Goal: Task Accomplishment & Management: Use online tool/utility

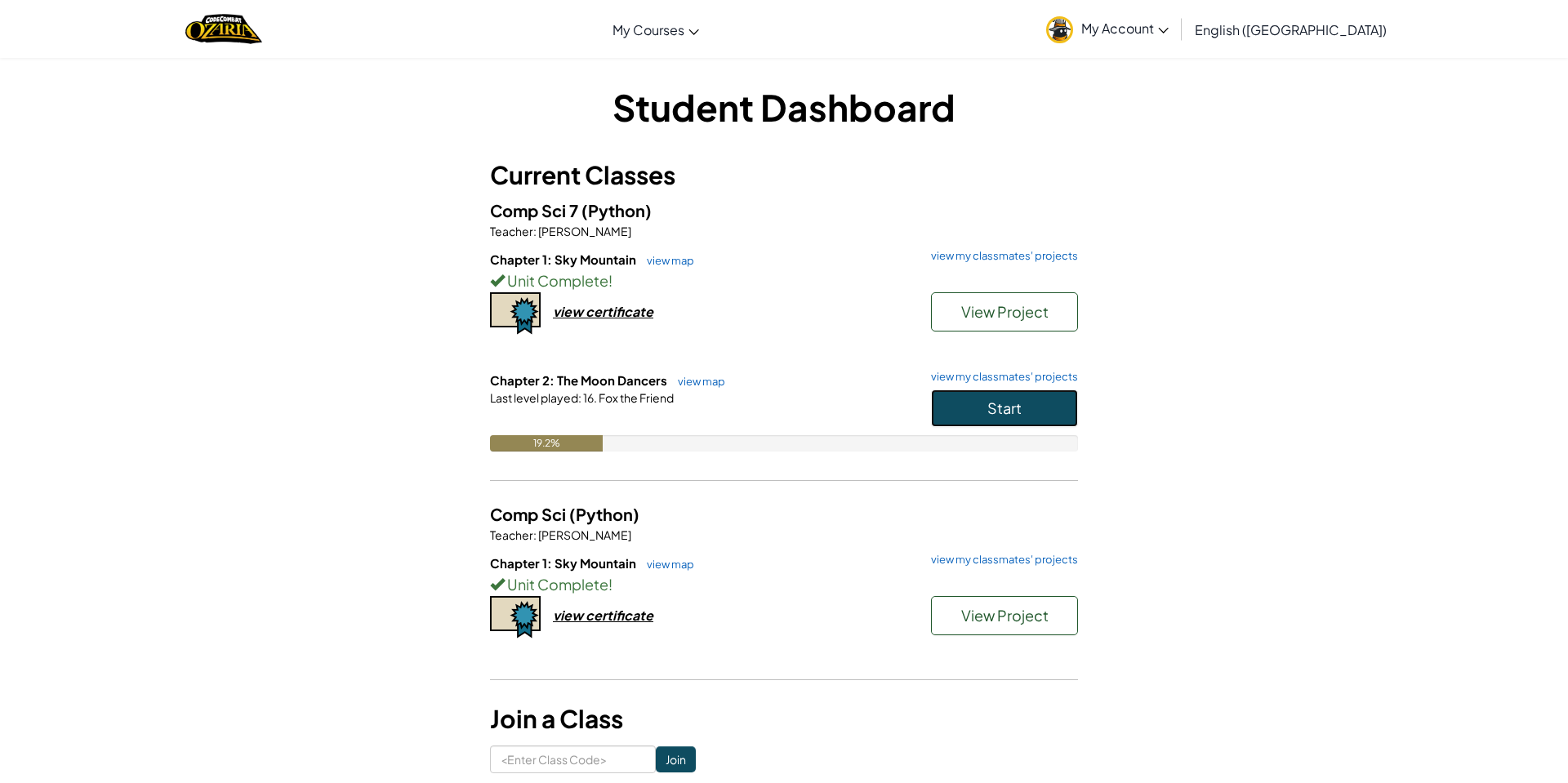
click at [1008, 414] on span "Start" at bounding box center [1004, 408] width 34 height 19
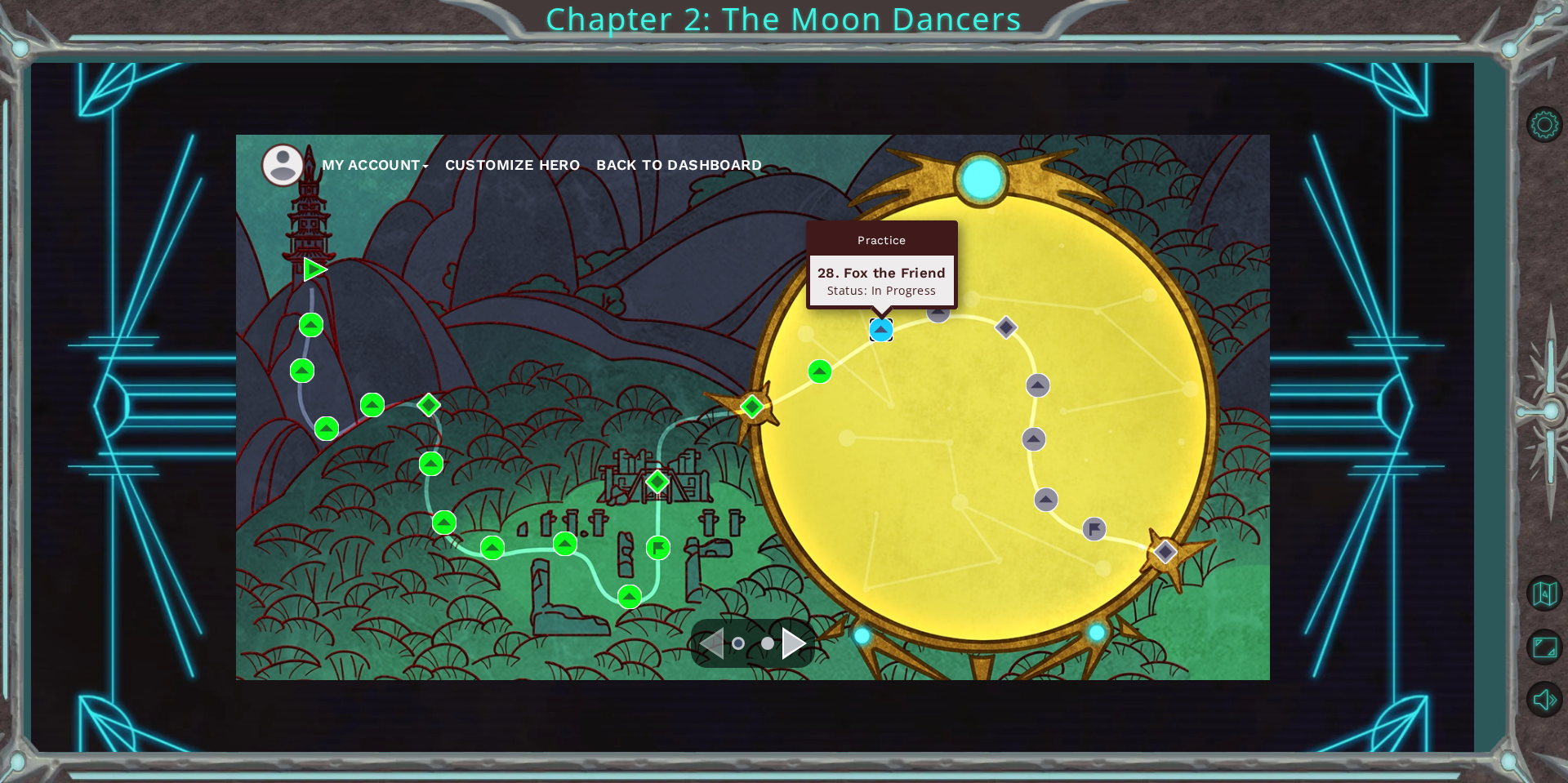
click at [890, 331] on img at bounding box center [882, 330] width 25 height 25
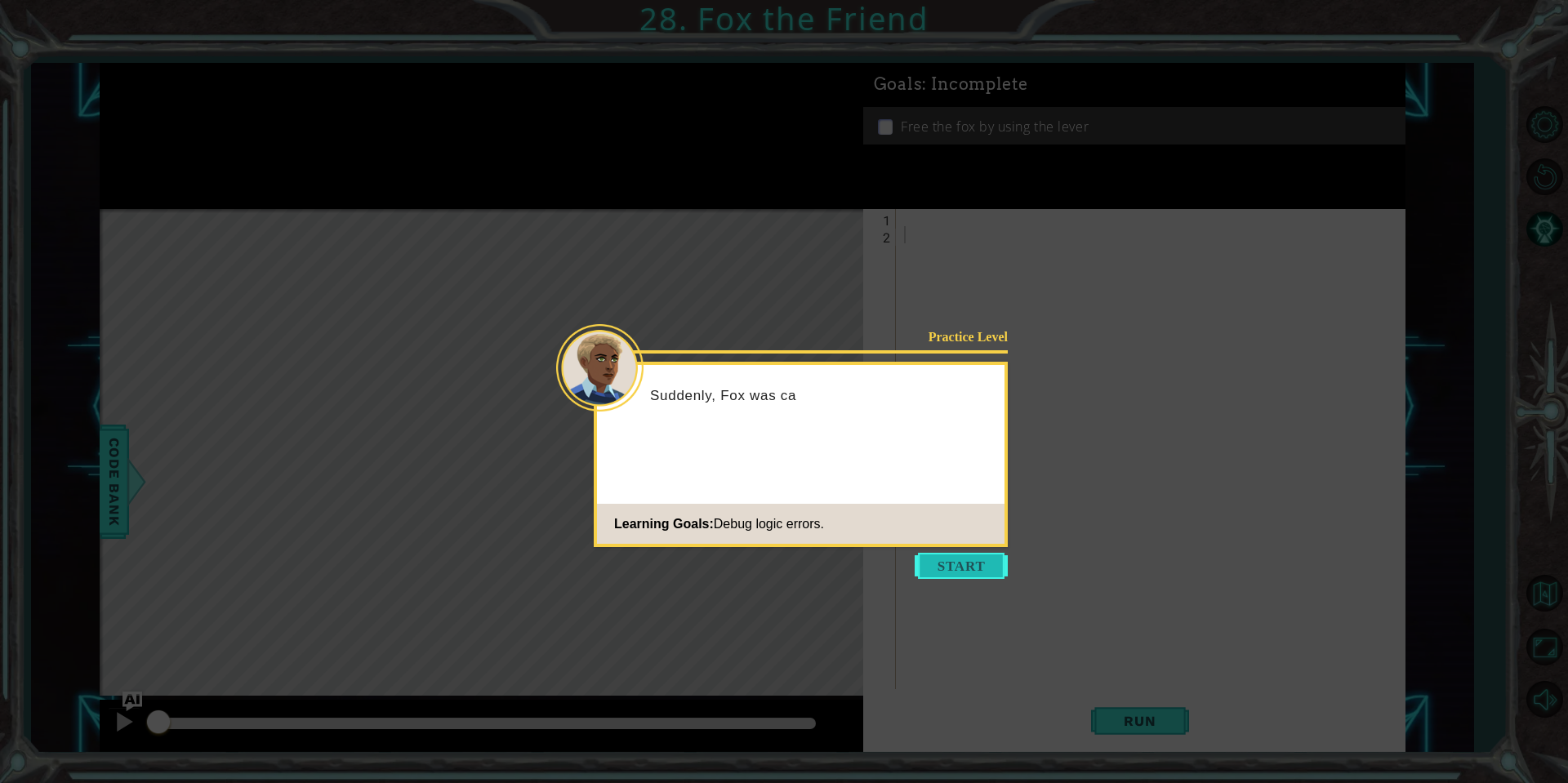
click at [977, 557] on button "Start" at bounding box center [961, 566] width 93 height 26
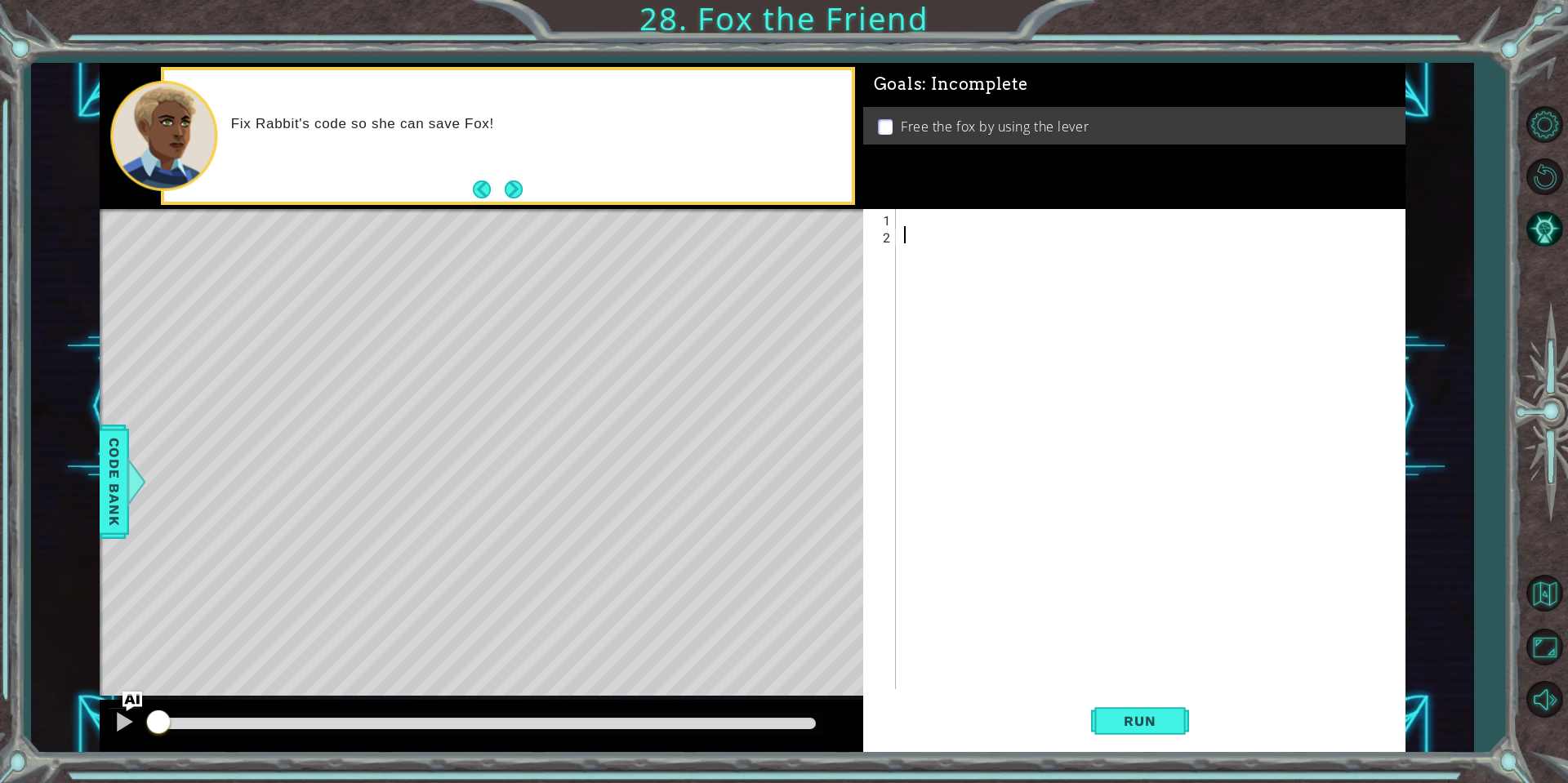
click at [953, 219] on div at bounding box center [1154, 466] width 508 height 514
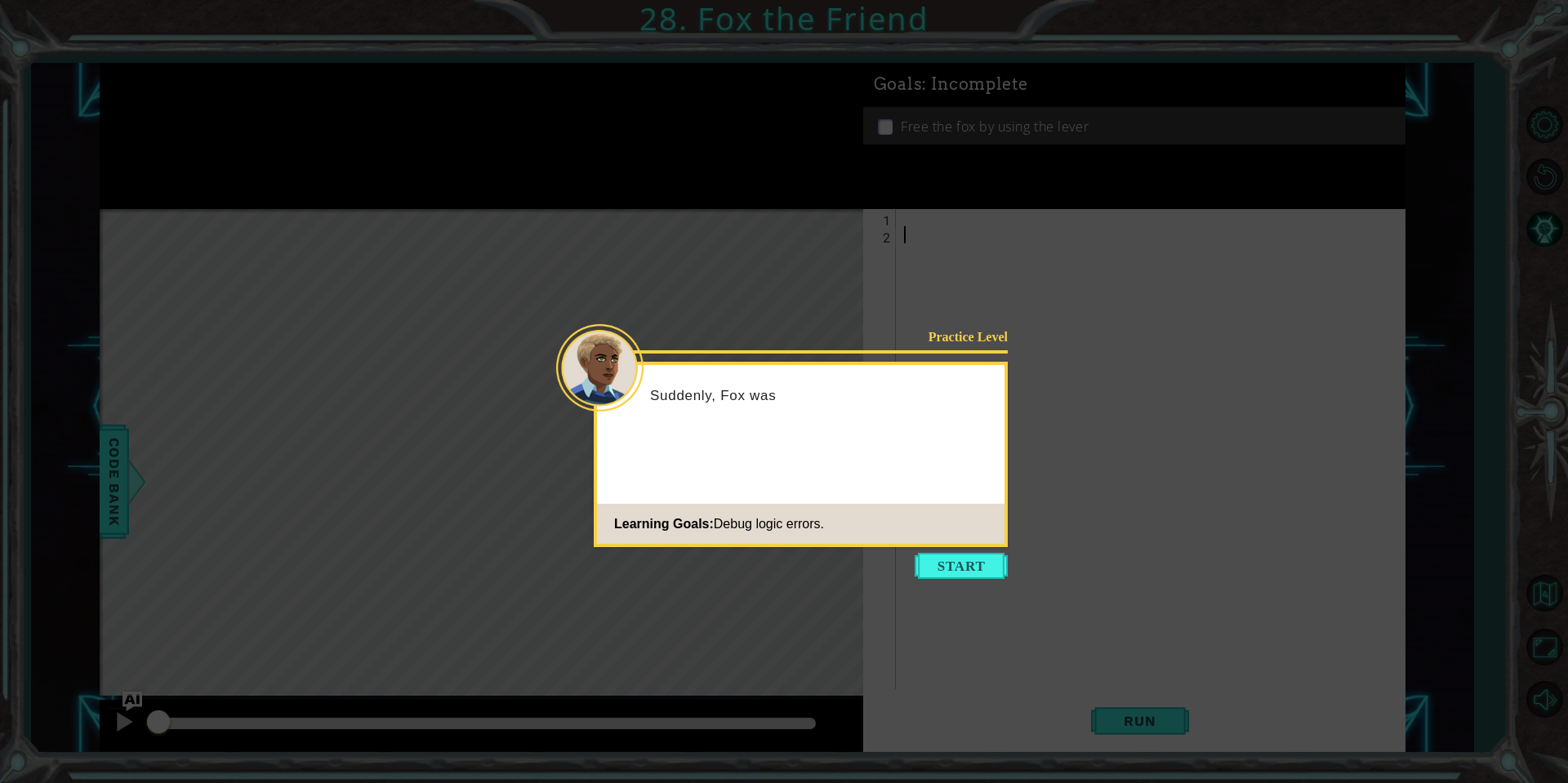
click at [960, 566] on button "Start" at bounding box center [961, 566] width 93 height 26
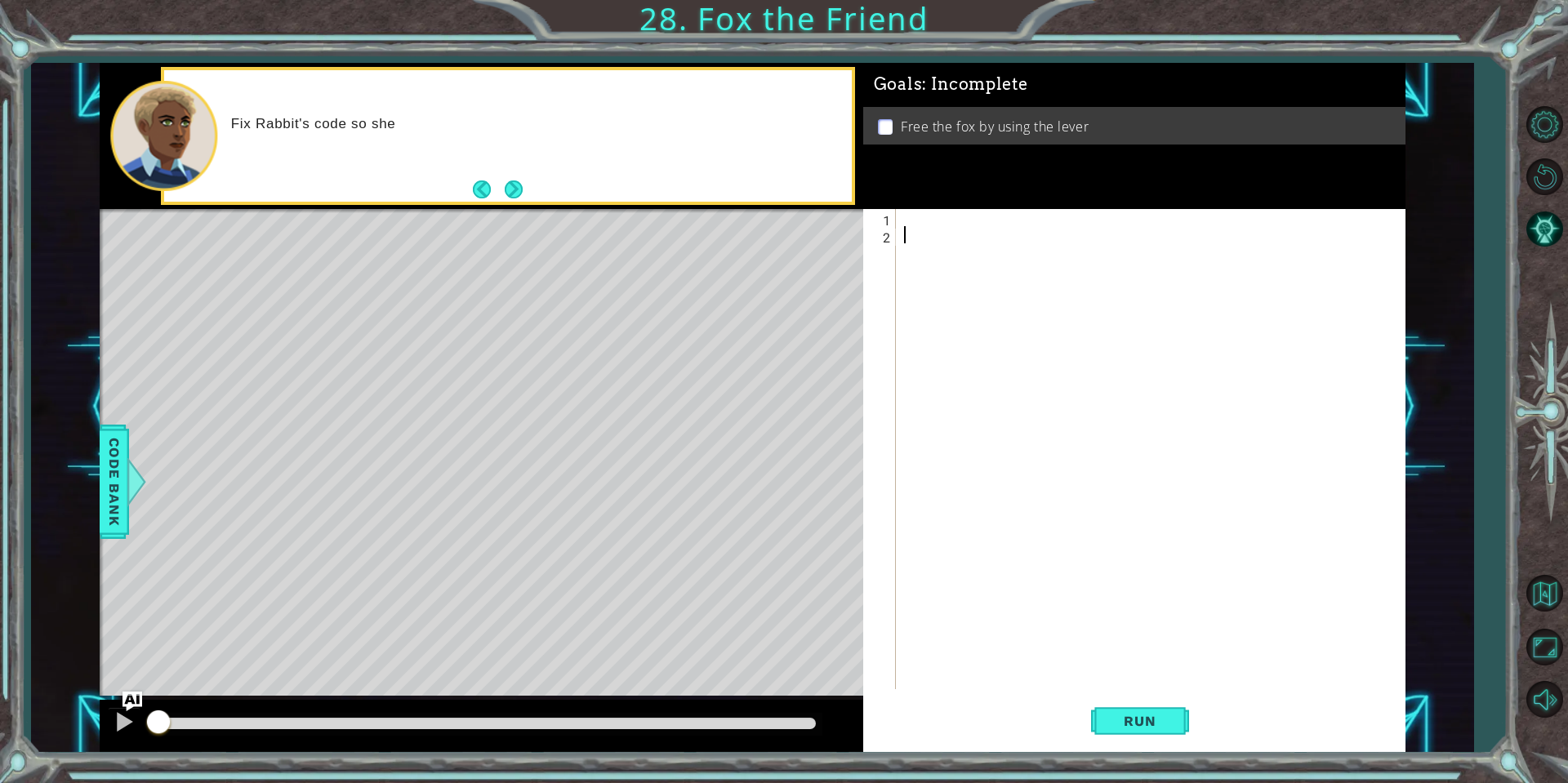
click at [882, 117] on li "Free the fox by using the lever" at bounding box center [1135, 127] width 517 height 19
click at [942, 212] on div at bounding box center [1154, 466] width 508 height 514
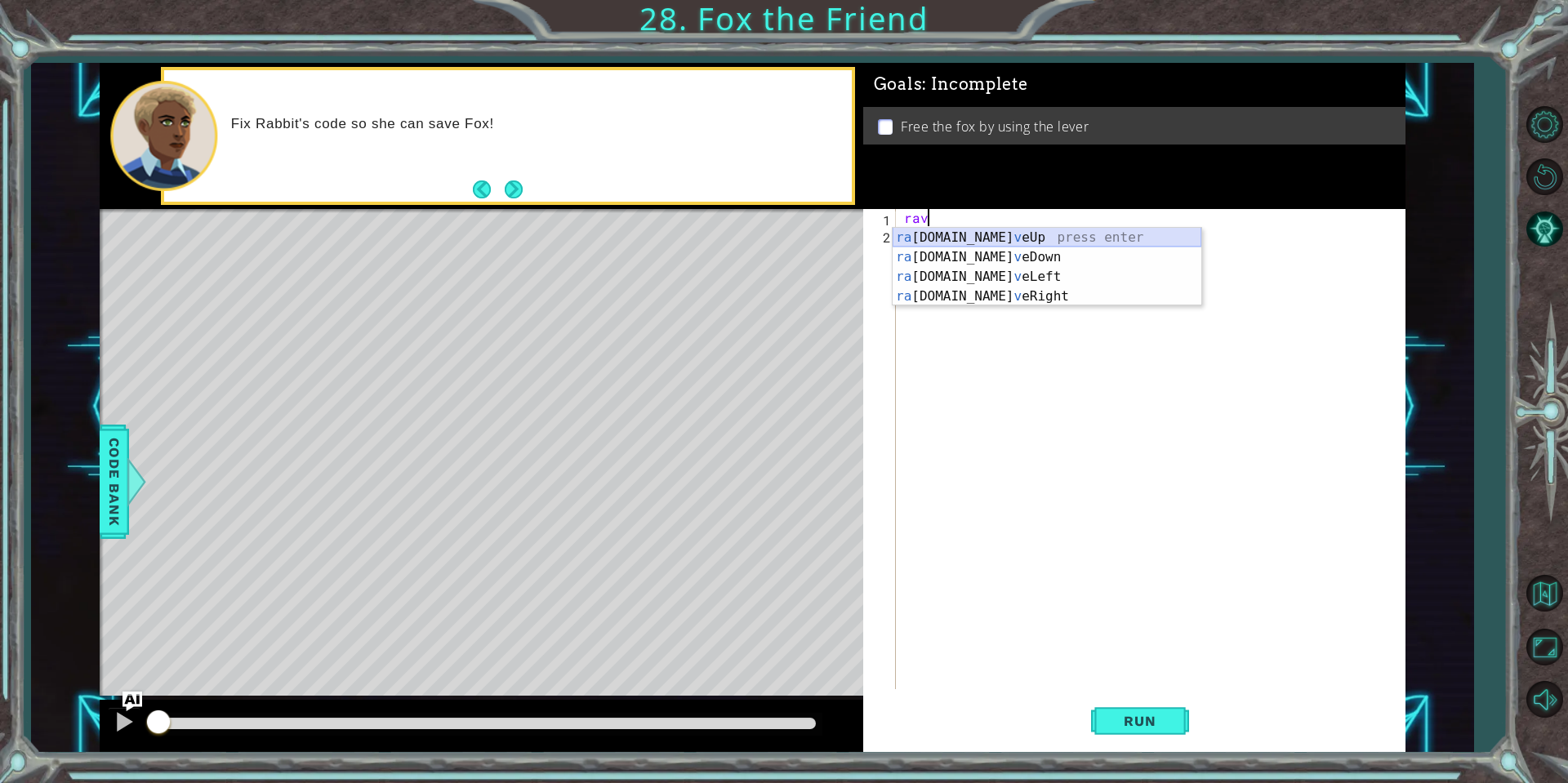
click at [990, 232] on div "ra [DOMAIN_NAME] v eUp press enter ra [DOMAIN_NAME] v eDown press enter ra [DOM…" at bounding box center [1046, 286] width 308 height 117
type textarea "rabbit.moveUp(1)"
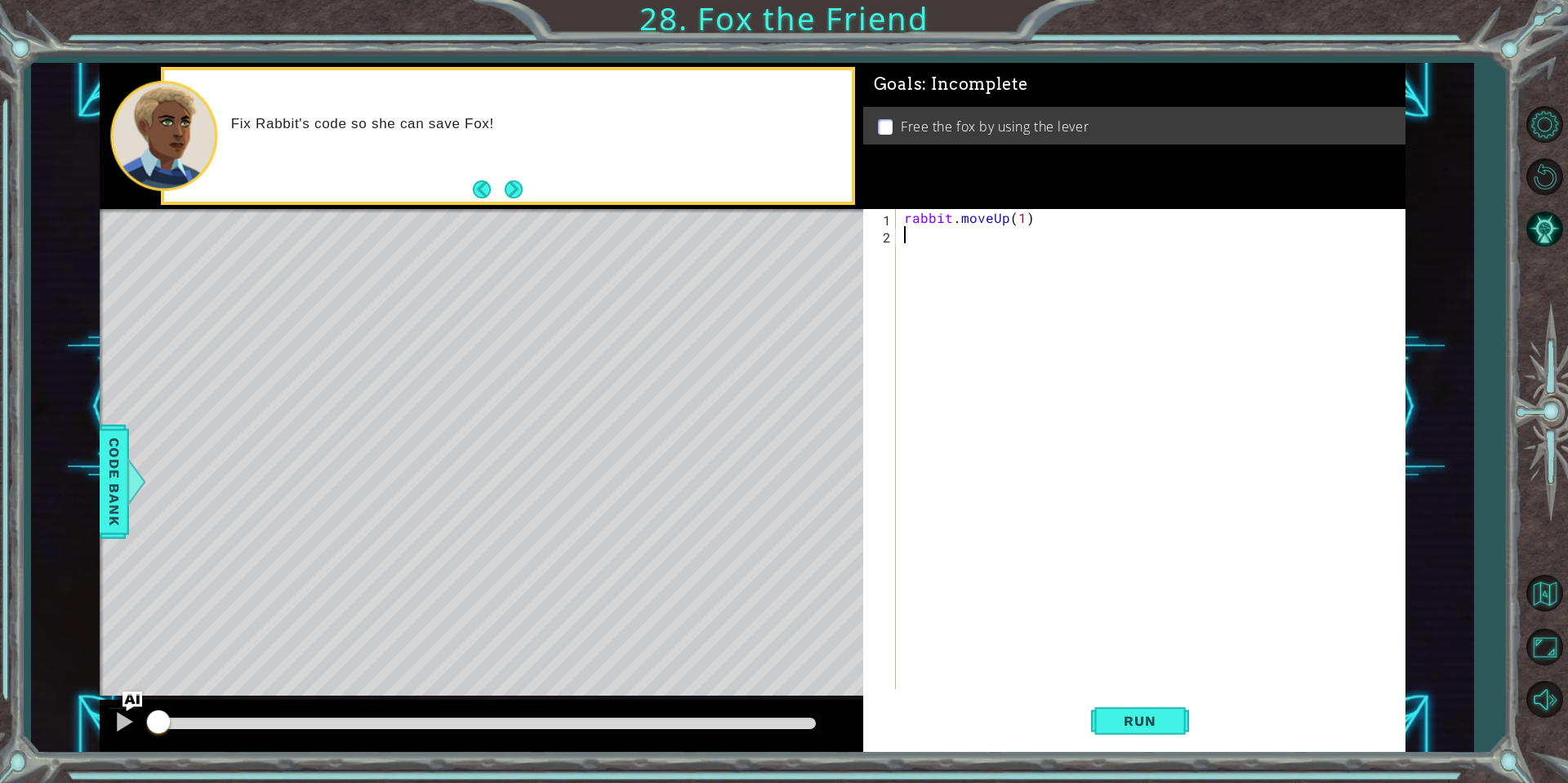
click at [961, 239] on div "rabbit . moveUp ( 1 )" at bounding box center [1154, 466] width 508 height 514
type textarea "r"
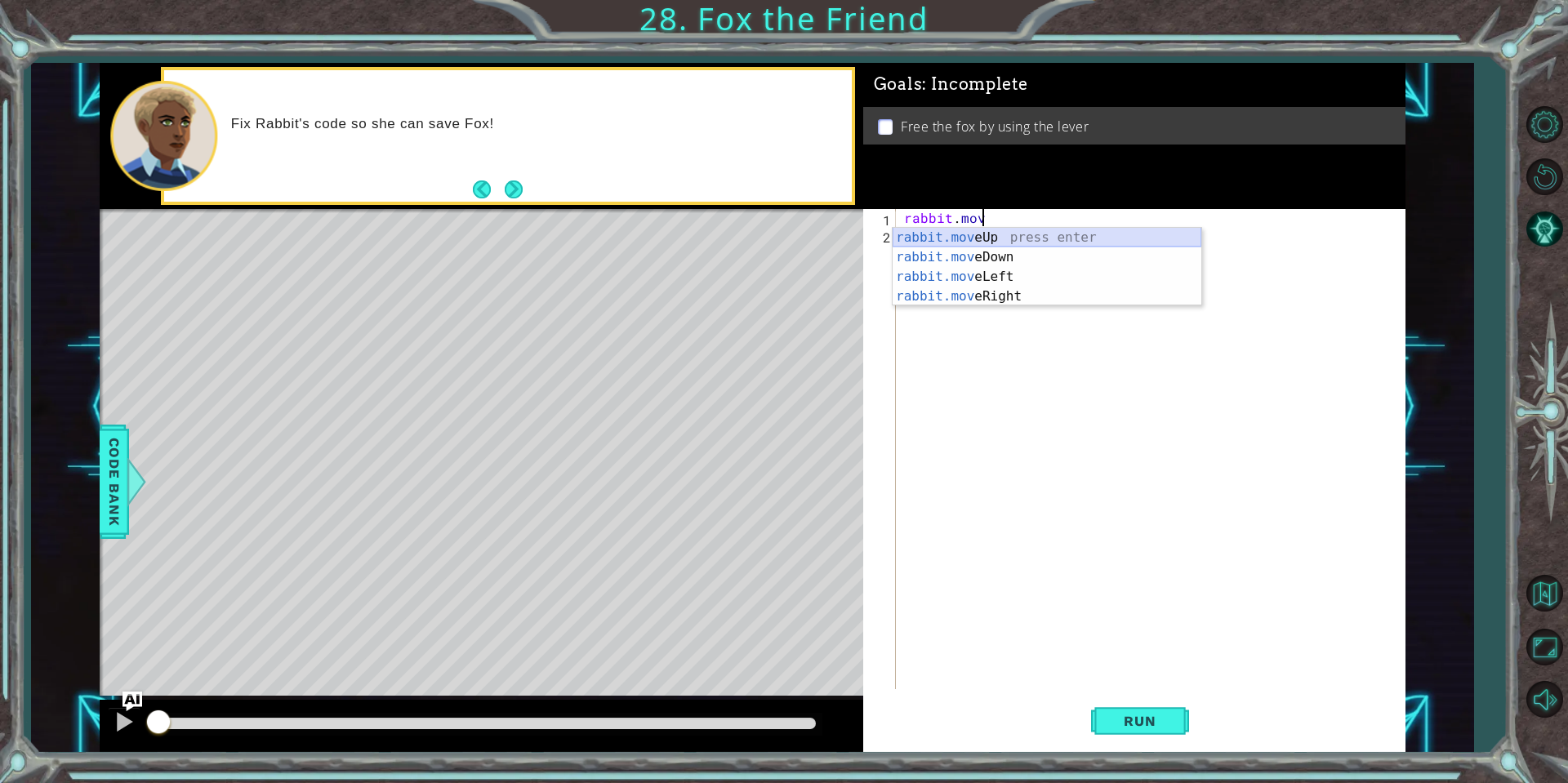
scroll to position [0, 4]
click at [997, 229] on div "rabbit.move Up press enter rabbit.move Down press enter rabbit.move Left press …" at bounding box center [1046, 286] width 308 height 117
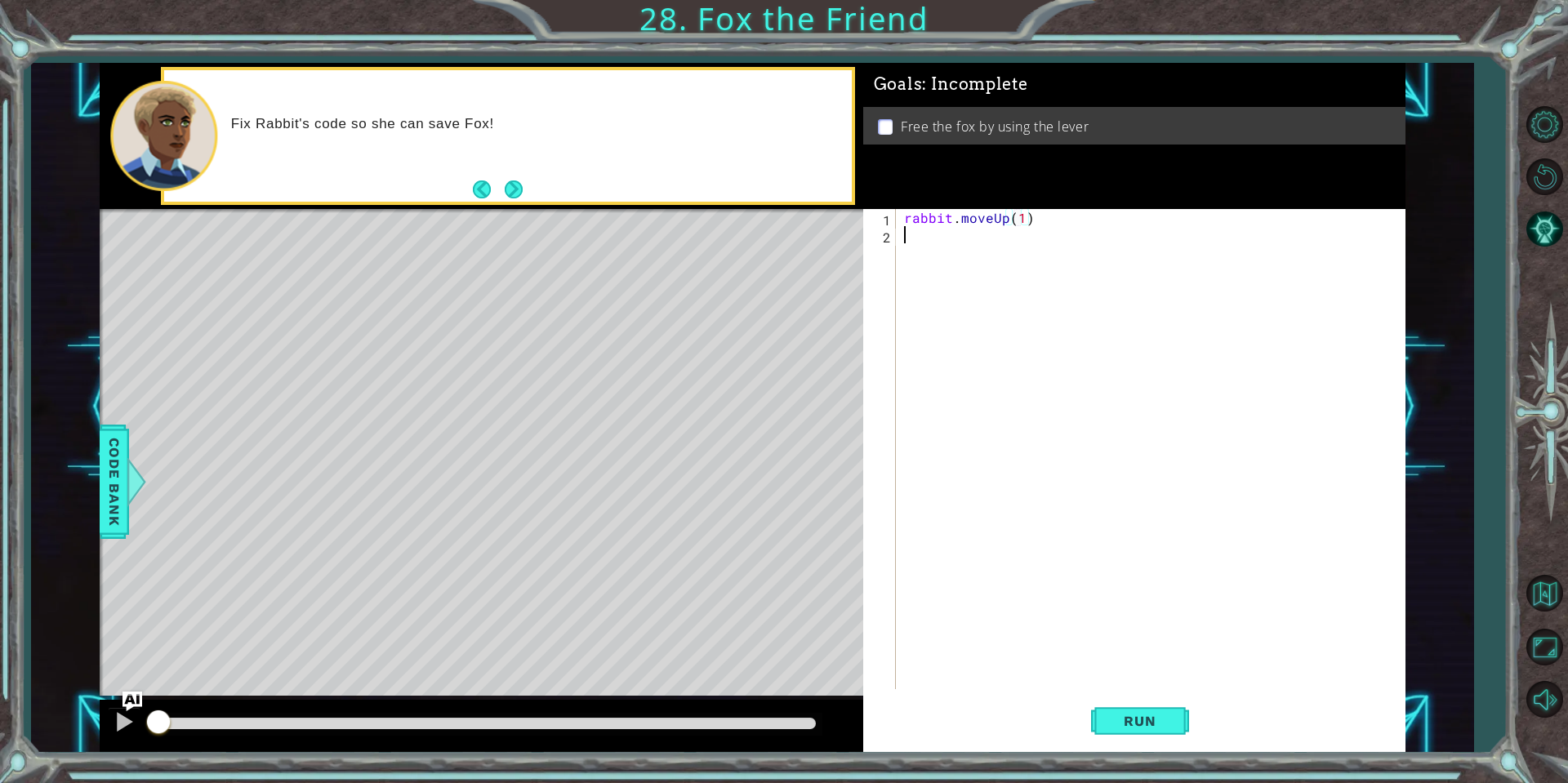
click at [936, 241] on div "rabbit . moveUp ( 1 )" at bounding box center [1154, 466] width 508 height 514
type textarea "rabbit.moveUp(1)"
click at [926, 237] on div "rabbit . moveUp ( 1 )" at bounding box center [1150, 449] width 500 height 480
drag, startPoint x: 929, startPoint y: 236, endPoint x: 660, endPoint y: 206, distance: 270.7
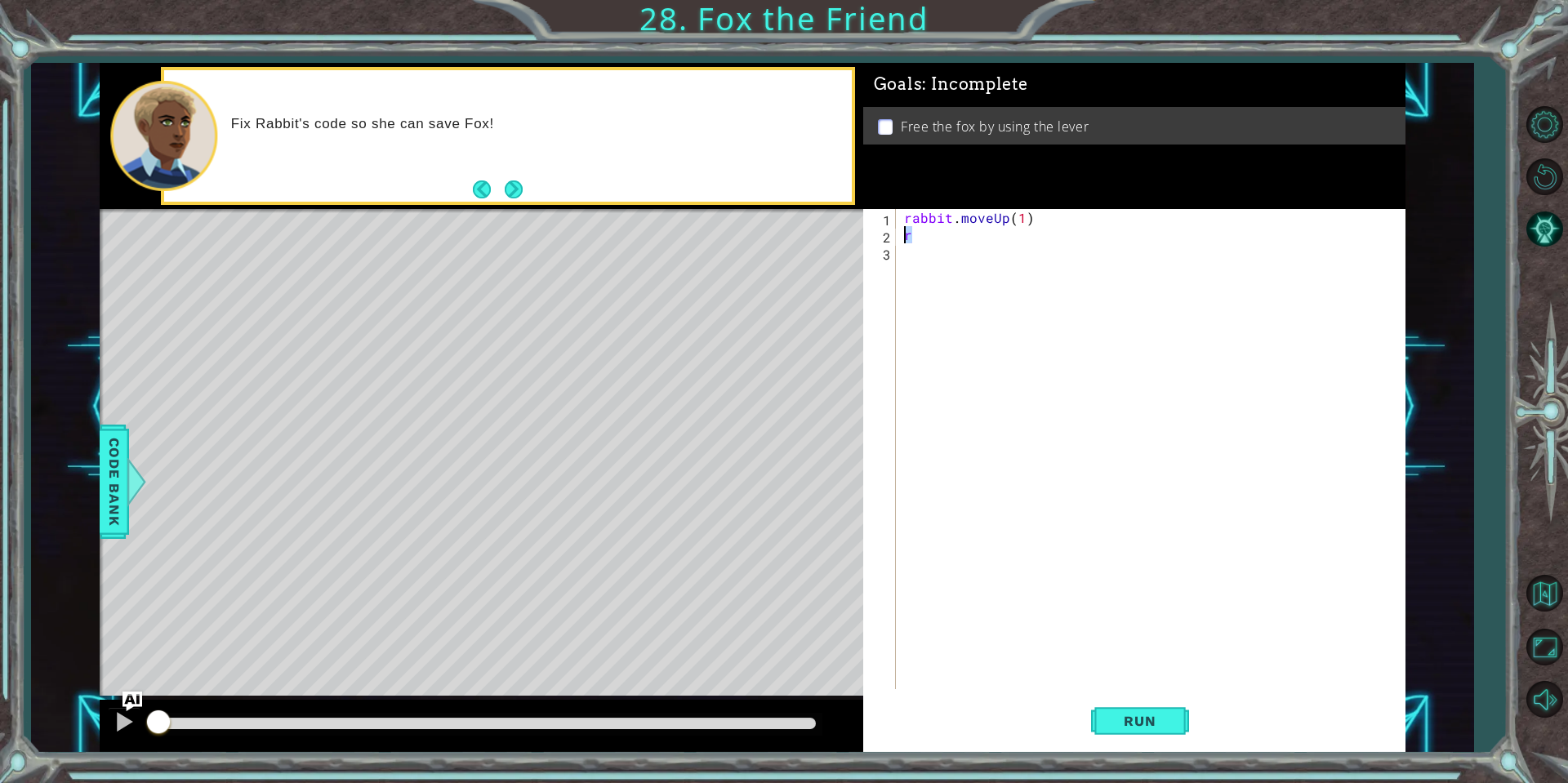
click at [741, 234] on div "1 ההההההההההההההההההההההההההההההההההההההההההההההההההההההההההההההההההההההההההההה…" at bounding box center [752, 407] width 1306 height 689
type textarea "u"
type textarea "rabbit.moveUp(1)"
click at [929, 247] on div "rabbit . moveUp ( 1 )" at bounding box center [1154, 466] width 508 height 514
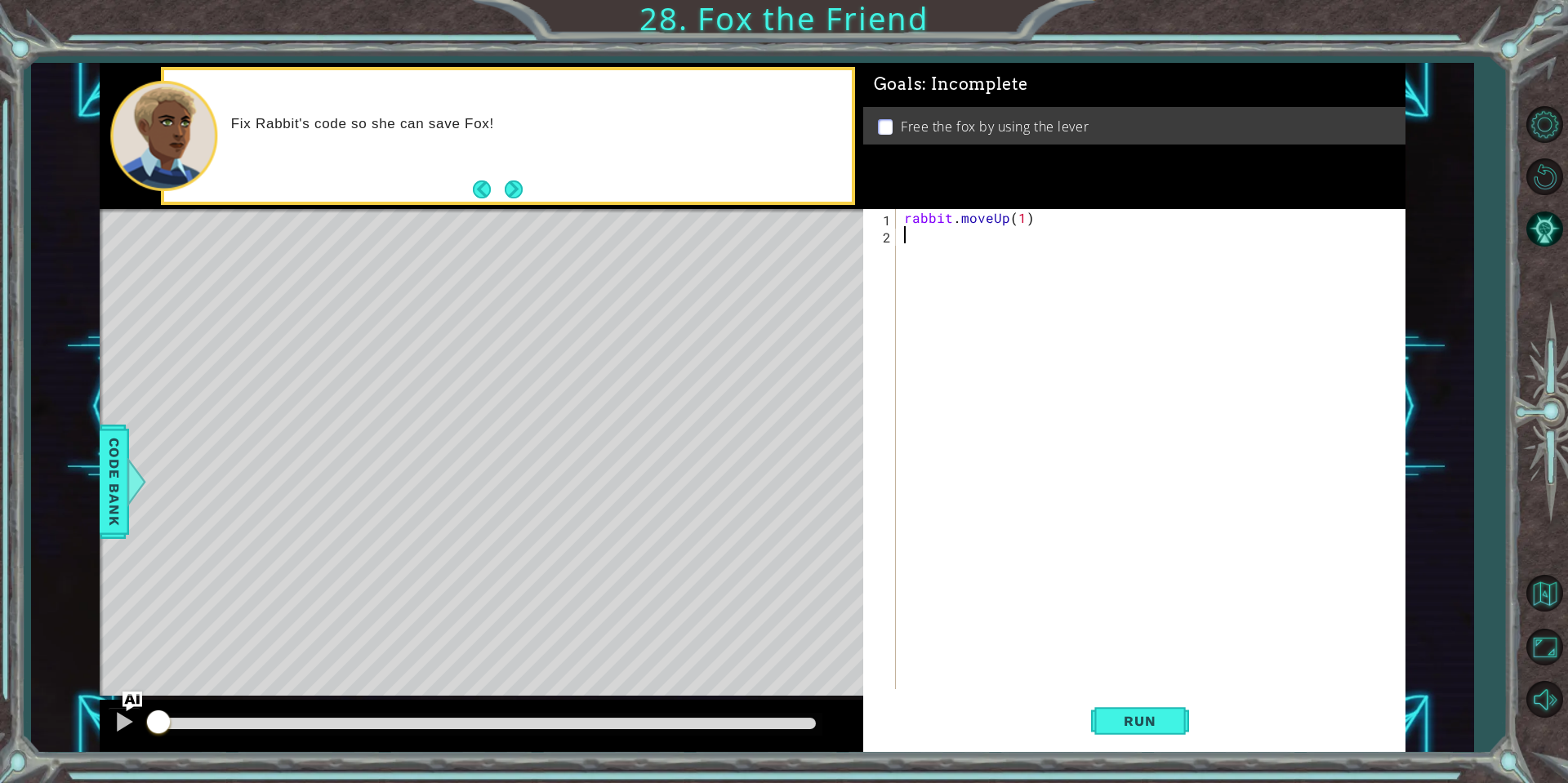
scroll to position [0, 0]
type textarea "u"
type textarea "rabbit.moveUp(1)"
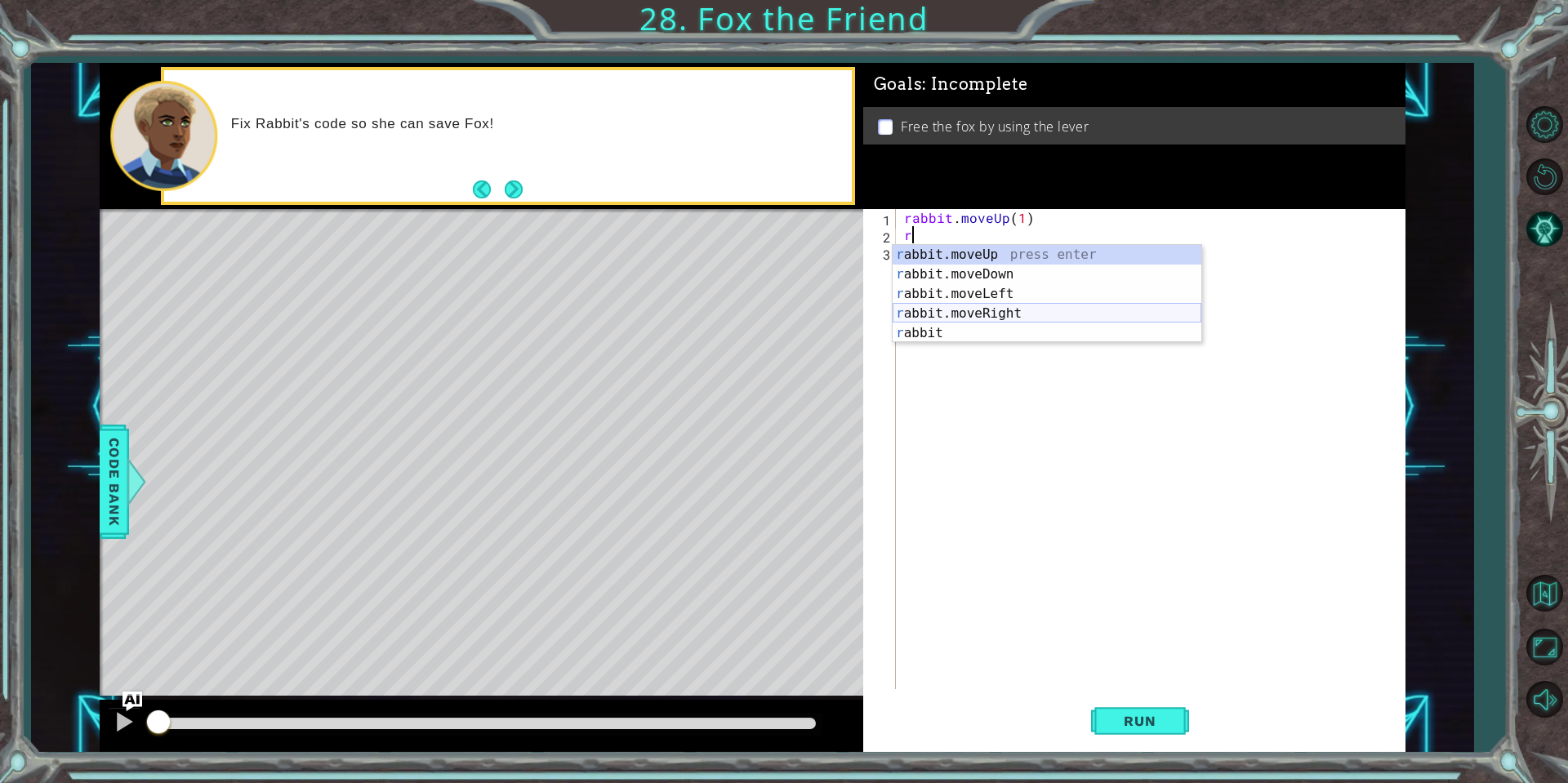
click at [1004, 323] on div "r abbit.moveUp press enter r abbit.moveDown press enter r abbit.moveLeft press …" at bounding box center [1046, 313] width 308 height 137
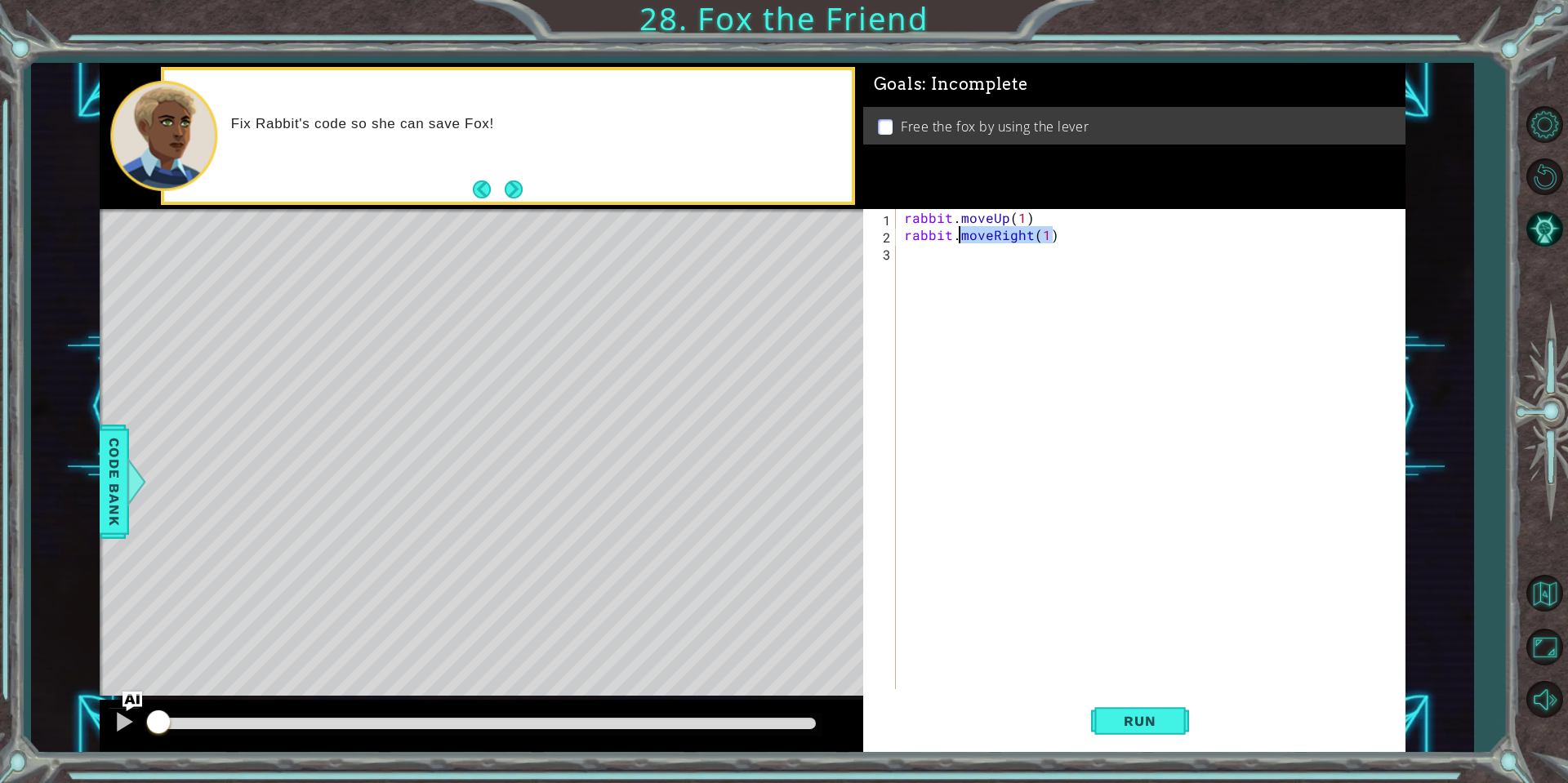
drag, startPoint x: 1061, startPoint y: 232, endPoint x: 962, endPoint y: 241, distance: 99.4
click at [962, 241] on div "rabbit . moveUp ( 1 ) rabbit . moveRight ( 1 )" at bounding box center [1154, 466] width 508 height 514
click at [1151, 725] on span "Run" at bounding box center [1140, 721] width 65 height 17
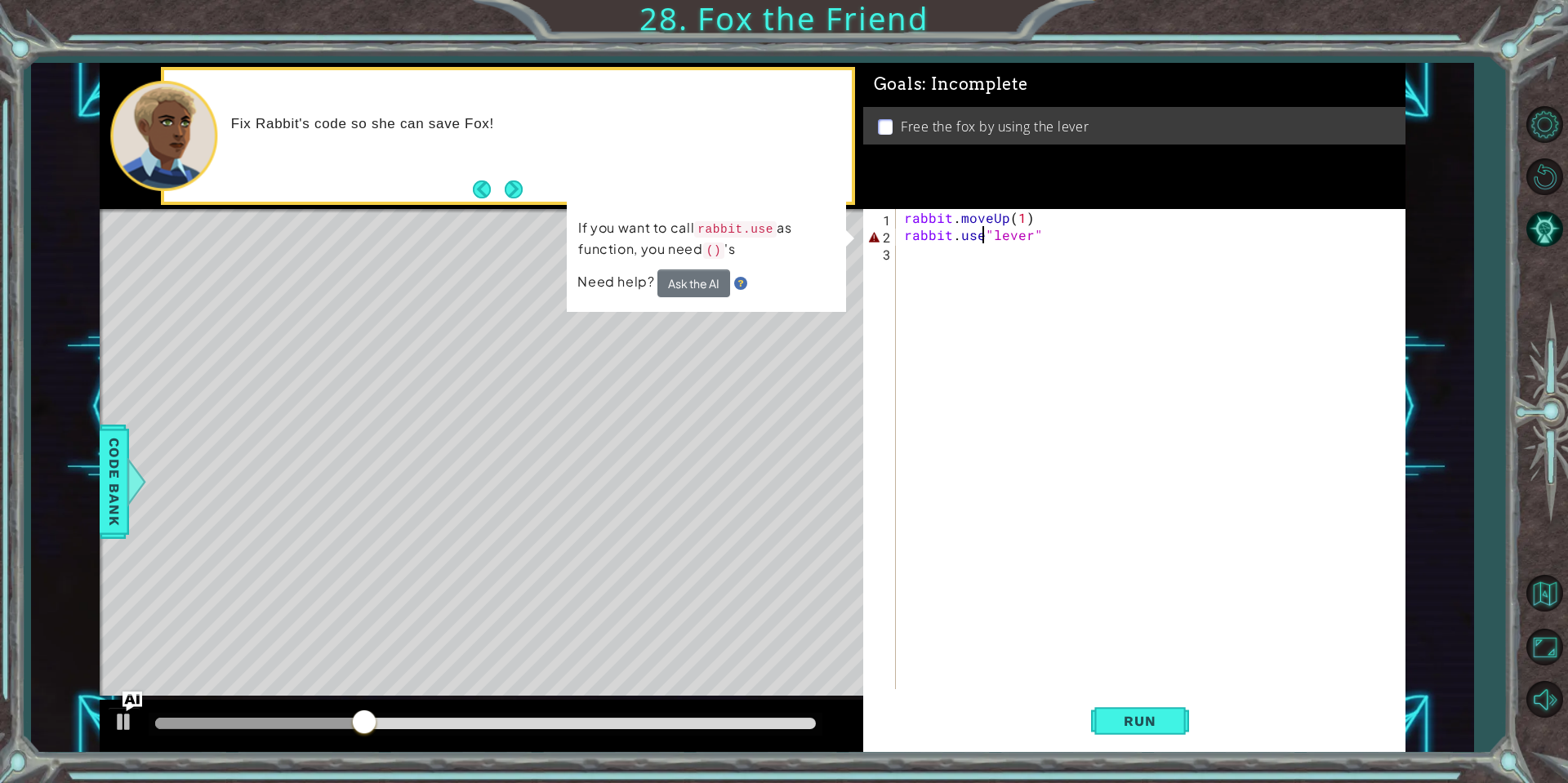
click at [985, 234] on div "rabbit . moveUp ( 1 ) rabbit . use "lever"" at bounding box center [1154, 466] width 508 height 514
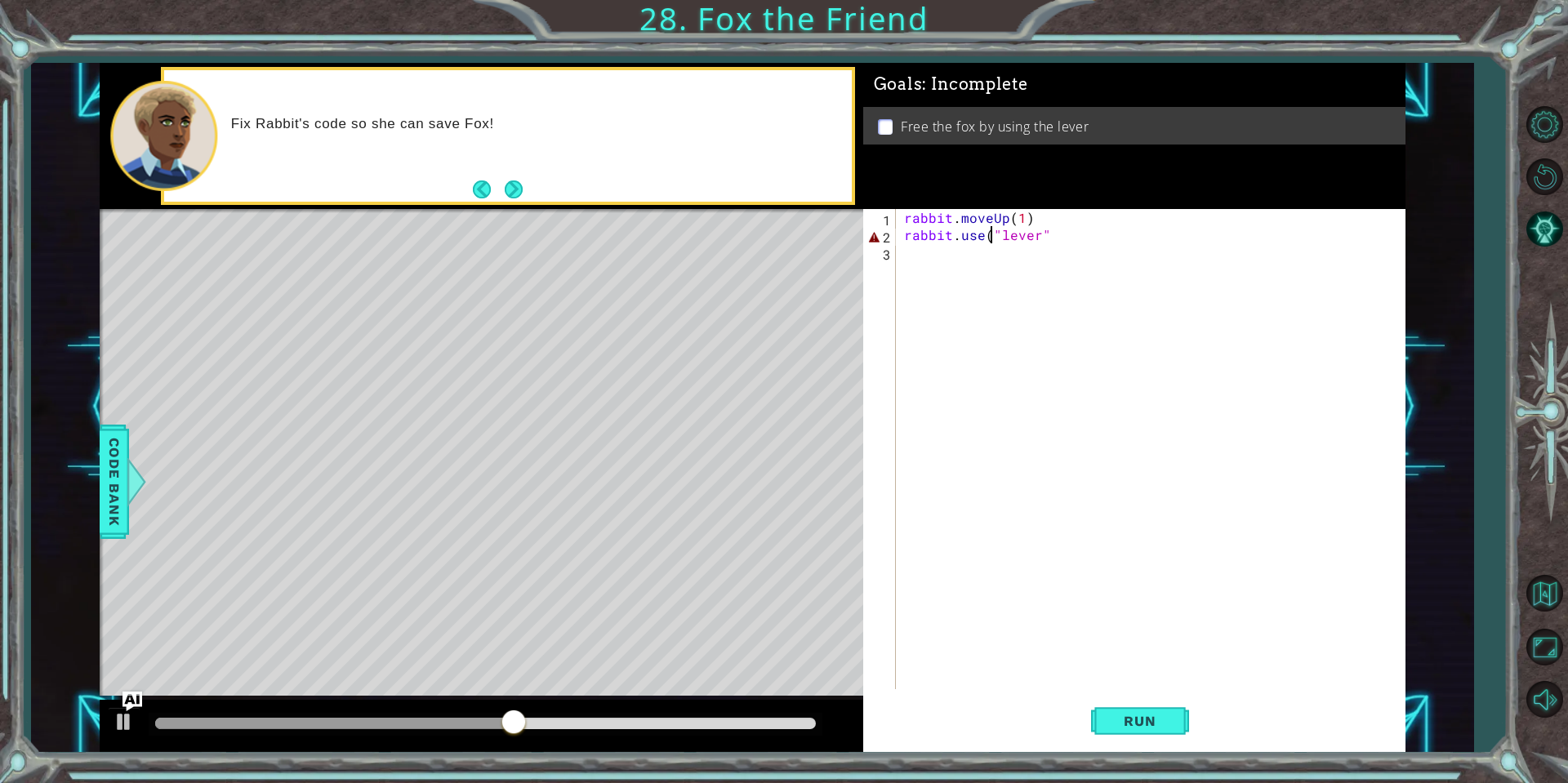
scroll to position [0, 5]
click at [1069, 241] on div "rabbit . moveUp ( 1 ) rabbit . use ( "lever"" at bounding box center [1154, 466] width 508 height 514
type textarea "rabbit.use("lever")"
click at [1164, 717] on span "Run" at bounding box center [1140, 721] width 65 height 17
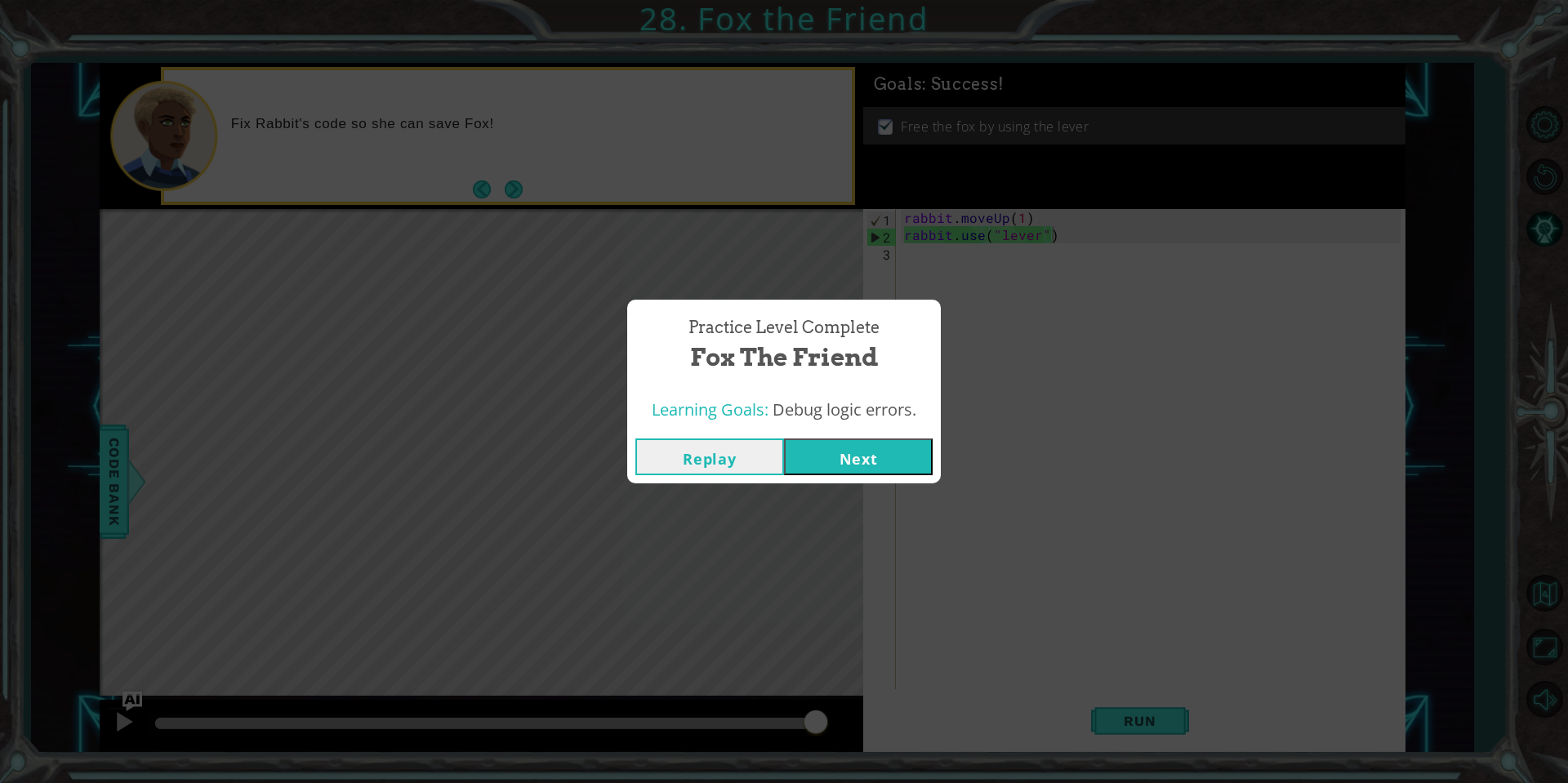
click at [907, 471] on button "Next" at bounding box center [858, 456] width 149 height 36
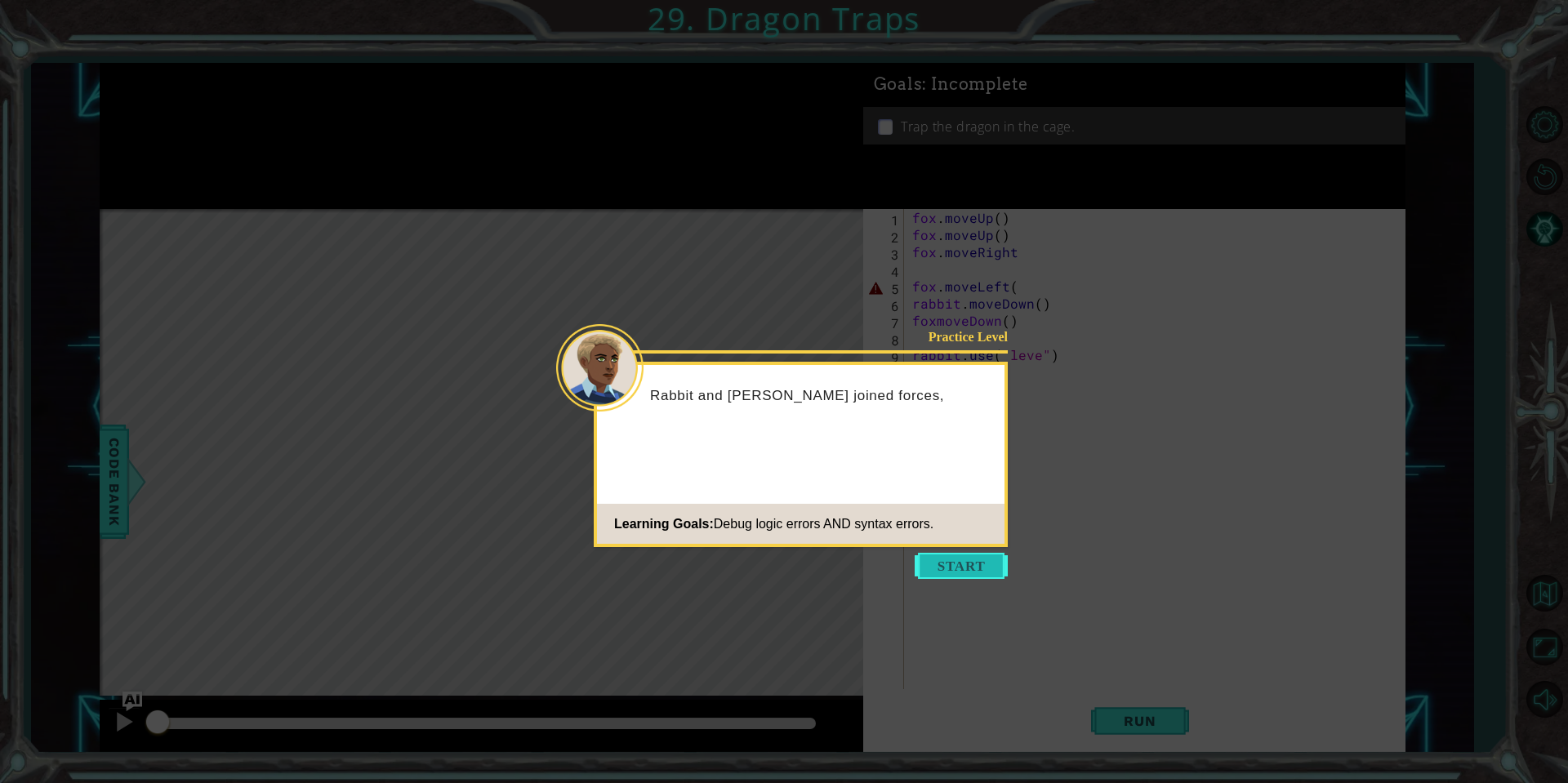
click at [982, 575] on button "Start" at bounding box center [961, 566] width 93 height 26
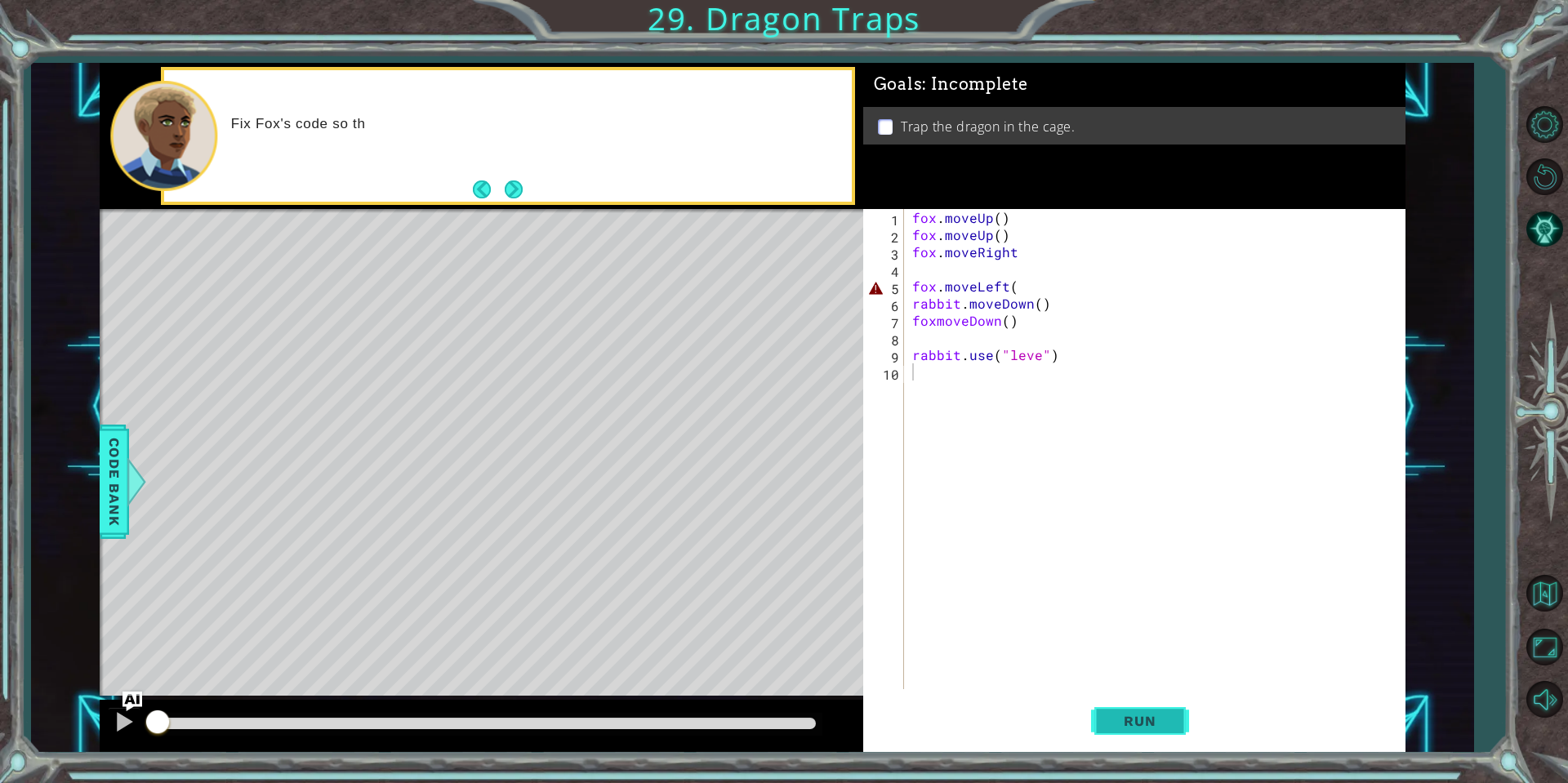
drag, startPoint x: 1156, startPoint y: 728, endPoint x: 1145, endPoint y: 726, distance: 11.2
click at [1154, 728] on span "Run" at bounding box center [1140, 721] width 65 height 17
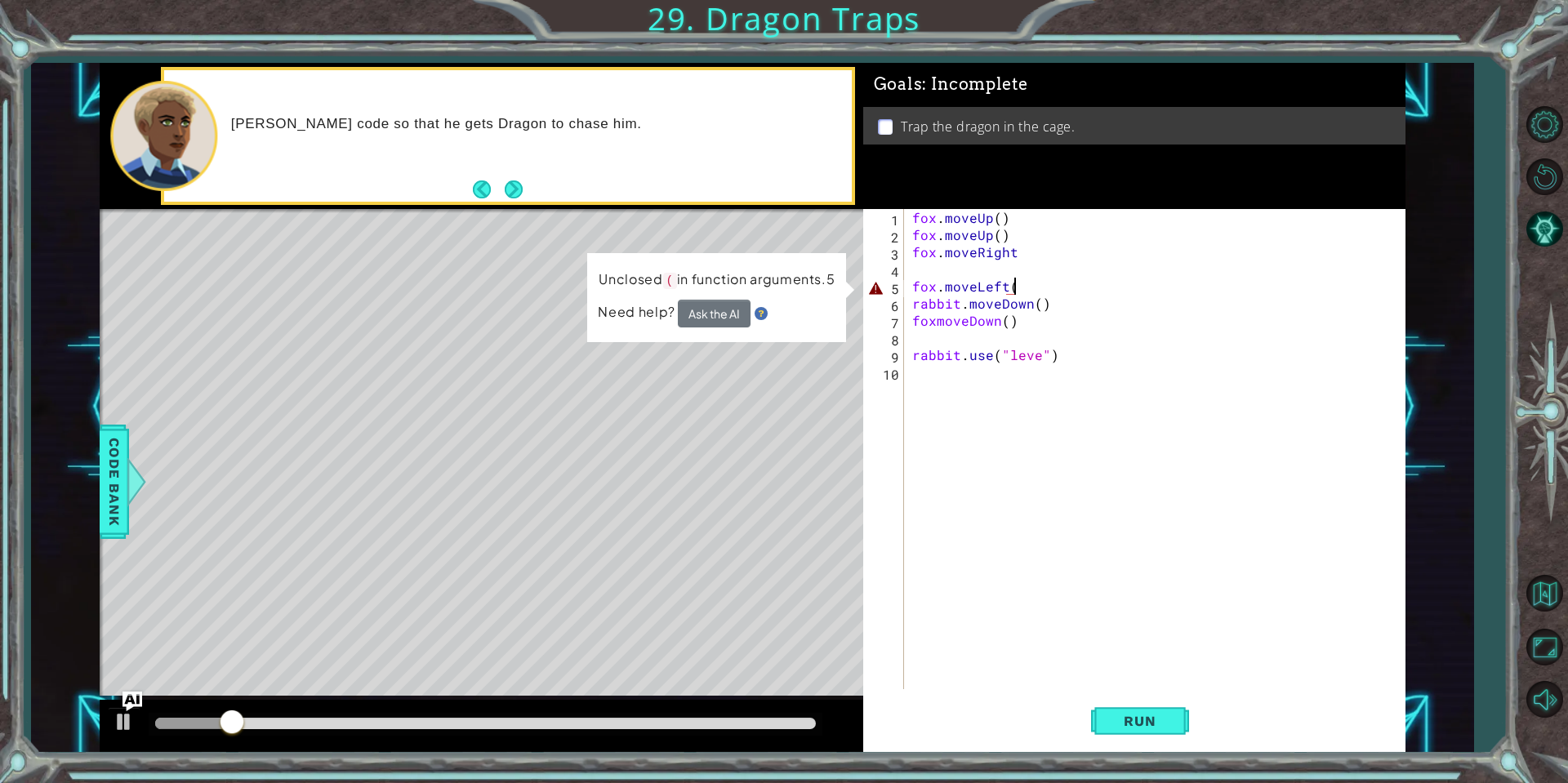
drag, startPoint x: 1045, startPoint y: 280, endPoint x: 1032, endPoint y: 290, distance: 16.4
click at [1041, 284] on div "fox . moveUp ( ) fox . moveUp ( ) fox . moveRight fox . moveLeft ( rabbit . mov…" at bounding box center [1159, 466] width 500 height 514
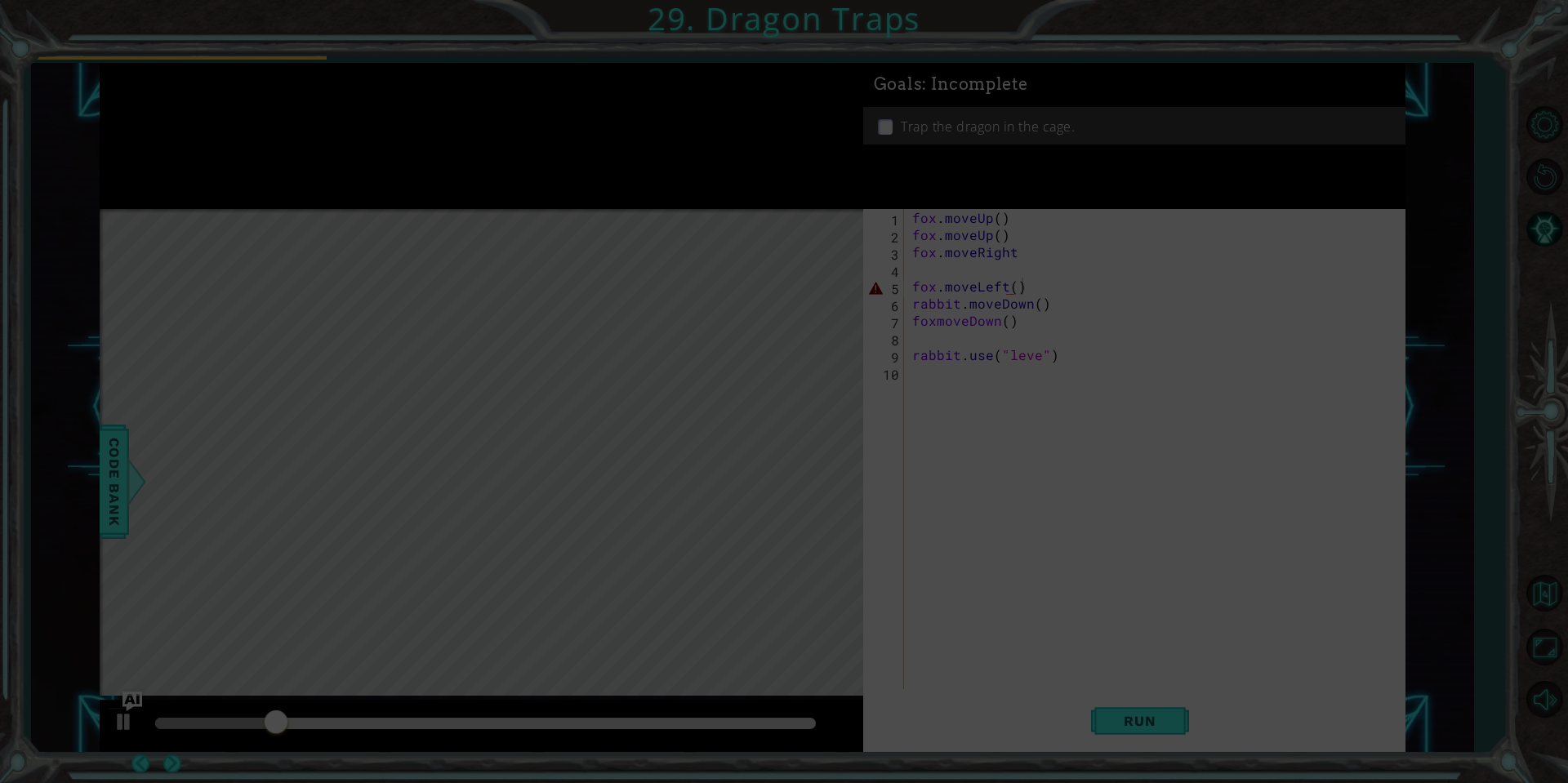
scroll to position [0, 6]
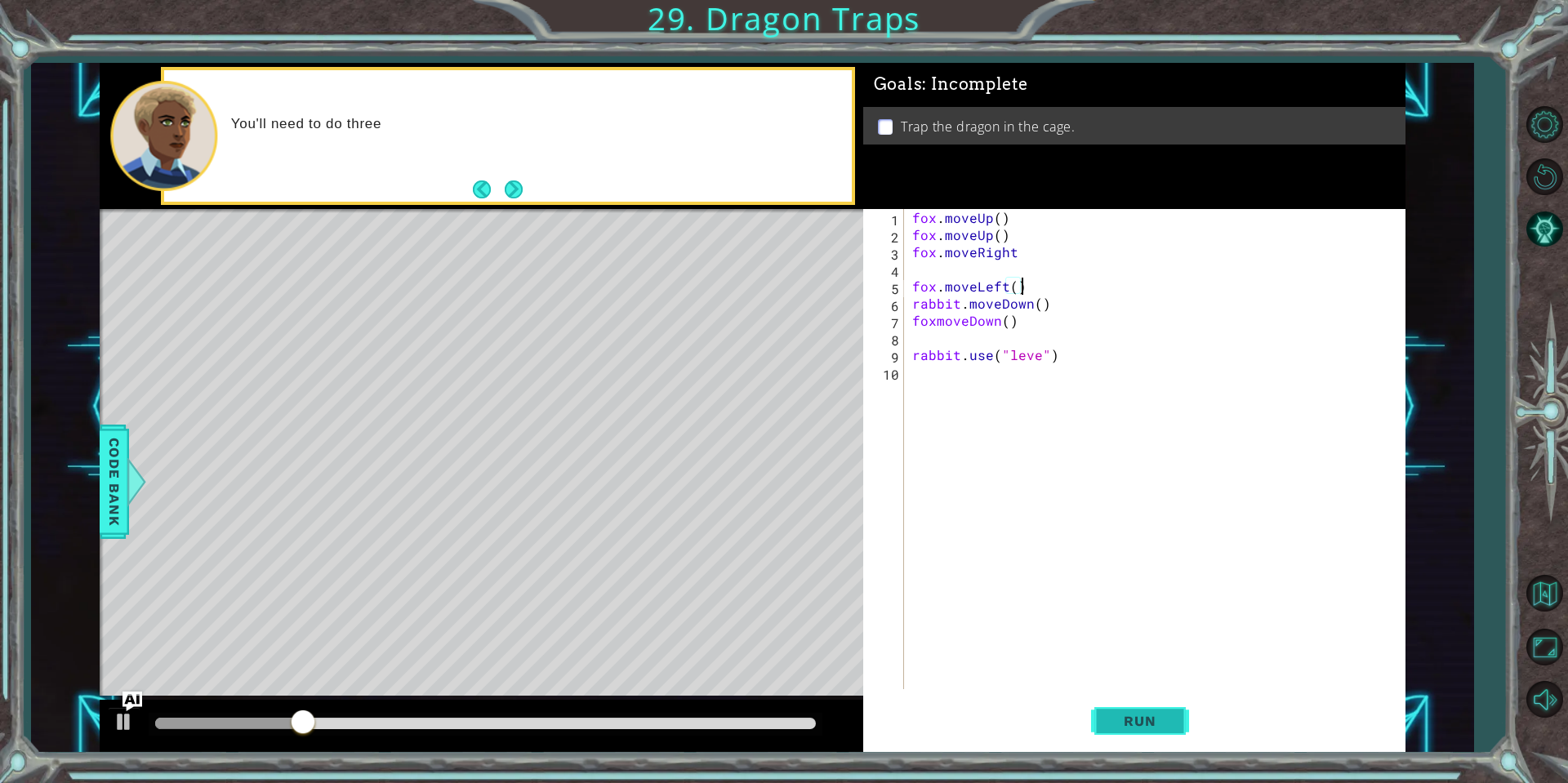
click at [1147, 718] on span "Run" at bounding box center [1140, 721] width 65 height 17
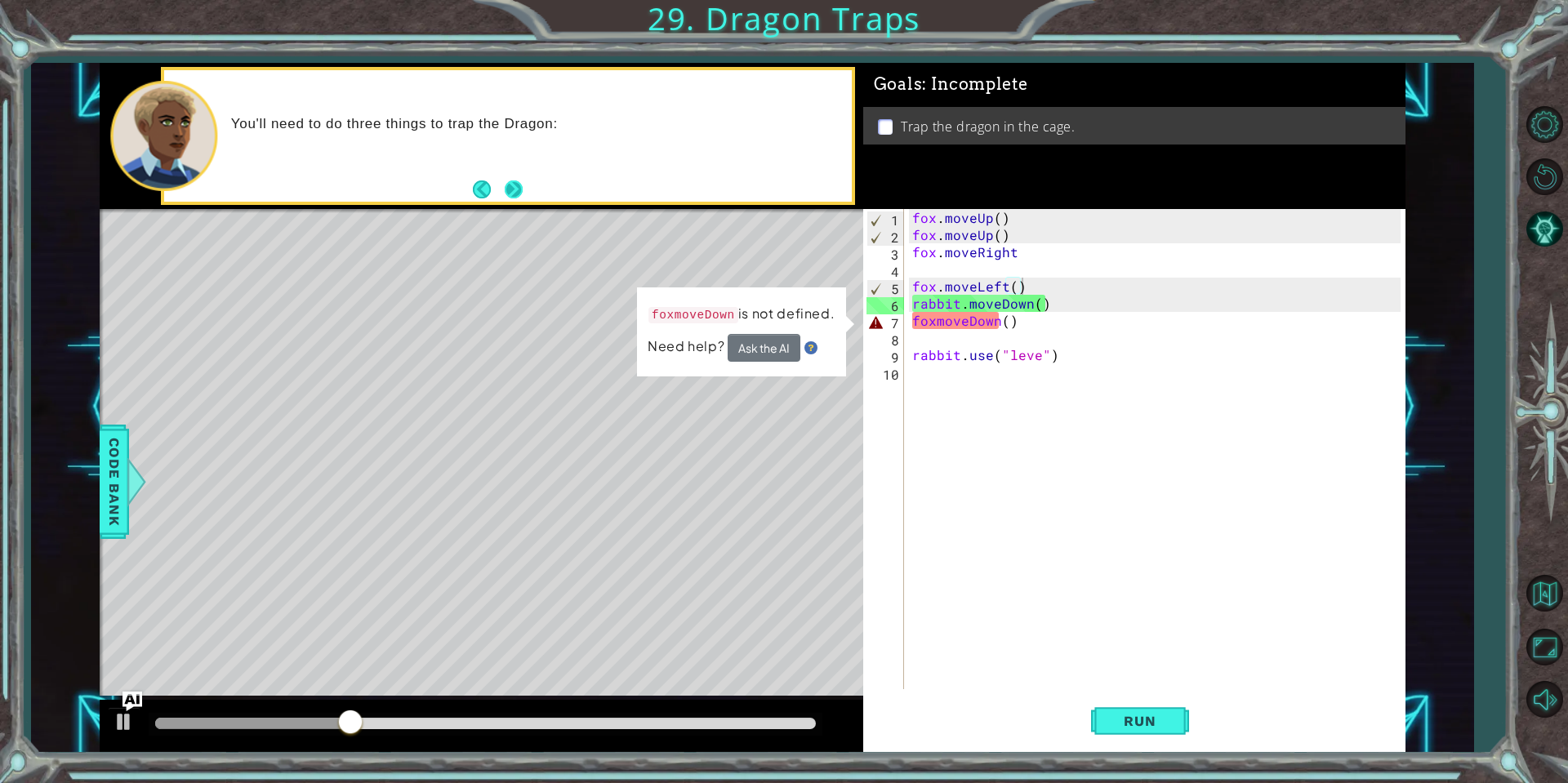
click at [513, 193] on button "Next" at bounding box center [514, 189] width 18 height 18
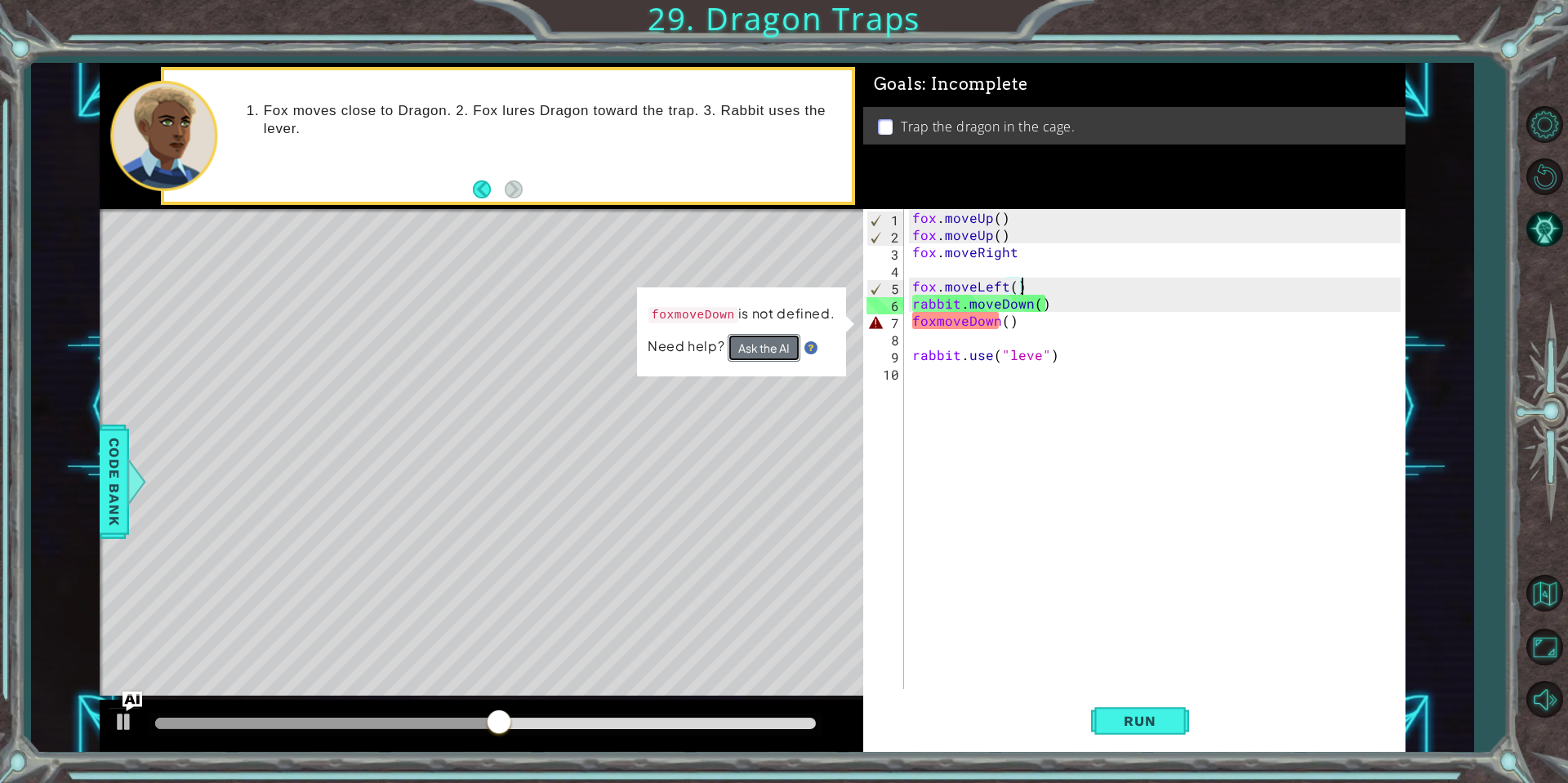
click at [758, 351] on button "Ask the AI" at bounding box center [764, 348] width 73 height 28
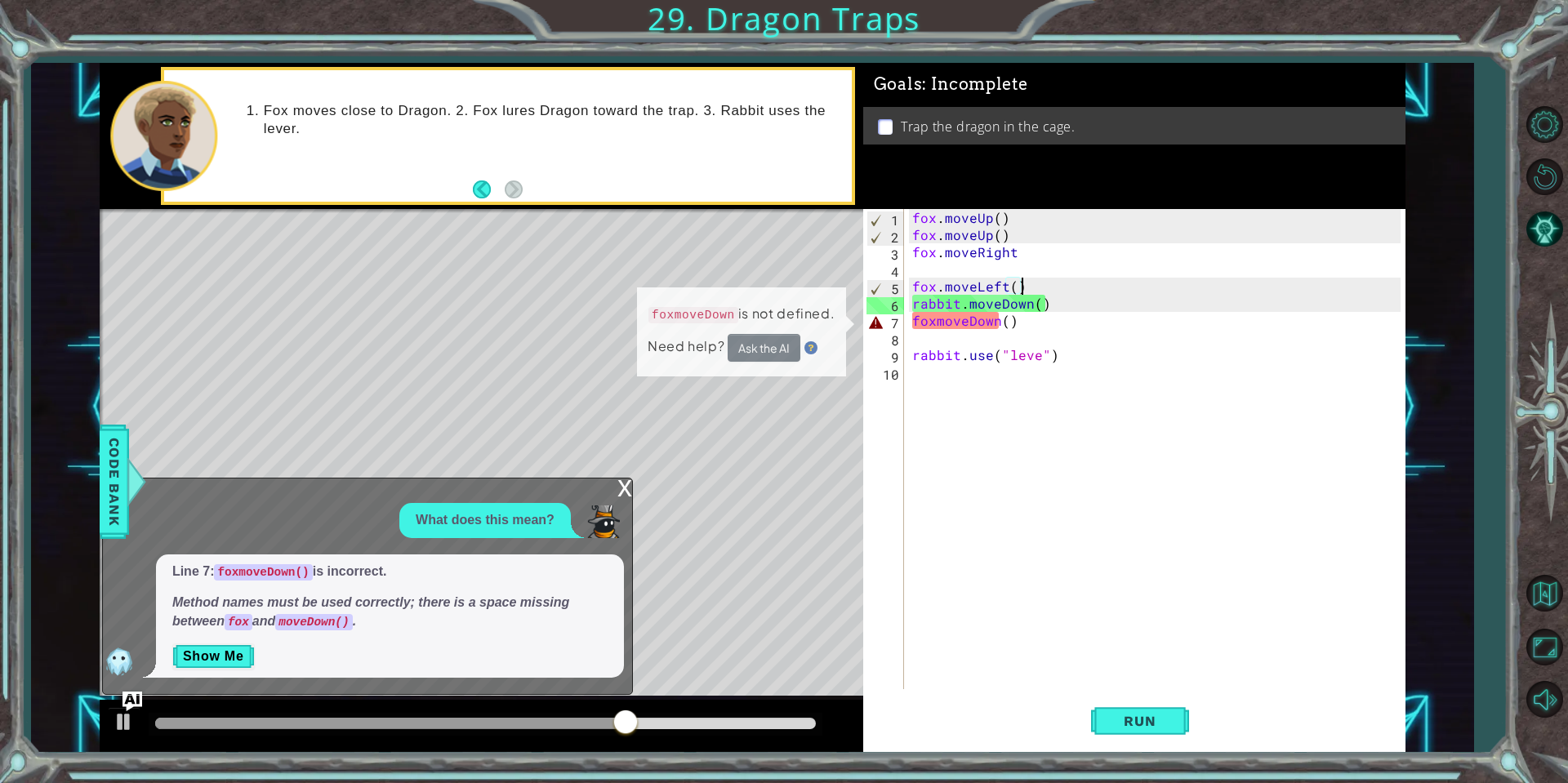
click at [619, 494] on div "x" at bounding box center [625, 487] width 15 height 17
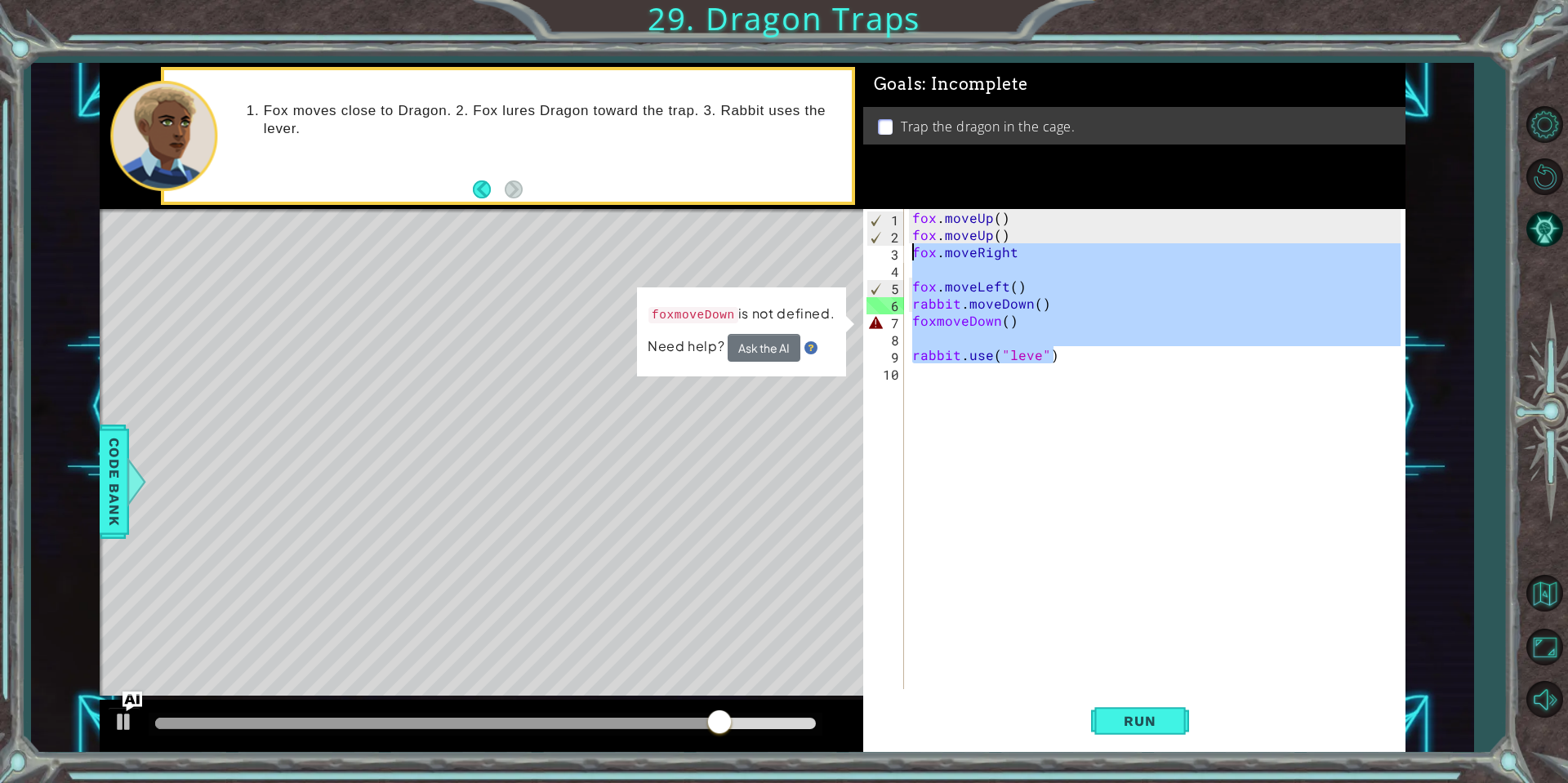
drag, startPoint x: 1061, startPoint y: 359, endPoint x: 881, endPoint y: 252, distance: 209.4
click at [881, 252] on div "fox.moveLeft() 1 2 3 4 5 6 7 8 9 10 fox . moveUp ( ) fox . moveUp ( ) fox . mov…" at bounding box center [1132, 449] width 538 height 480
type textarea "fox.moveRight"
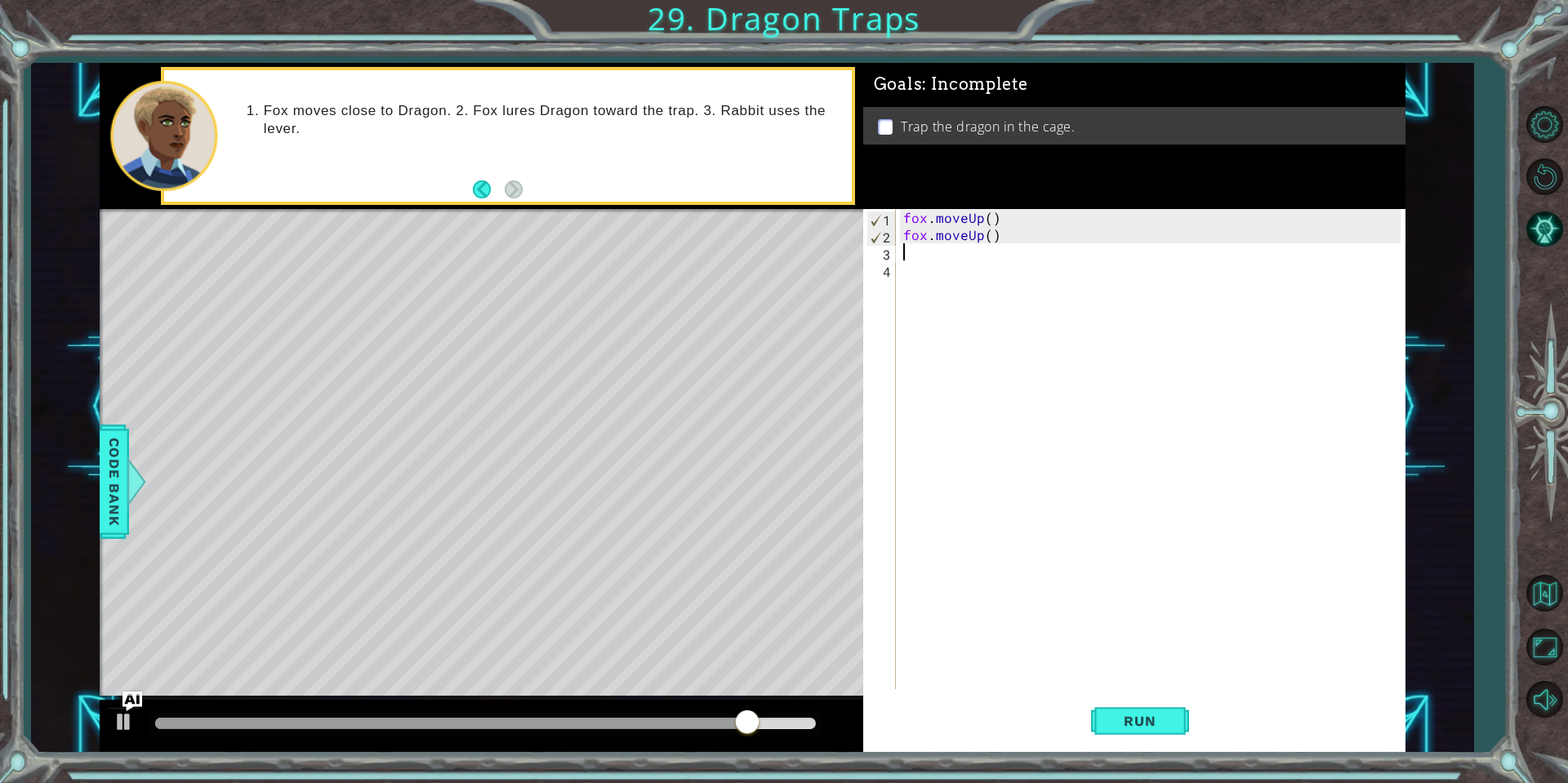
scroll to position [0, 0]
click at [1133, 719] on span "Run" at bounding box center [1140, 721] width 65 height 17
type textarea "fox.moveRight()"
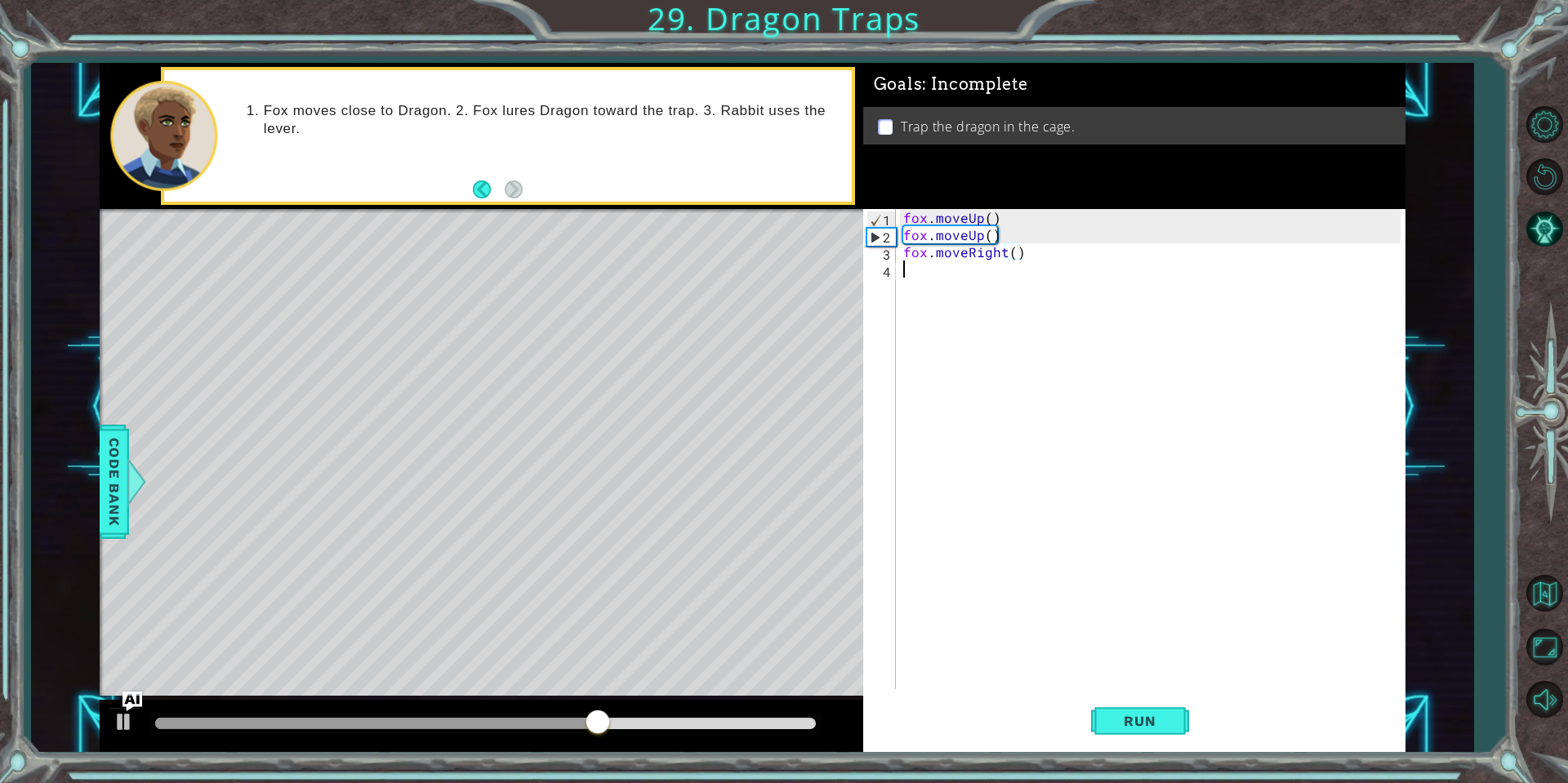
click at [938, 273] on div "fox . moveUp ( ) fox . moveUp ( ) fox . moveRight ( )" at bounding box center [1154, 466] width 508 height 514
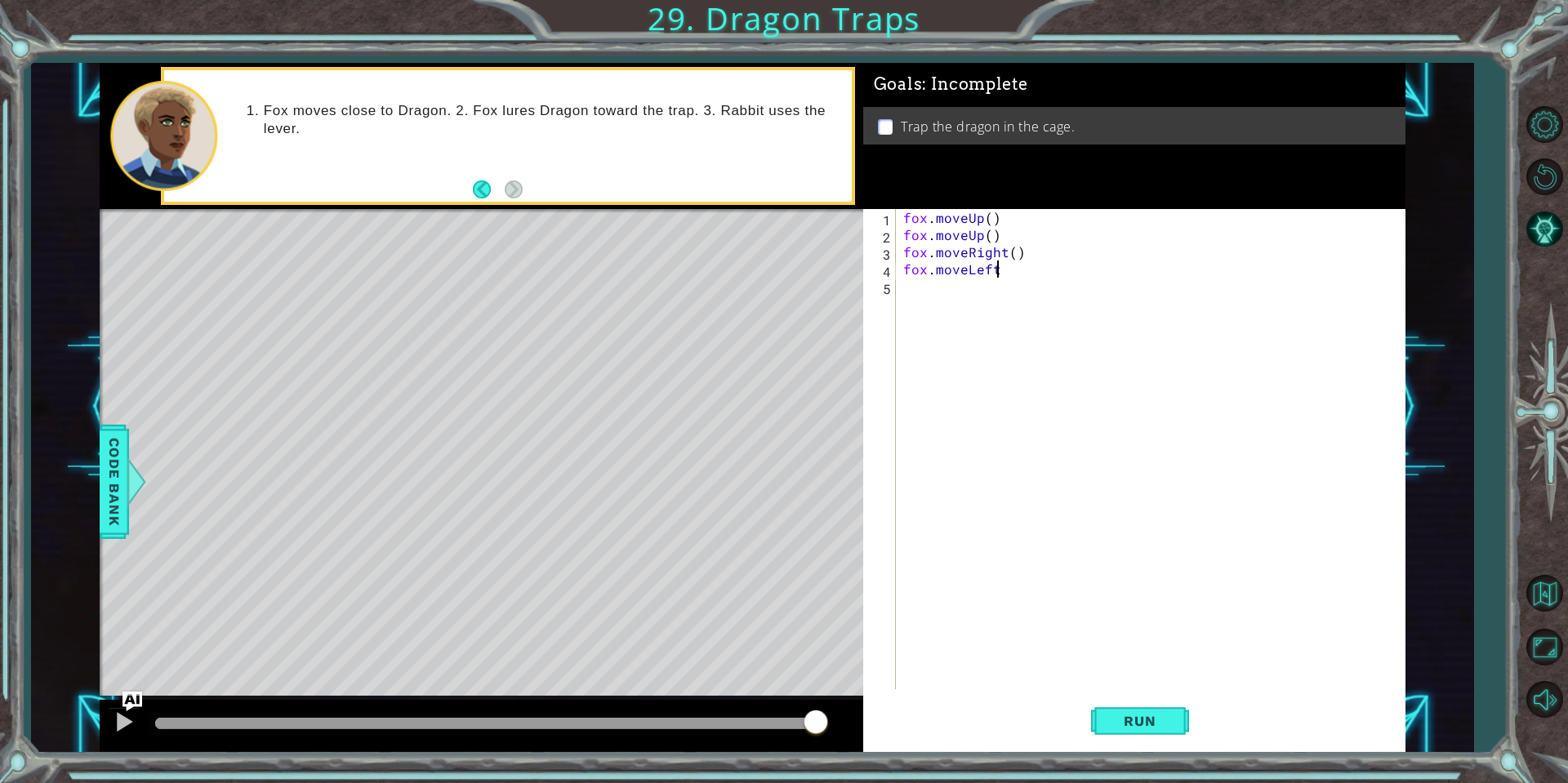
scroll to position [0, 5]
type textarea "fox.moveLeft()"
click at [933, 291] on div "fox . moveUp ( ) fox . moveUp ( ) fox . moveRight ( ) fox . moveLeft ( )" at bounding box center [1154, 466] width 508 height 514
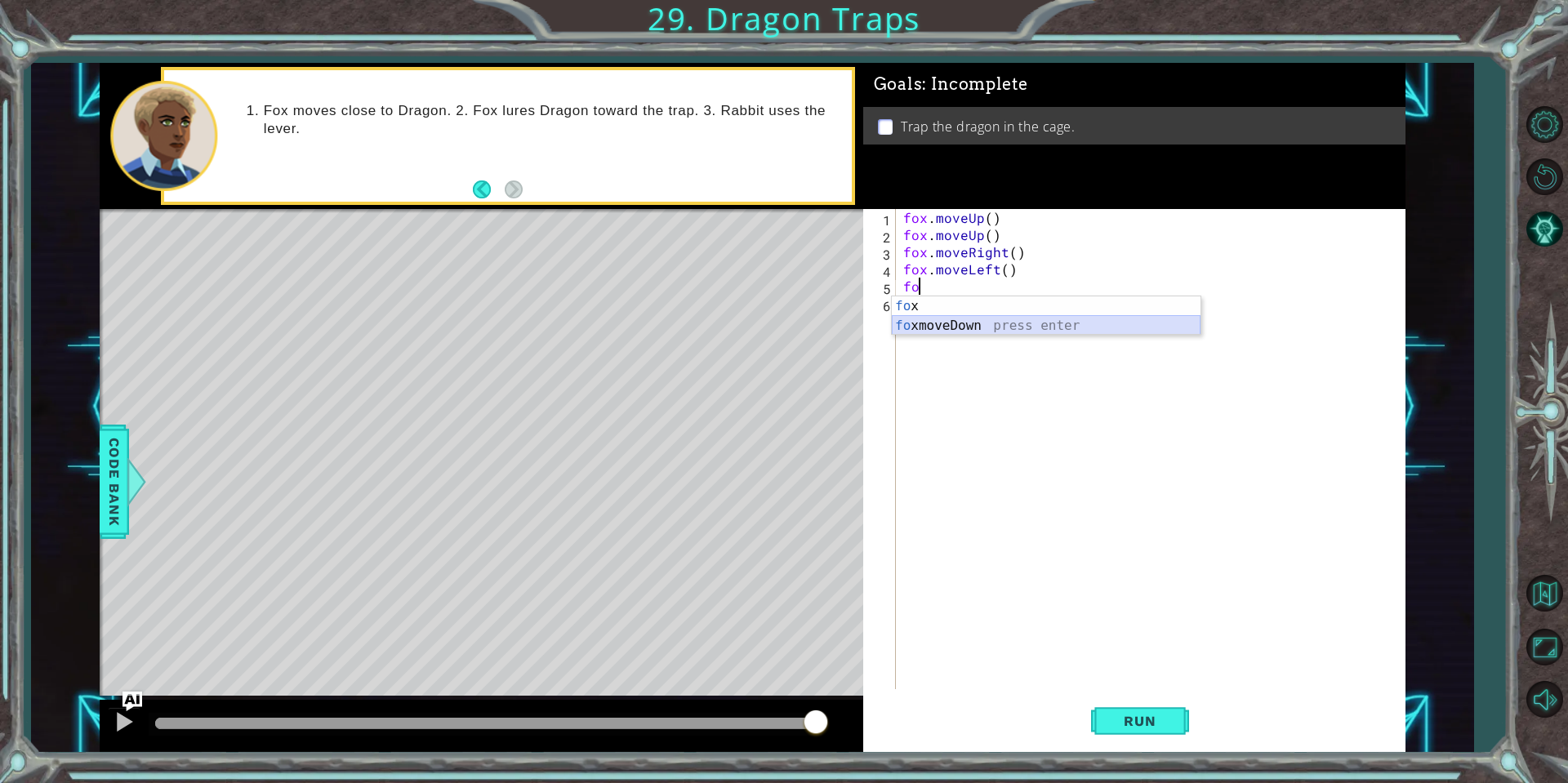
click at [982, 320] on div "fo x press enter fo xmoveDown press enter" at bounding box center [1045, 335] width 308 height 79
type textarea "foxmoveDown"
click at [916, 305] on div "fox . moveUp ( ) fox . moveUp ( ) fox . moveRight ( ) fox . moveLeft ( ) foxmov…" at bounding box center [1154, 466] width 508 height 514
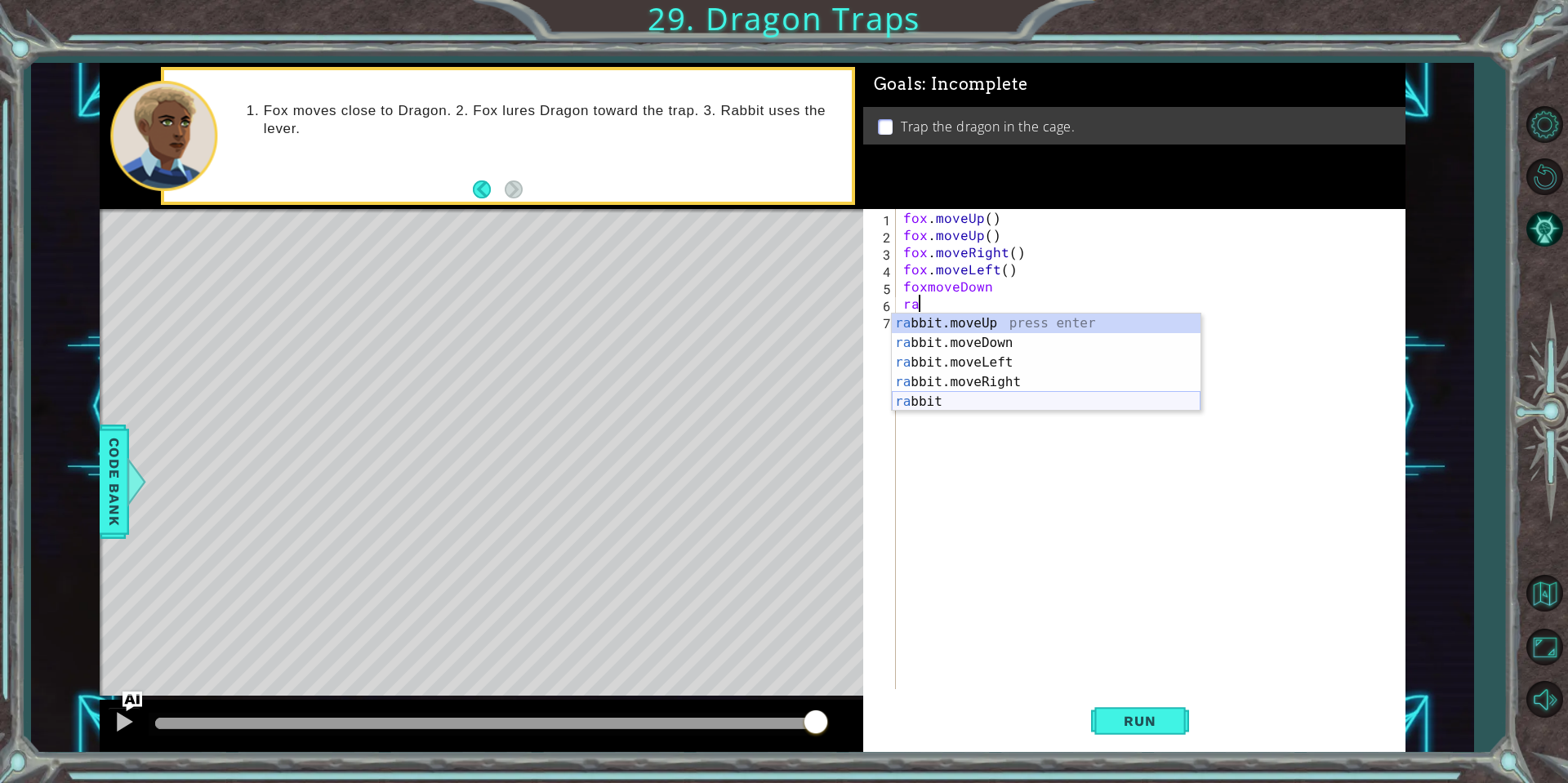
click at [933, 398] on div "ra bbit.moveUp press enter ra bbit.moveDown press enter ra bbit.moveLeft press …" at bounding box center [1045, 382] width 308 height 137
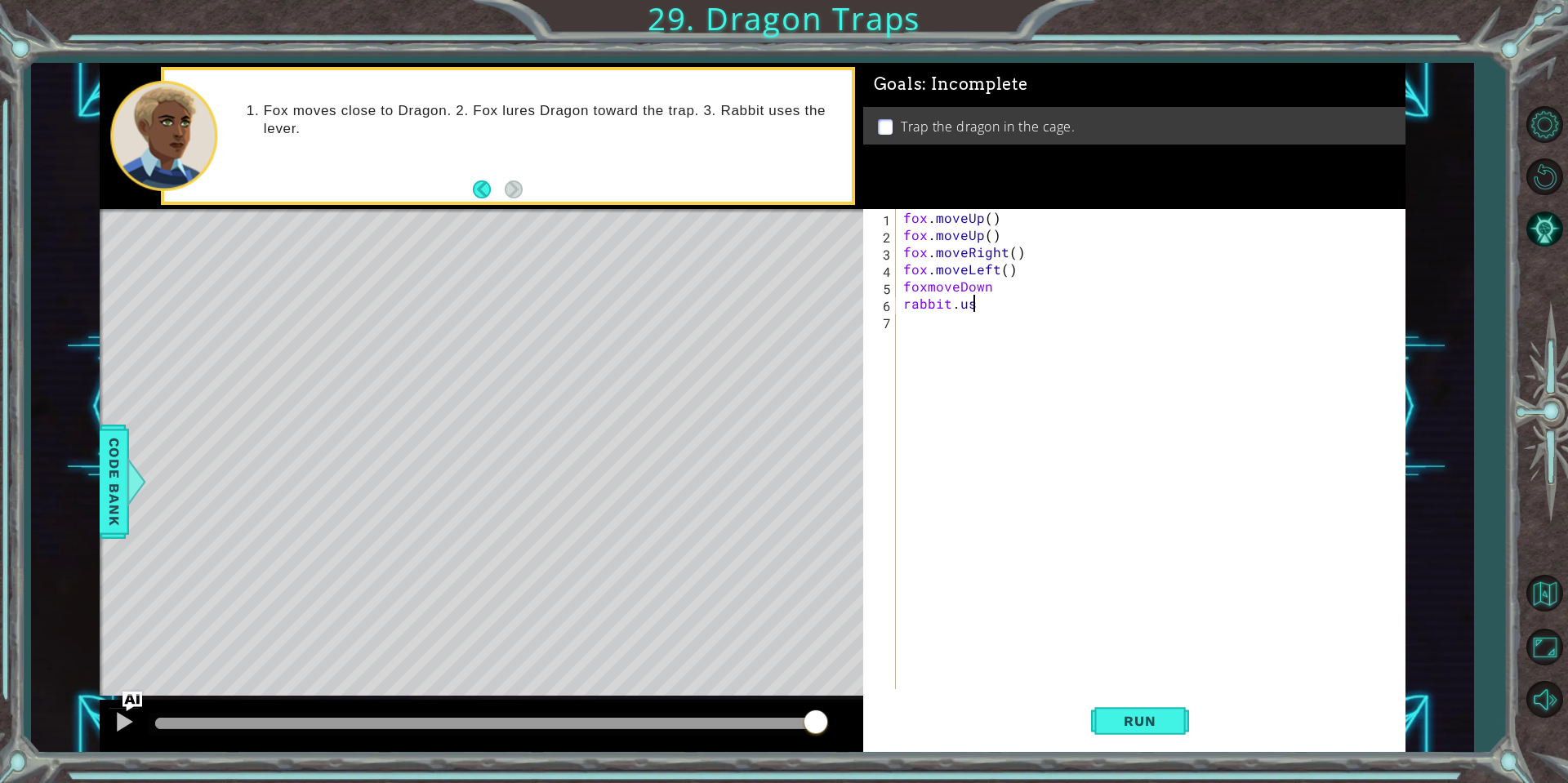
scroll to position [0, 4]
click at [930, 289] on div "fox . moveUp ( ) fox . moveUp ( ) fox . moveRight ( ) fox . moveLeft ( ) foxmov…" at bounding box center [1154, 466] width 508 height 514
click at [1005, 288] on div "fox . moveUp ( ) fox . moveUp ( ) fox . moveRight ( ) fox . moveLeft ( ) fox . …" at bounding box center [1154, 466] width 508 height 514
type textarea "fox.moveDown()"
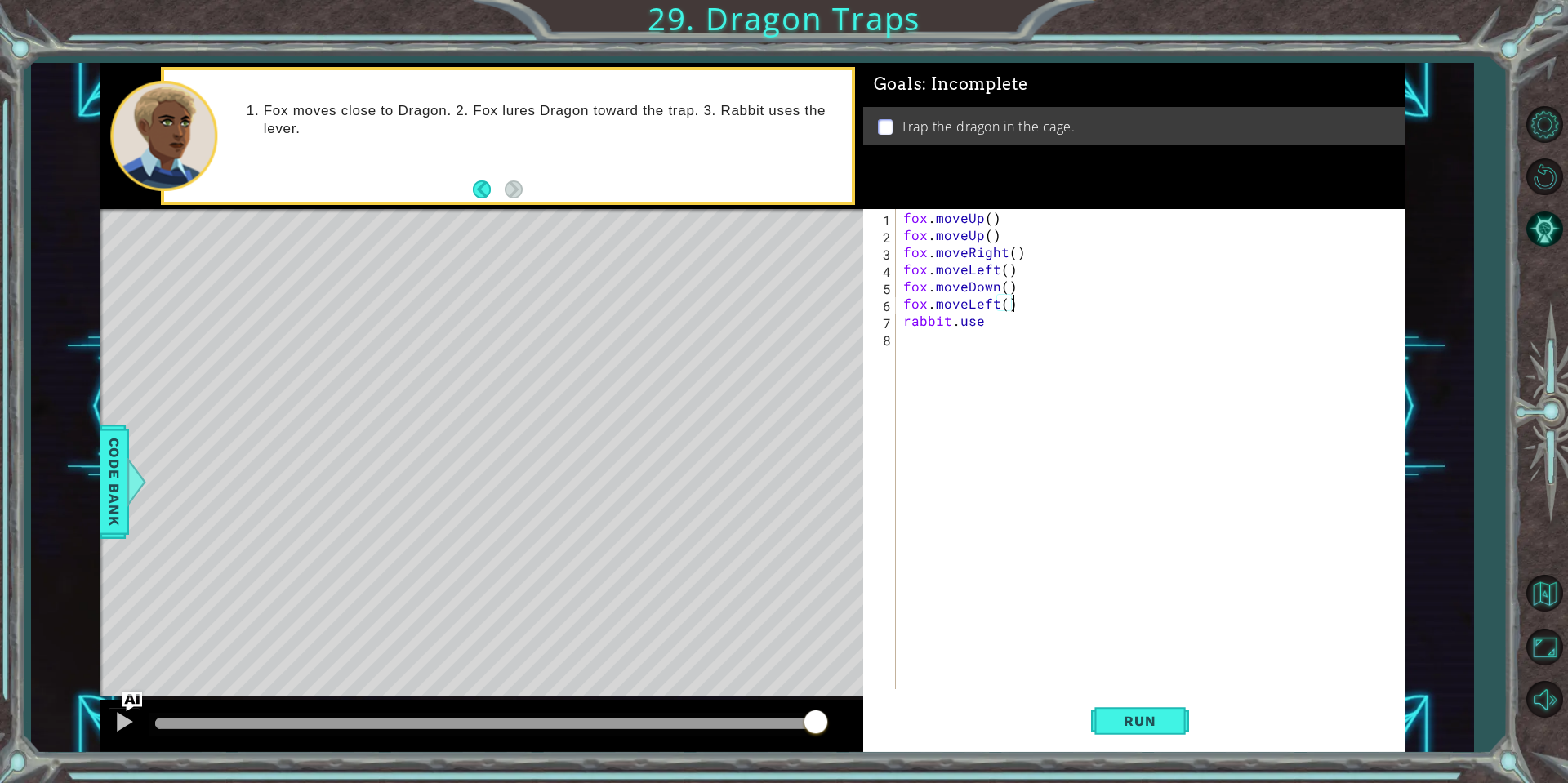
scroll to position [0, 6]
click at [1002, 322] on div "fox . moveUp ( ) fox . moveUp ( ) fox . moveRight ( ) fox . moveLeft ( ) fox . …" at bounding box center [1154, 466] width 508 height 514
type textarea "rabbit.use("lever")"
click at [1153, 728] on span "Run" at bounding box center [1140, 721] width 65 height 17
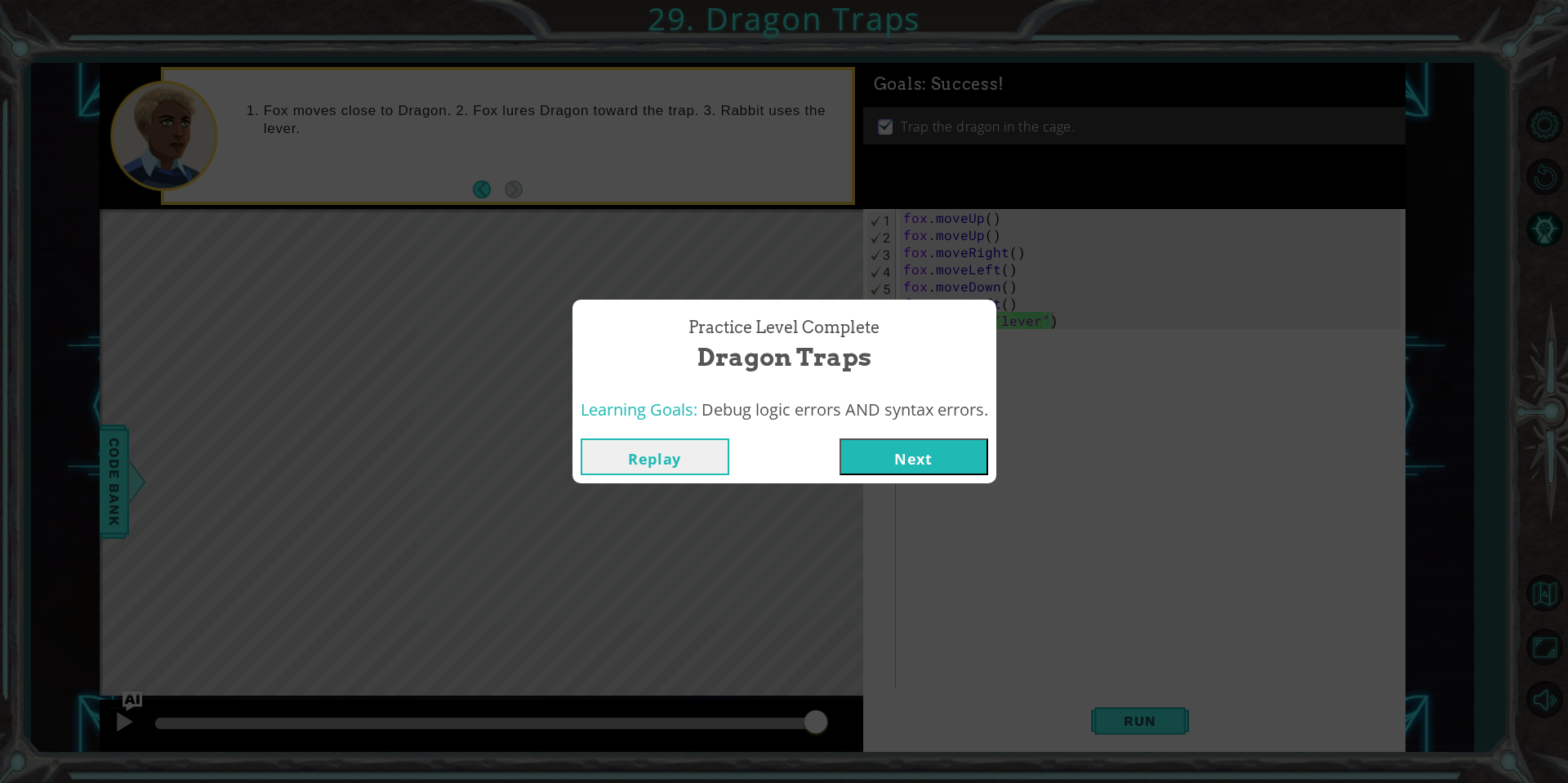
drag, startPoint x: 906, startPoint y: 449, endPoint x: 914, endPoint y: 461, distance: 14.4
click at [909, 453] on button "Next" at bounding box center [914, 456] width 149 height 36
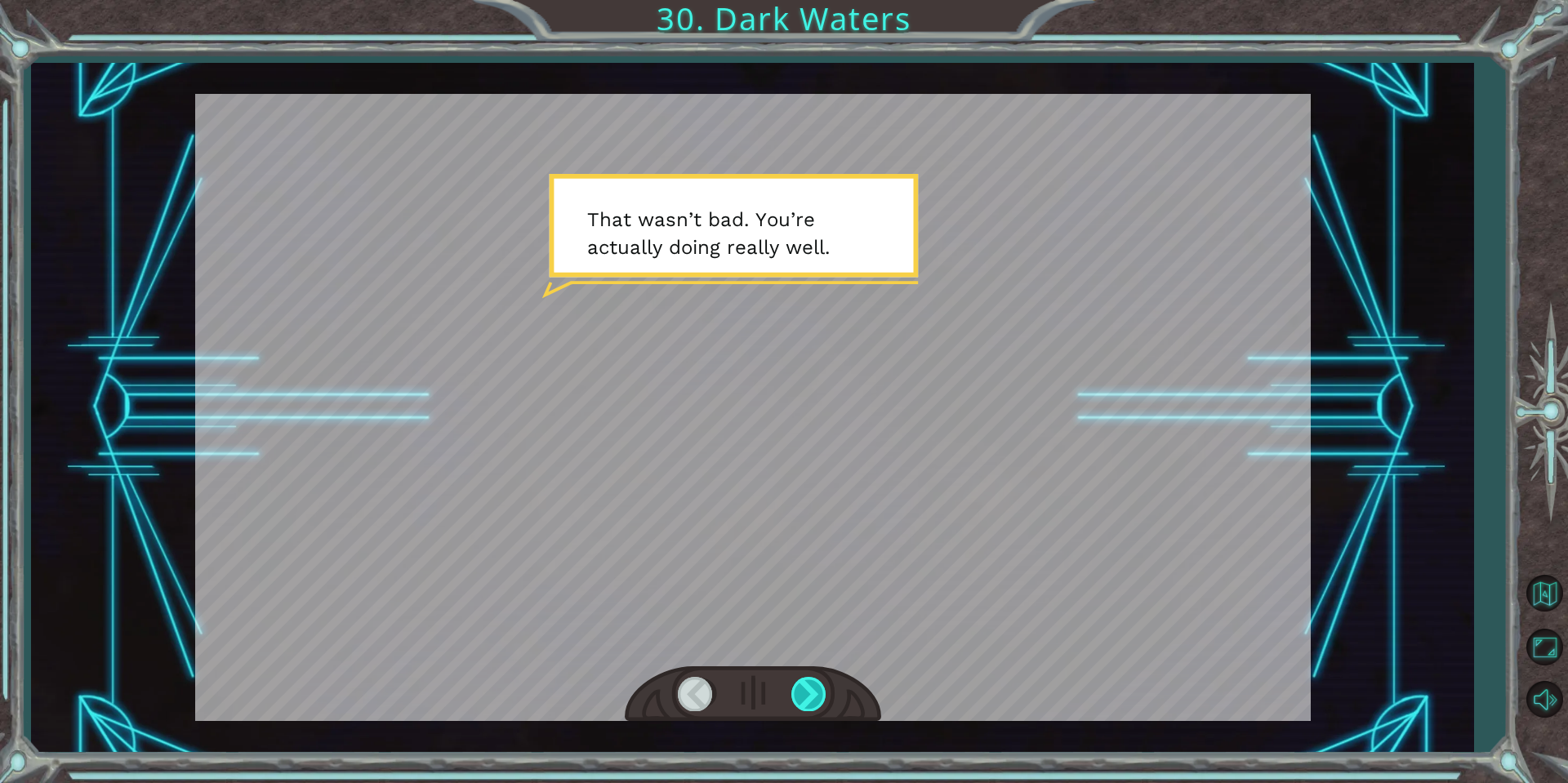
click at [813, 695] on div at bounding box center [810, 694] width 36 height 33
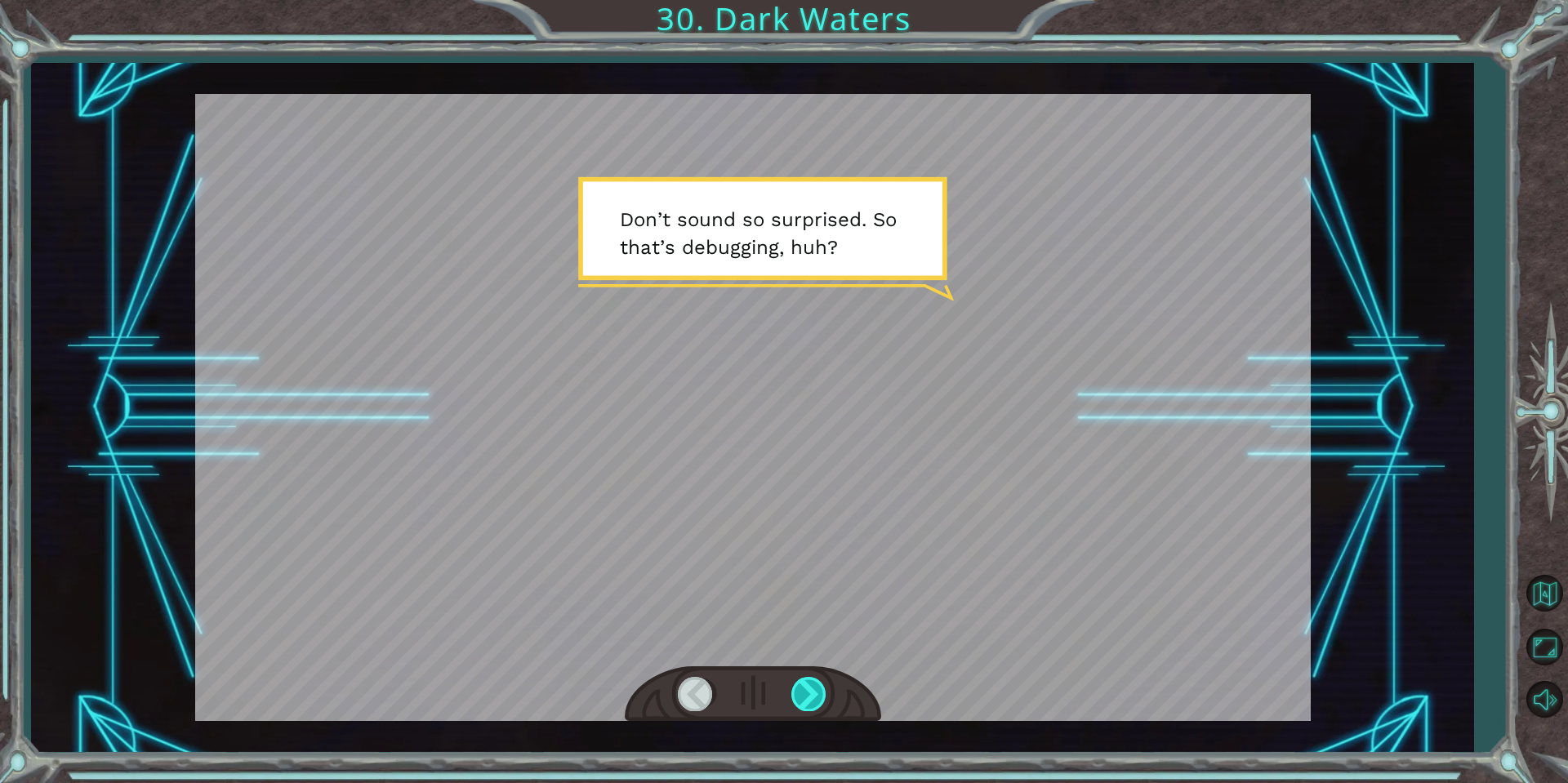
click at [807, 699] on div at bounding box center [810, 694] width 36 height 33
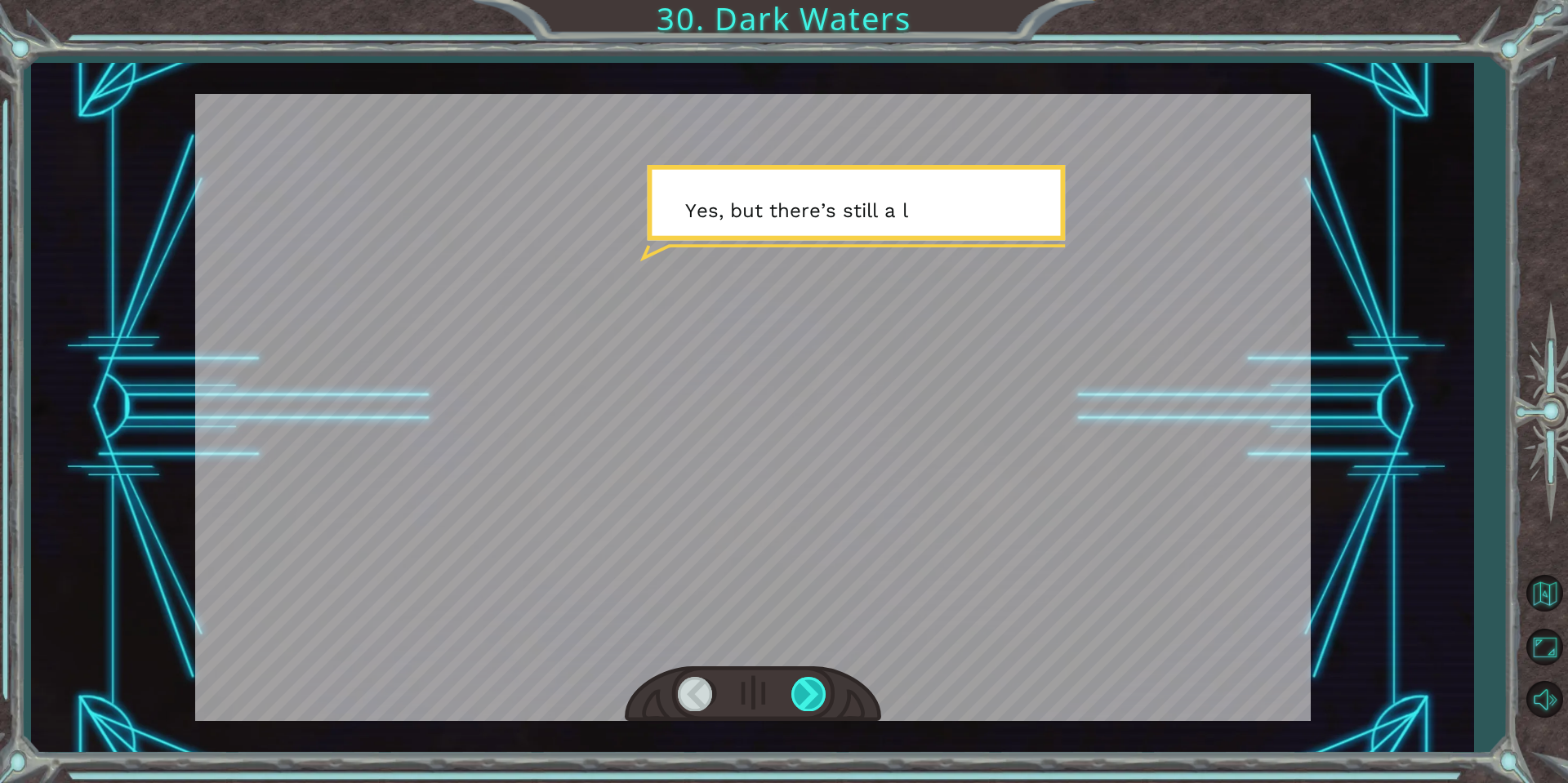
click at [814, 704] on div at bounding box center [810, 694] width 36 height 33
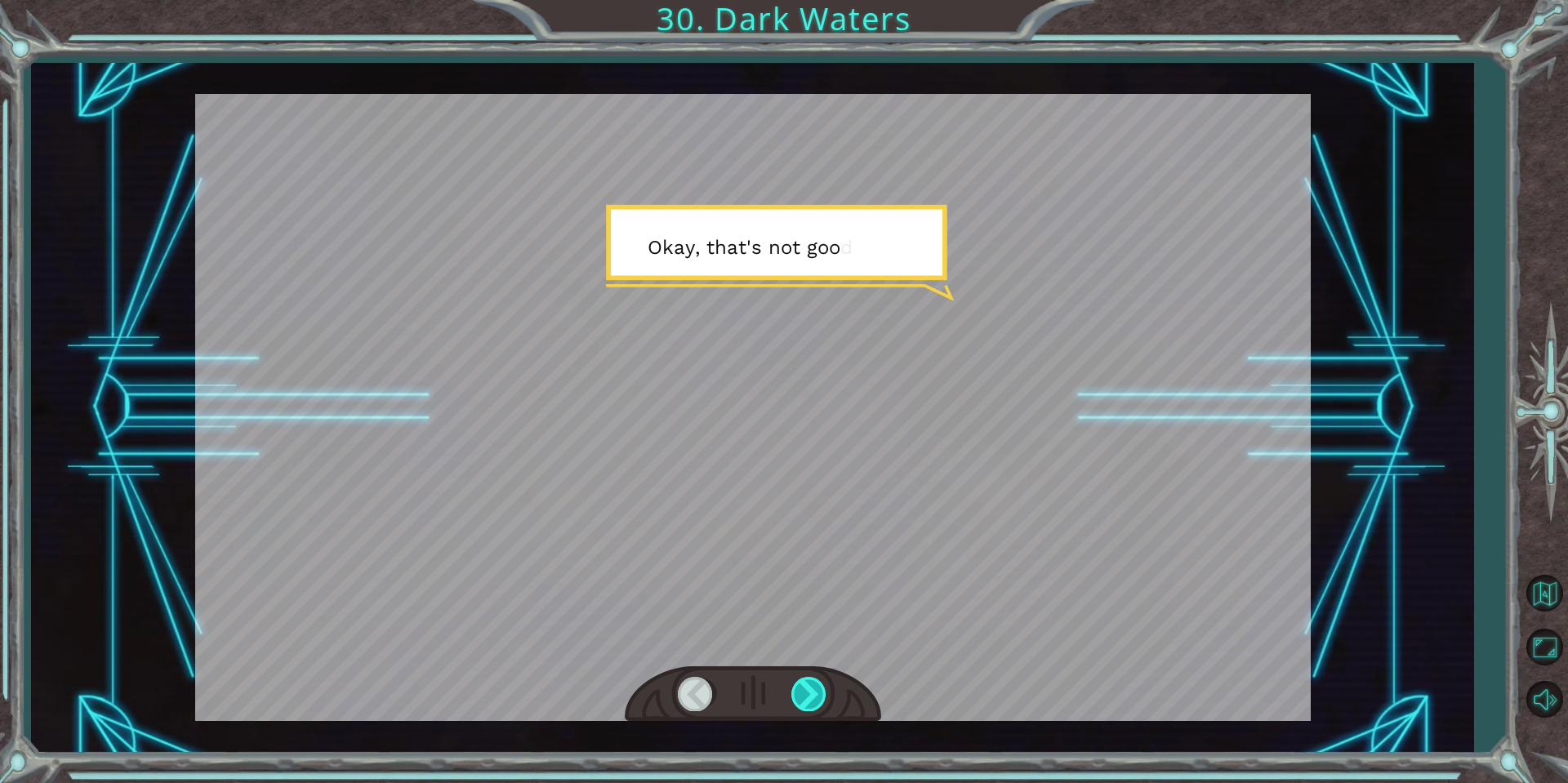
click at [814, 704] on div at bounding box center [810, 694] width 36 height 33
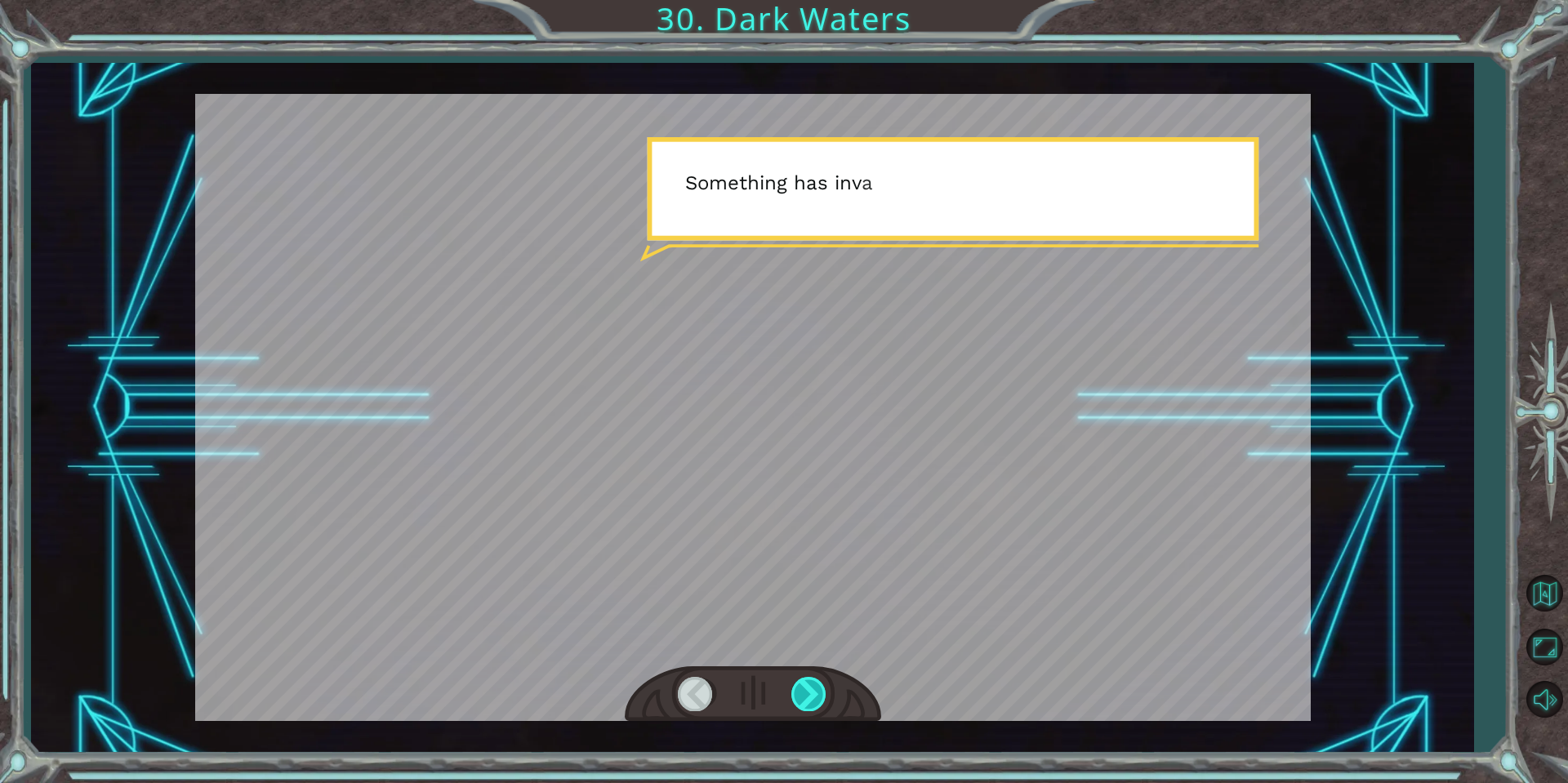
click at [815, 704] on div at bounding box center [810, 694] width 36 height 33
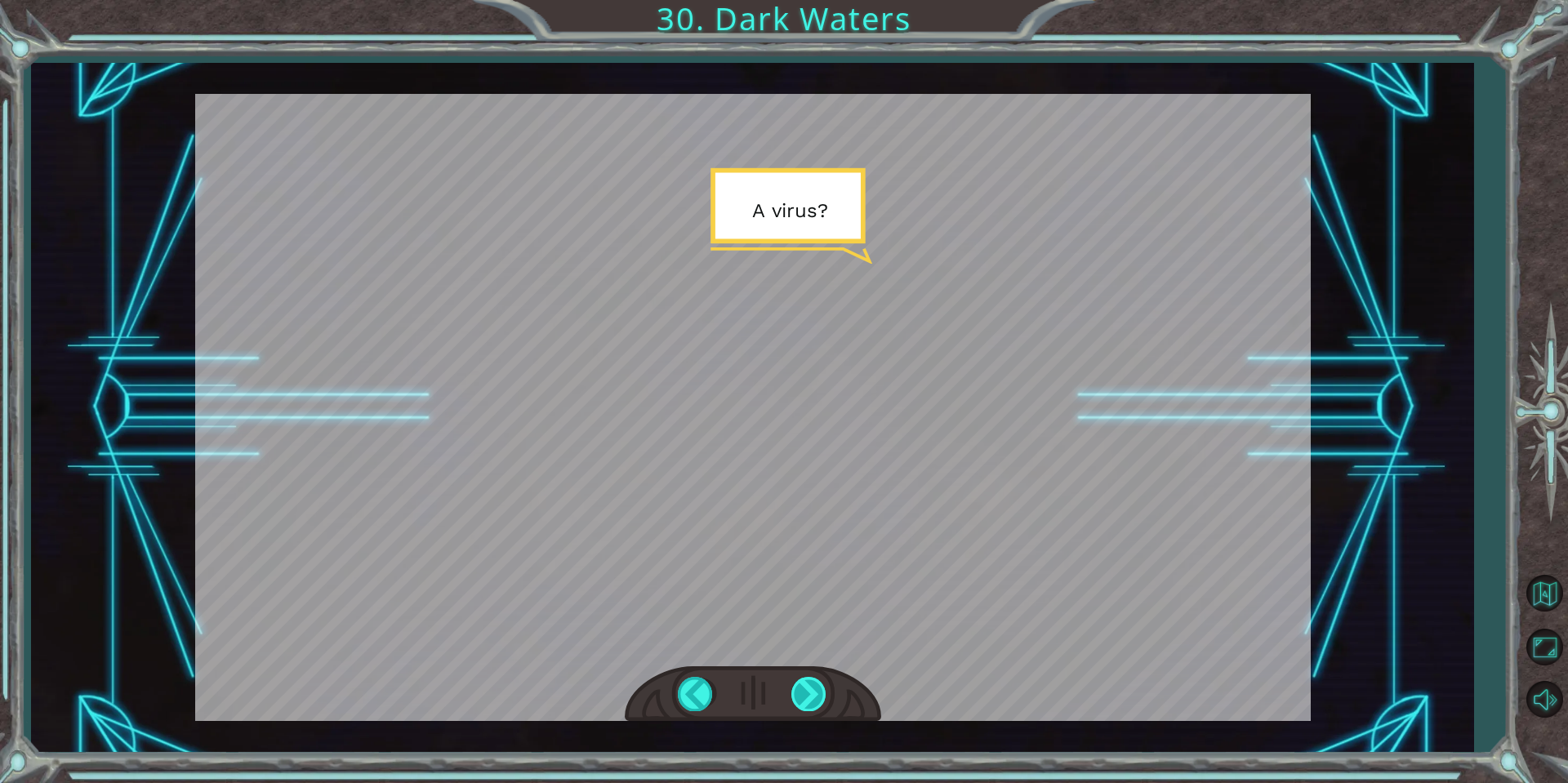
click at [815, 704] on div at bounding box center [810, 694] width 36 height 33
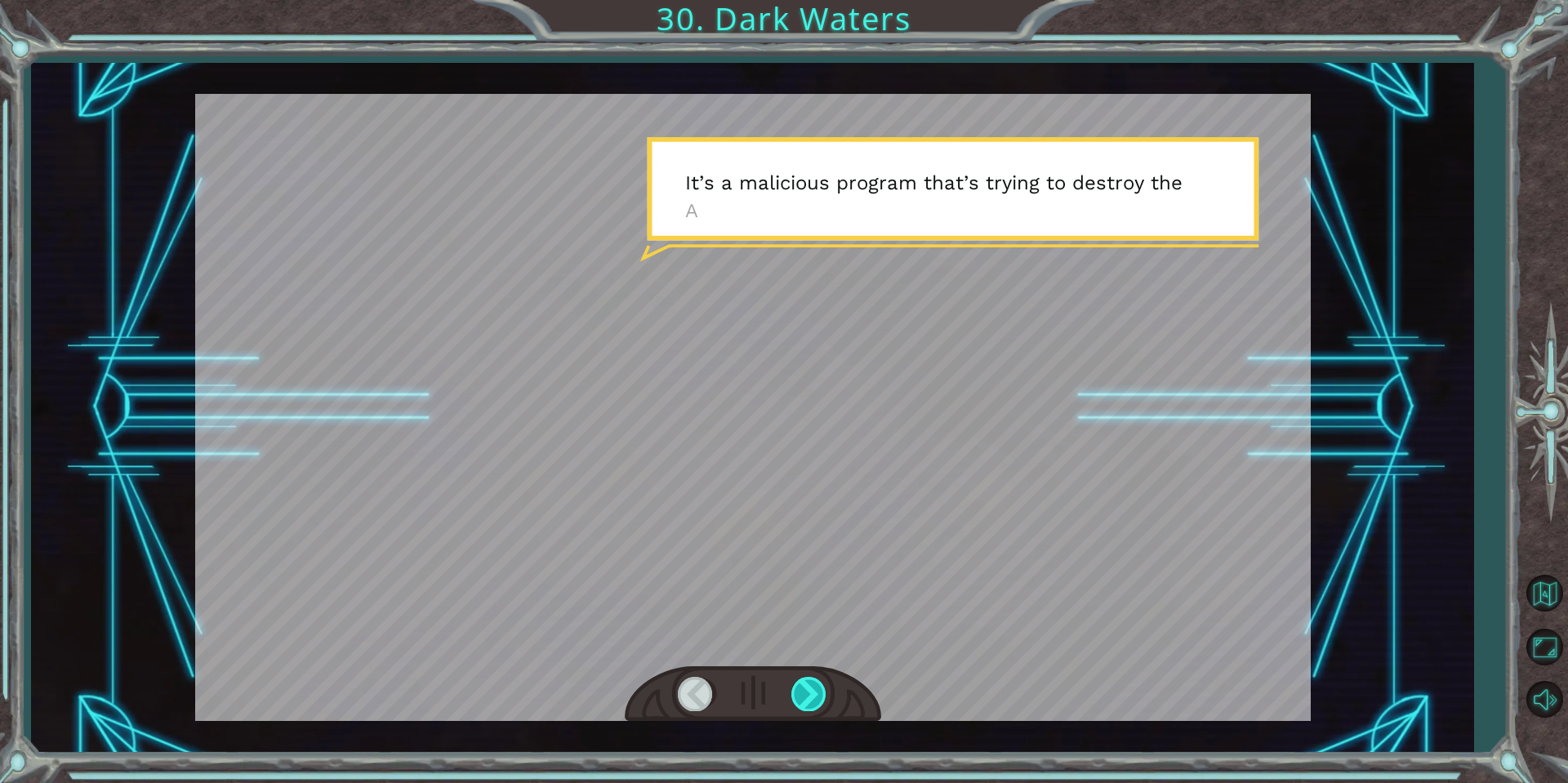
click at [820, 710] on div at bounding box center [810, 694] width 36 height 33
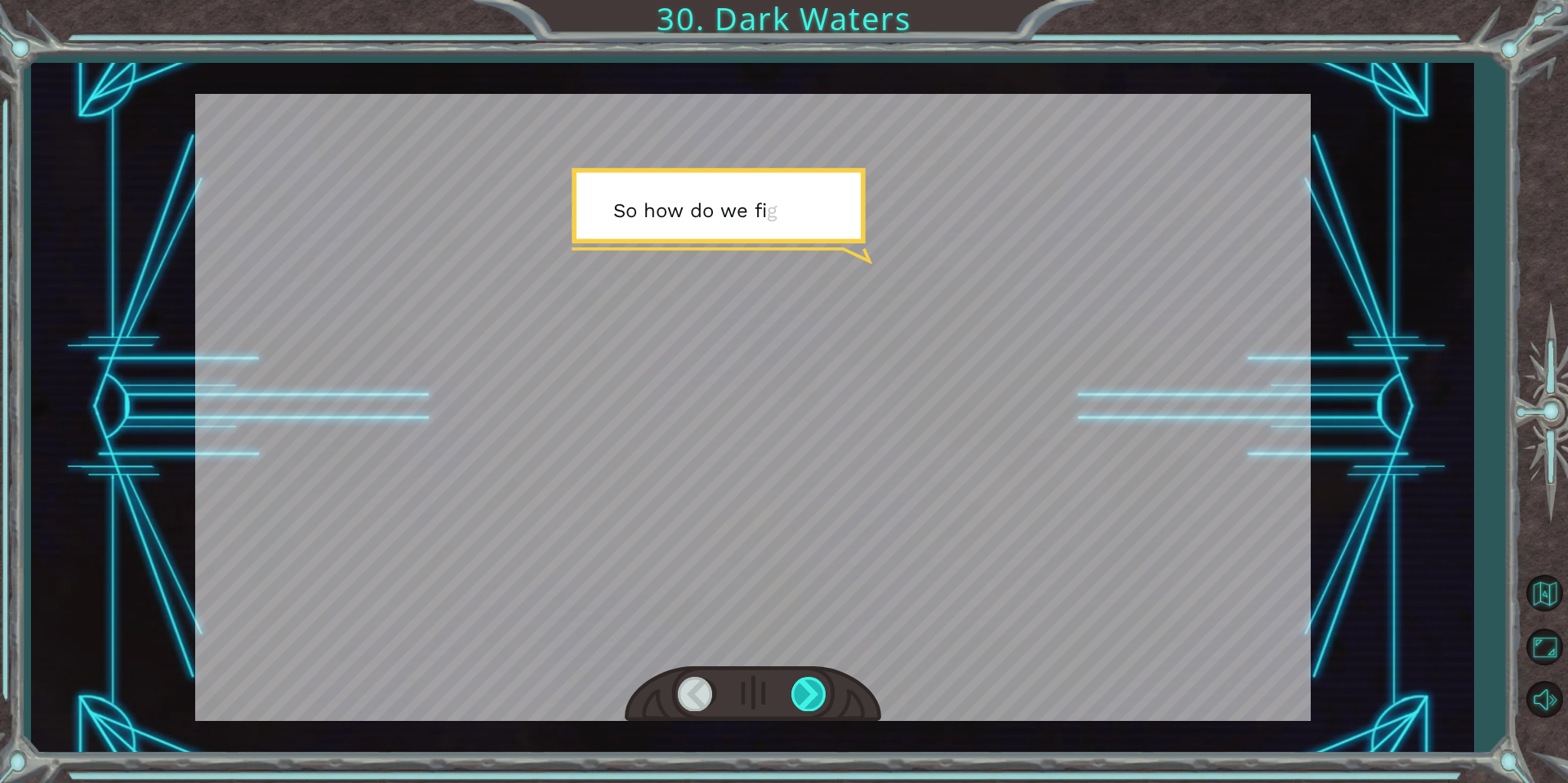
click at [820, 710] on div at bounding box center [810, 694] width 36 height 33
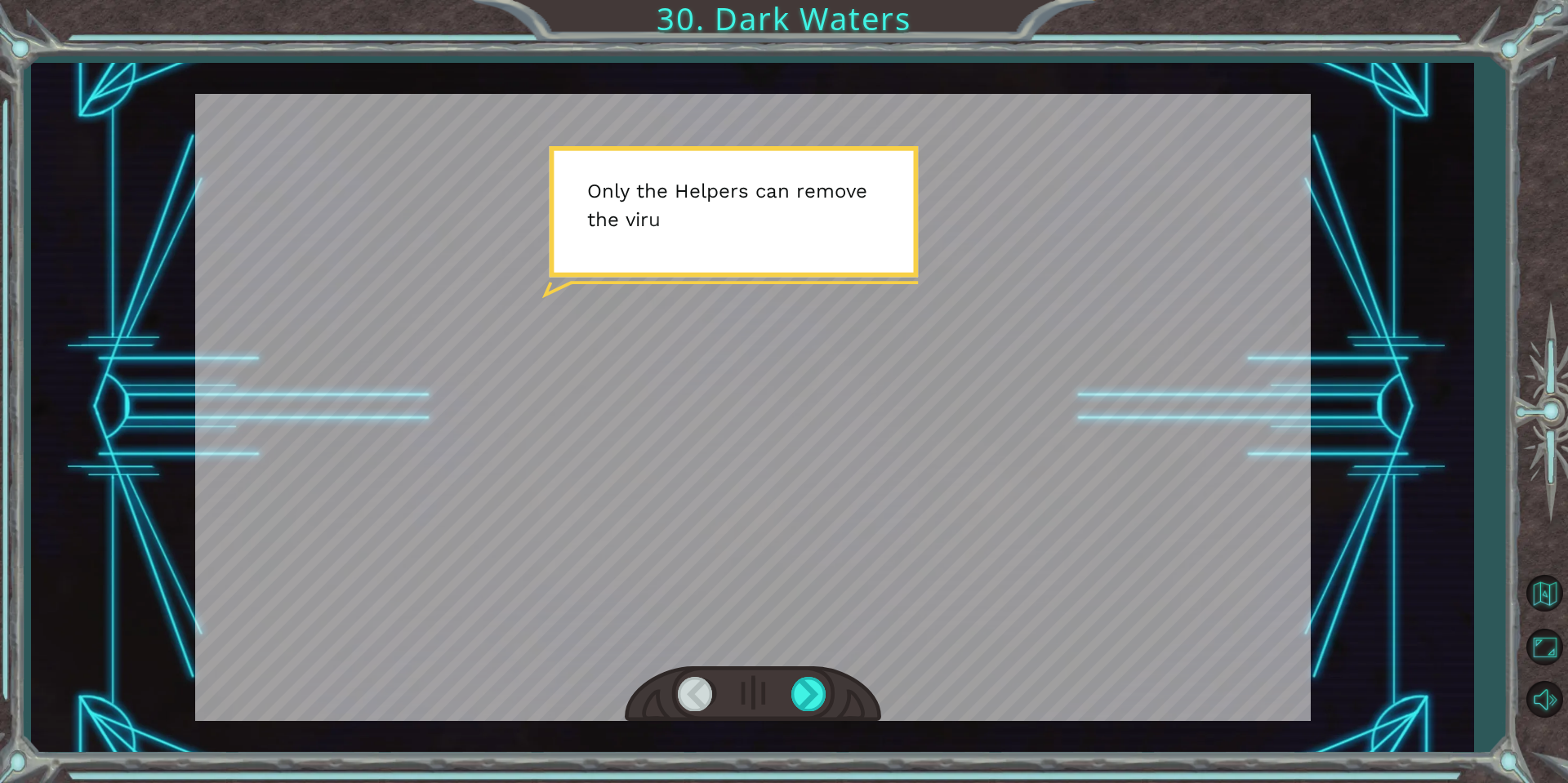
click at [822, 714] on div at bounding box center [753, 695] width 256 height 56
click at [810, 704] on div at bounding box center [810, 694] width 36 height 33
click at [811, 704] on div at bounding box center [810, 694] width 36 height 33
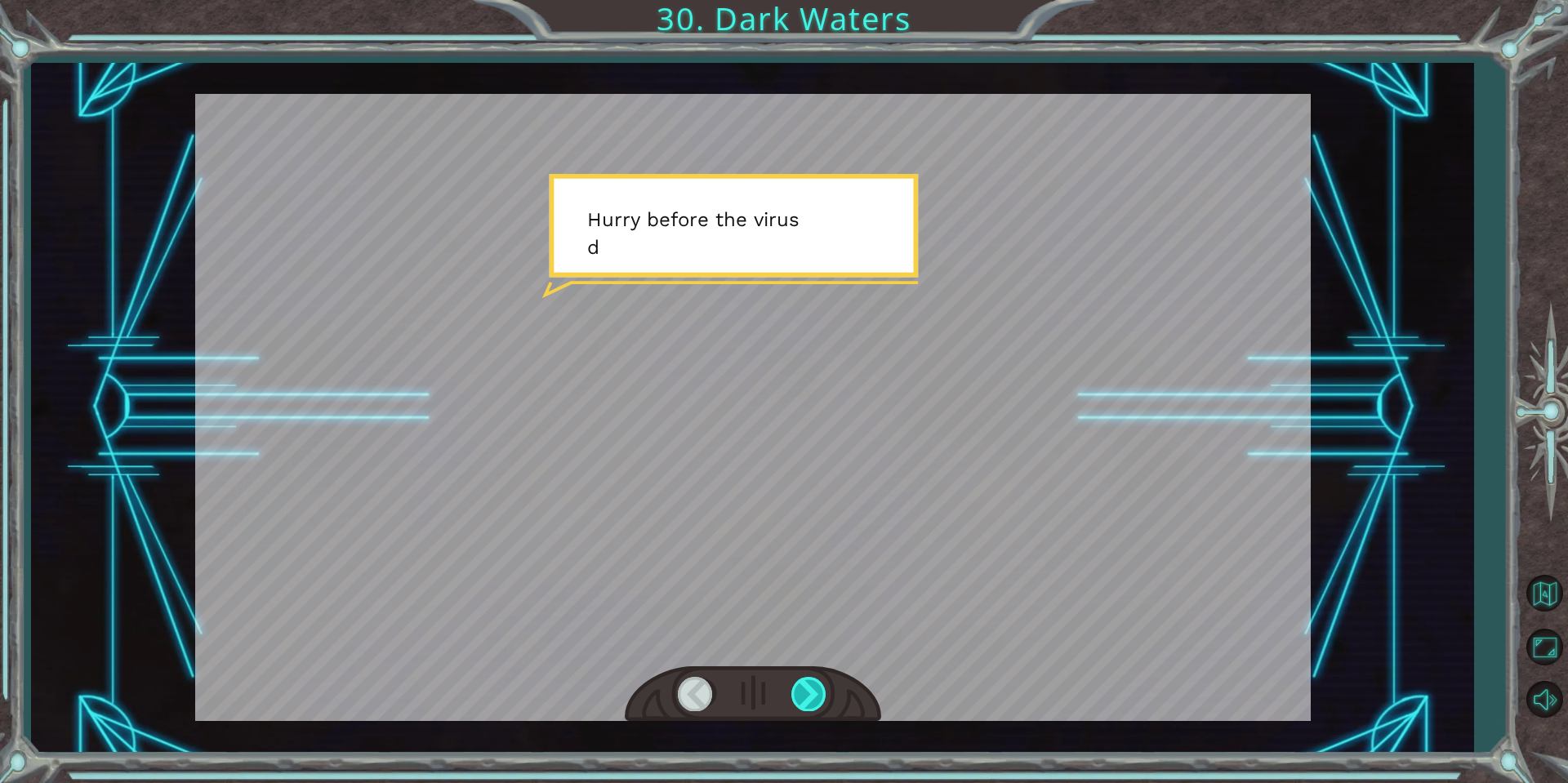
click at [806, 699] on div at bounding box center [810, 694] width 36 height 33
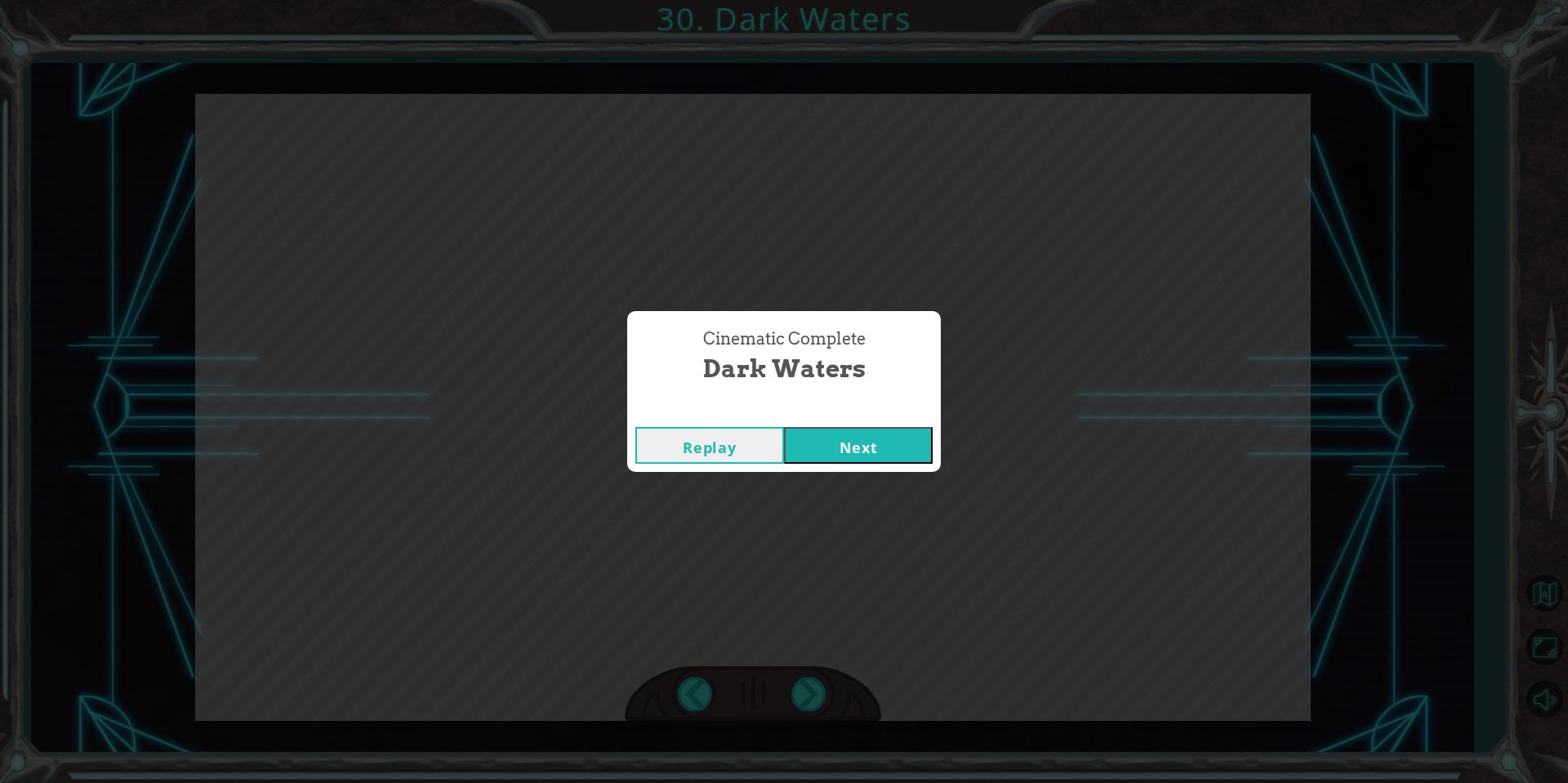
click at [863, 456] on button "Next" at bounding box center [858, 445] width 149 height 36
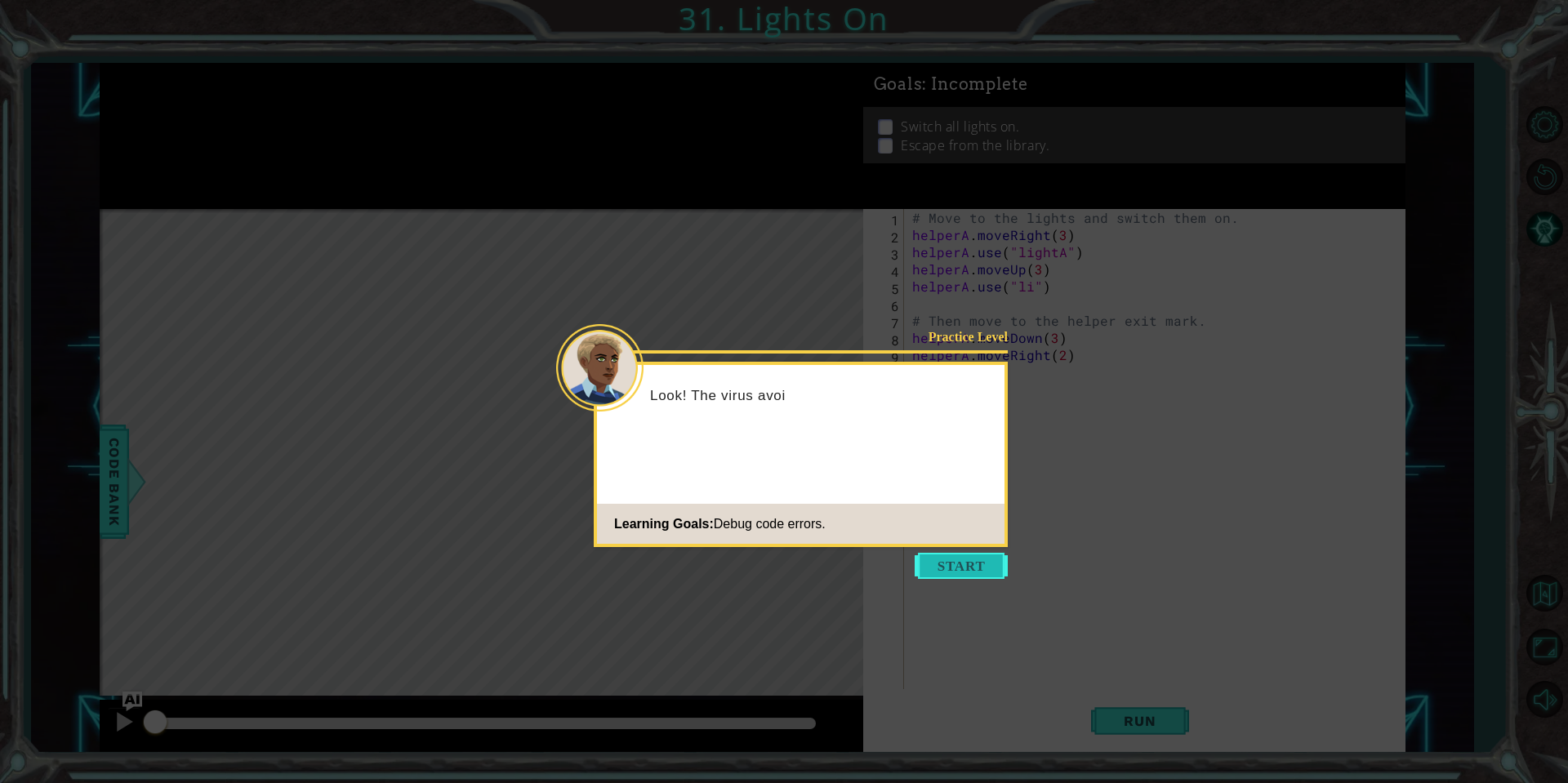
click at [970, 560] on button "Start" at bounding box center [961, 566] width 93 height 26
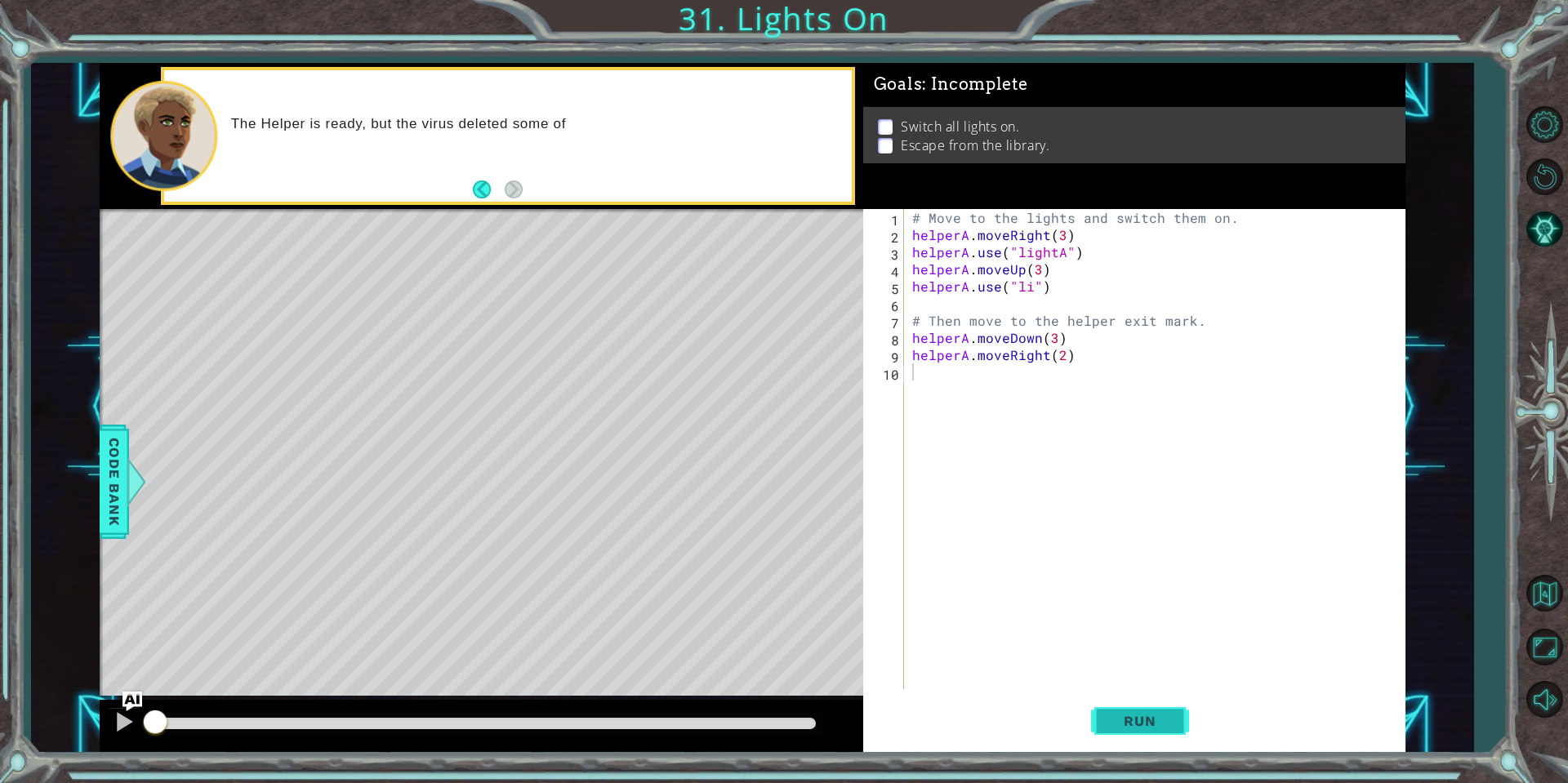
click at [1152, 723] on span "Run" at bounding box center [1140, 721] width 65 height 17
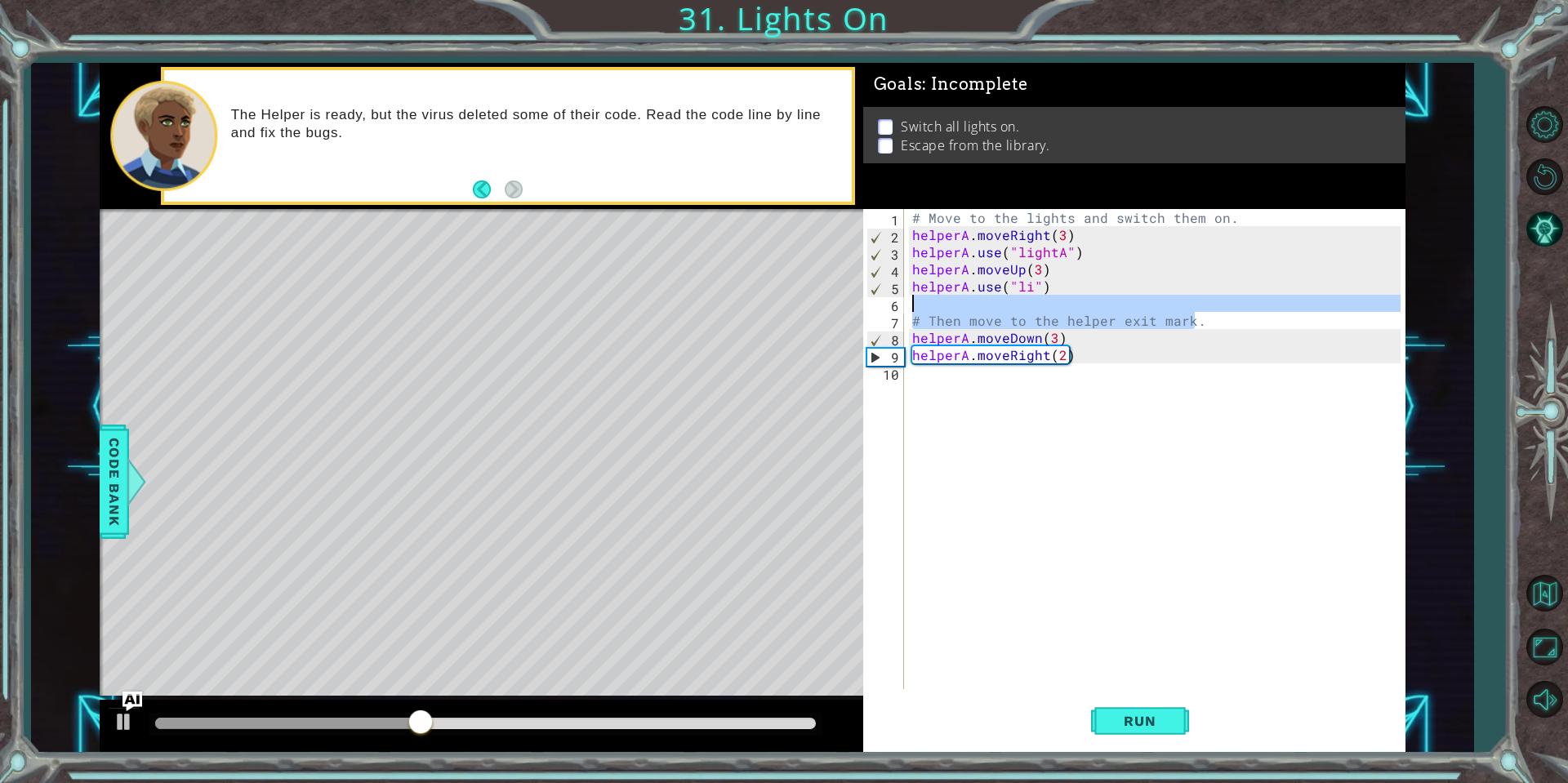
drag, startPoint x: 1205, startPoint y: 321, endPoint x: 896, endPoint y: 302, distance: 309.6
click at [896, 302] on div "1 2 3 4 5 6 7 8 9 10 # Move to the lights and switch them on. helperA . moveRig…" at bounding box center [1132, 449] width 538 height 480
type textarea "# Then move to the helper exit mark."
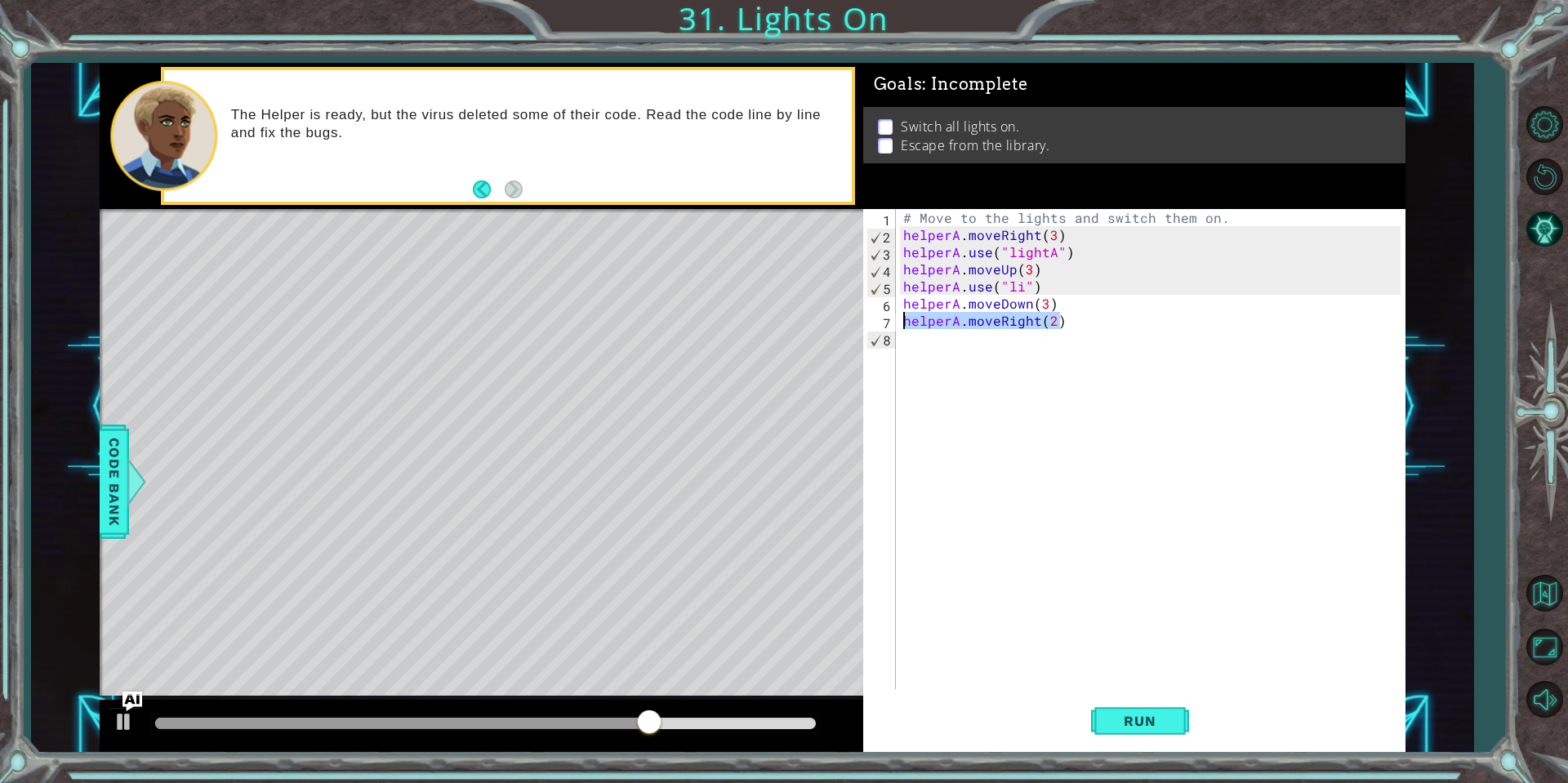
drag, startPoint x: 1082, startPoint y: 322, endPoint x: 890, endPoint y: 321, distance: 192.0
click at [890, 321] on div "helperA.use("li") 1 2 3 4 5 6 7 8 # Move to the lights and switch them on. help…" at bounding box center [1132, 449] width 538 height 480
type textarea "helperA.moveRight(2)"
type textarea "helperA.moveDown(3)"
click at [1140, 719] on span "Run" at bounding box center [1140, 721] width 65 height 17
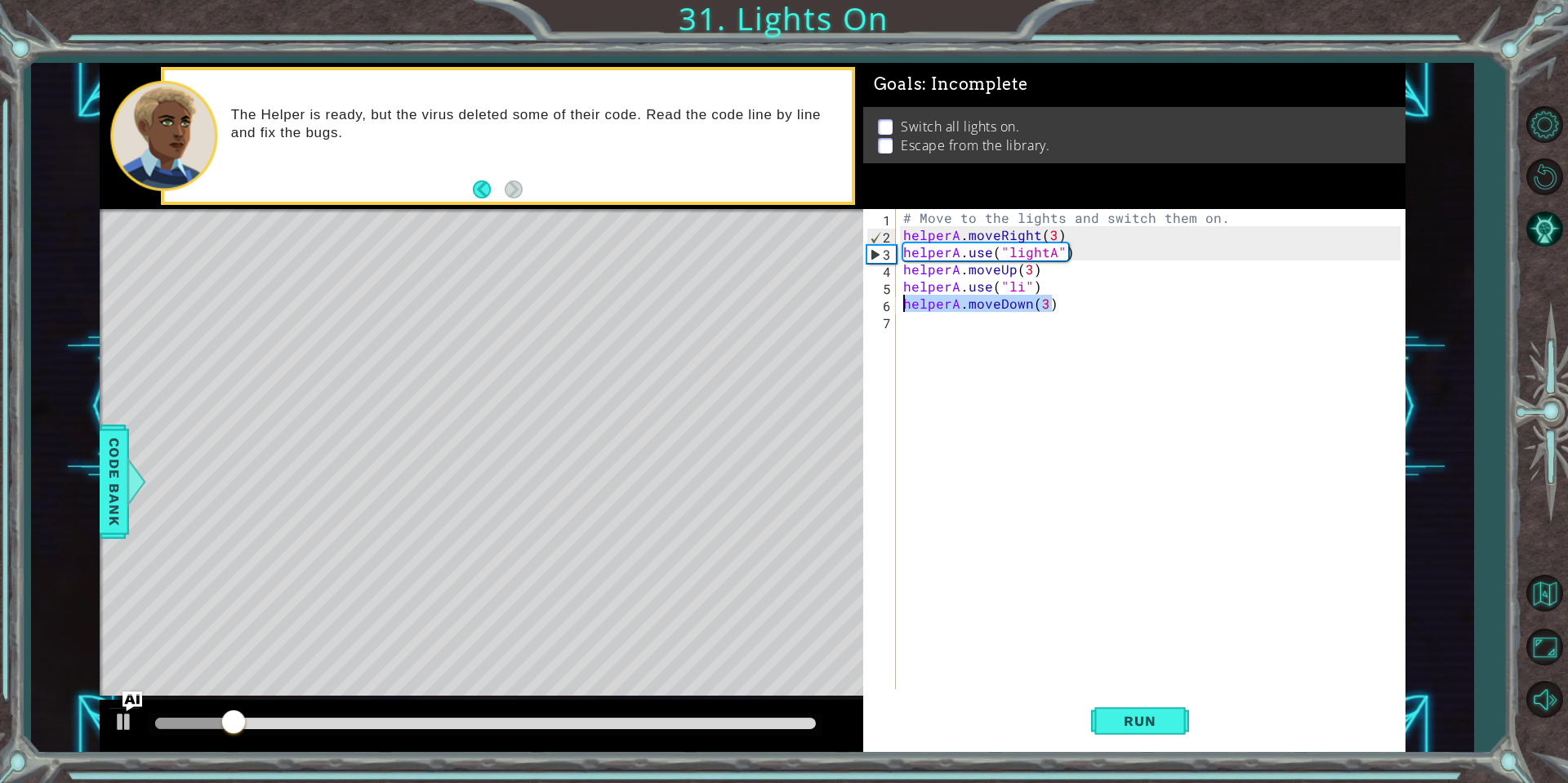
click at [859, 298] on div "1 ההההההההההההההההההההההההההההההההההההההההההההההההההההההההההההההההההההההההההההה…" at bounding box center [752, 407] width 1306 height 689
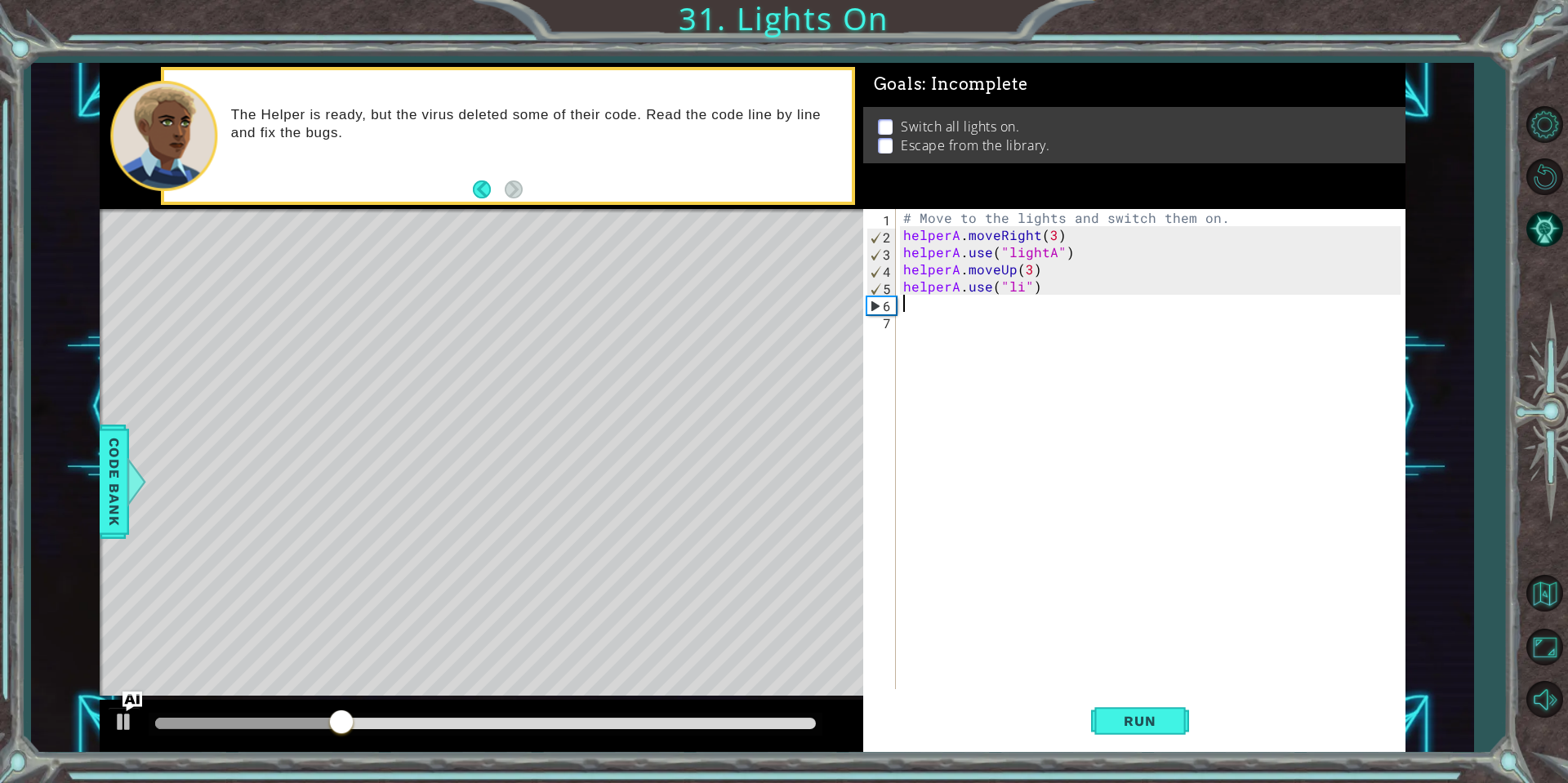
click at [1019, 291] on div "# Move to the lights and switch them on. helperA . moveRight ( 3 ) helperA . us…" at bounding box center [1154, 466] width 508 height 514
type textarea "helperA.use("lightB")"
click at [1158, 727] on span "Run" at bounding box center [1140, 721] width 65 height 17
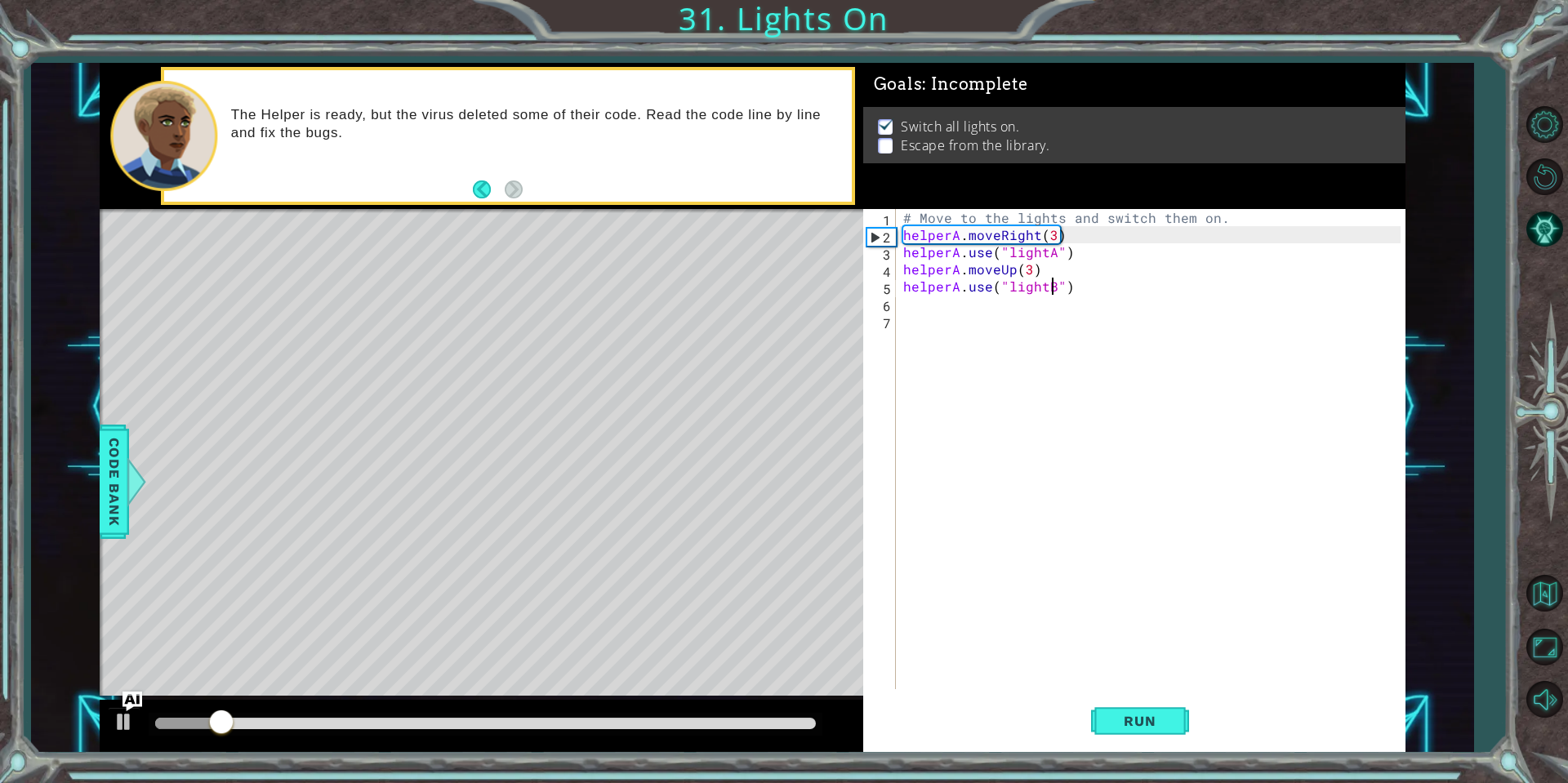
click at [338, 716] on div at bounding box center [485, 724] width 674 height 23
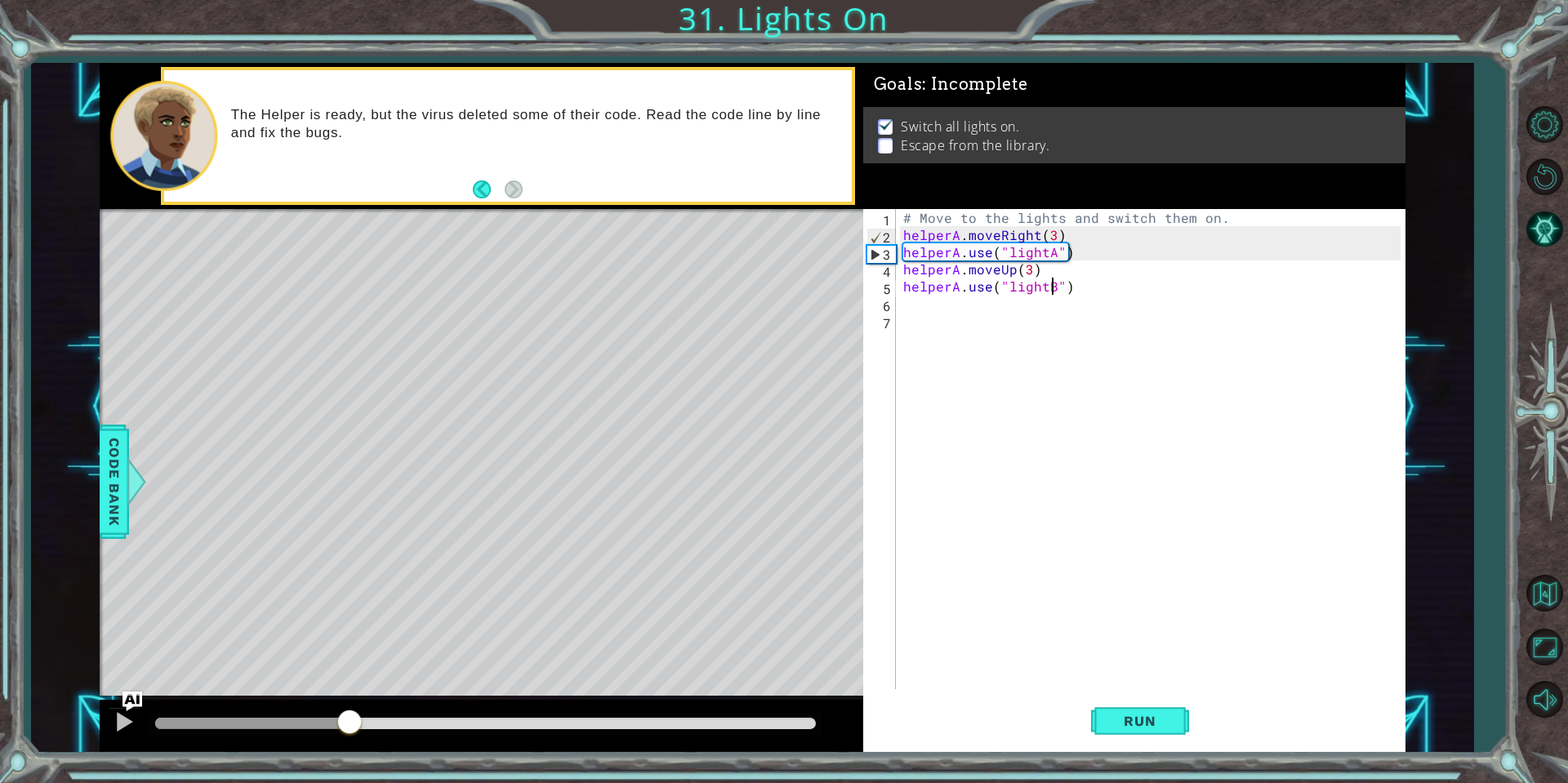
click at [349, 722] on div at bounding box center [485, 723] width 661 height 12
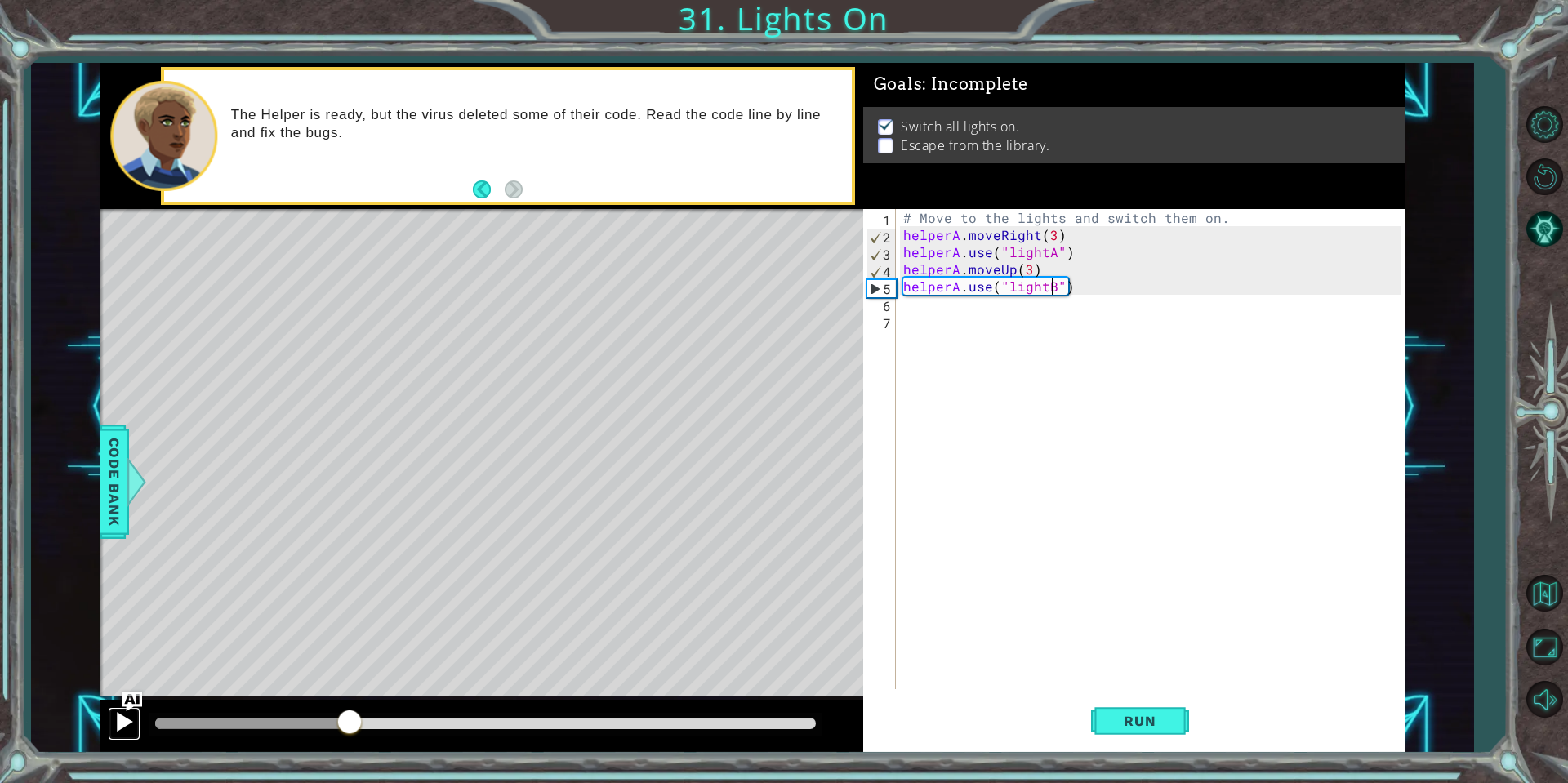
click at [128, 719] on div at bounding box center [124, 722] width 22 height 21
click at [941, 305] on div "# Move to the lights and switch them on. helperA . moveRight ( 3 ) helperA . us…" at bounding box center [1154, 466] width 508 height 514
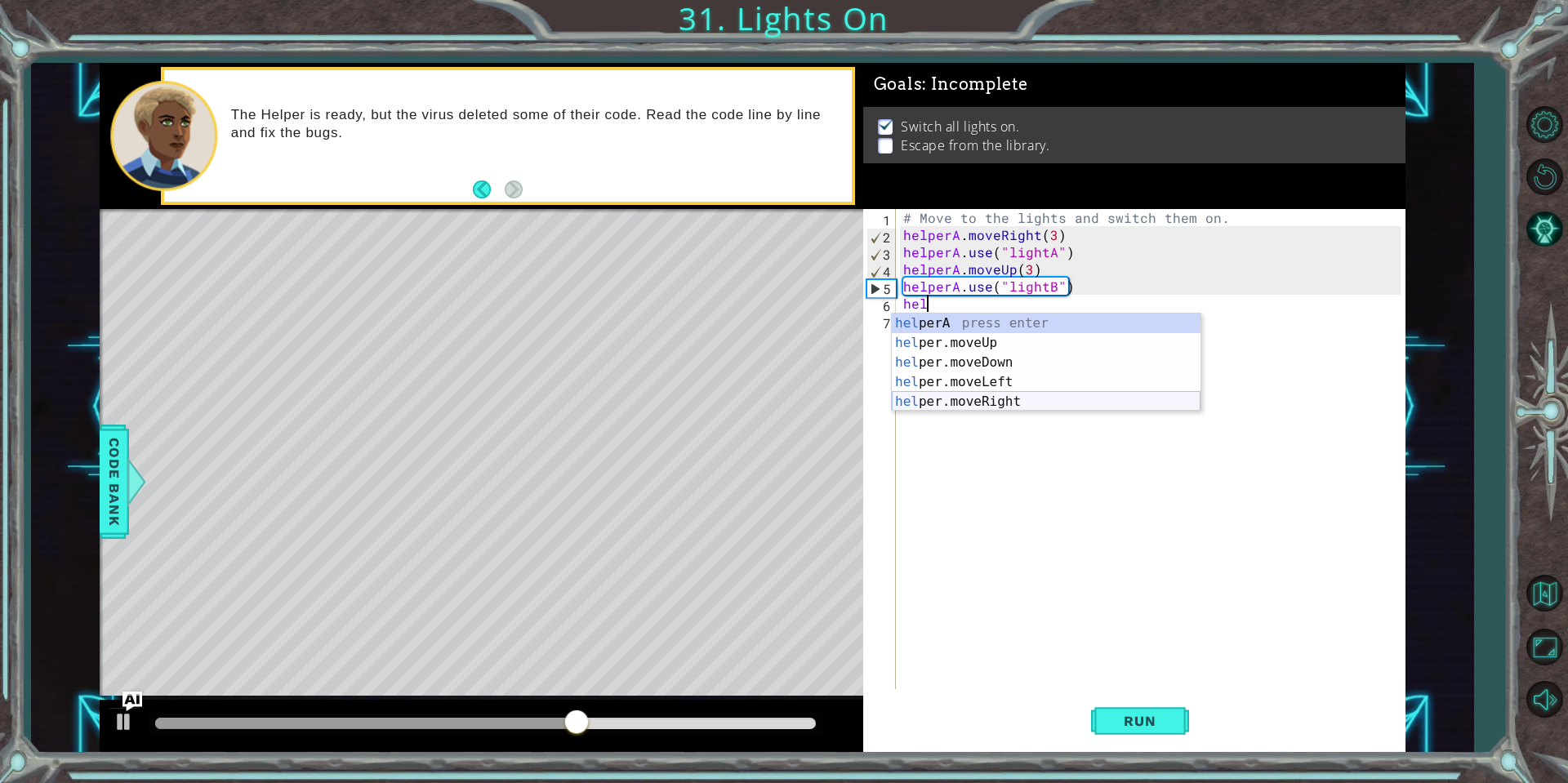
click at [1028, 403] on div "hel perA press enter hel per.moveUp press enter hel per.moveDown press enter he…" at bounding box center [1045, 382] width 308 height 137
type textarea "helper.moveRight(1)"
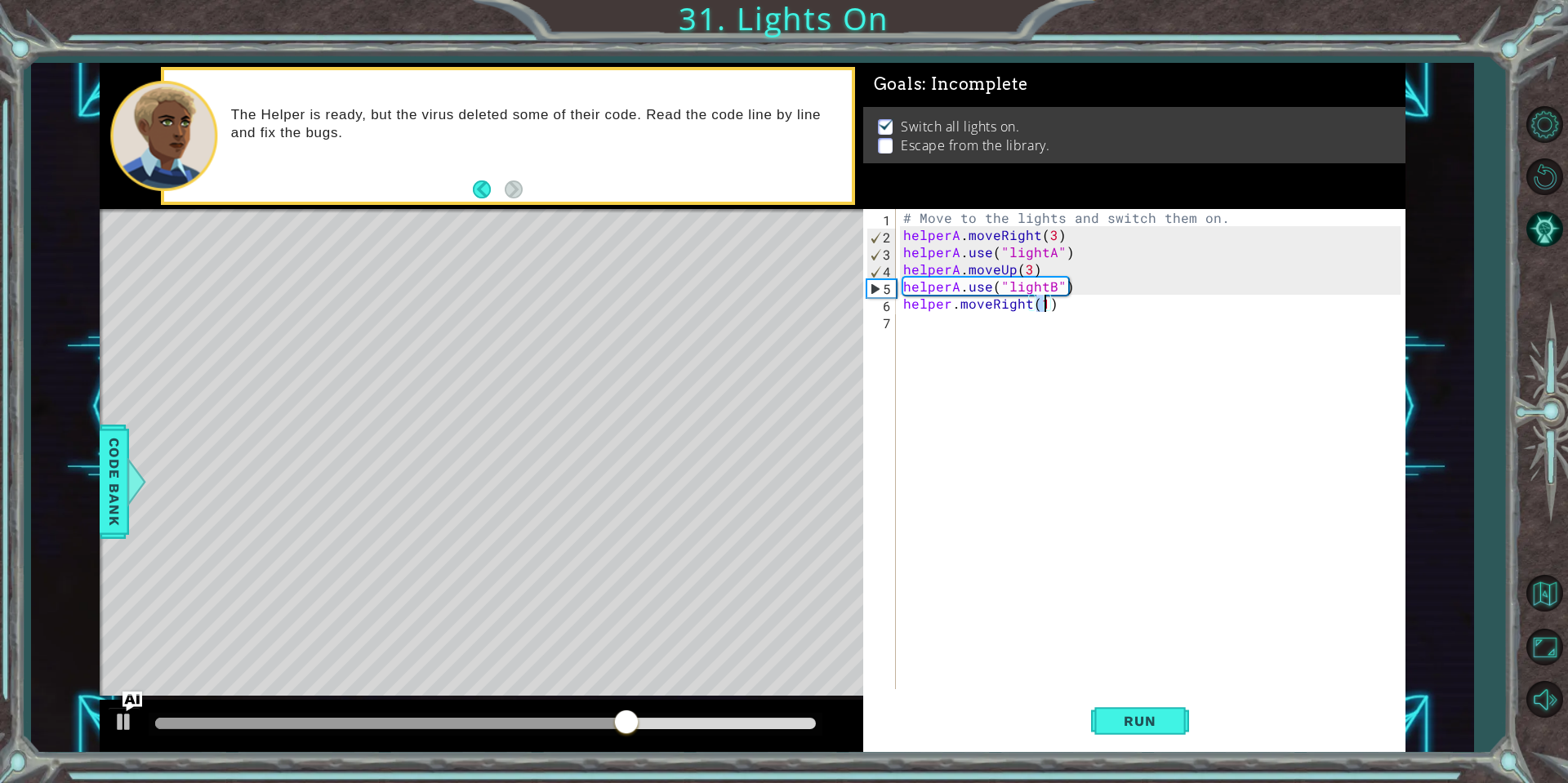
click at [978, 322] on div "# Move to the lights and switch them on. helperA . moveRight ( 3 ) helperA . us…" at bounding box center [1154, 466] width 508 height 514
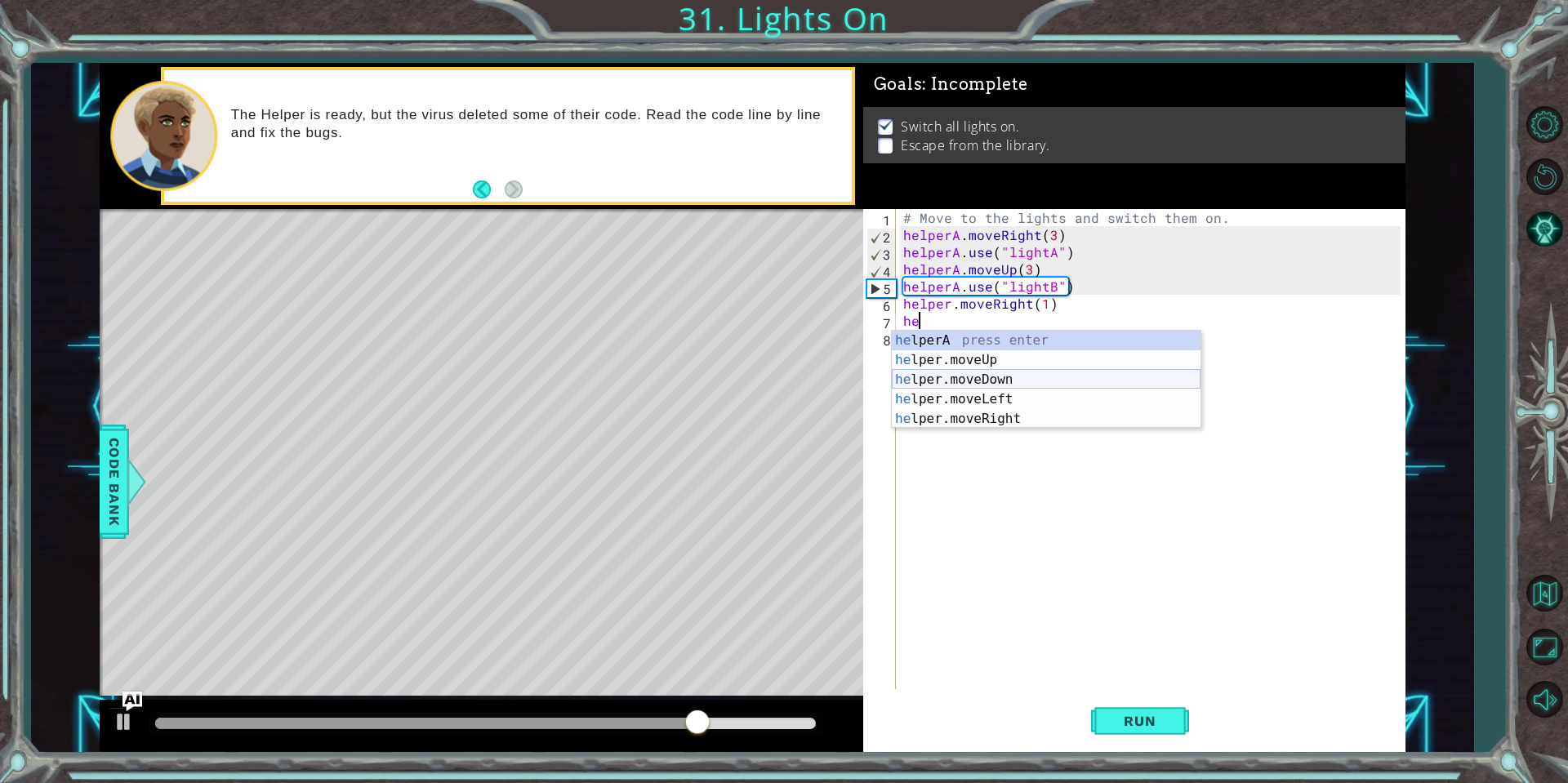
click at [996, 374] on div "he lperA press enter he lper.moveUp press enter he lper.moveDown press enter he…" at bounding box center [1045, 399] width 308 height 137
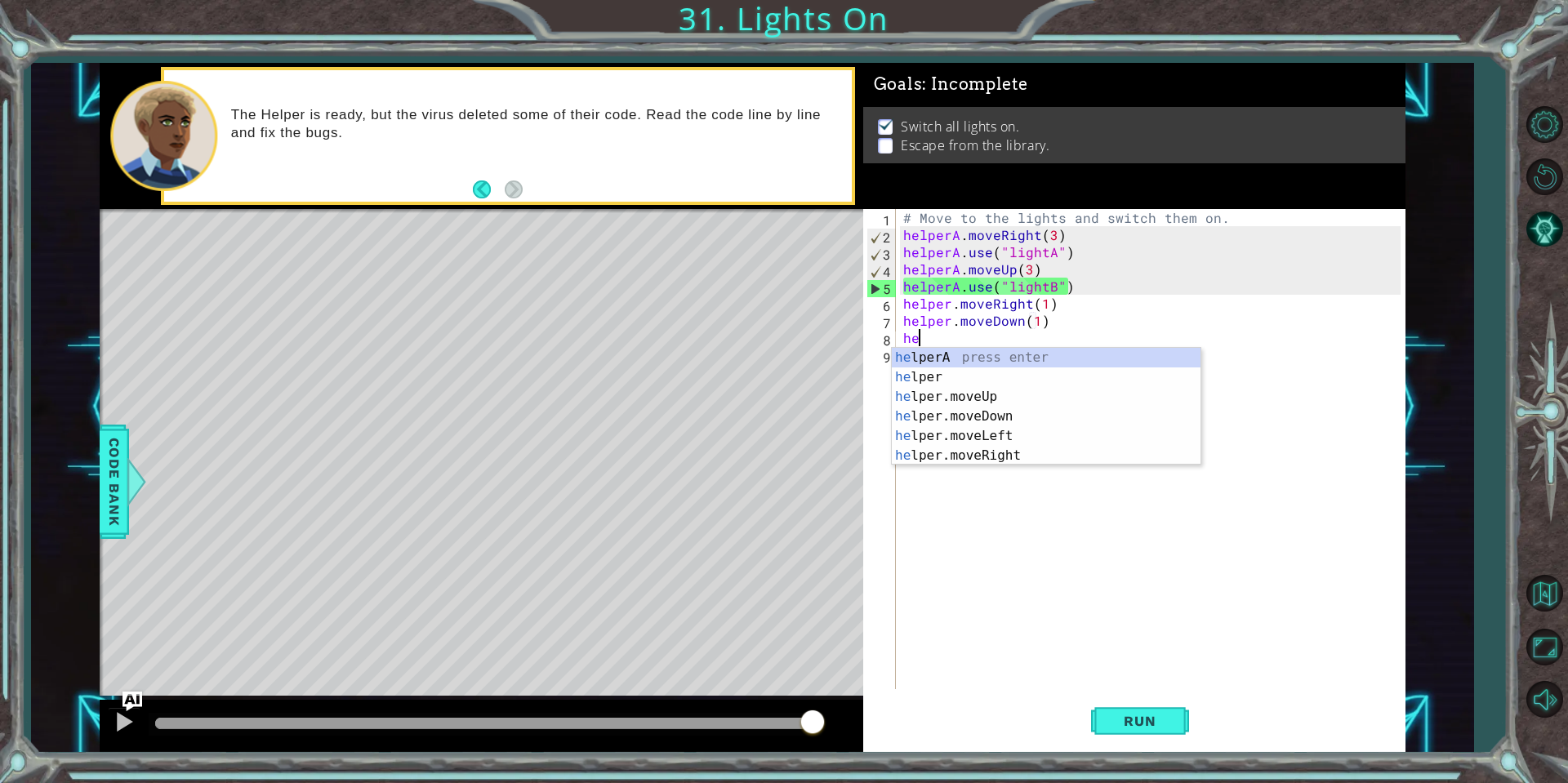
scroll to position [0, 9]
click at [1059, 451] on div "he lperA press enter he lper press enter he lper.moveUp press enter he lper.mov…" at bounding box center [1045, 427] width 308 height 157
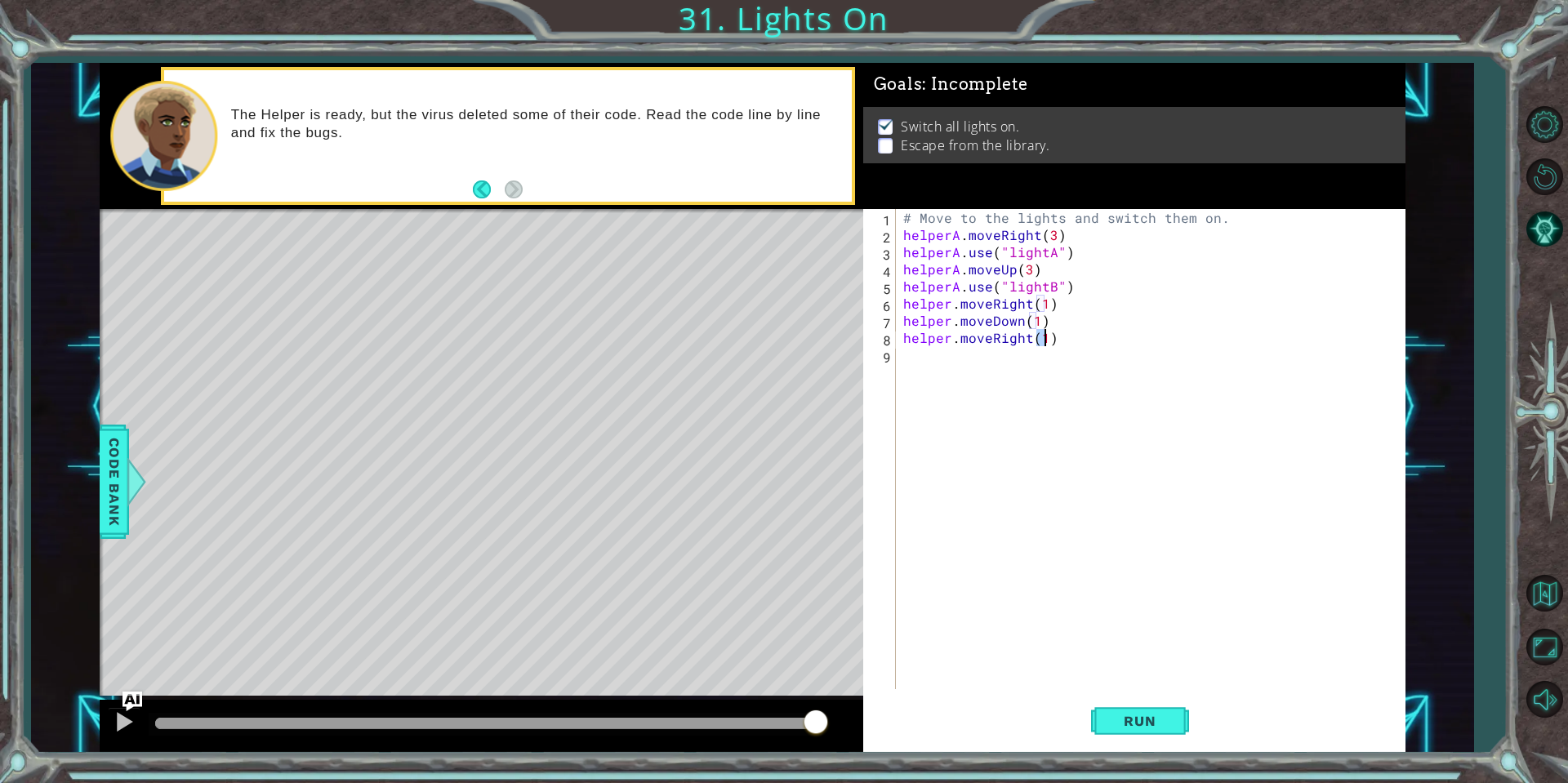
scroll to position [0, 8]
click at [1092, 695] on button "Run" at bounding box center [1140, 720] width 98 height 54
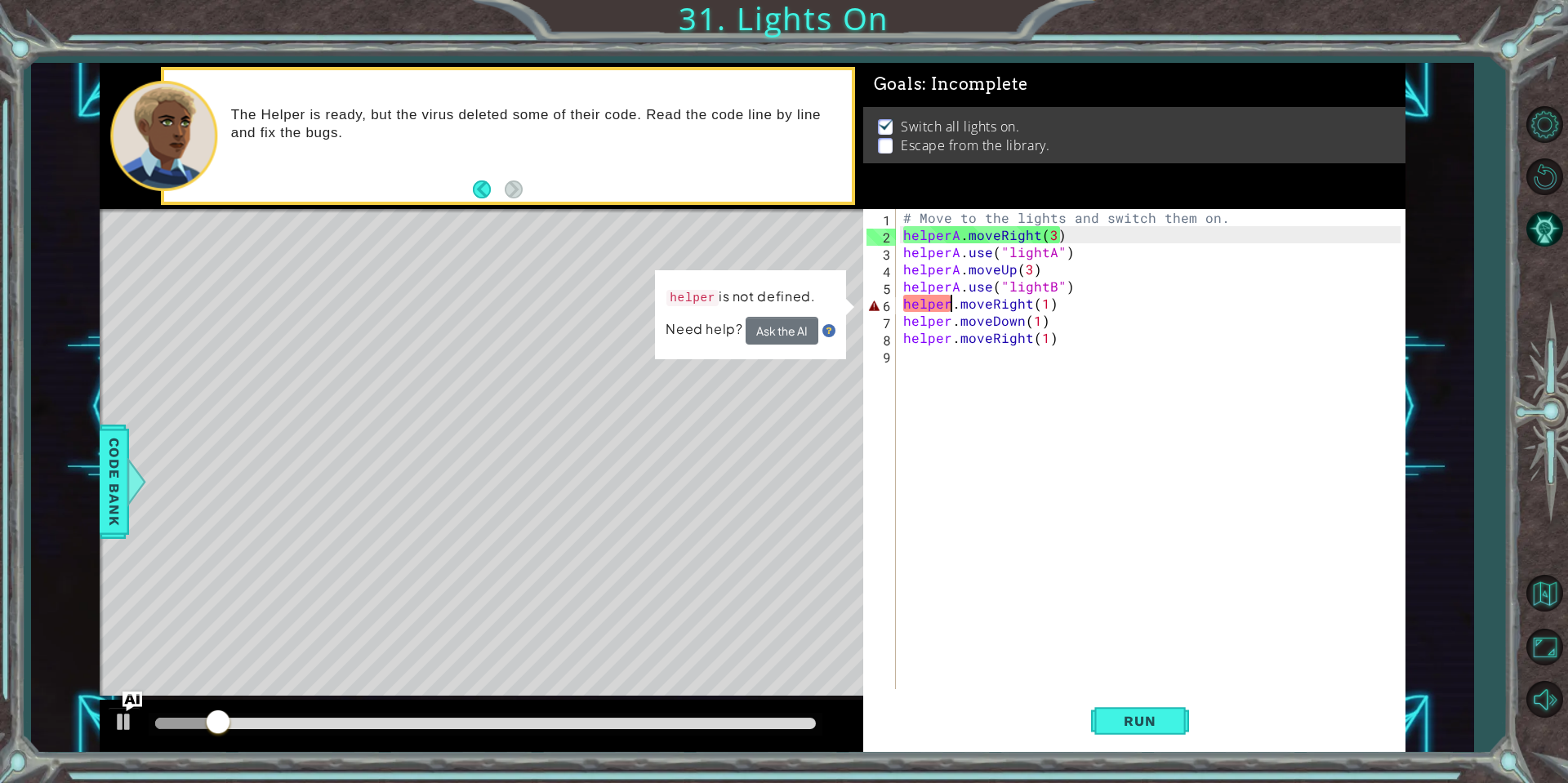
drag, startPoint x: 953, startPoint y: 305, endPoint x: 967, endPoint y: 325, distance: 24.4
click at [951, 306] on div "# Move to the lights and switch them on. helperA . moveRight ( 3 ) helperA . us…" at bounding box center [1154, 466] width 508 height 514
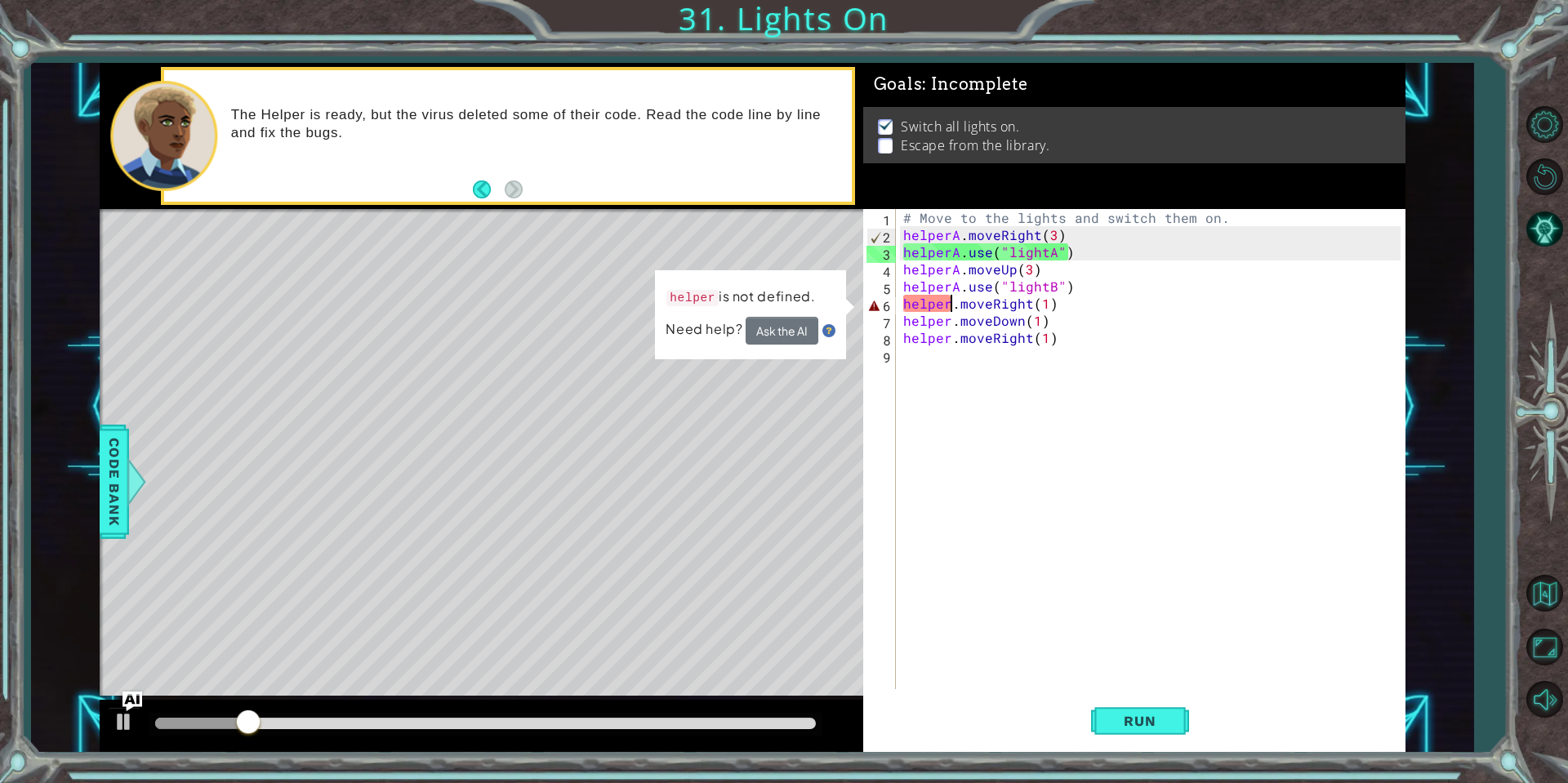
scroll to position [0, 3]
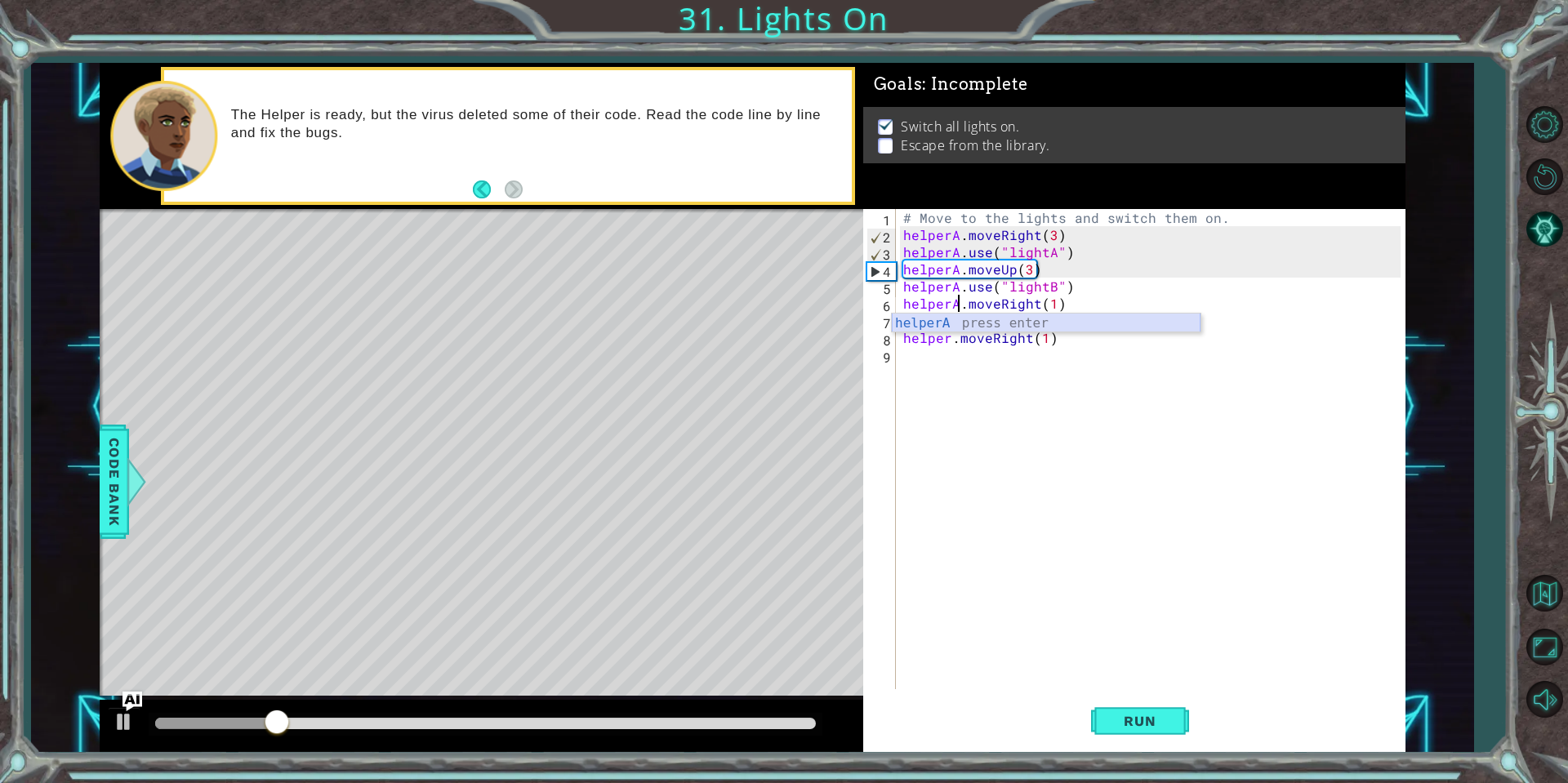
click at [965, 329] on div "helperA press enter" at bounding box center [1045, 342] width 308 height 59
click at [952, 327] on div "# Move to the lights and switch them on. helperA . moveRight ( 3 ) helperA . us…" at bounding box center [1154, 466] width 508 height 514
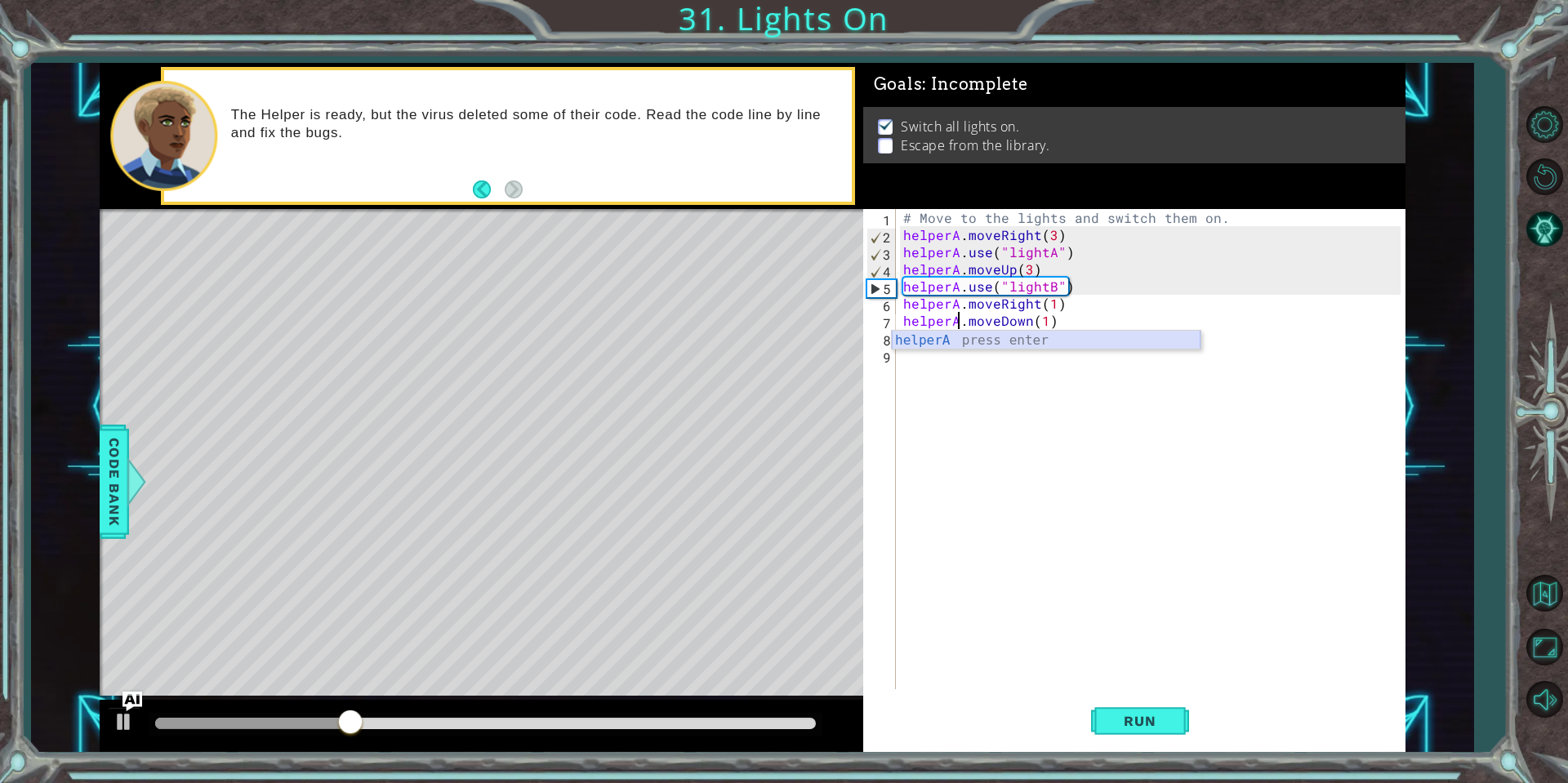
click at [957, 339] on div "helperA press enter" at bounding box center [1045, 360] width 308 height 59
click at [953, 340] on div "# Move to the lights and switch them on. helperA . moveRight ( 3 ) helperA . us…" at bounding box center [1154, 466] width 508 height 514
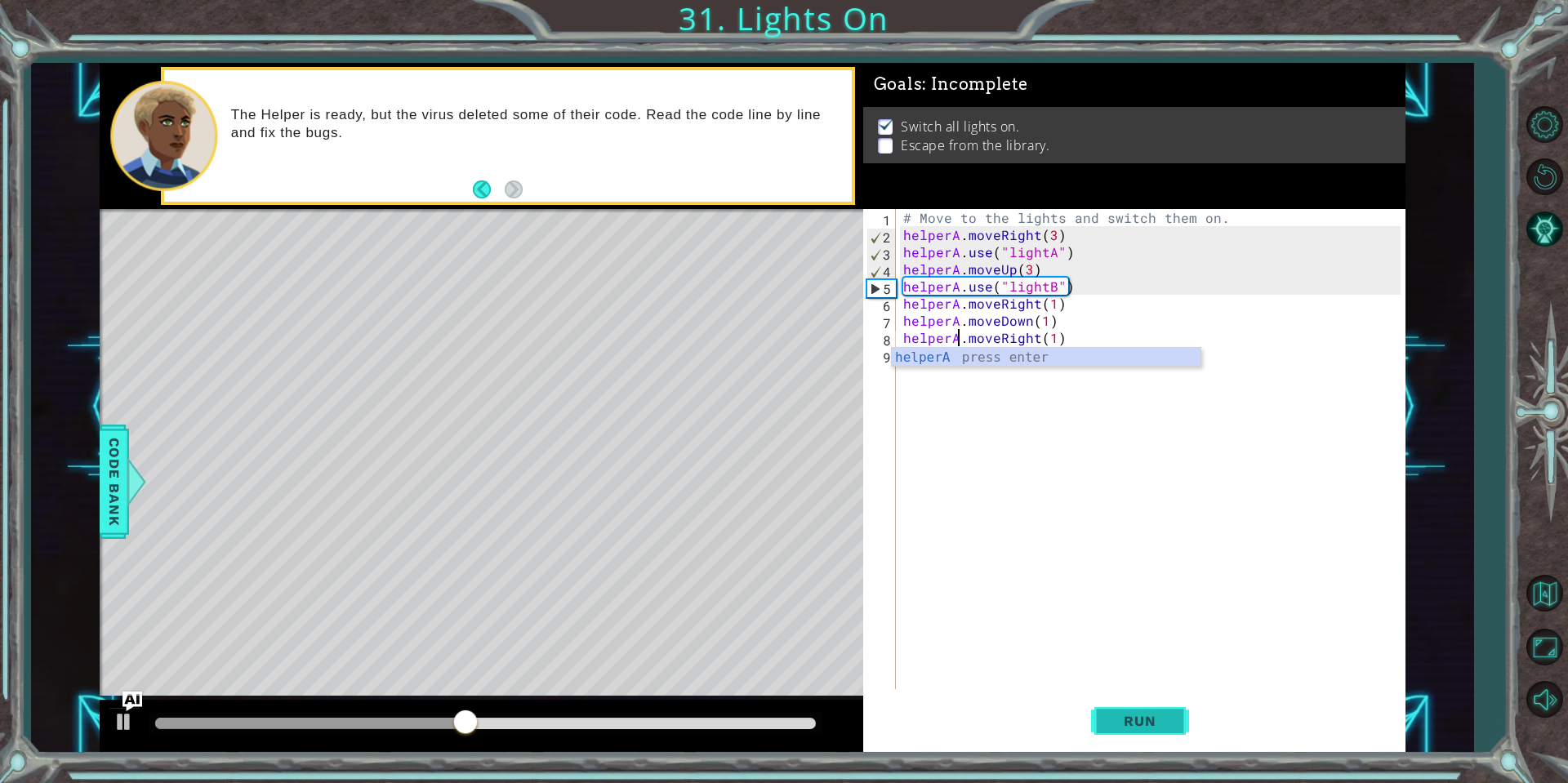
type textarea "helperA.moveRight(1)"
click at [1150, 727] on span "Run" at bounding box center [1140, 721] width 65 height 17
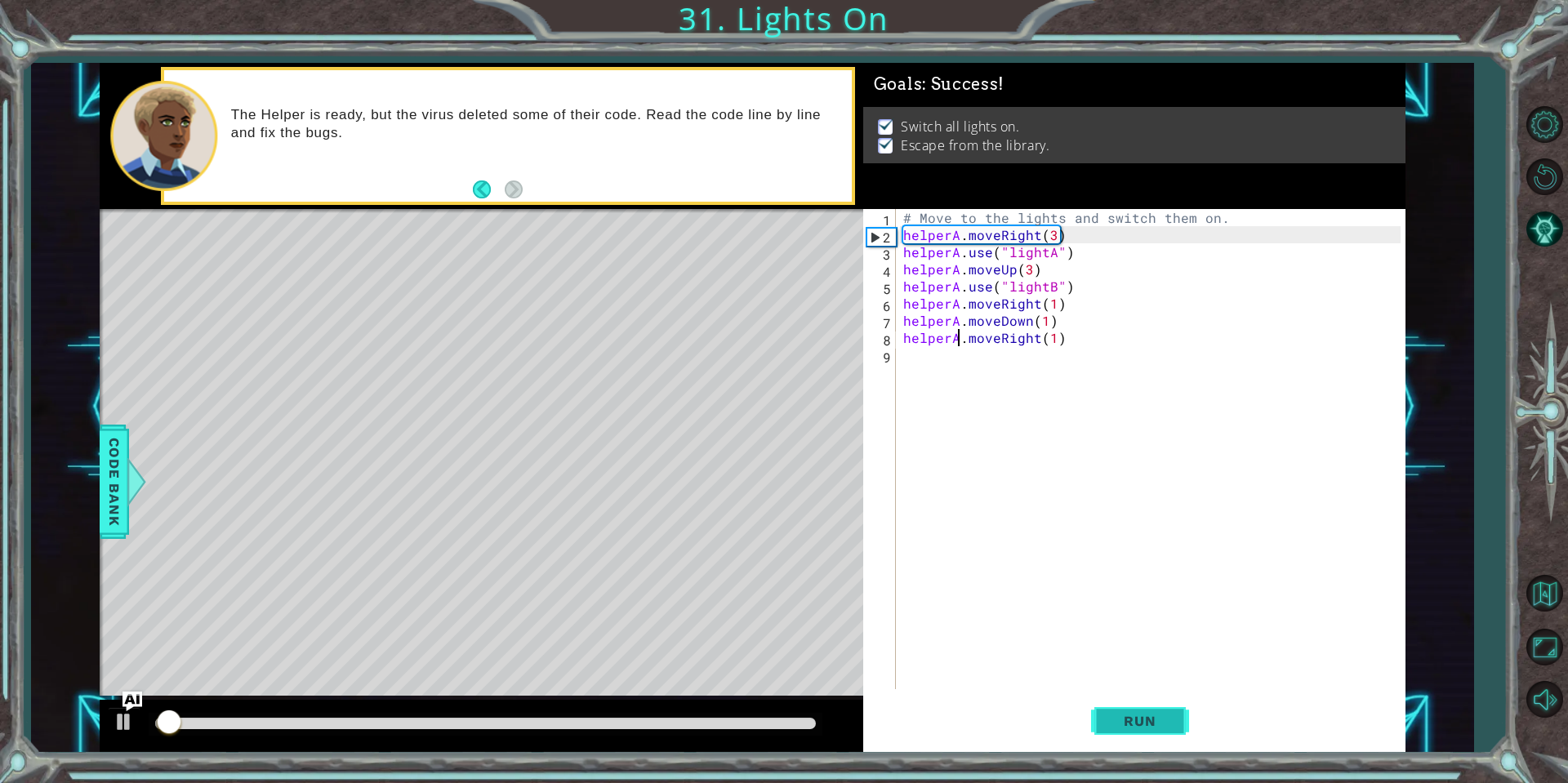
click at [1136, 709] on button "Run" at bounding box center [1140, 720] width 98 height 54
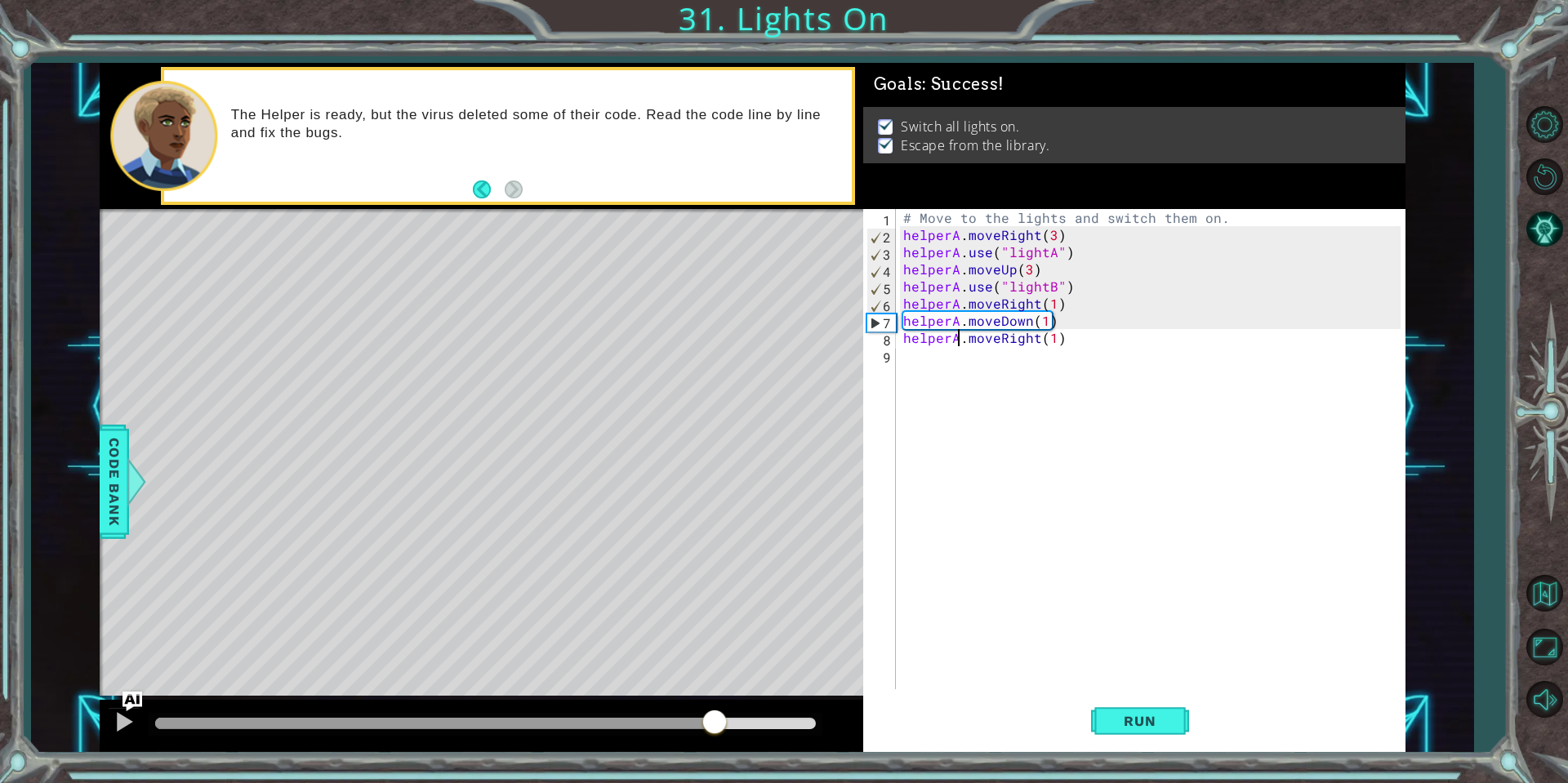
click at [715, 719] on div at bounding box center [485, 723] width 661 height 12
click at [1125, 725] on span "Run" at bounding box center [1140, 721] width 65 height 17
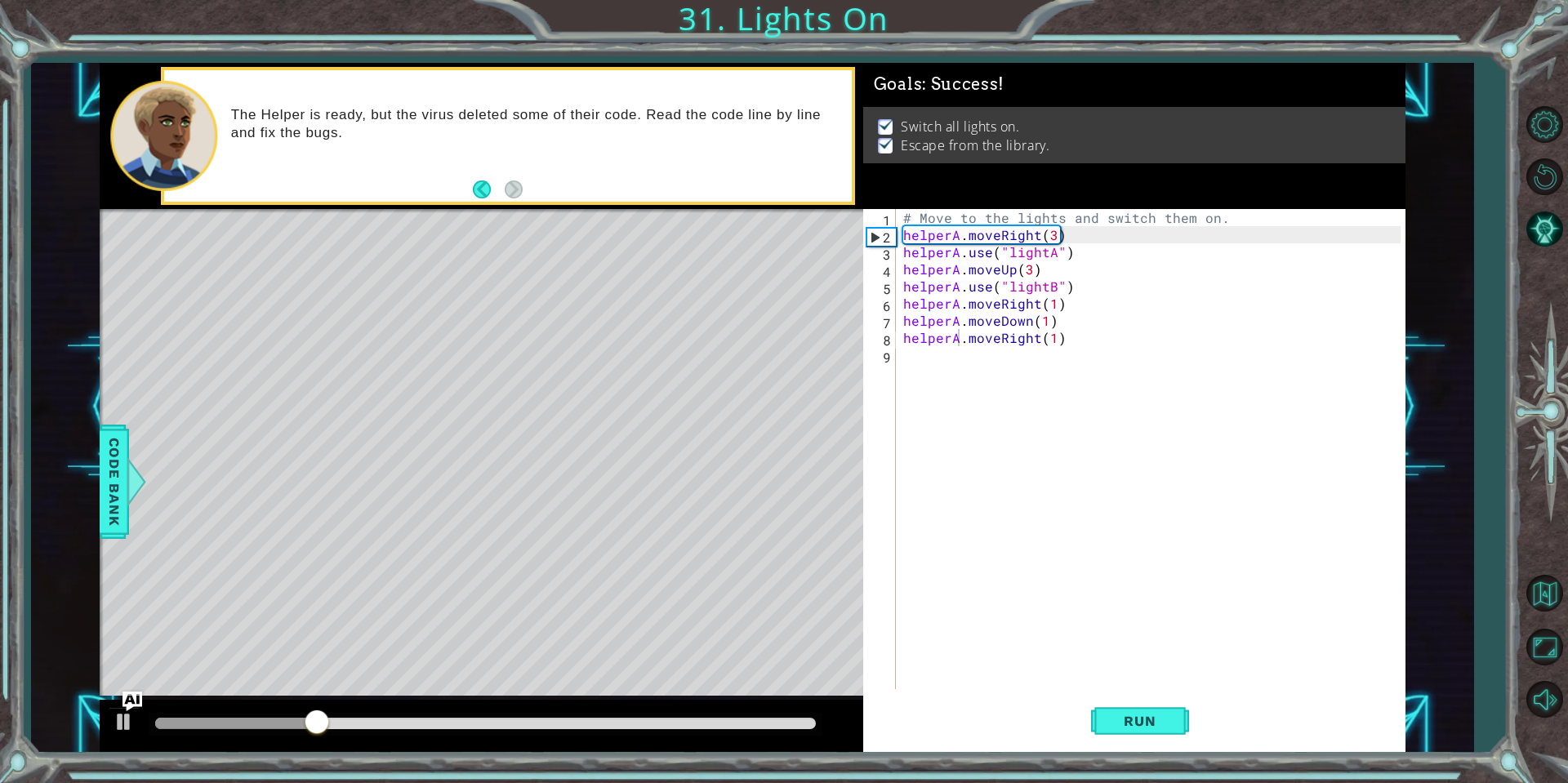
click at [819, 726] on div at bounding box center [485, 724] width 674 height 23
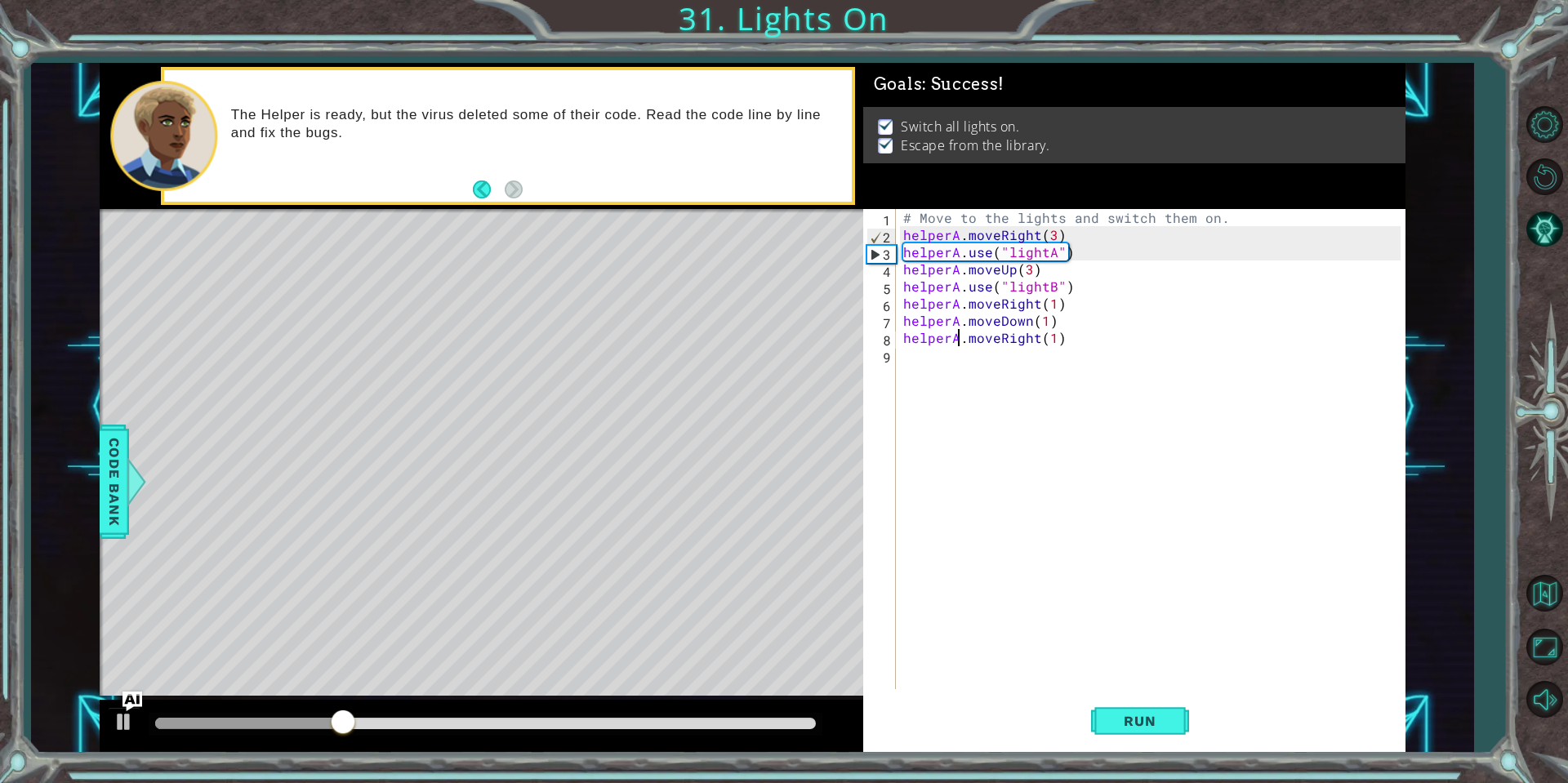
click at [810, 724] on div at bounding box center [485, 723] width 661 height 12
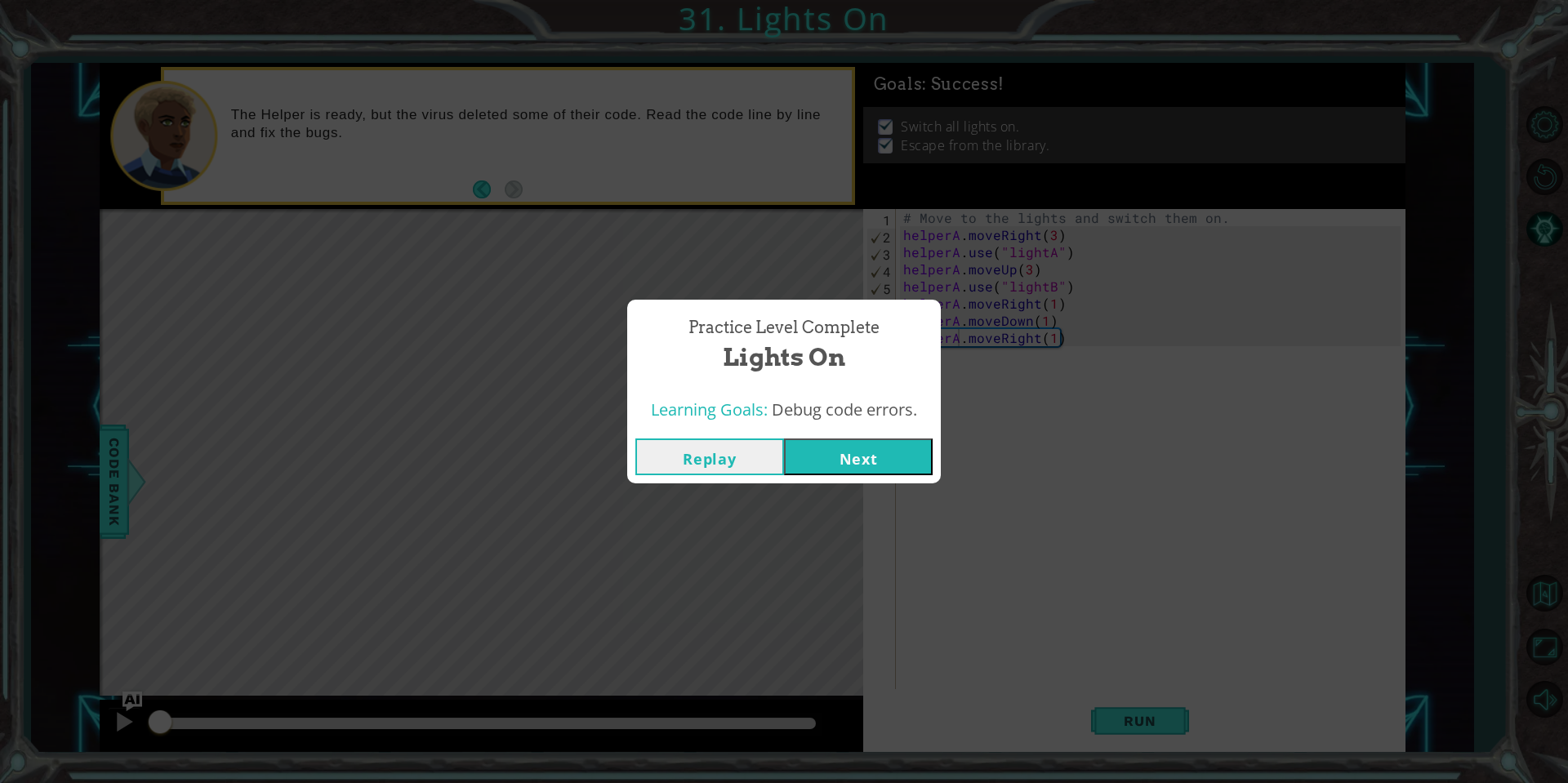
click at [815, 465] on button "Next" at bounding box center [858, 456] width 149 height 36
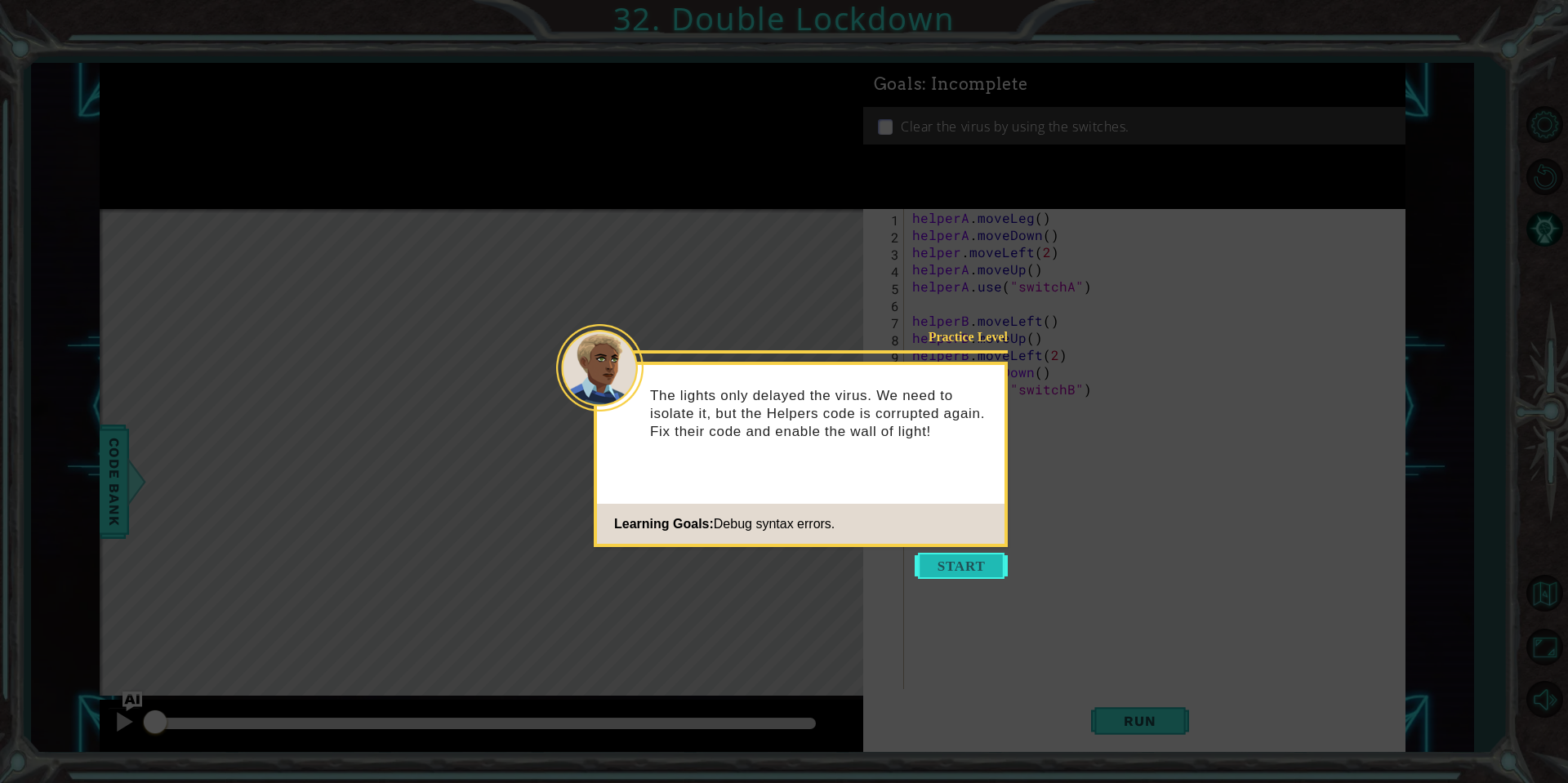
click at [963, 563] on button "Start" at bounding box center [961, 566] width 93 height 26
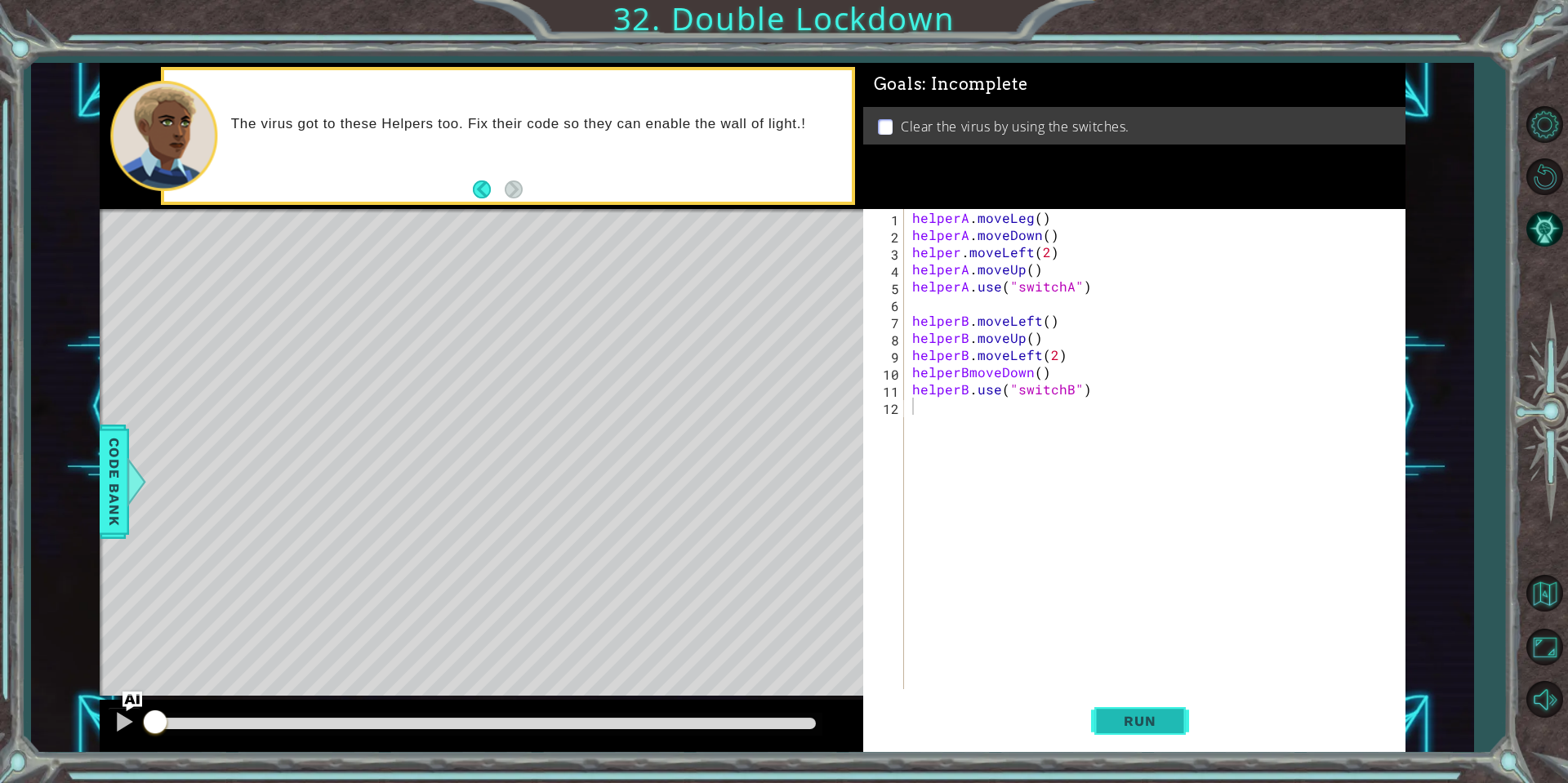
click at [1134, 698] on button "Run" at bounding box center [1140, 720] width 98 height 54
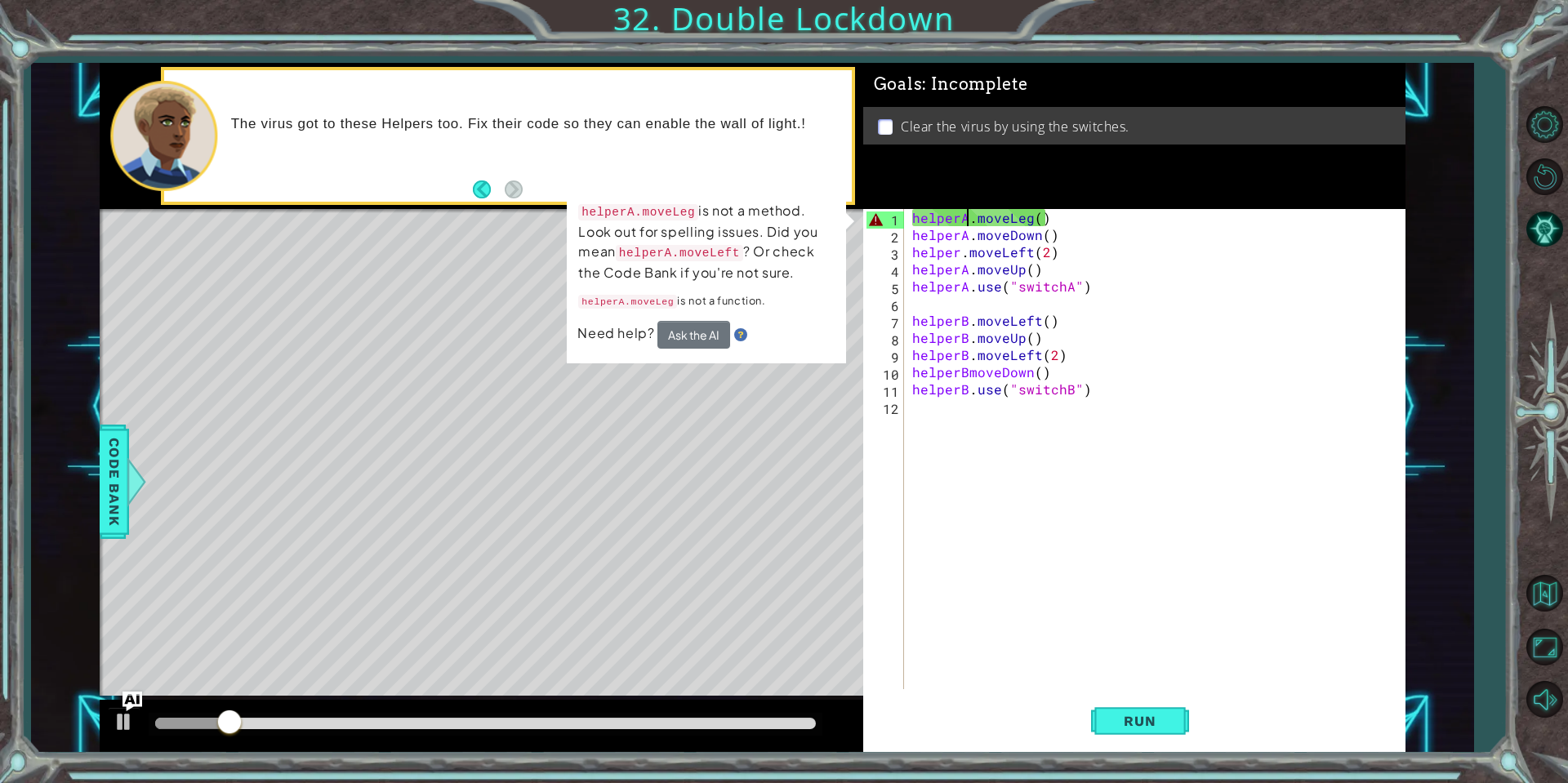
click at [967, 218] on div "helperA . moveLeg ( ) helperA . moveDown ( ) helper . moveLeft ( 2 ) helperA . …" at bounding box center [1159, 466] width 500 height 514
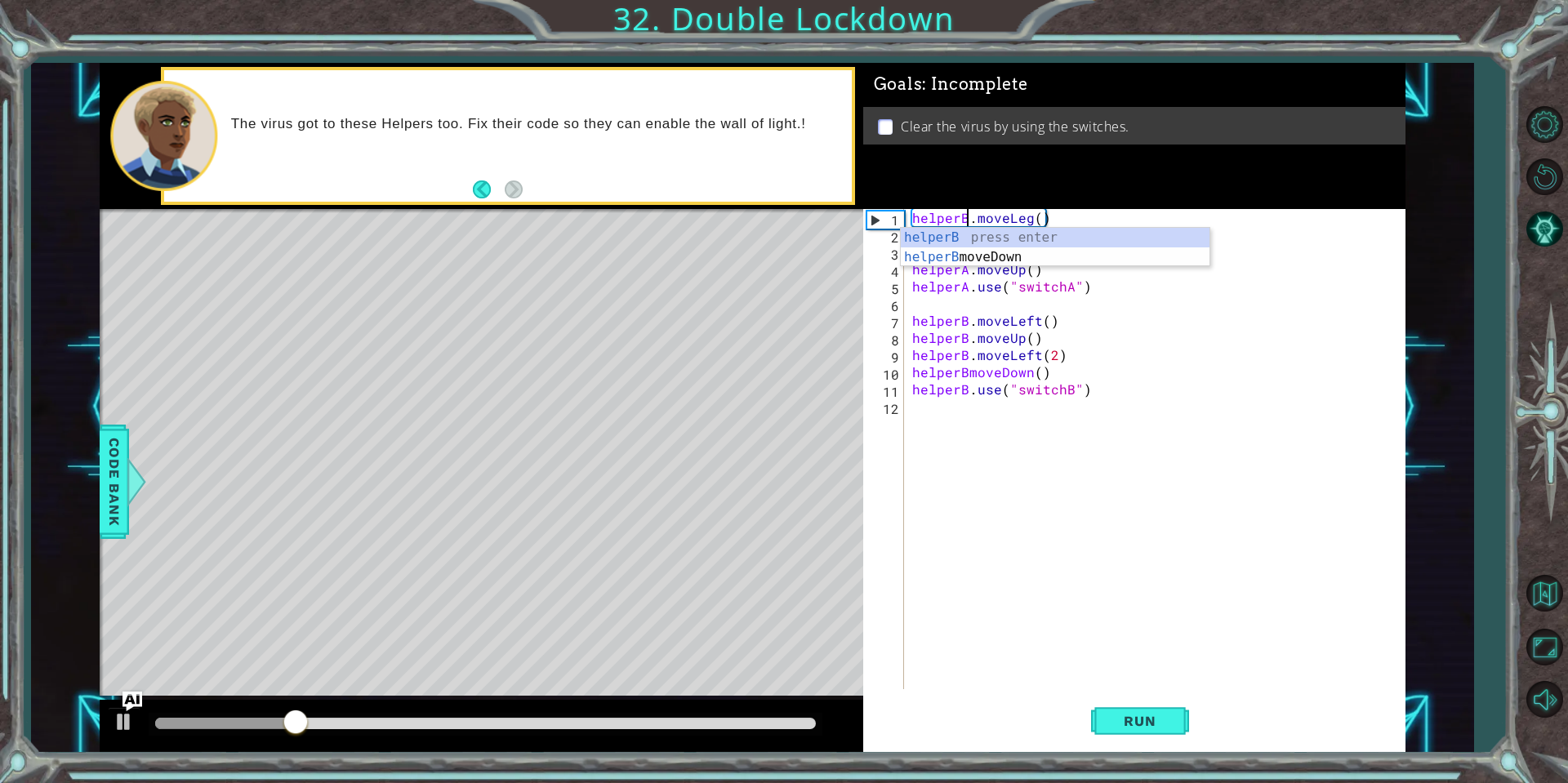
scroll to position [0, 3]
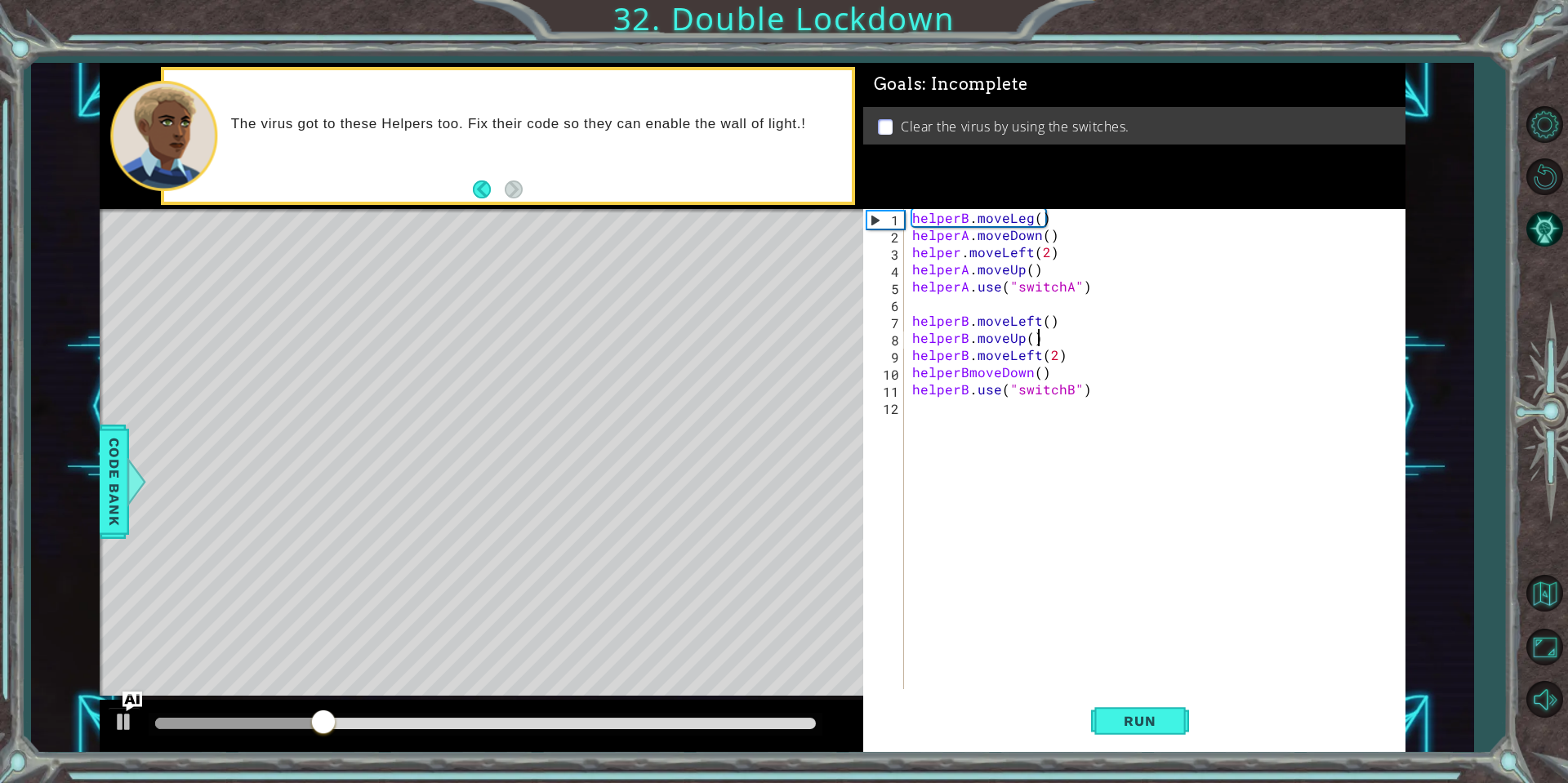
drag, startPoint x: 1088, startPoint y: 331, endPoint x: 1081, endPoint y: 298, distance: 33.7
click at [1090, 329] on div "helperB . moveLeg ( ) helperA . moveDown ( ) helper . moveLeft ( 2 ) helperA . …" at bounding box center [1159, 466] width 500 height 514
type textarea "helperB.moveLeft() helperB.moveUp()"
click at [840, 309] on div "1 ההההההההההההההההההההההההההההההההההההההההההההההההההההההההההההההההההההההההההההה…" at bounding box center [752, 407] width 1306 height 689
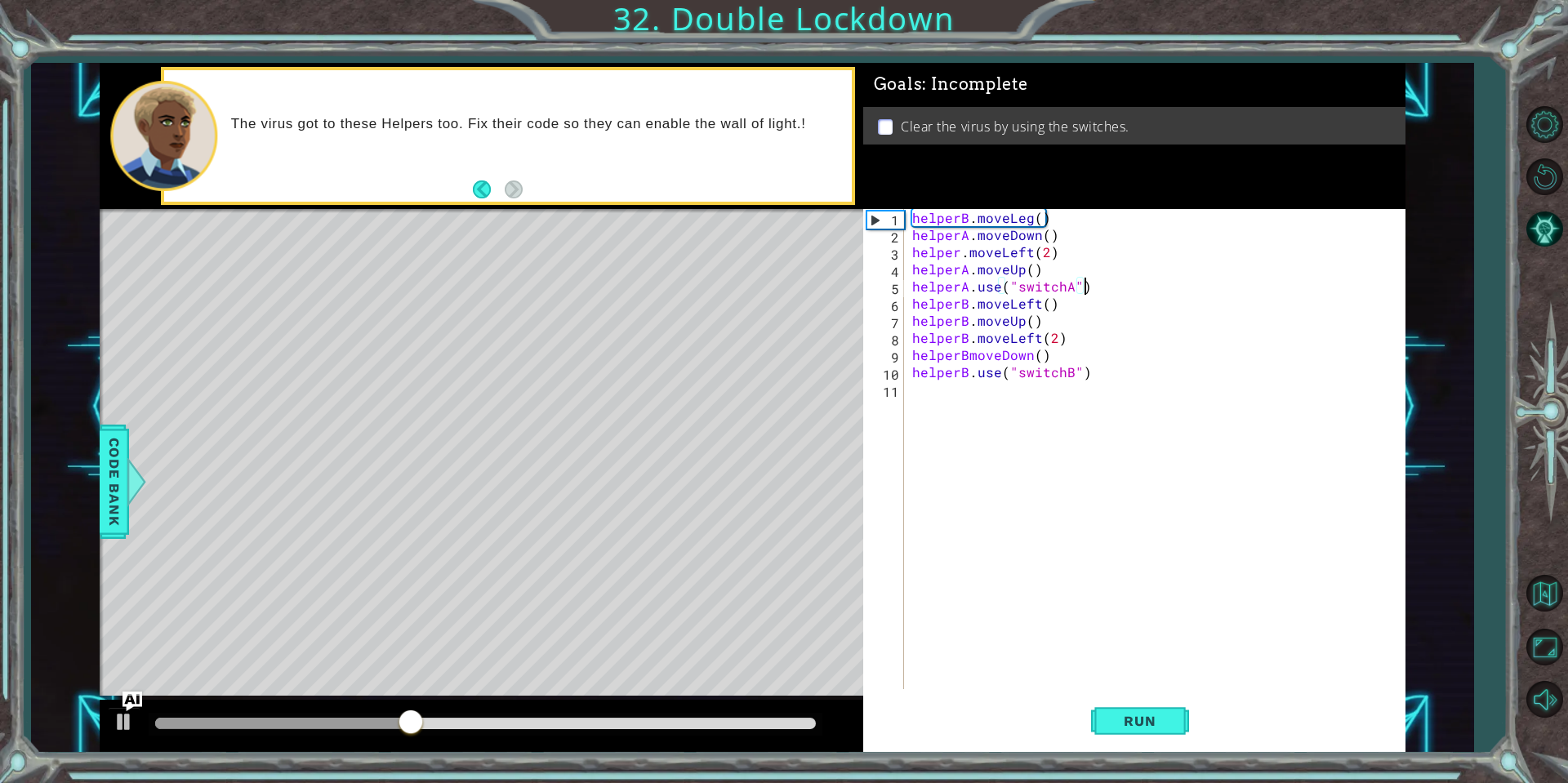
click at [1028, 225] on div "helperB . moveLeg ( ) helperA . moveDown ( ) helper . moveLeft ( 2 ) helperA . …" at bounding box center [1159, 466] width 500 height 514
click at [1167, 707] on button "Run" at bounding box center [1140, 720] width 98 height 54
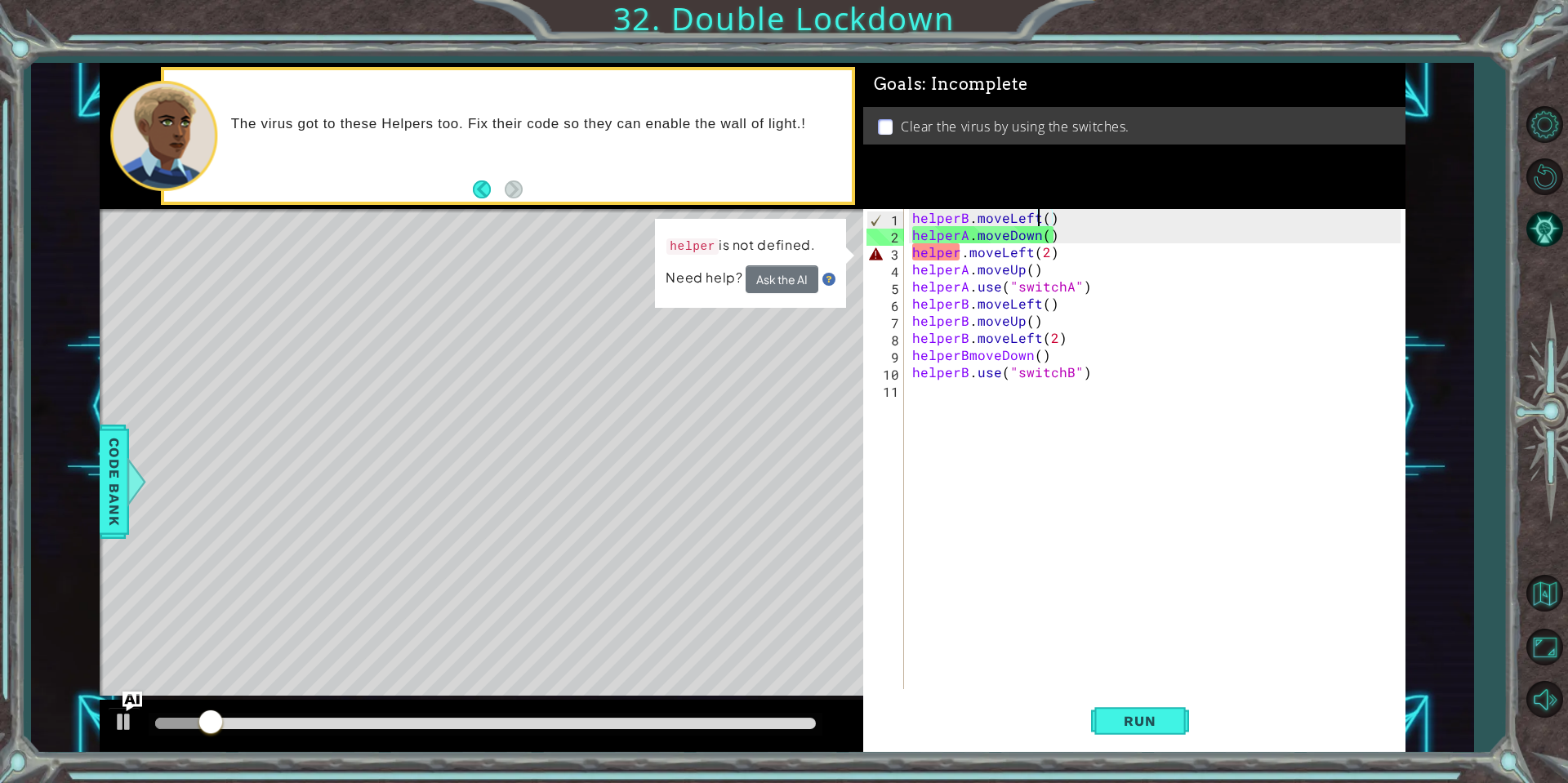
click at [961, 255] on div "helperB . moveLeft ( ) helperA . moveDown ( ) helper . moveLeft ( 2 ) helperA .…" at bounding box center [1159, 466] width 500 height 514
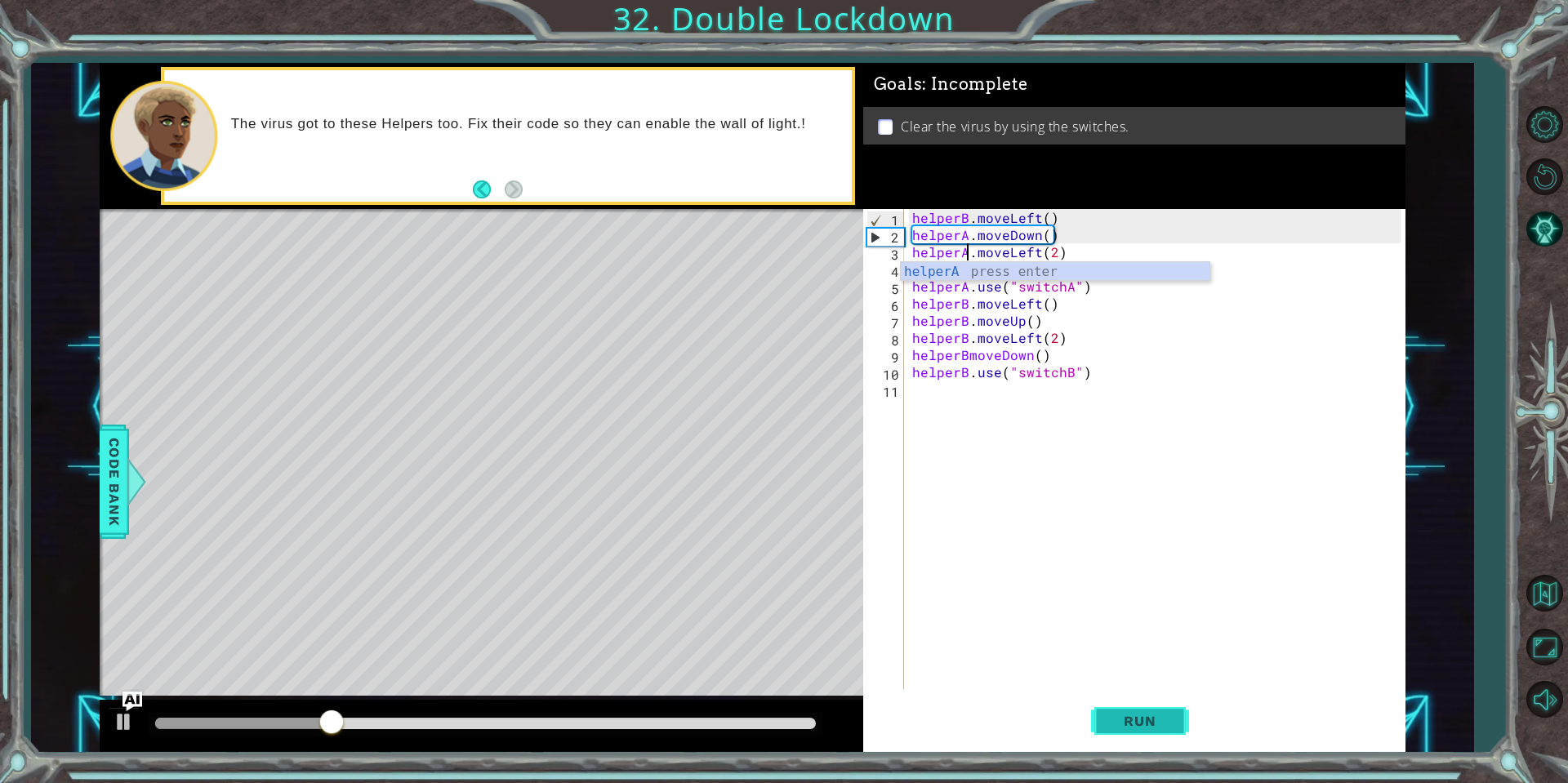
click at [1139, 706] on button "Run" at bounding box center [1140, 720] width 98 height 54
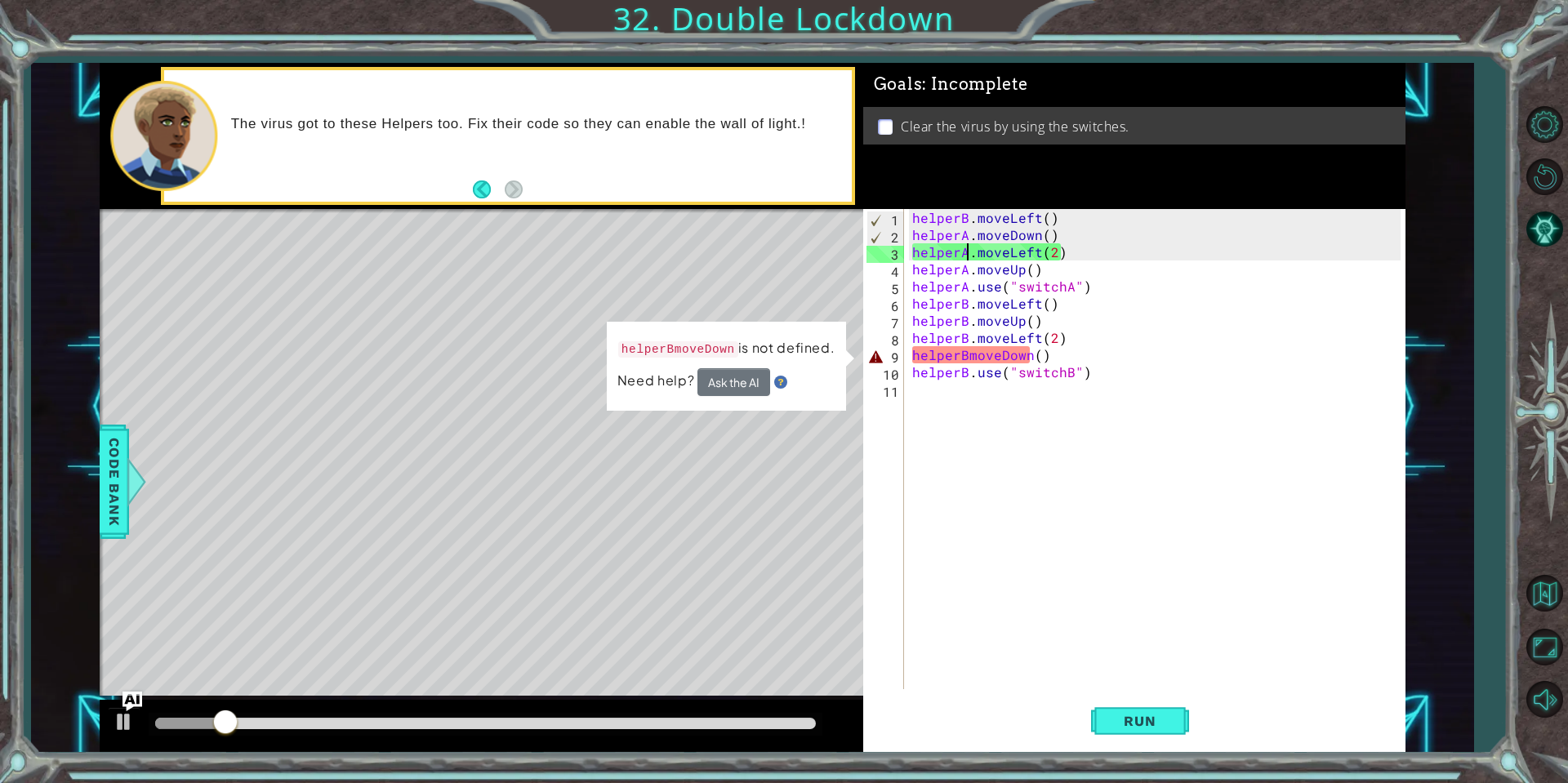
drag, startPoint x: 968, startPoint y: 355, endPoint x: 974, endPoint y: 361, distance: 8.5
click at [969, 354] on div "helperB . moveLeft ( ) helperA . moveDown ( ) helperA . moveLeft ( 2 ) helperA …" at bounding box center [1159, 466] width 500 height 514
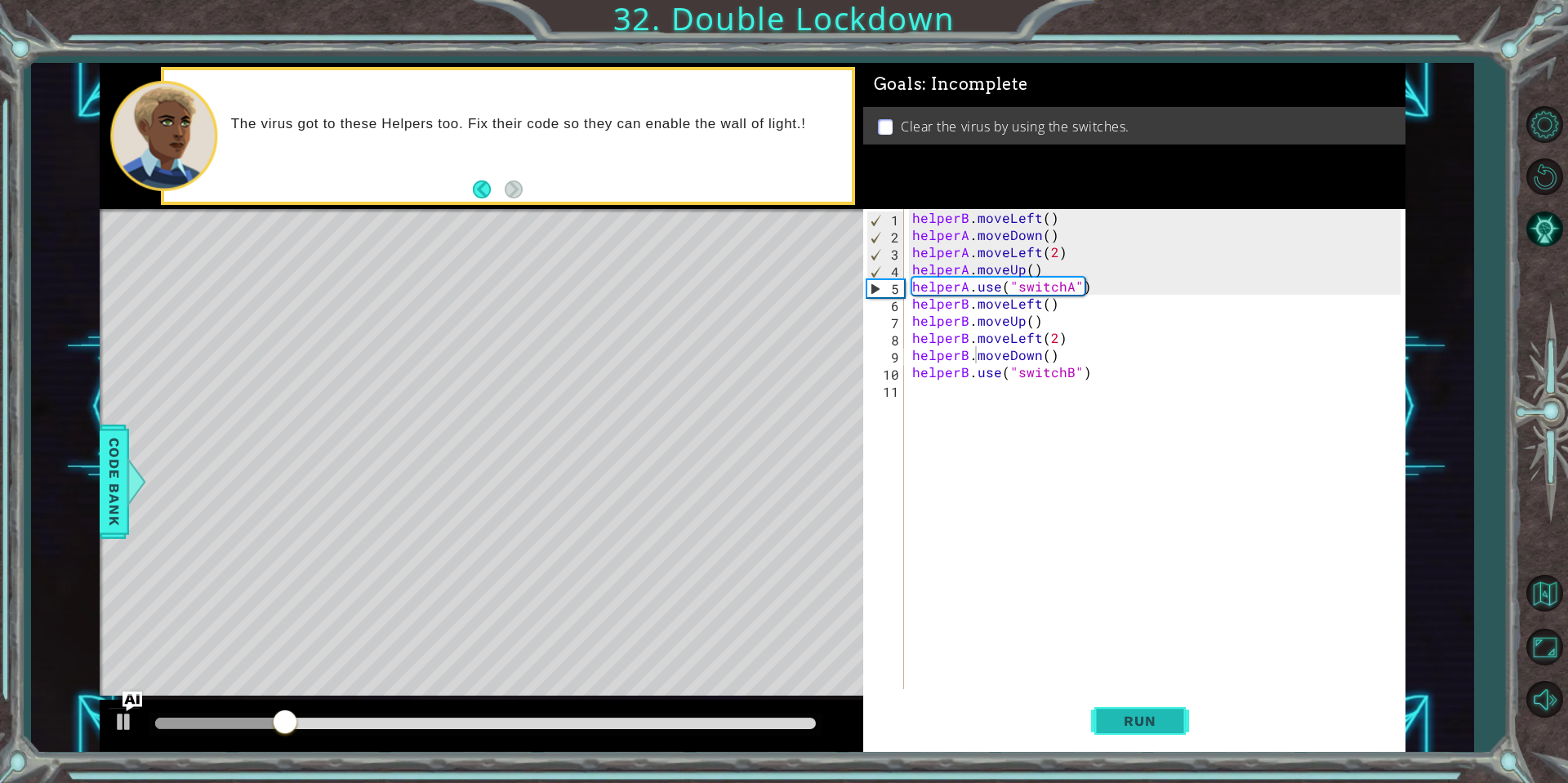
click at [1161, 731] on button "Run" at bounding box center [1140, 720] width 98 height 54
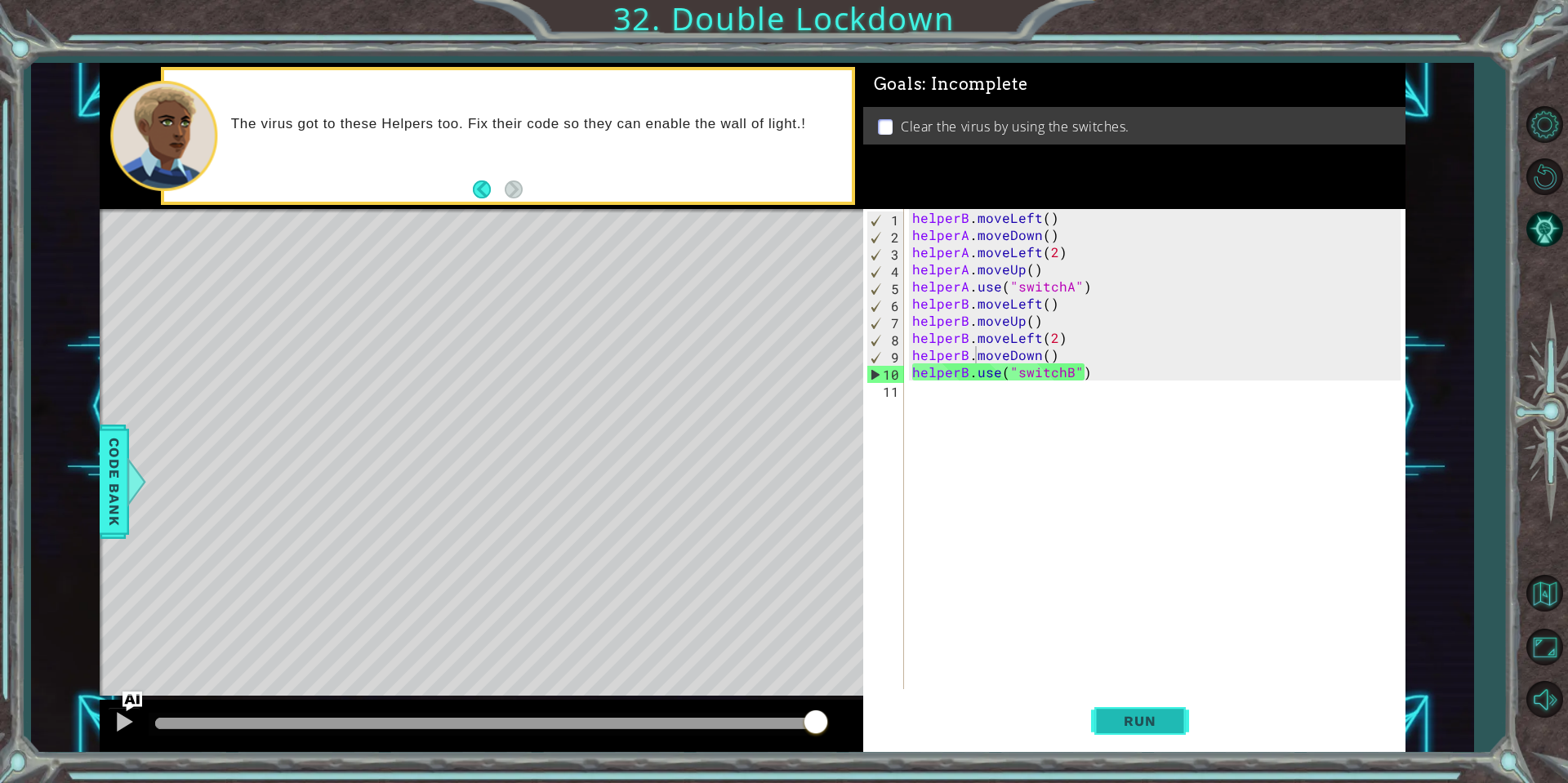
click at [1121, 725] on span "Run" at bounding box center [1140, 721] width 65 height 17
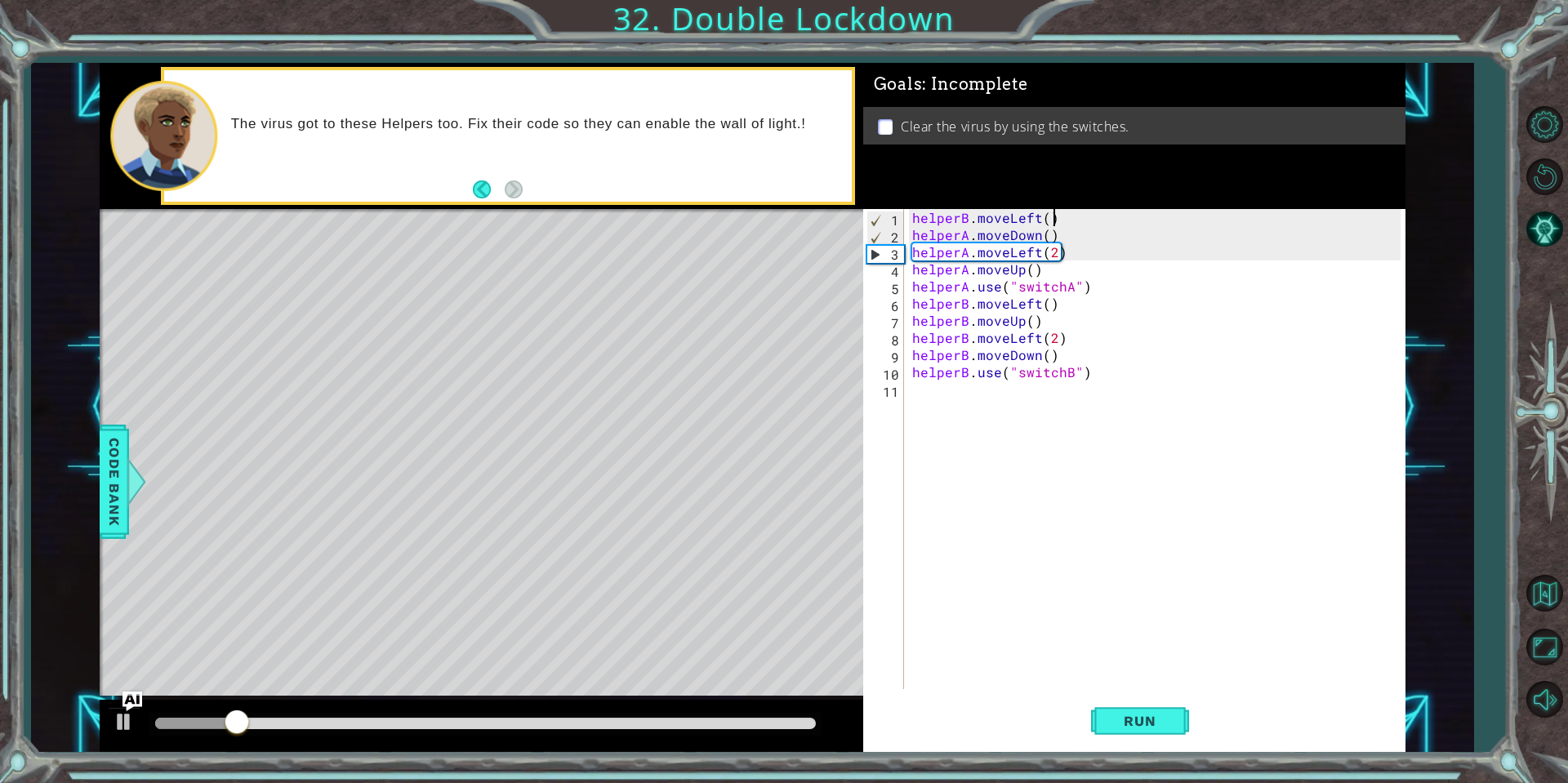
click at [1066, 221] on div "helperB . moveLeft ( ) helperA . moveDown ( ) helperA . moveLeft ( 2 ) helperA …" at bounding box center [1159, 466] width 500 height 514
type textarea "helperB.moveLeft()"
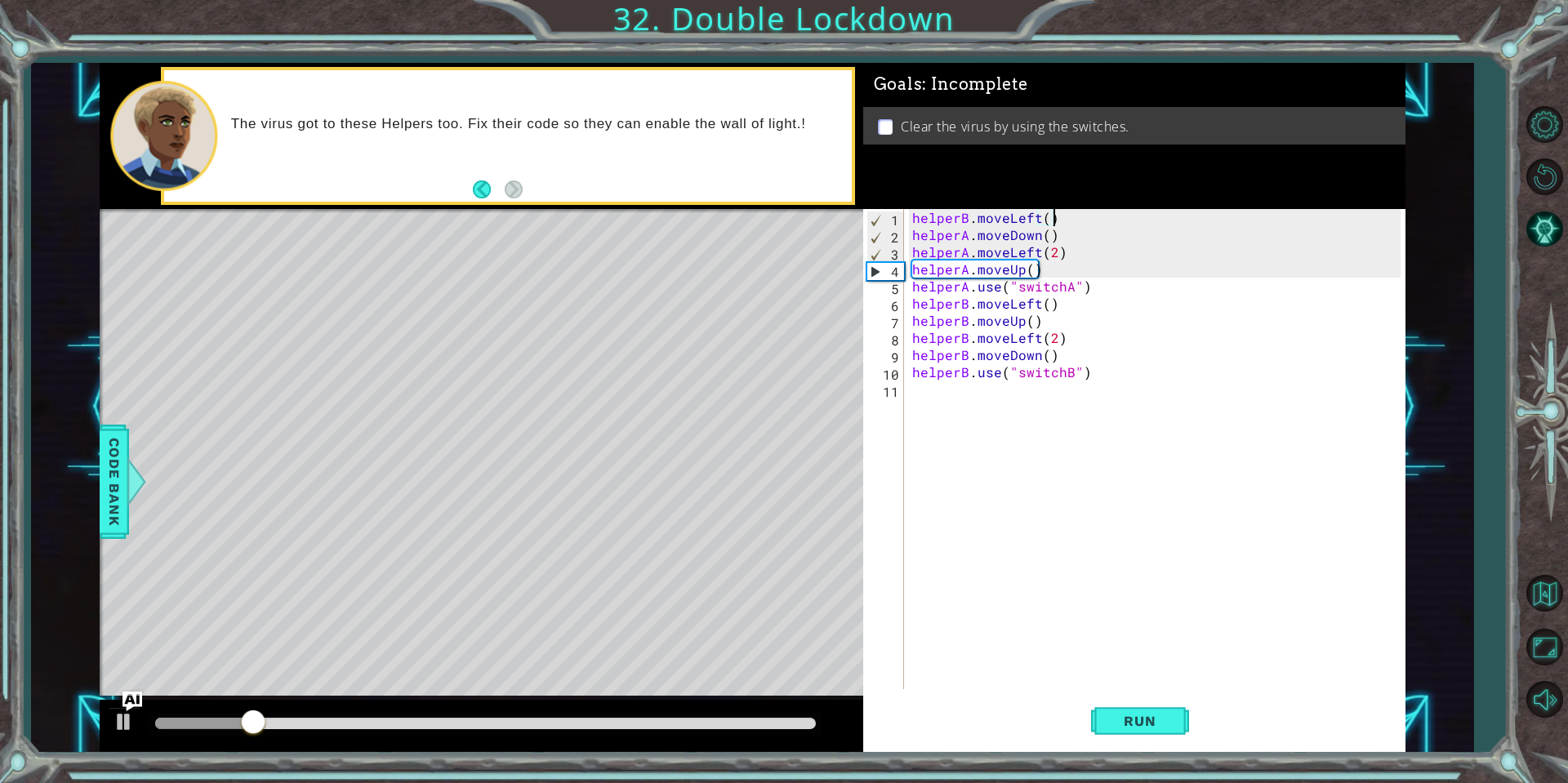
scroll to position [0, 0]
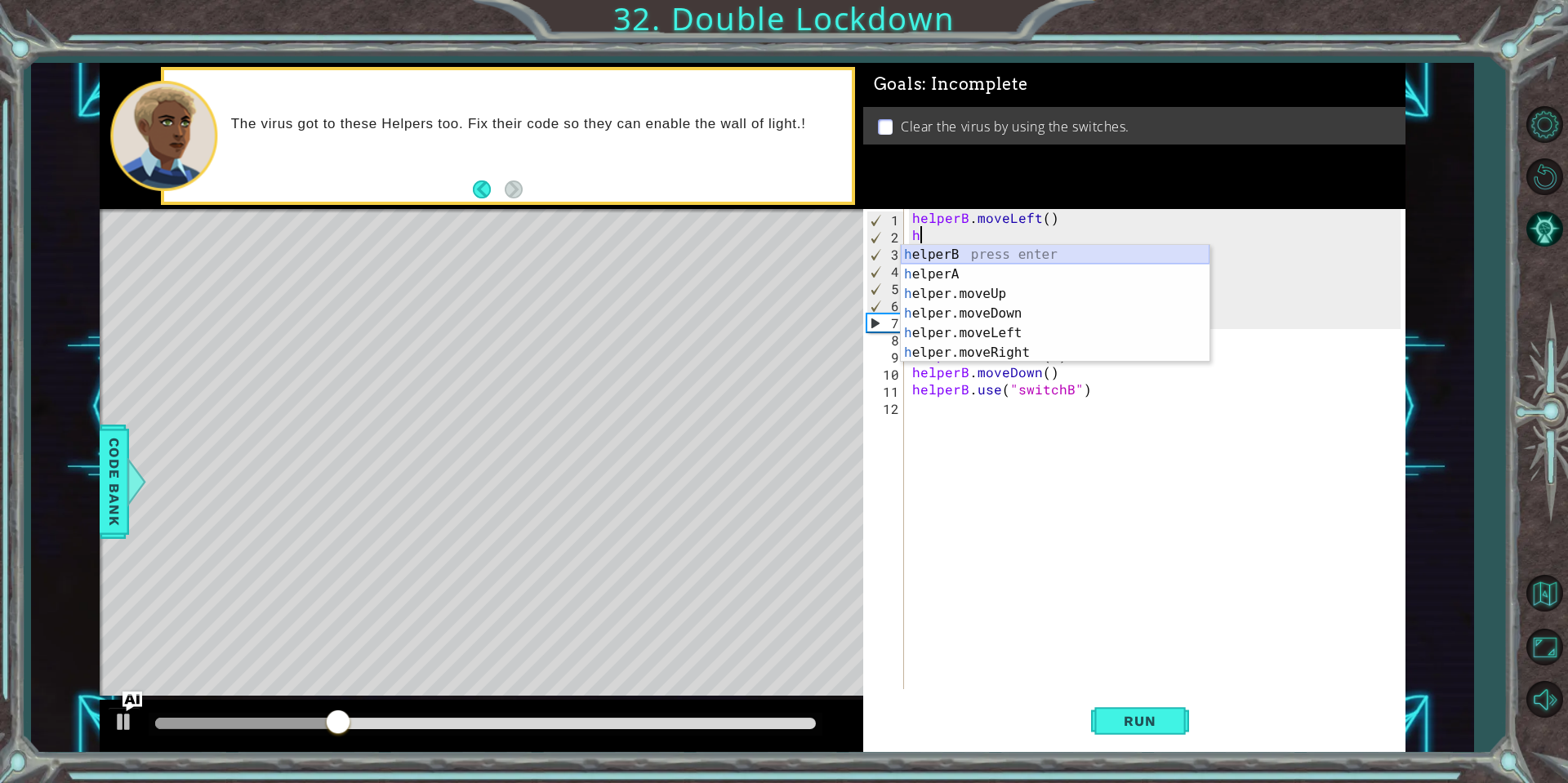
click at [1040, 260] on div "h elperB press enter h elperA press enter h elper.moveUp press enter h elper.mo…" at bounding box center [1054, 323] width 308 height 157
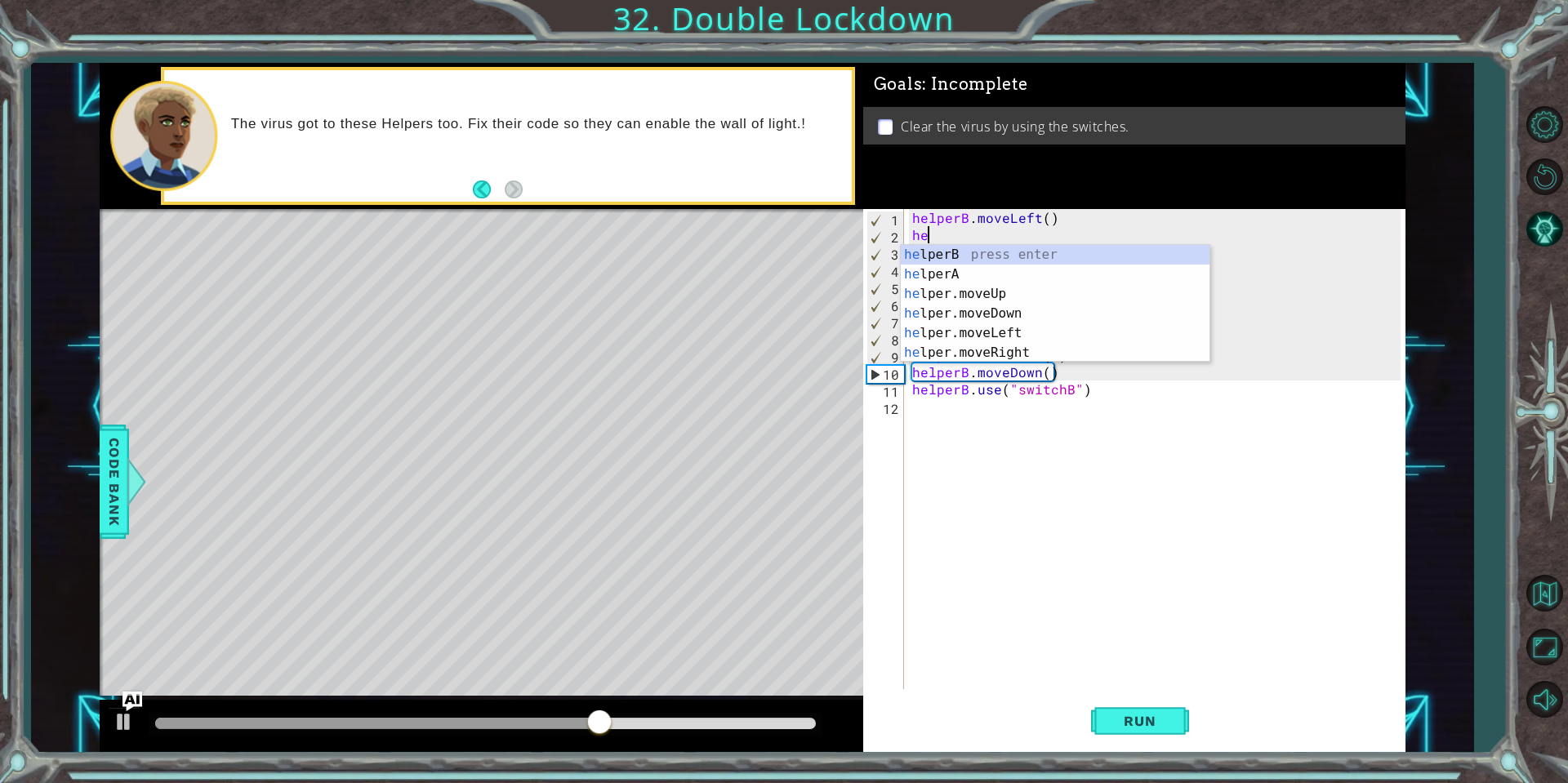
type textarea "h"
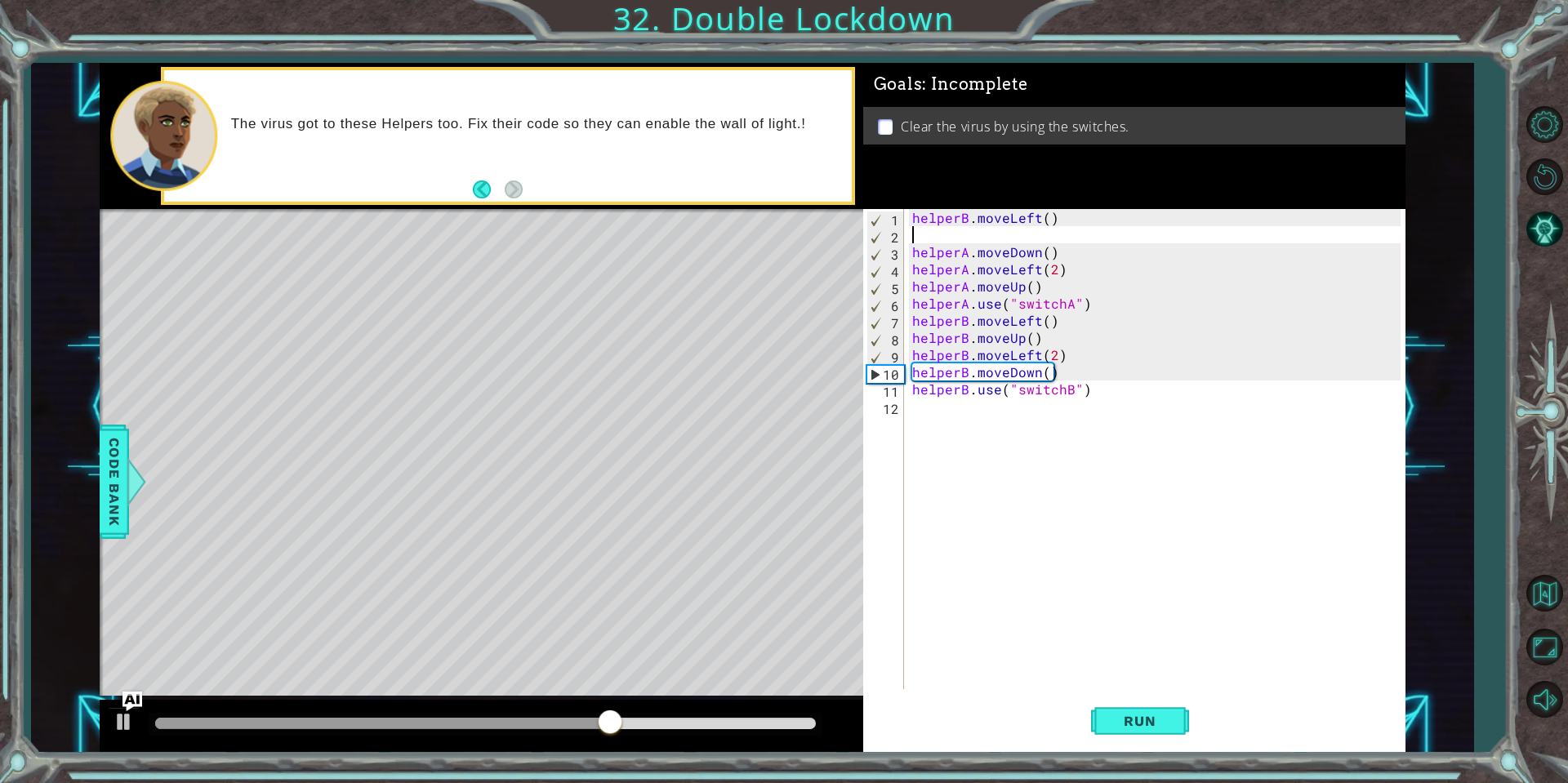
type textarea "helperB.moveLeft()"
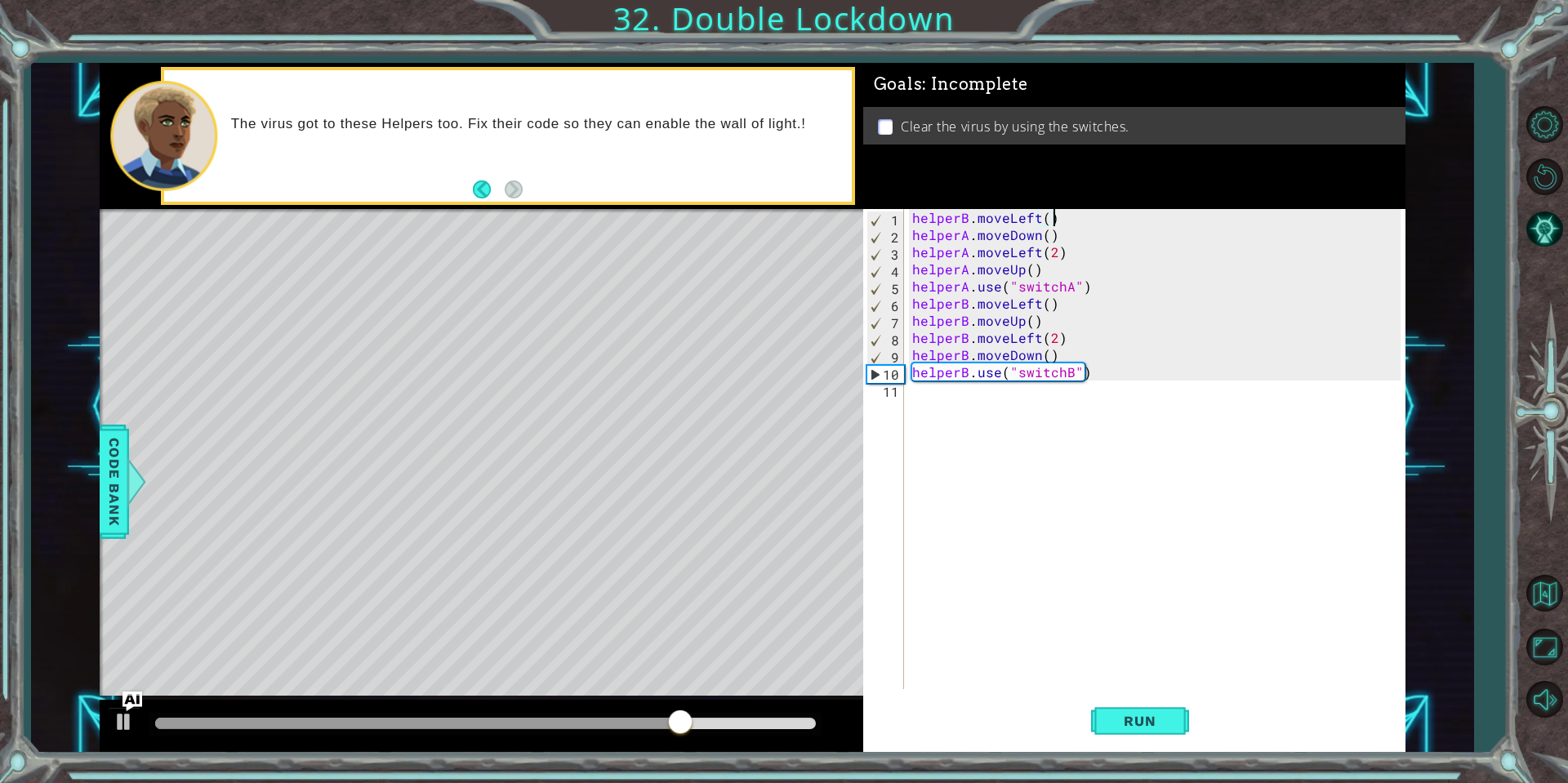
click at [985, 404] on div "helperB . moveLeft ( ) helperA . moveDown ( ) helperA . moveLeft ( 2 ) helperA …" at bounding box center [1159, 466] width 500 height 514
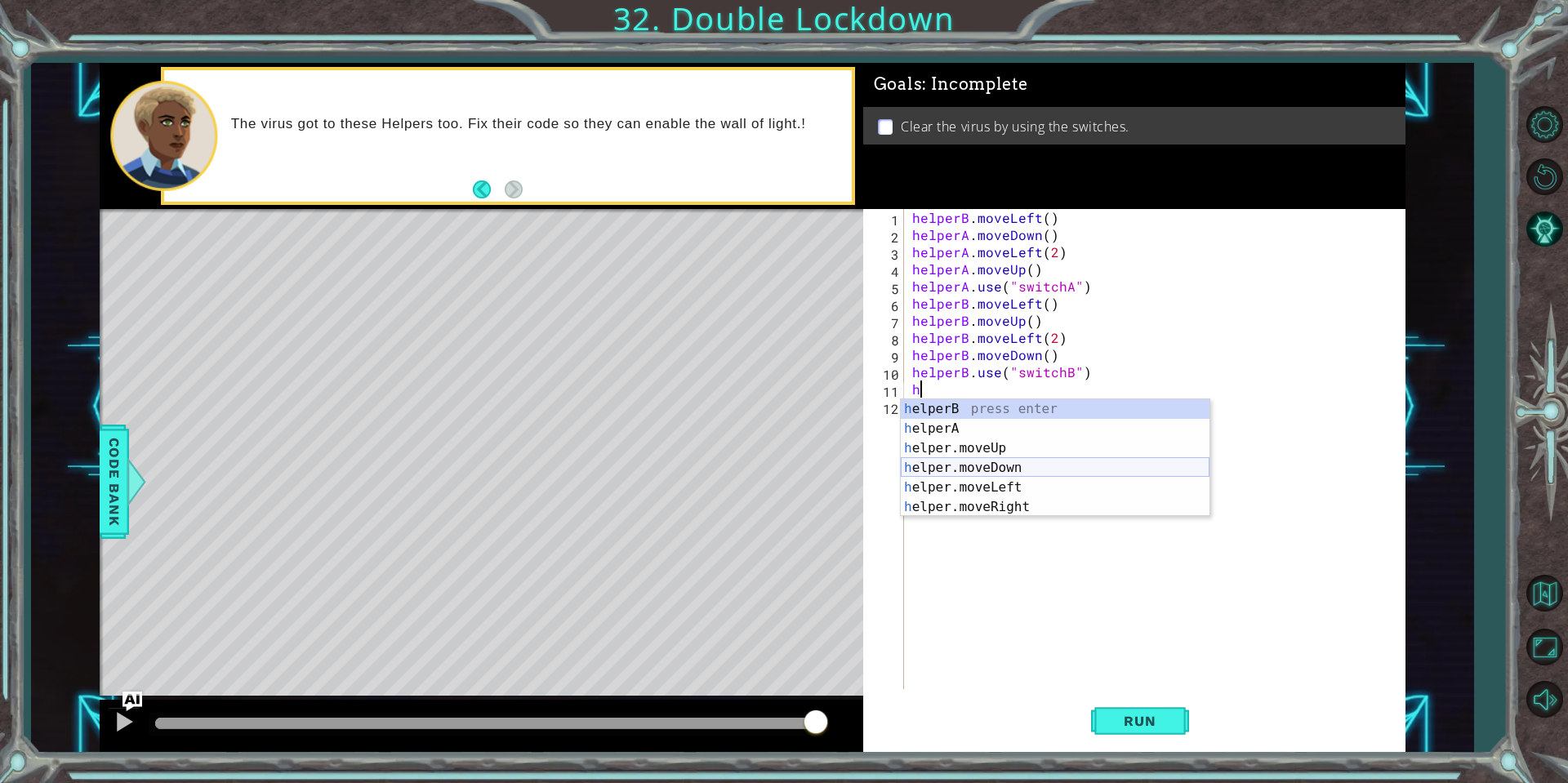
click at [979, 470] on div "h elperB press enter h elperA press enter h elper.moveUp press enter h elper.mo…" at bounding box center [1054, 478] width 308 height 157
type textarea "helper.moveDown(1)"
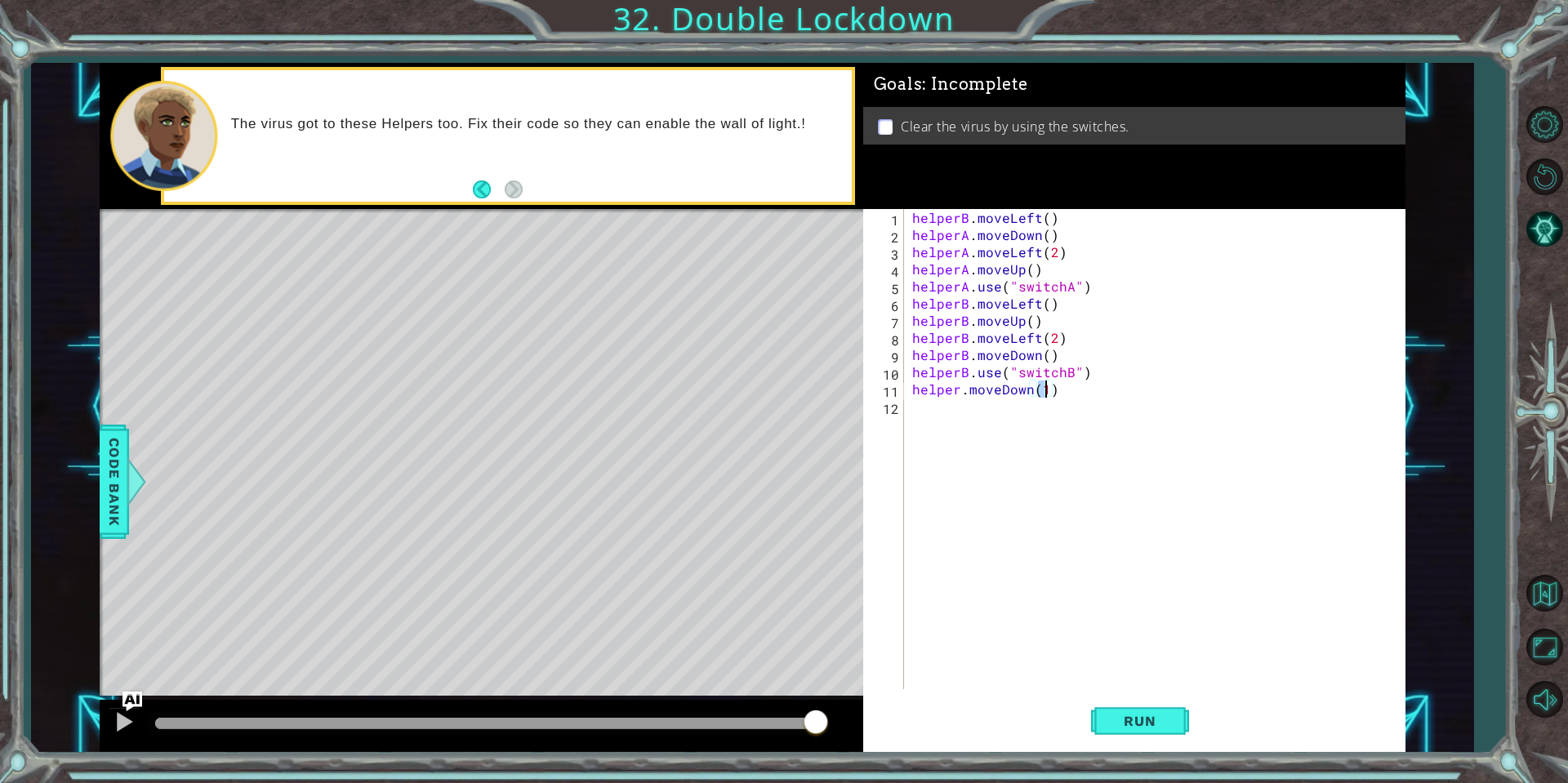
click at [1002, 414] on div "helperB . moveLeft ( ) helperA . moveDown ( ) helperA . moveLeft ( 2 ) helperA …" at bounding box center [1159, 466] width 500 height 514
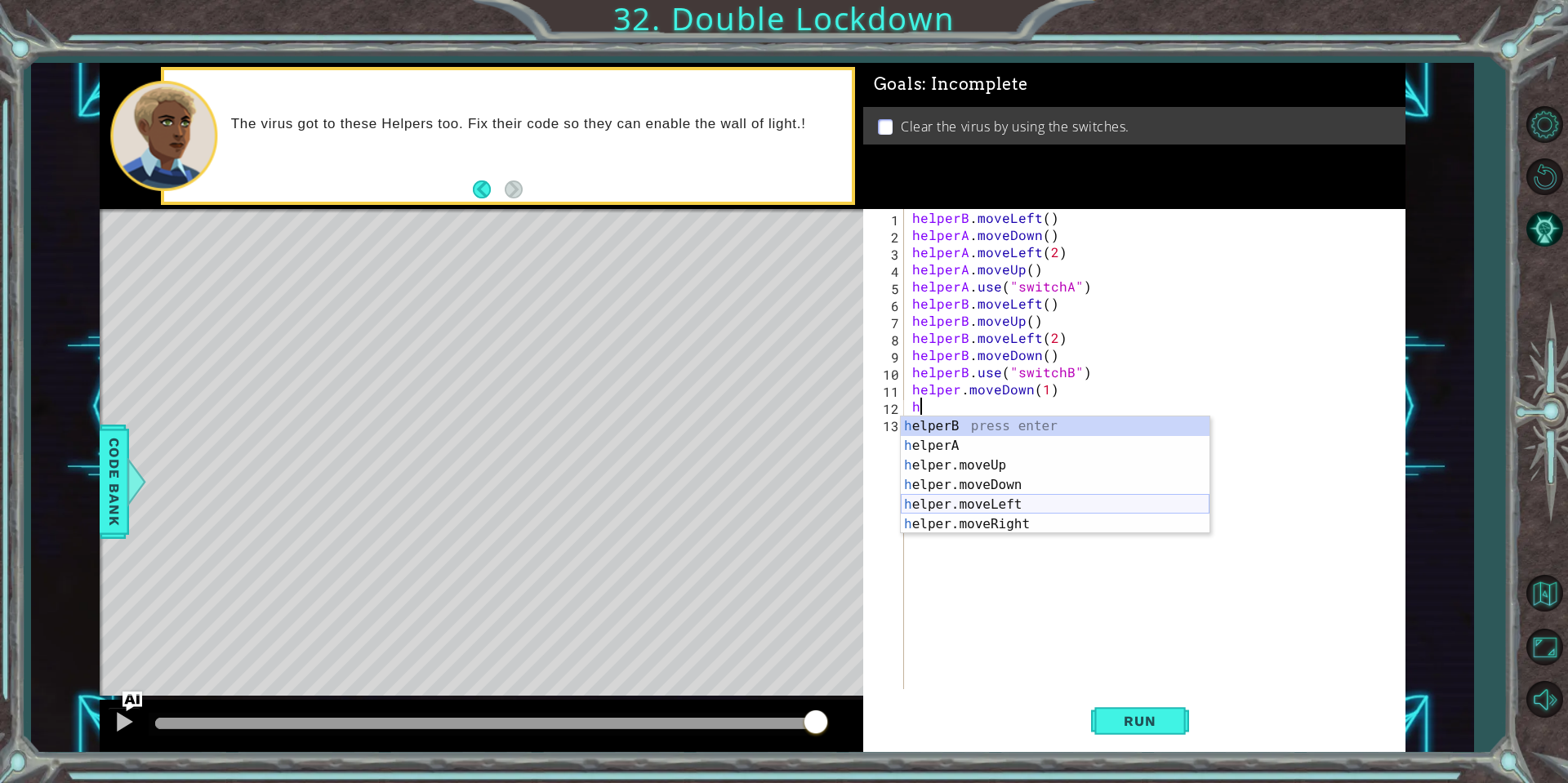
click at [1005, 507] on div "h elperB press enter h elperA press enter h elper.moveUp press enter h elper.mo…" at bounding box center [1054, 495] width 308 height 157
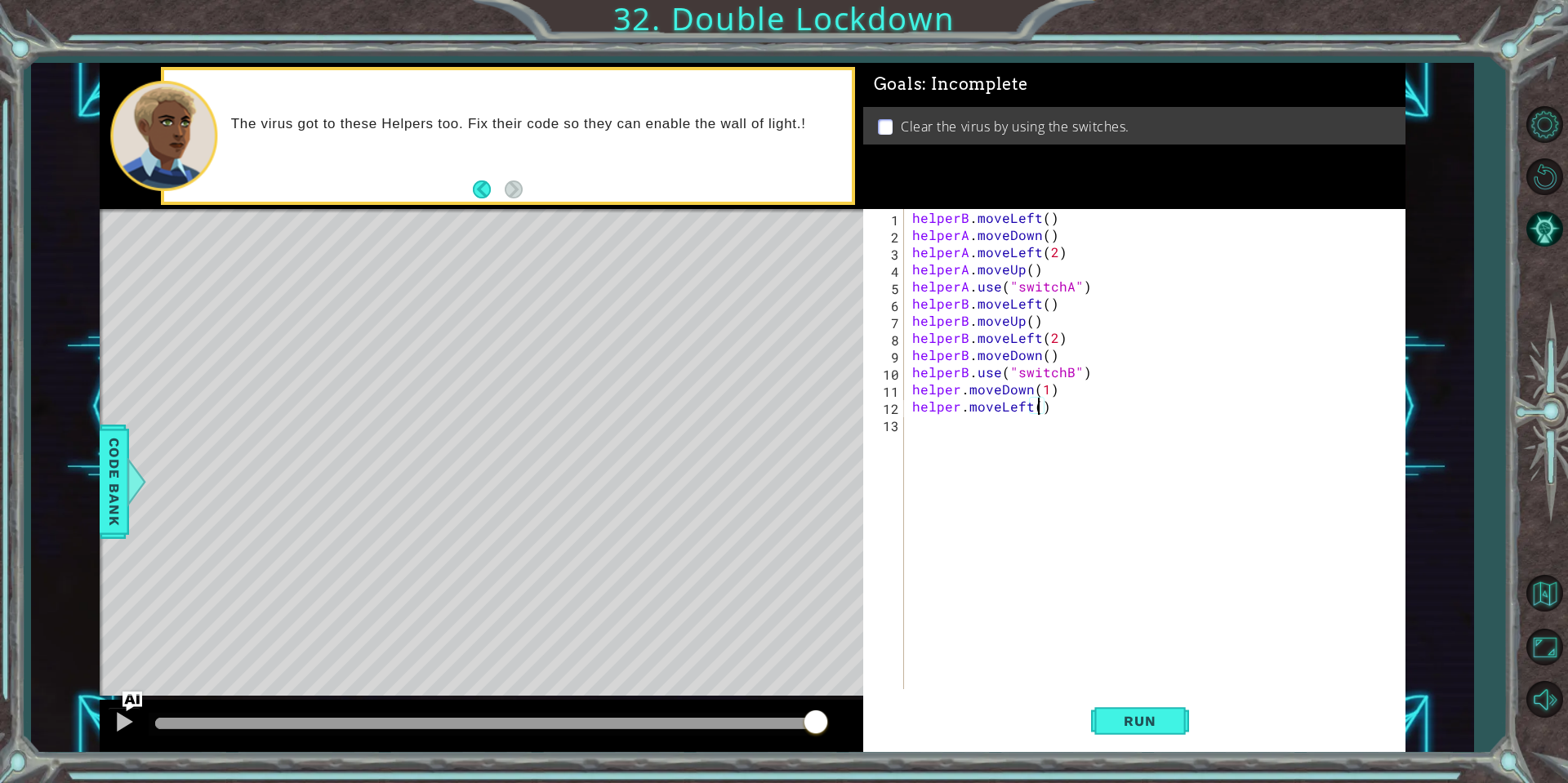
type textarea "helper.moveLeft(2)"
click at [945, 432] on div "helperB . moveLeft ( ) helperA . moveDown ( ) helperA . moveLeft ( 2 ) helperA …" at bounding box center [1159, 466] width 500 height 514
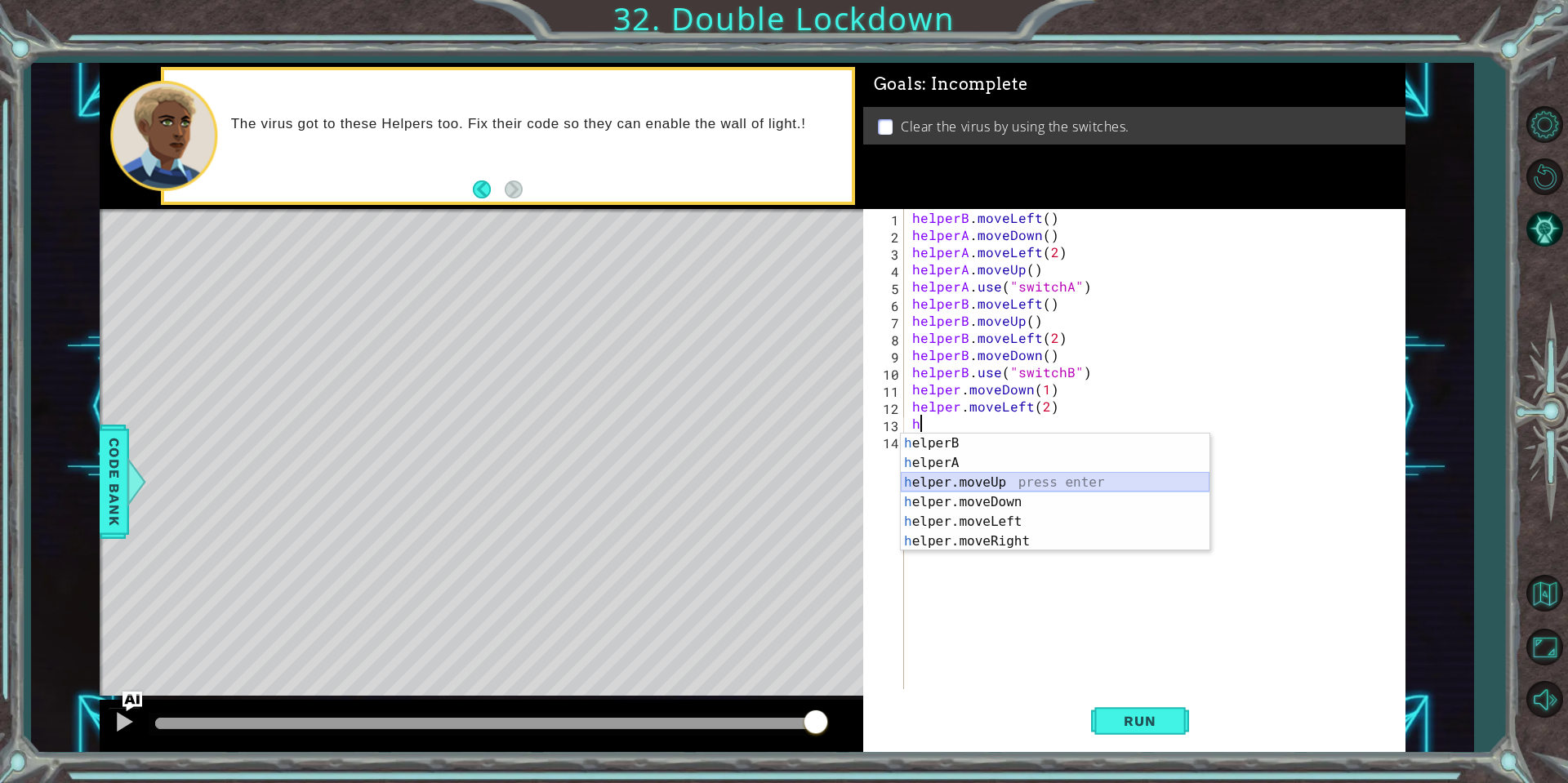
drag, startPoint x: 1001, startPoint y: 483, endPoint x: 992, endPoint y: 468, distance: 17.5
click at [992, 468] on div "h elperB press enter h elperA press enter h elper.moveUp press enter h elper.mo…" at bounding box center [1054, 512] width 308 height 157
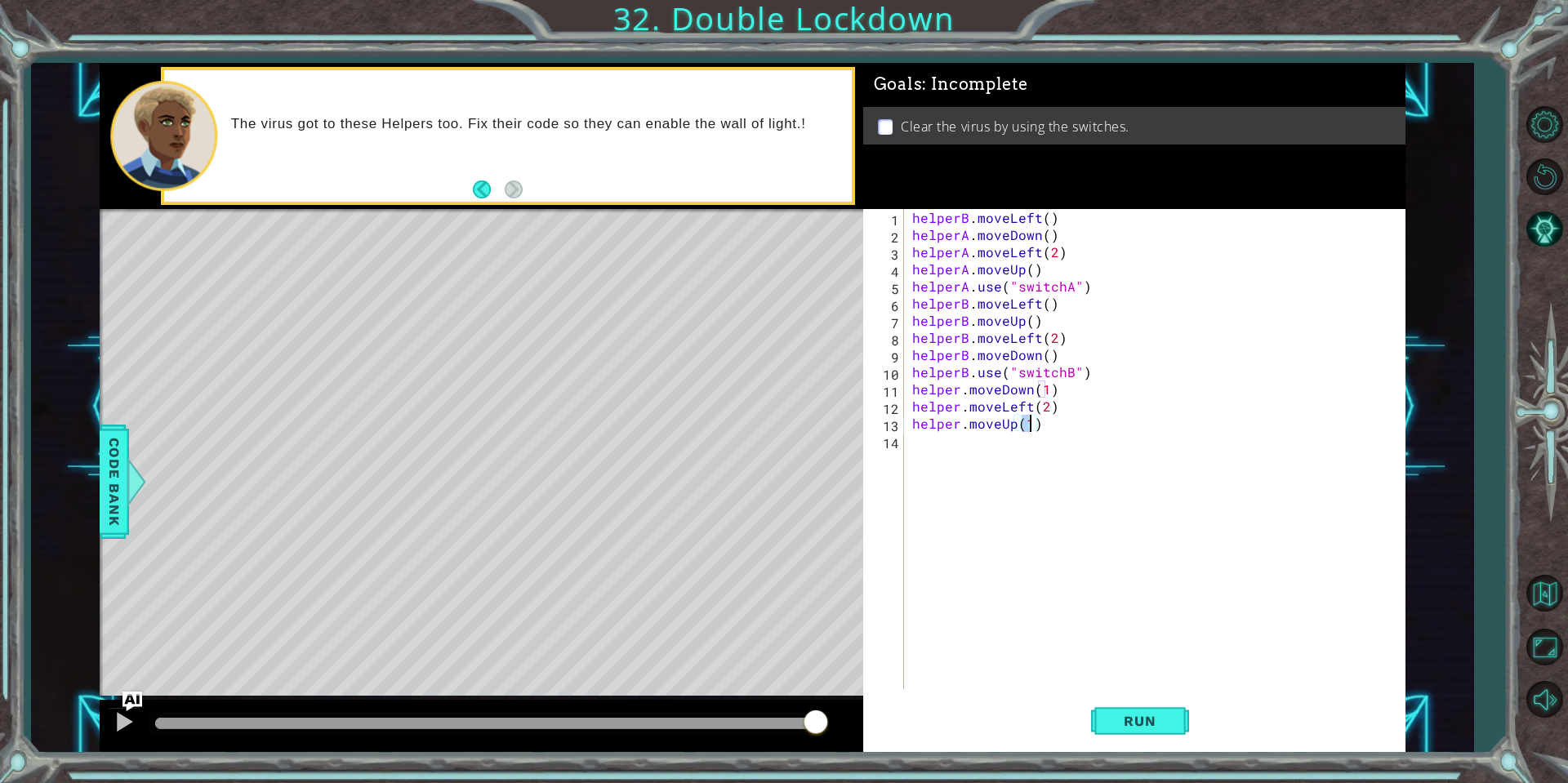
click at [954, 388] on div "helperB . moveLeft ( ) helperA . moveDown ( ) helperA . moveLeft ( 2 ) helperA …" at bounding box center [1159, 466] width 500 height 514
click at [957, 389] on div "helperB . moveLeft ( ) helperA . moveDown ( ) helperA . moveLeft ( 2 ) helperA …" at bounding box center [1159, 466] width 500 height 514
type textarea "helperA.moveDown(1)"
drag, startPoint x: 988, startPoint y: 451, endPoint x: 964, endPoint y: 420, distance: 39.2
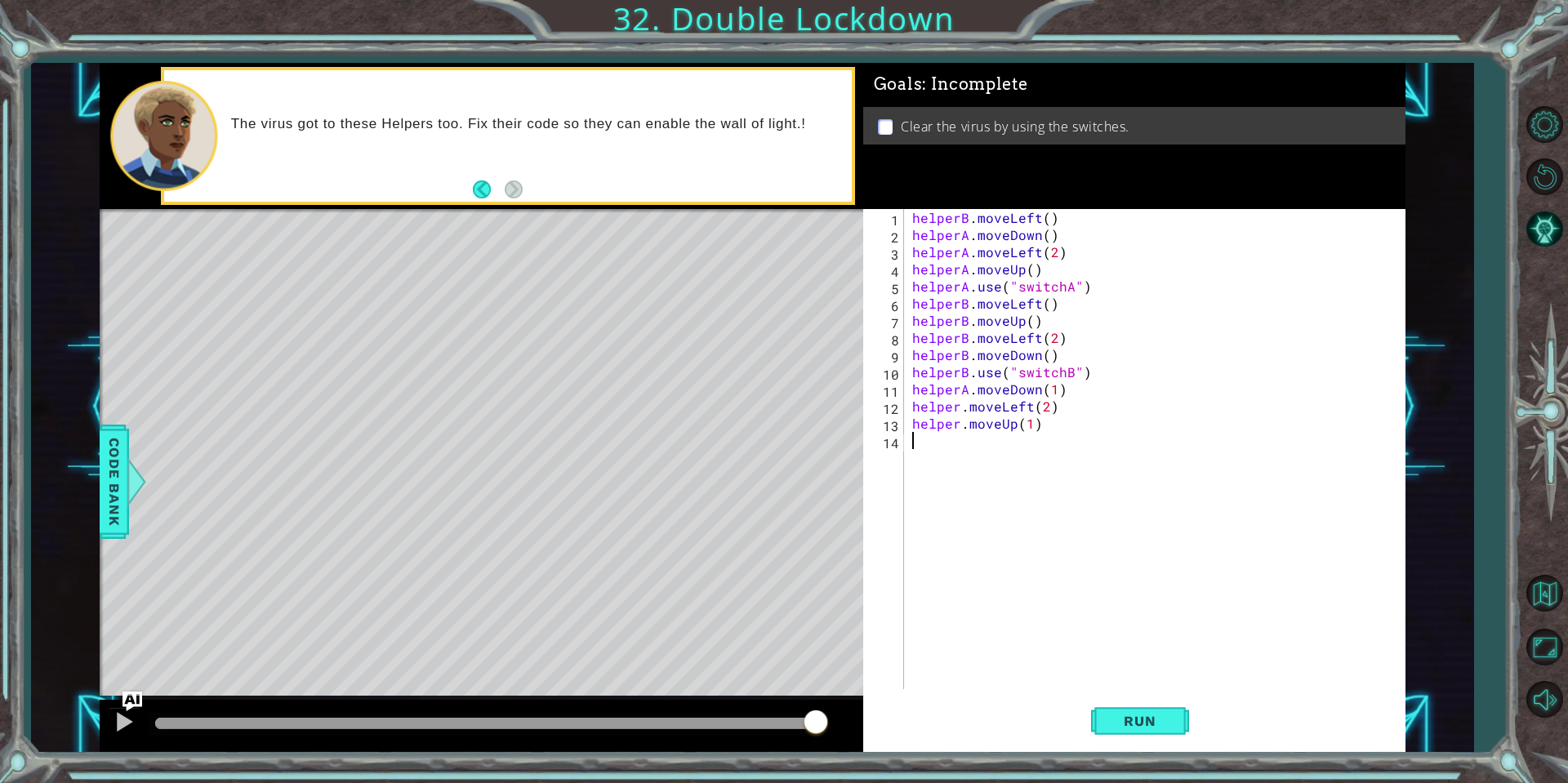
click at [983, 441] on div "helperB . moveLeft ( ) helperA . moveDown ( ) helperA . moveLeft ( 2 ) helperA …" at bounding box center [1159, 466] width 500 height 514
click at [955, 409] on div "helperB . moveLeft ( ) helperA . moveDown ( ) helperA . moveLeft ( 2 ) helperA …" at bounding box center [1159, 466] width 500 height 514
type textarea "helperA.moveLeft(2)"
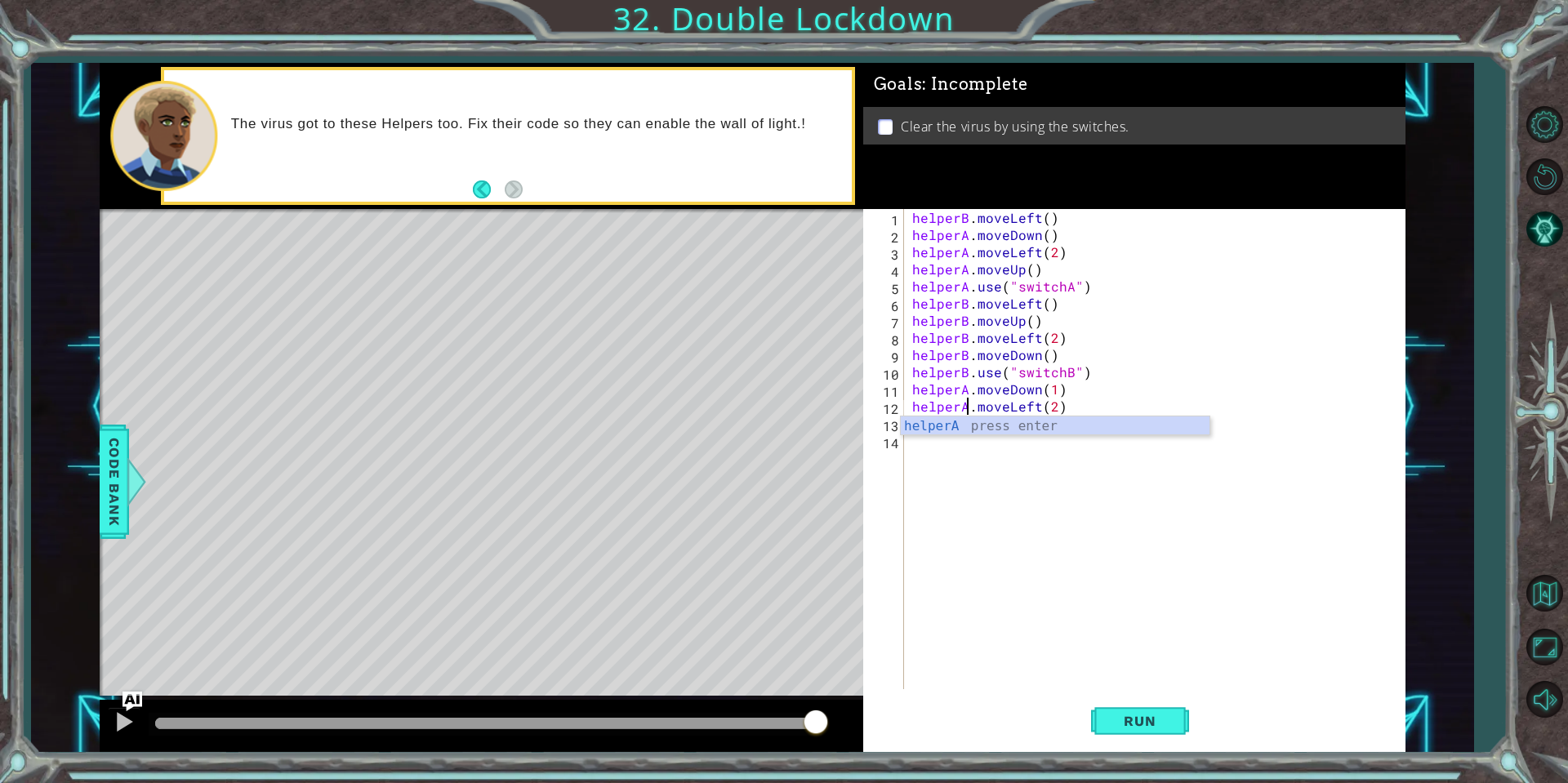
click at [954, 452] on div "helperB . moveLeft ( ) helperA . moveDown ( ) helperA . moveLeft ( 2 ) helperA …" at bounding box center [1159, 466] width 500 height 514
click at [958, 424] on div "helperB . moveLeft ( ) helperA . moveDown ( ) helperA . moveLeft ( 2 ) helperA …" at bounding box center [1159, 466] width 500 height 514
type textarea "helperA.moveUp(1)"
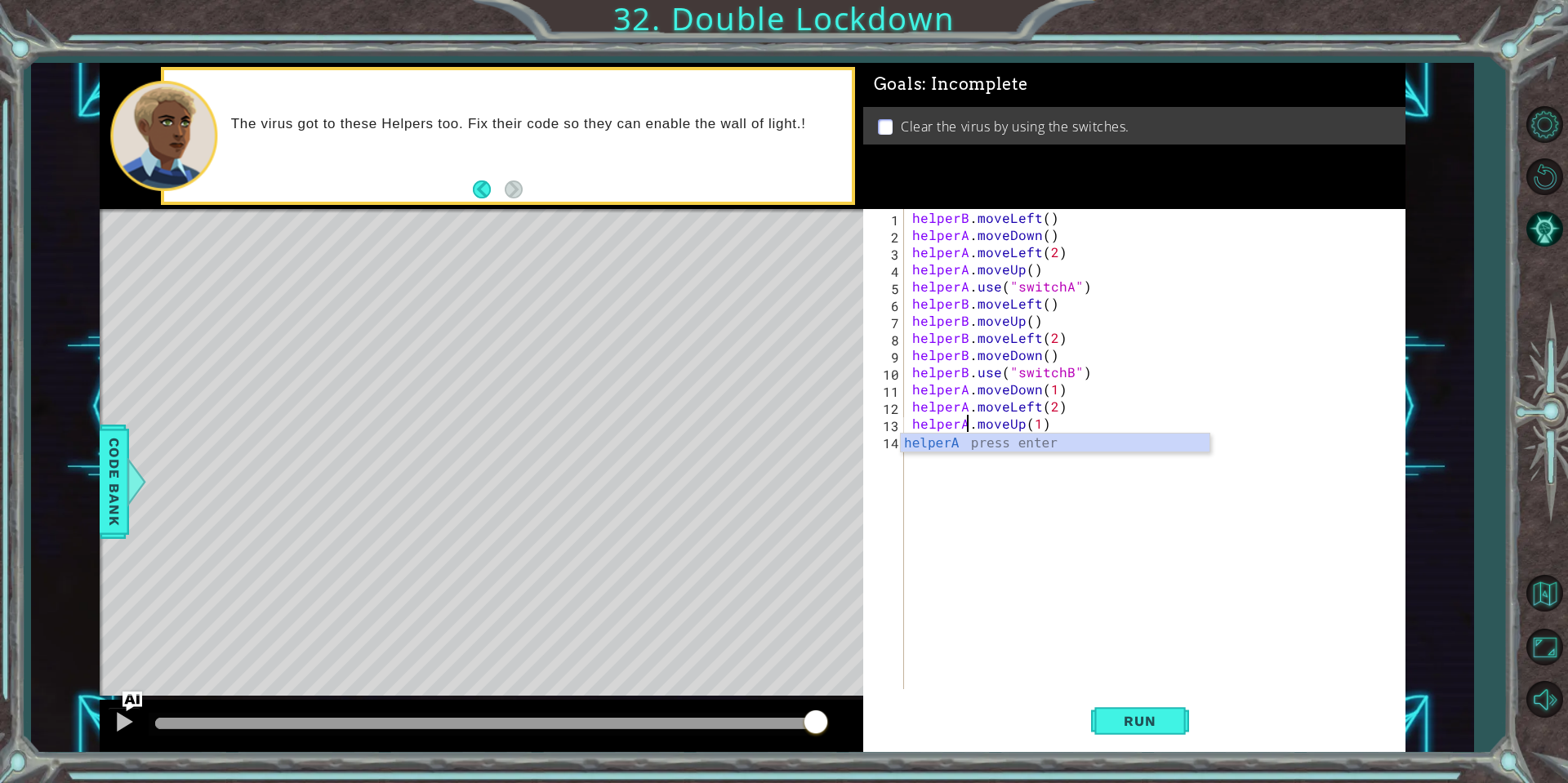
click at [973, 472] on div "helperB . moveLeft ( ) helperA . moveDown ( ) helperA . moveLeft ( 2 ) helperA …" at bounding box center [1159, 466] width 500 height 514
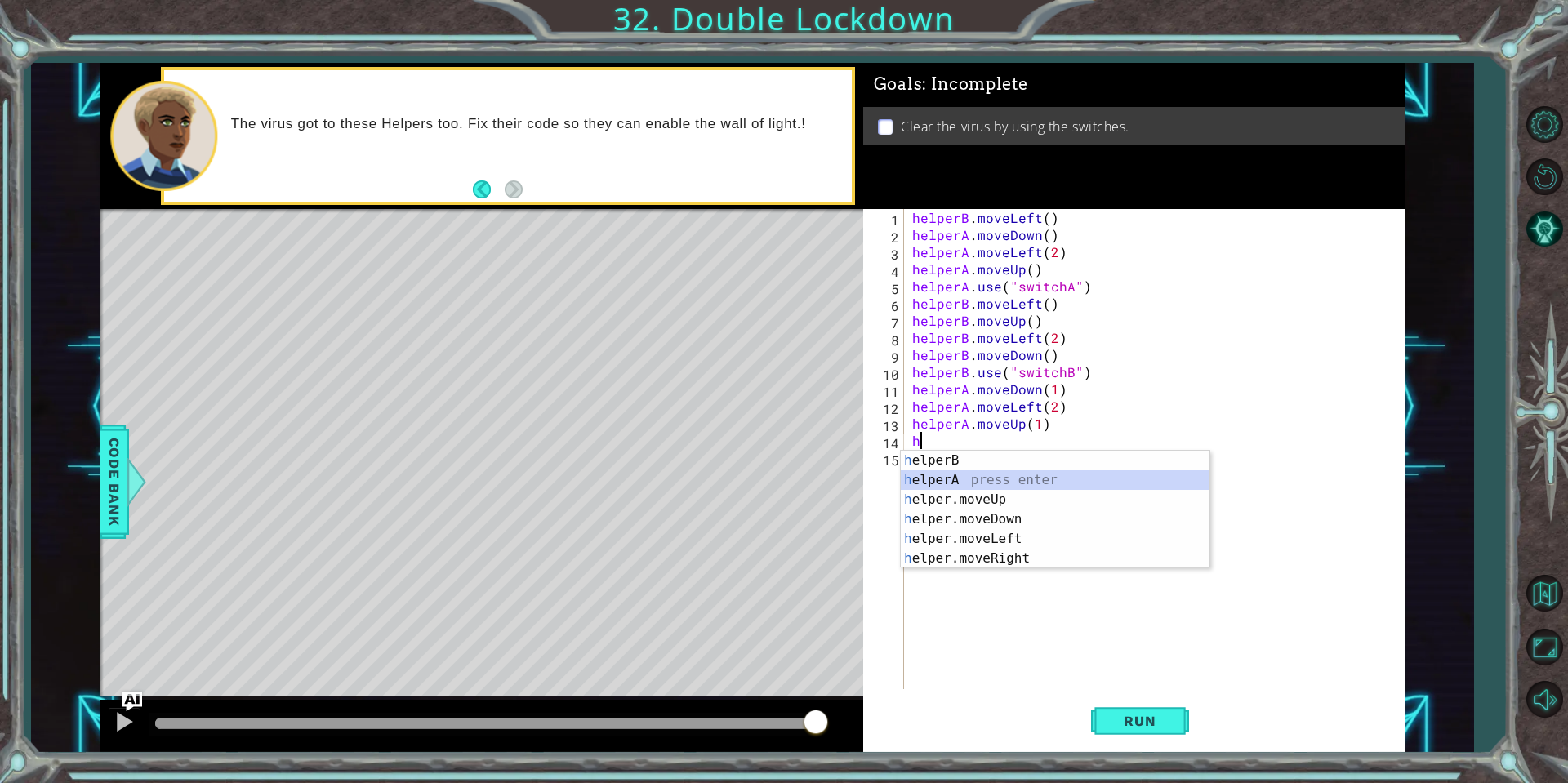
click at [956, 482] on div "h elperB press enter h elperA press enter h elper.moveUp press enter h elper.mo…" at bounding box center [1054, 529] width 308 height 157
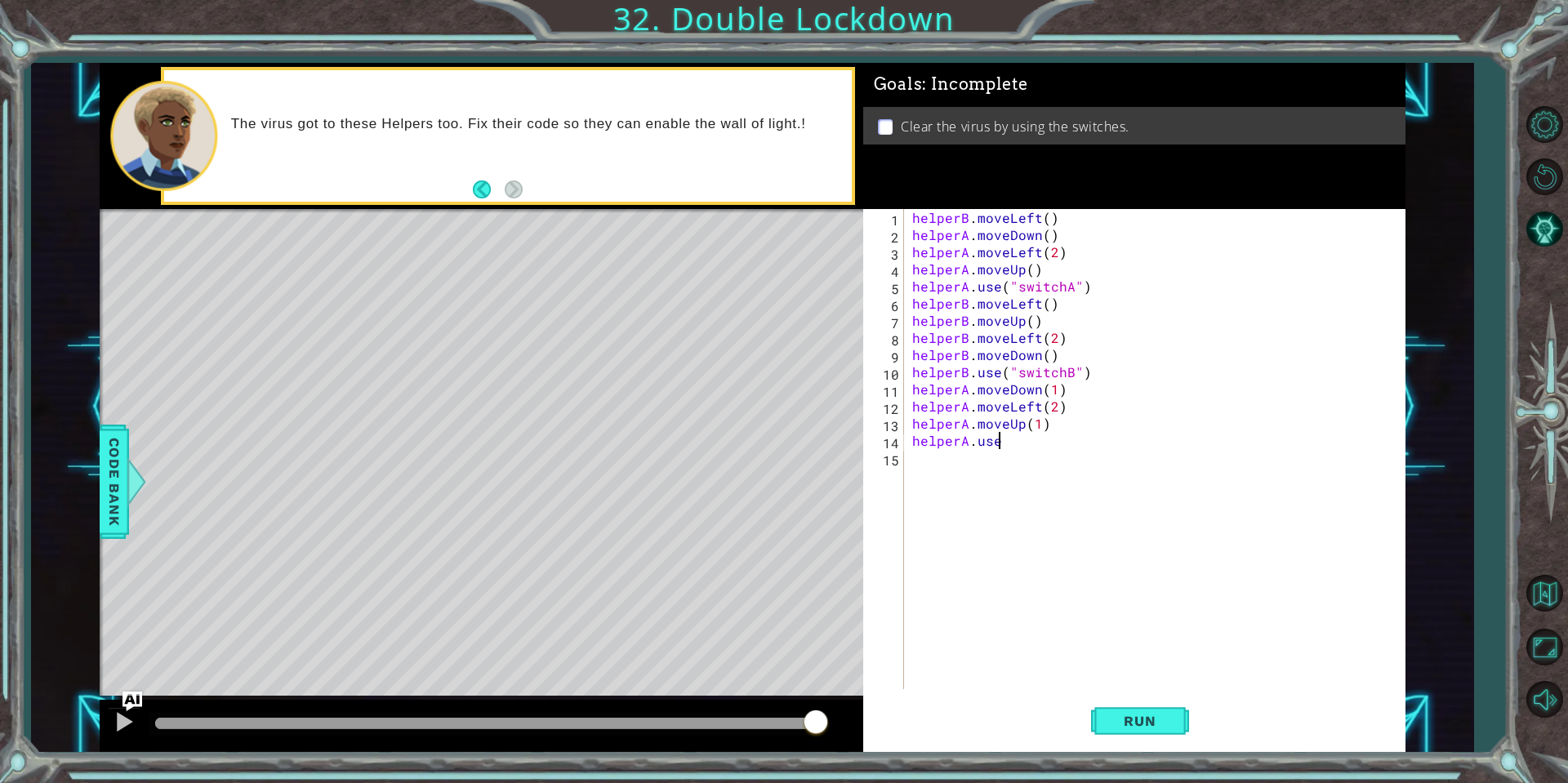
scroll to position [0, 5]
click at [1086, 454] on div "" switchA" press enter " switchB" press enter" at bounding box center [1149, 489] width 308 height 79
type textarea "helperA.use("switchA")"
click at [1172, 729] on button "Run" at bounding box center [1140, 720] width 98 height 54
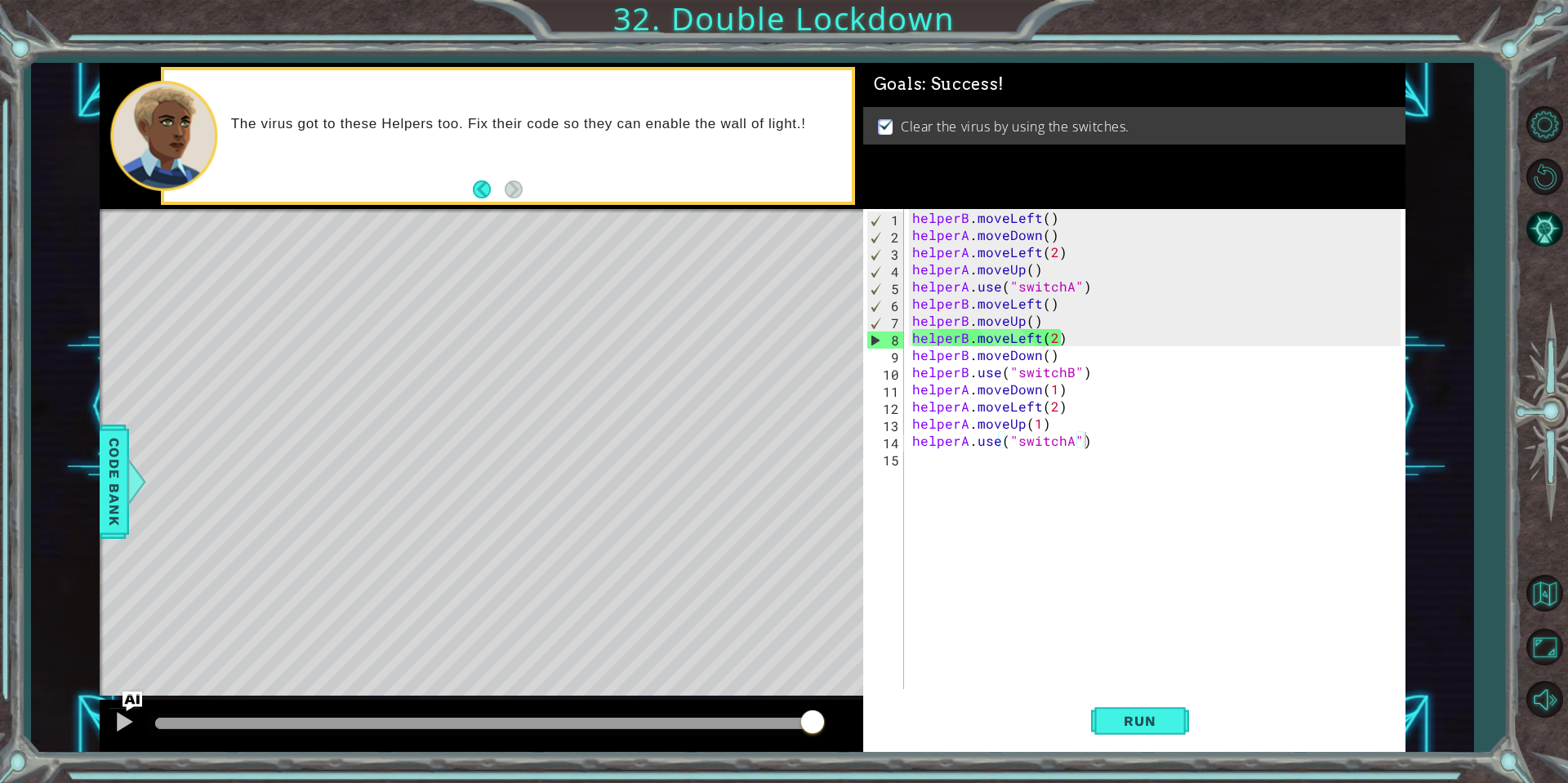
click at [813, 723] on div at bounding box center [485, 723] width 661 height 12
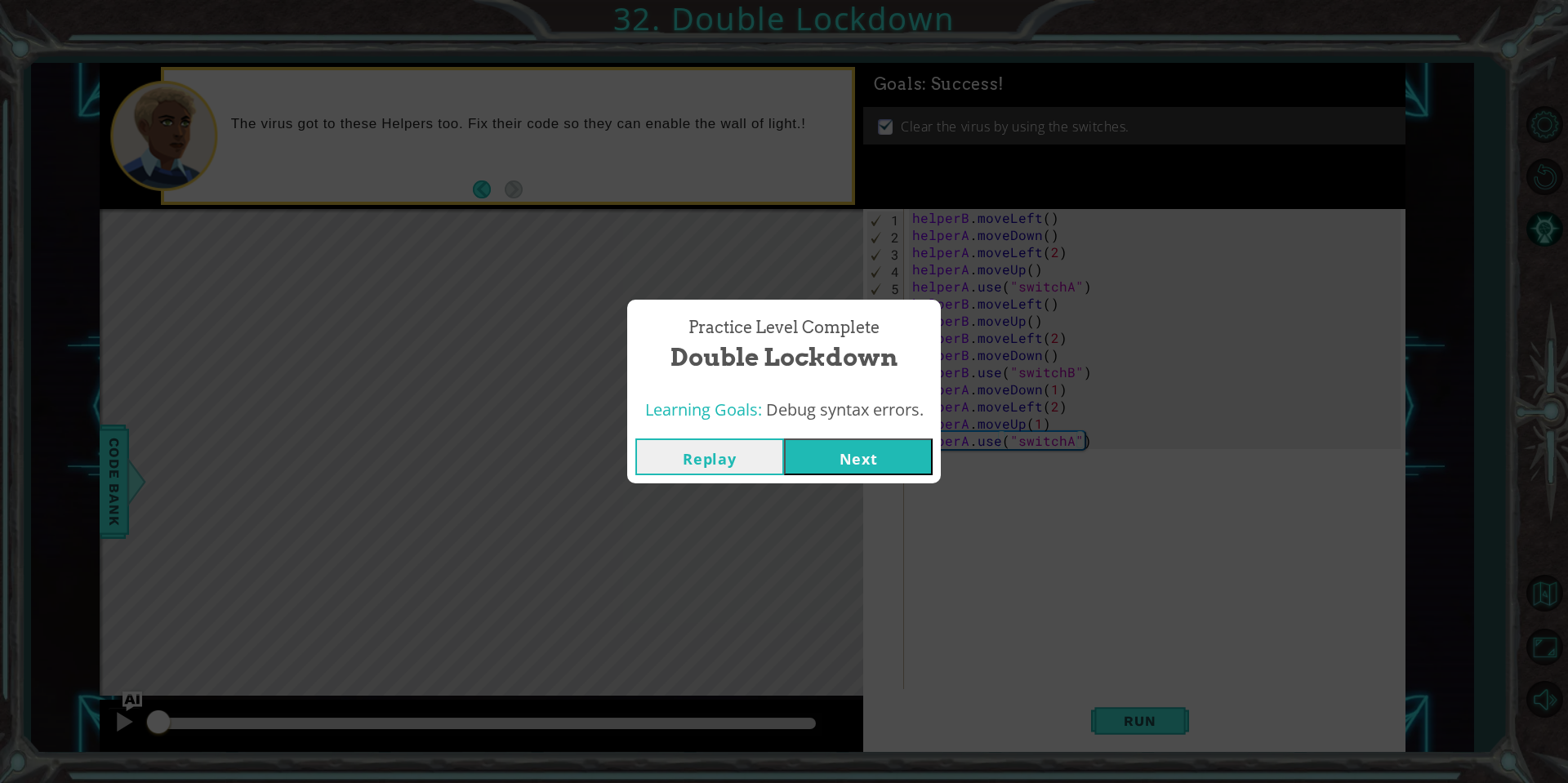
click at [838, 464] on button "Next" at bounding box center [858, 456] width 149 height 36
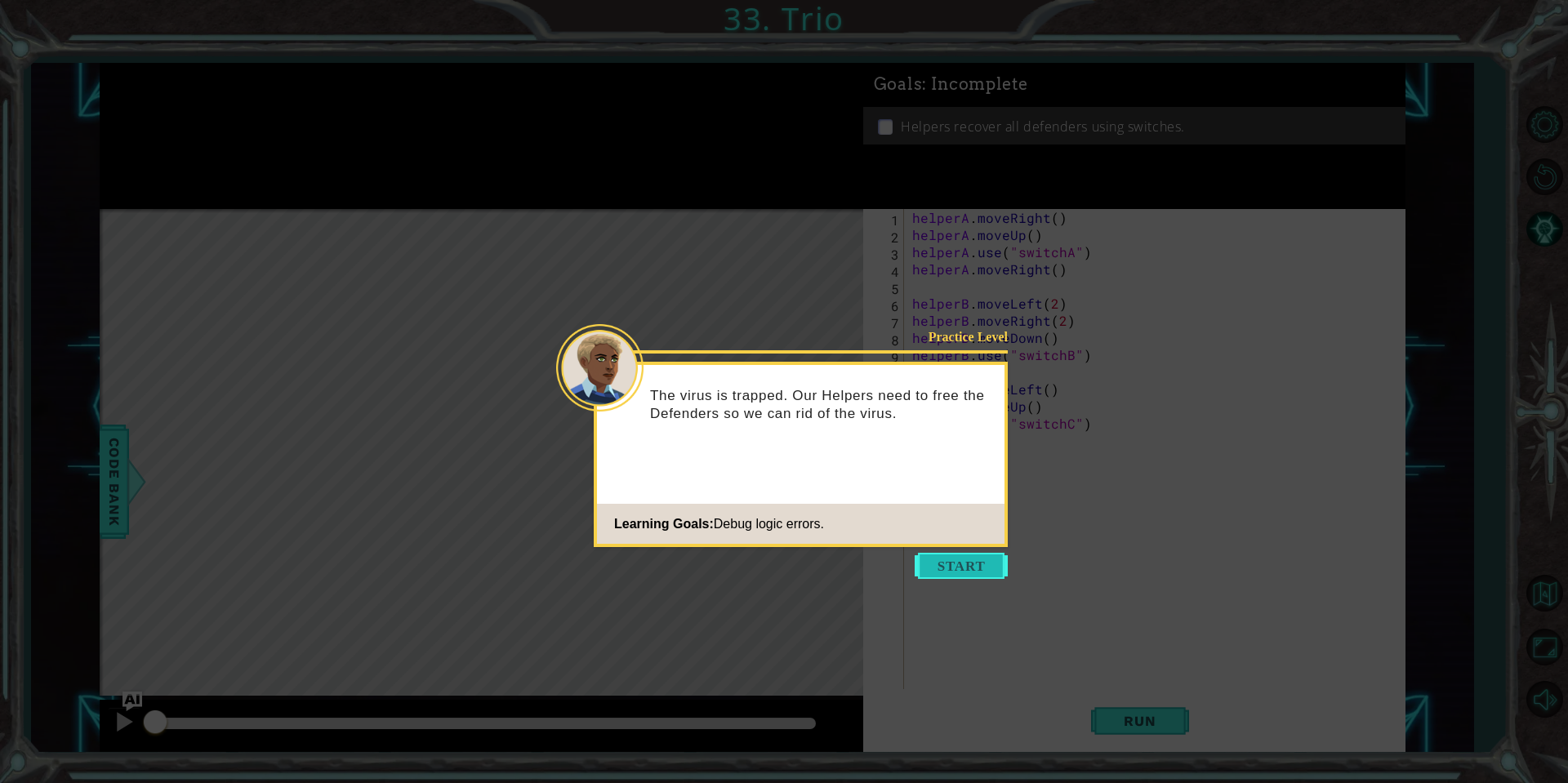
click at [951, 569] on button "Start" at bounding box center [961, 566] width 93 height 26
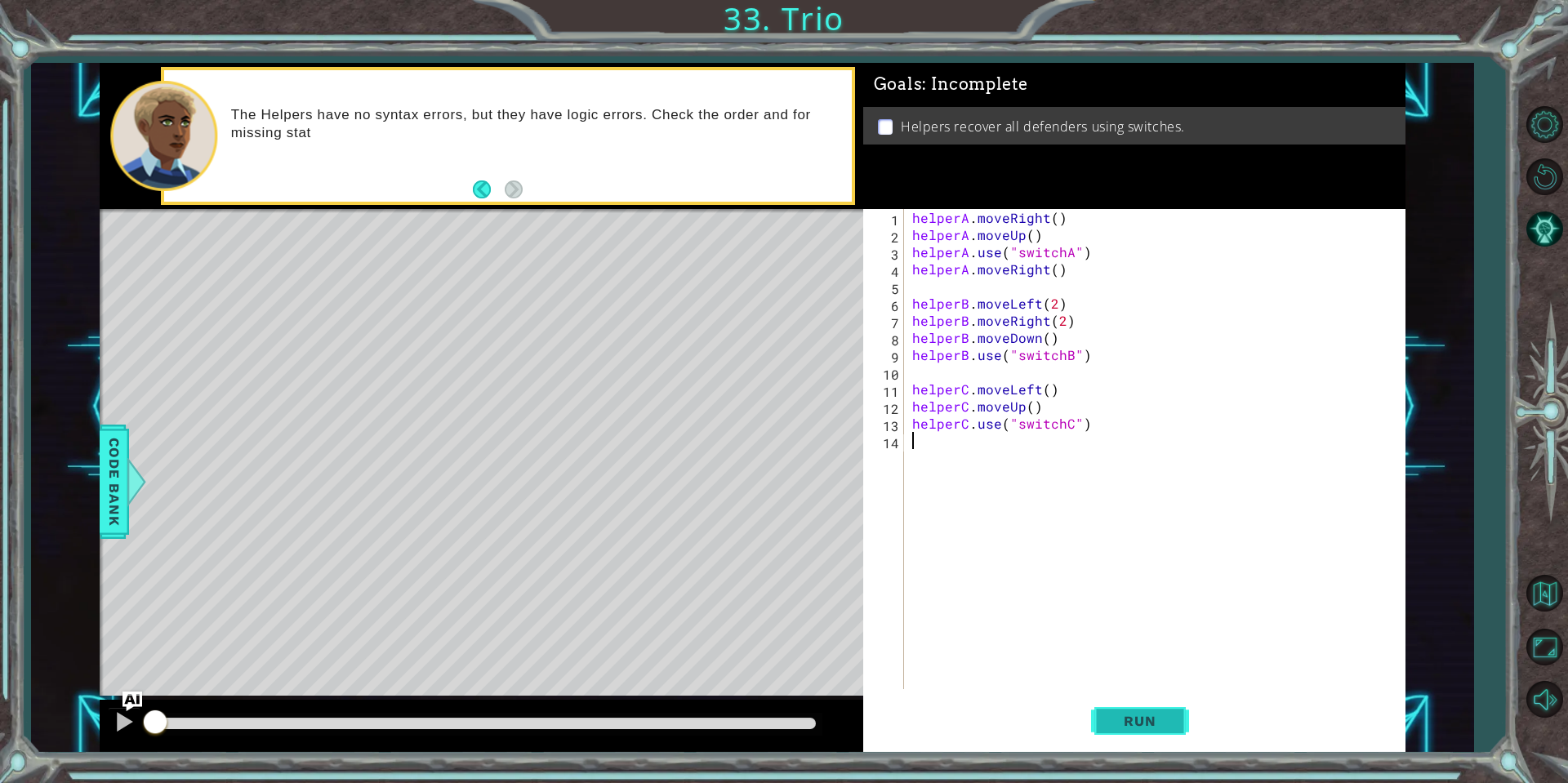
click at [1136, 721] on span "Run" at bounding box center [1140, 721] width 65 height 17
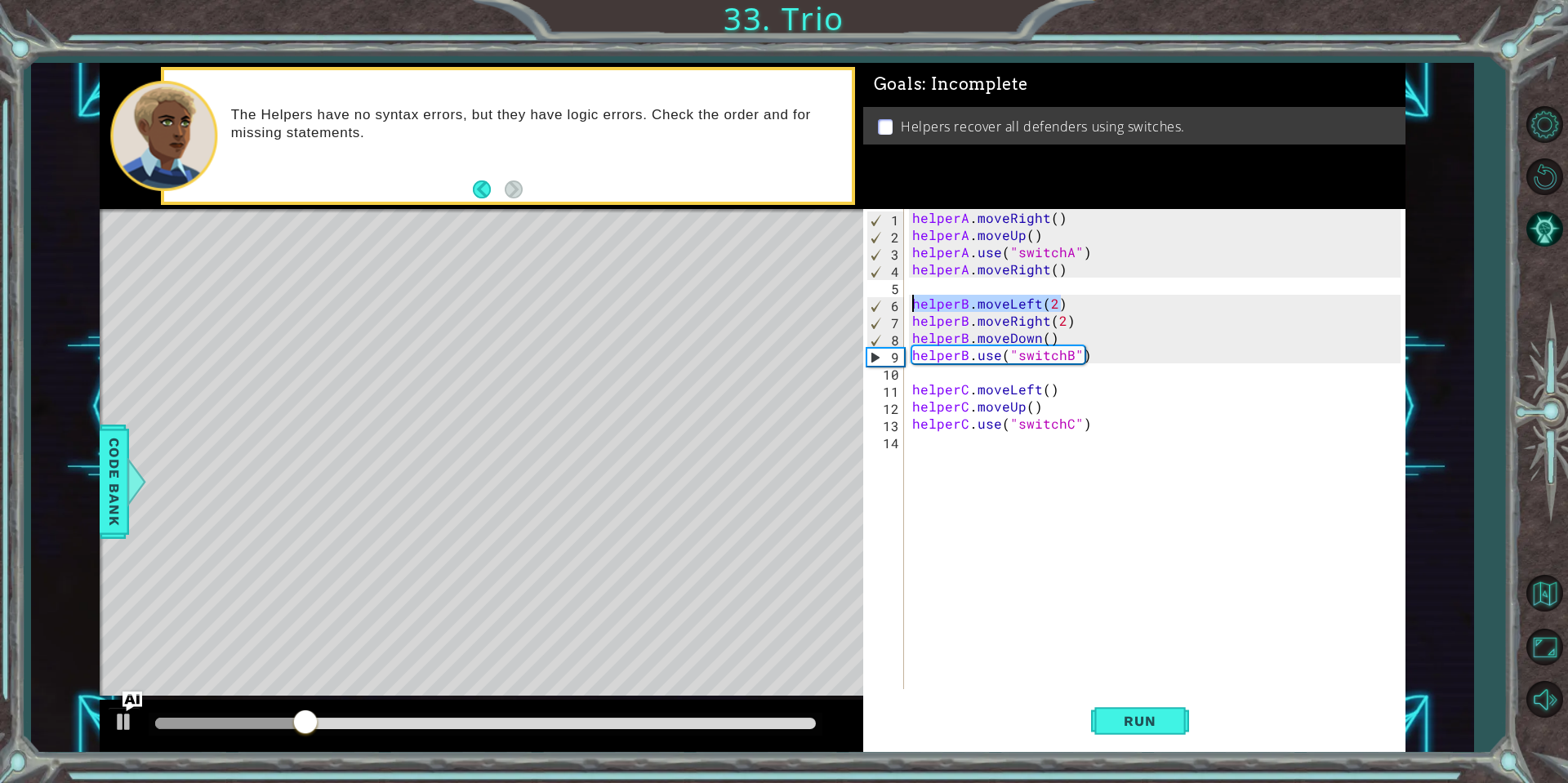
drag, startPoint x: 1065, startPoint y: 302, endPoint x: 872, endPoint y: 300, distance: 193.0
click at [872, 300] on div "1 2 3 4 5 6 7 8 9 10 11 12 13 14 helperA . moveRight ( ) helperA . moveUp ( ) h…" at bounding box center [1132, 449] width 538 height 480
type textarea "helperB.moveLeft(2)"
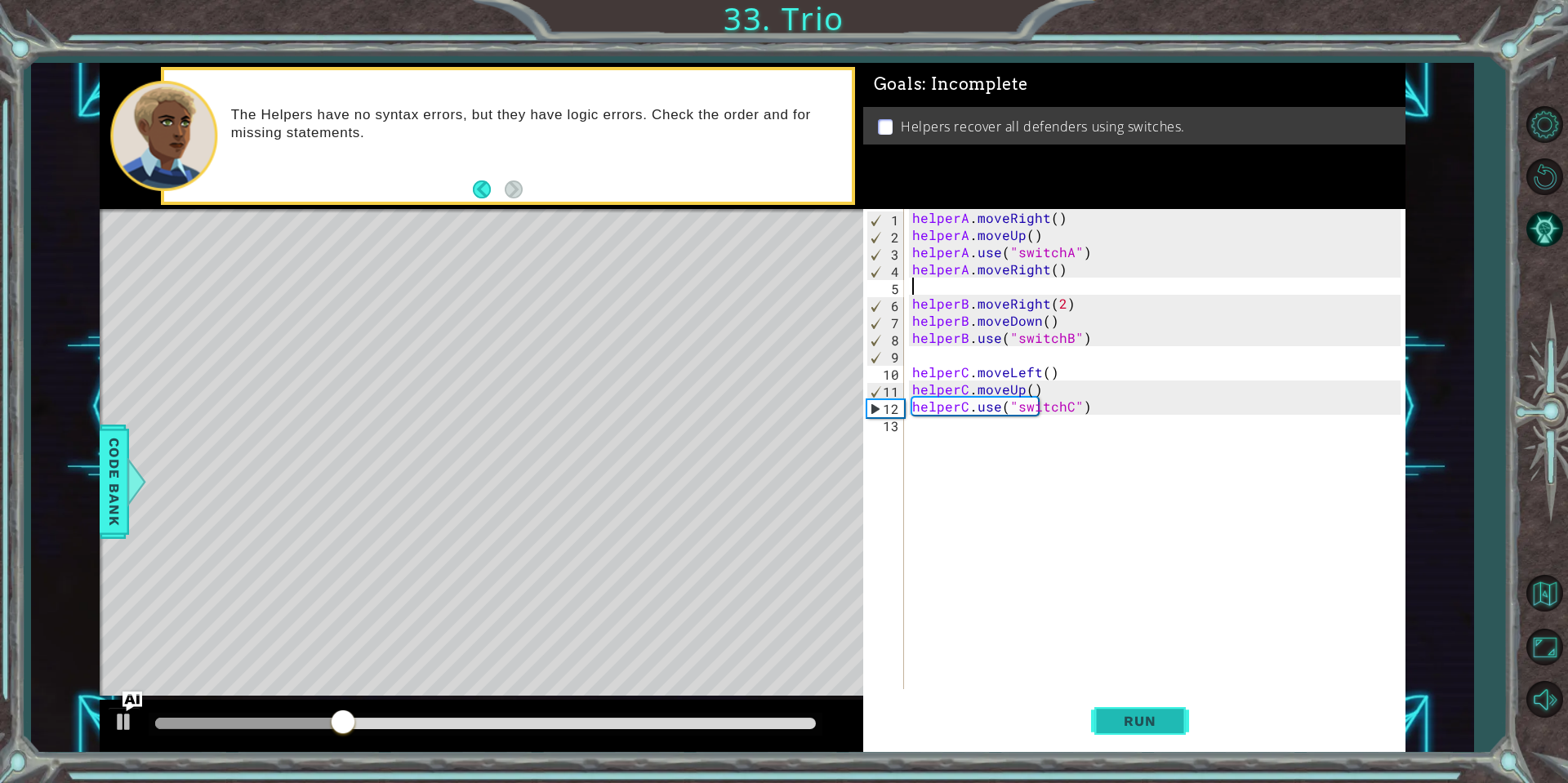
click at [1116, 723] on span "Run" at bounding box center [1140, 721] width 65 height 17
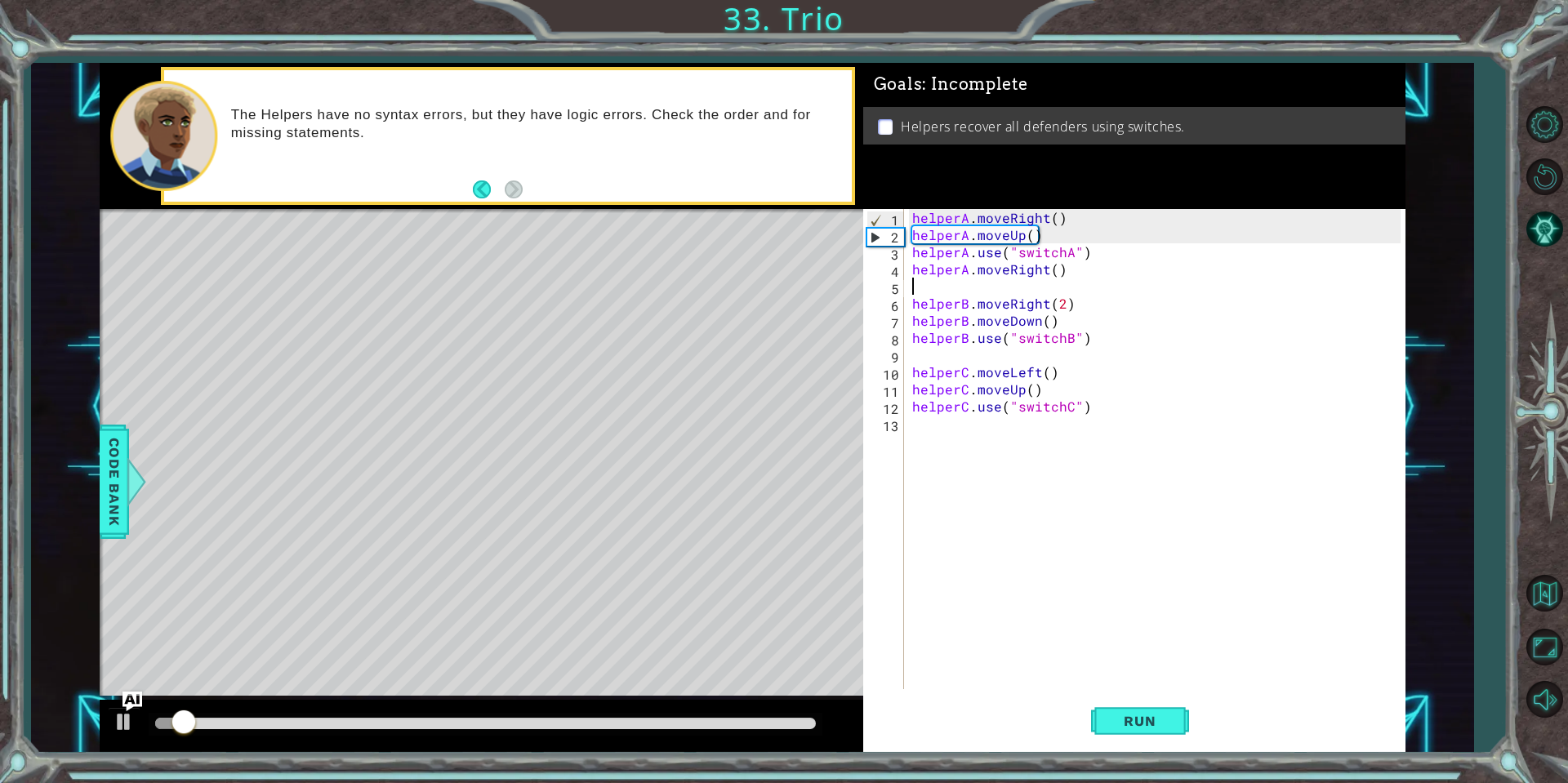
click at [812, 721] on div at bounding box center [485, 723] width 661 height 12
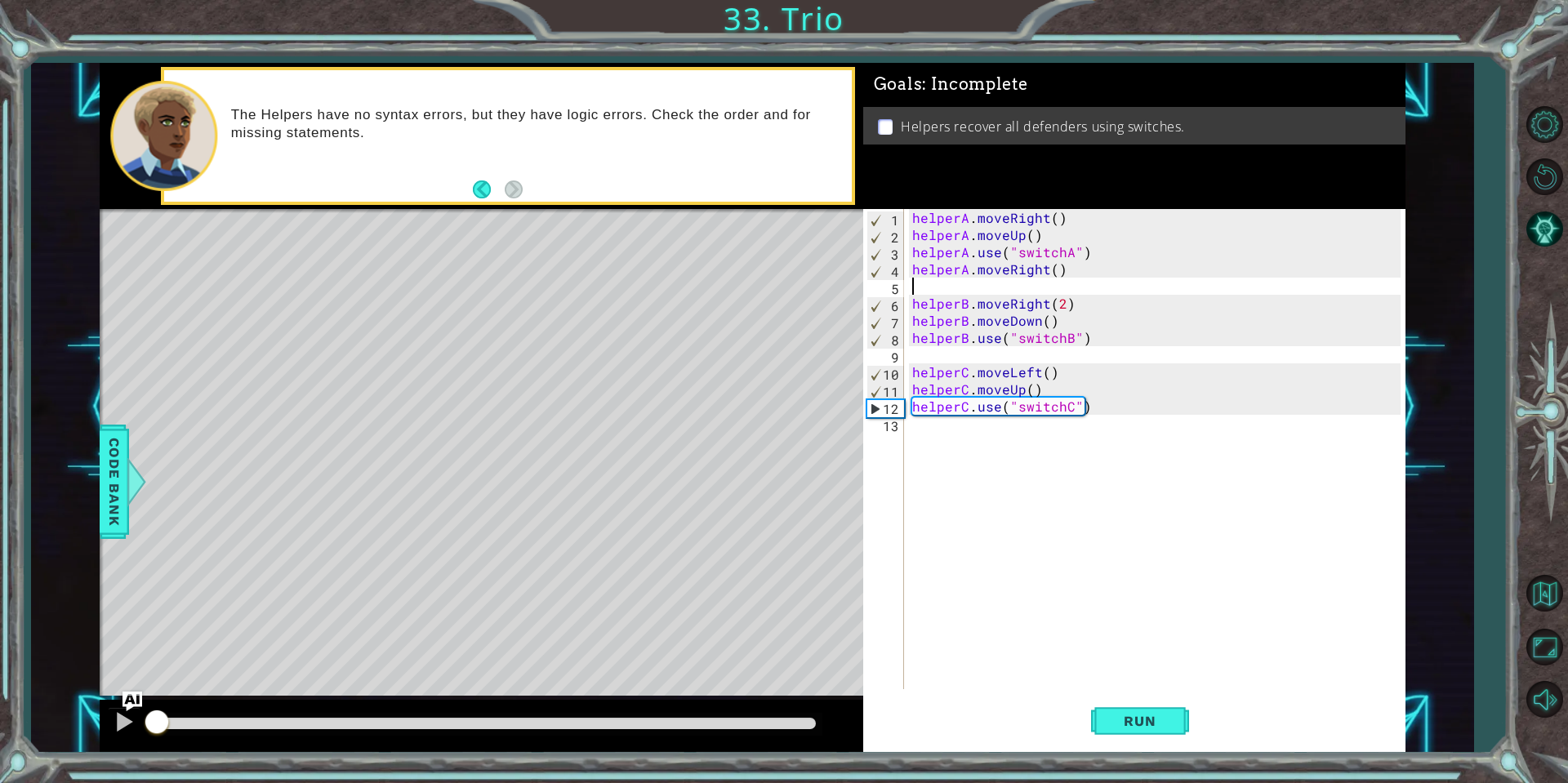
click at [1129, 408] on div "helperA . moveRight ( ) helperA . moveUp ( ) helperA . use ( "switchA" ) helper…" at bounding box center [1159, 466] width 500 height 514
type textarea "helperC.use("switchC")"
click at [1125, 422] on div "helperA . moveRight ( ) helperA . moveUp ( ) helperA . use ( "switchA" ) helper…" at bounding box center [1159, 466] width 500 height 514
click at [1114, 406] on div "helperA . moveRight ( ) helperA . moveUp ( ) helperA . use ( "switchA" ) helper…" at bounding box center [1159, 466] width 500 height 514
type textarea "helperC.use("switchC")"
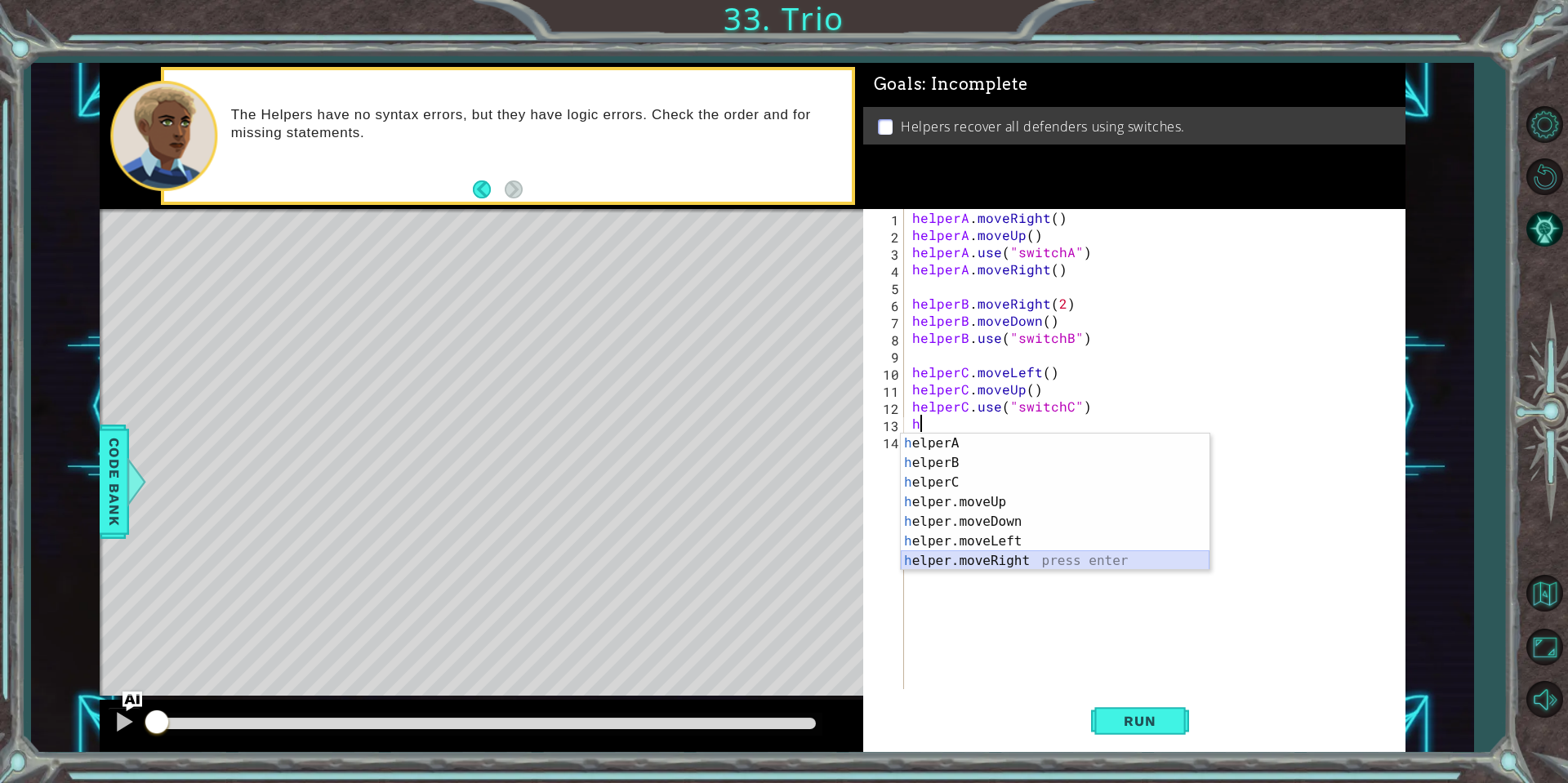
click at [1042, 561] on div "h elperA press enter h elperB press enter h elperC press enter h elper.moveUp p…" at bounding box center [1054, 521] width 308 height 176
type textarea "helper.moveRight(1)"
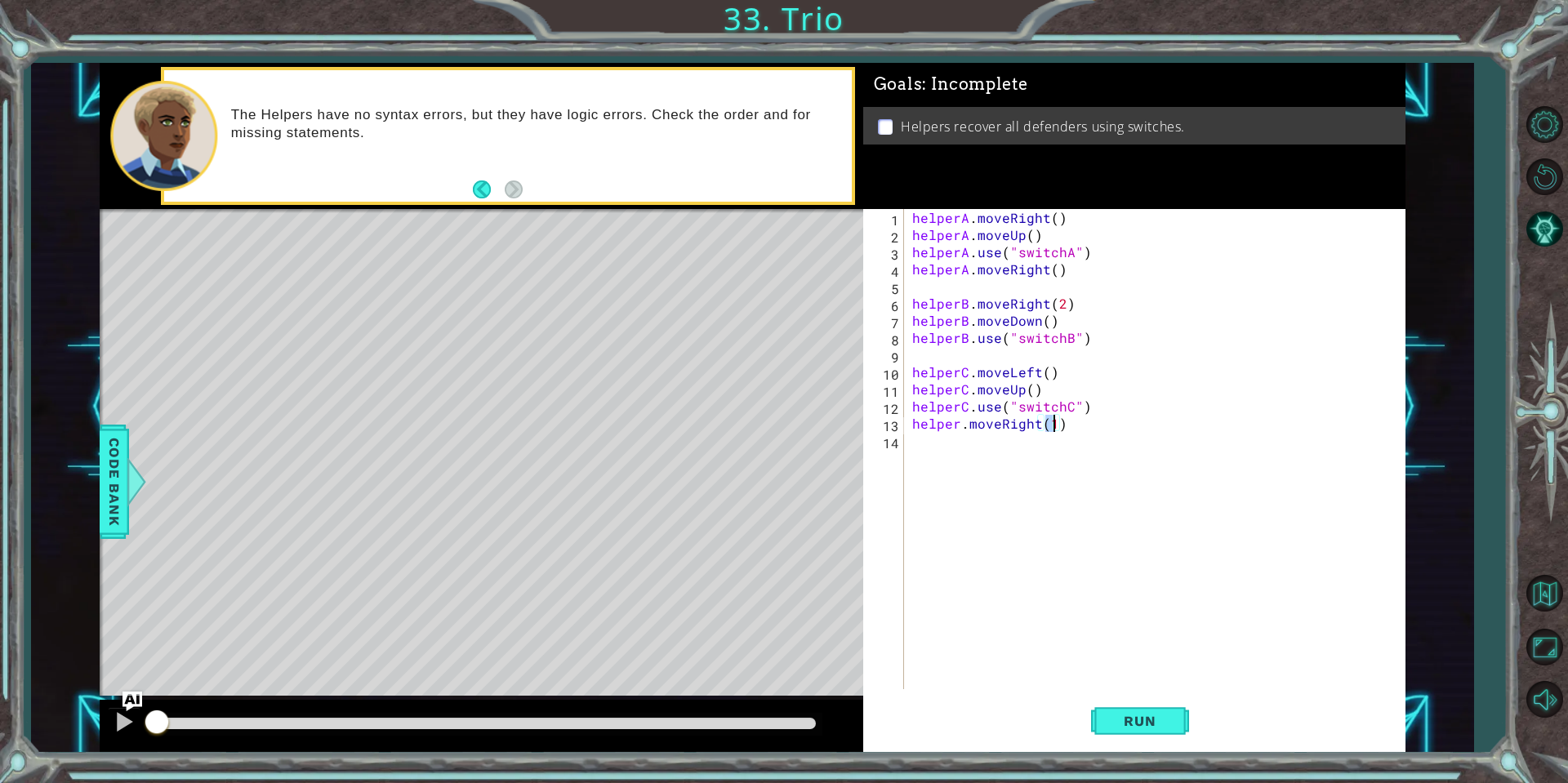
click at [1002, 449] on div "helperA . moveRight ( ) helperA . moveUp ( ) helperA . use ( "switchA" ) helper…" at bounding box center [1159, 466] width 500 height 514
click at [959, 424] on div "helperA . moveRight ( ) helperA . moveUp ( ) helperA . use ( "switchA" ) helper…" at bounding box center [1159, 466] width 500 height 514
type textarea "helperC.moveRight(1)"
click at [990, 461] on div "helperA . moveRight ( ) helperA . moveUp ( ) helperA . use ( "switchA" ) helper…" at bounding box center [1159, 466] width 500 height 514
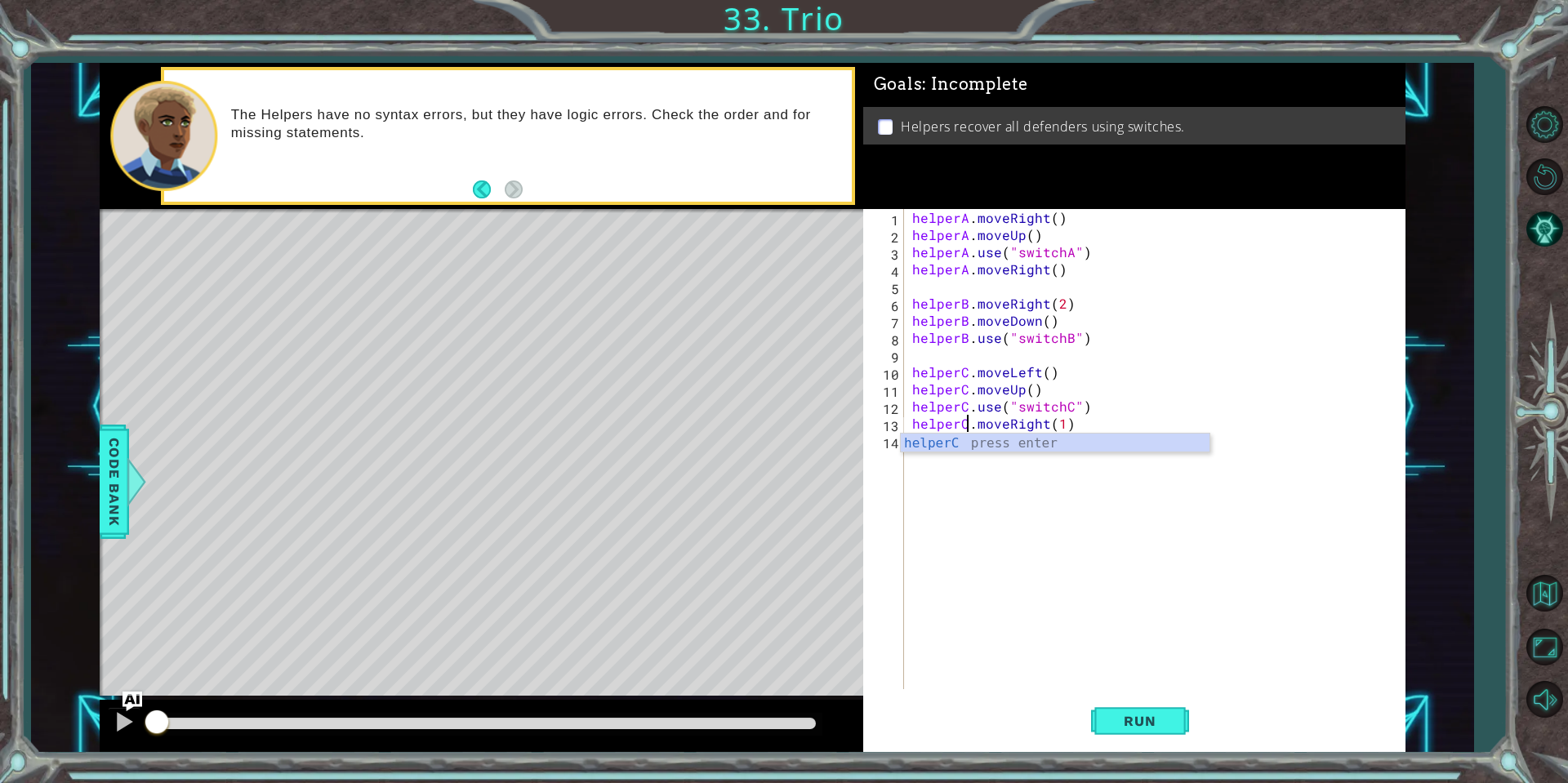
scroll to position [0, 0]
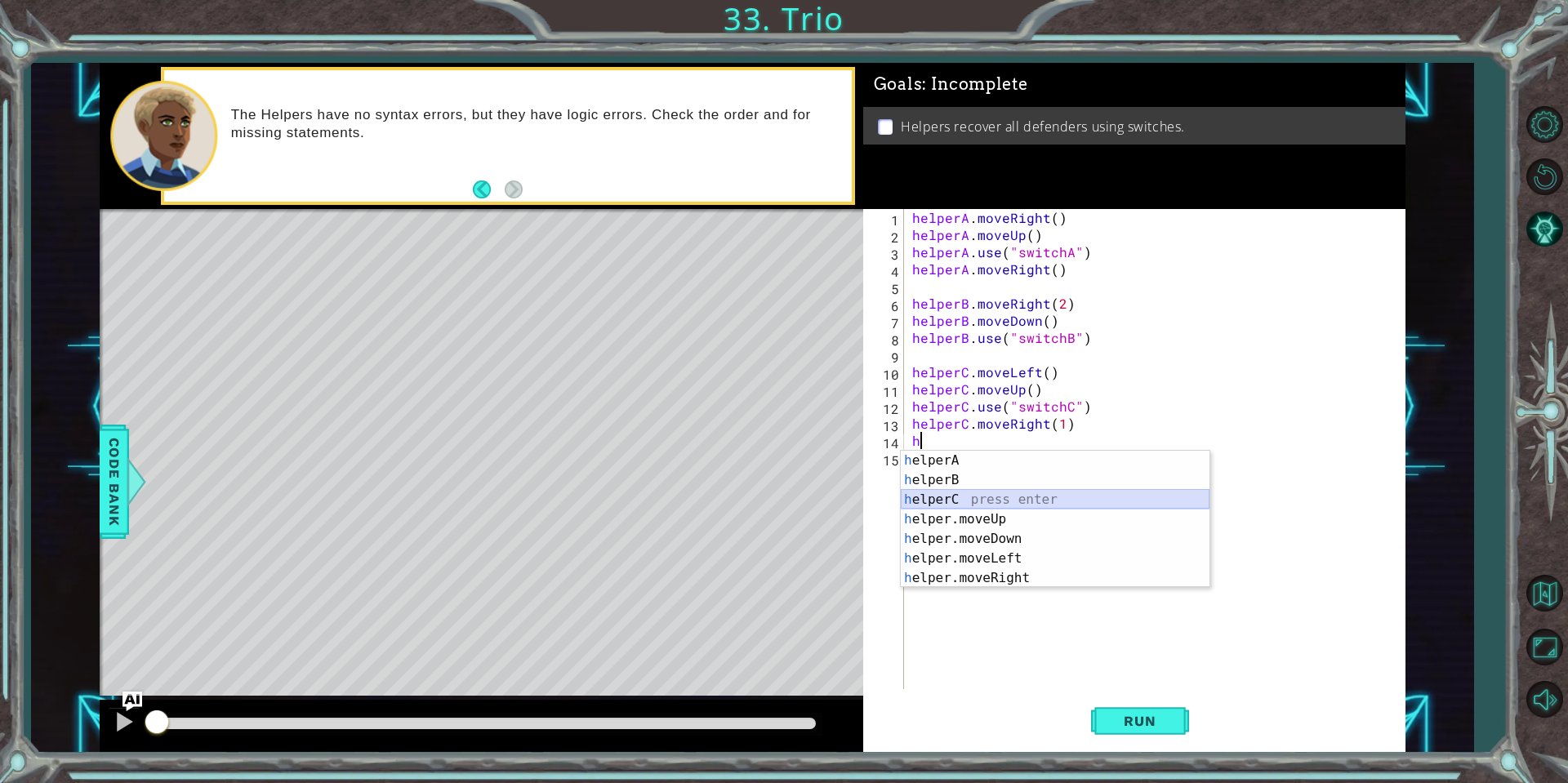
click at [983, 505] on div "h elperA press enter h elperB press enter h elperC press enter h elper.moveUp p…" at bounding box center [1054, 538] width 308 height 176
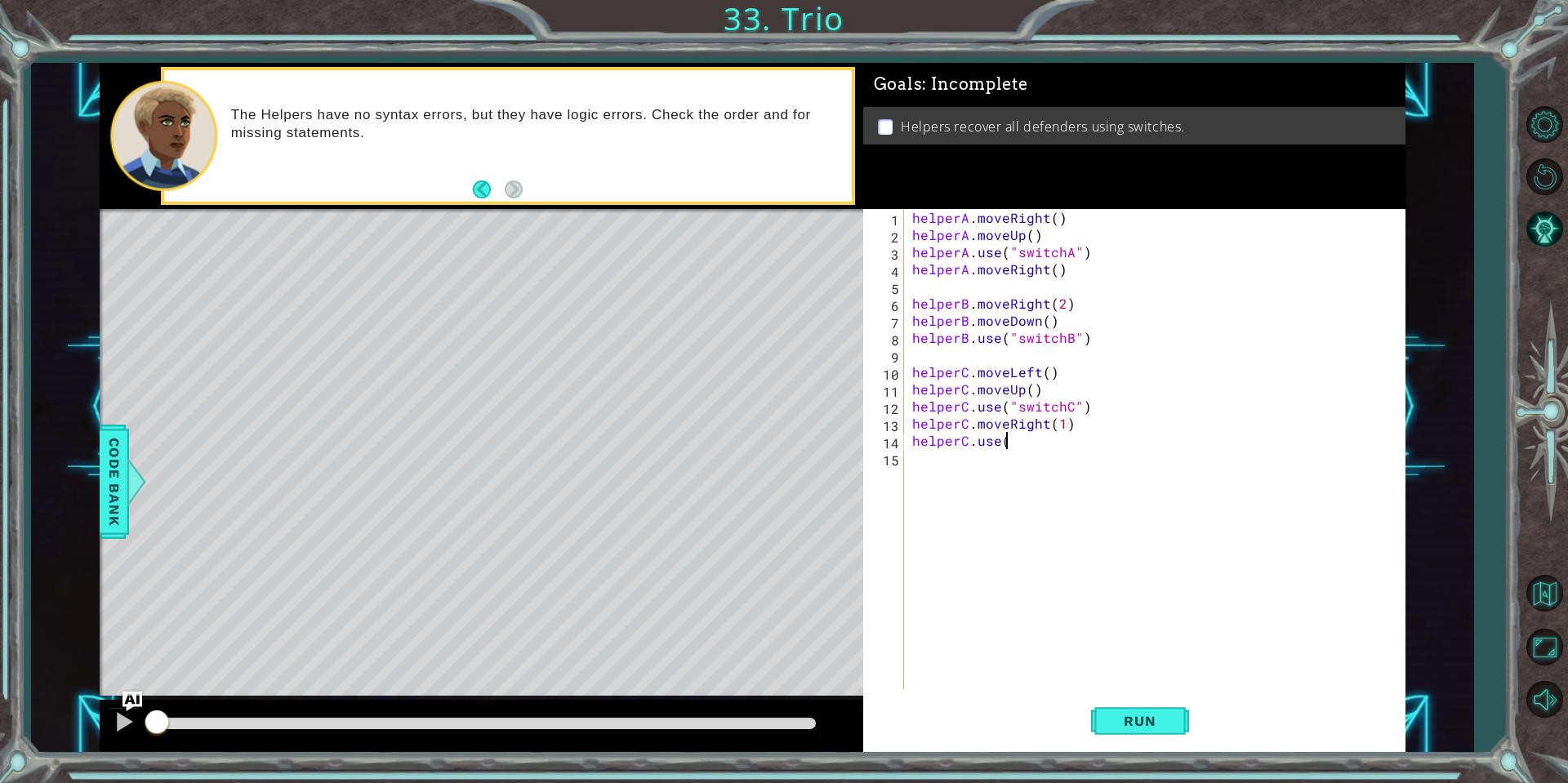
scroll to position [0, 5]
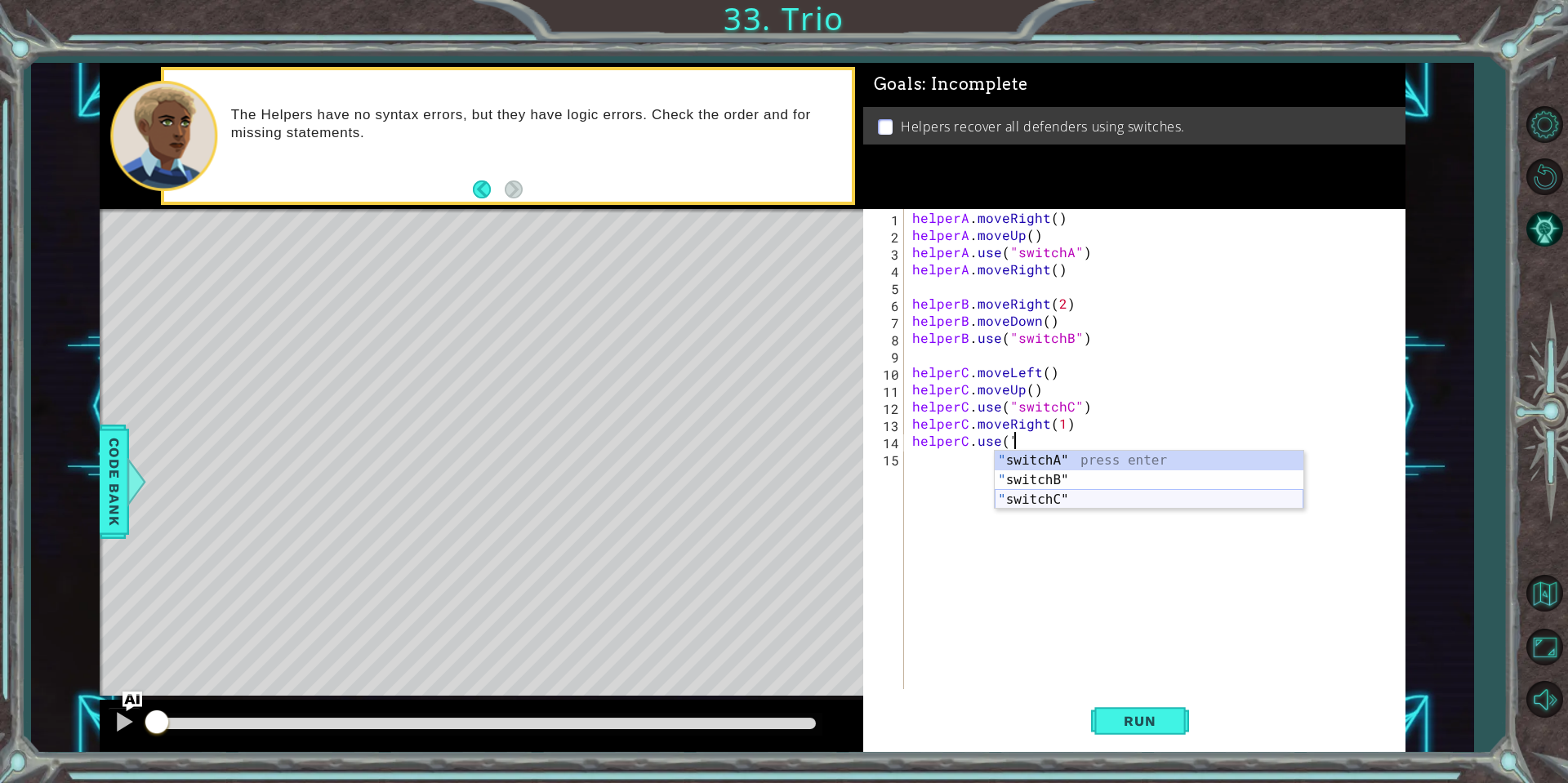
click at [1073, 502] on div "" switchA" press enter " switchB" press enter " switchC" press enter" at bounding box center [1149, 499] width 308 height 98
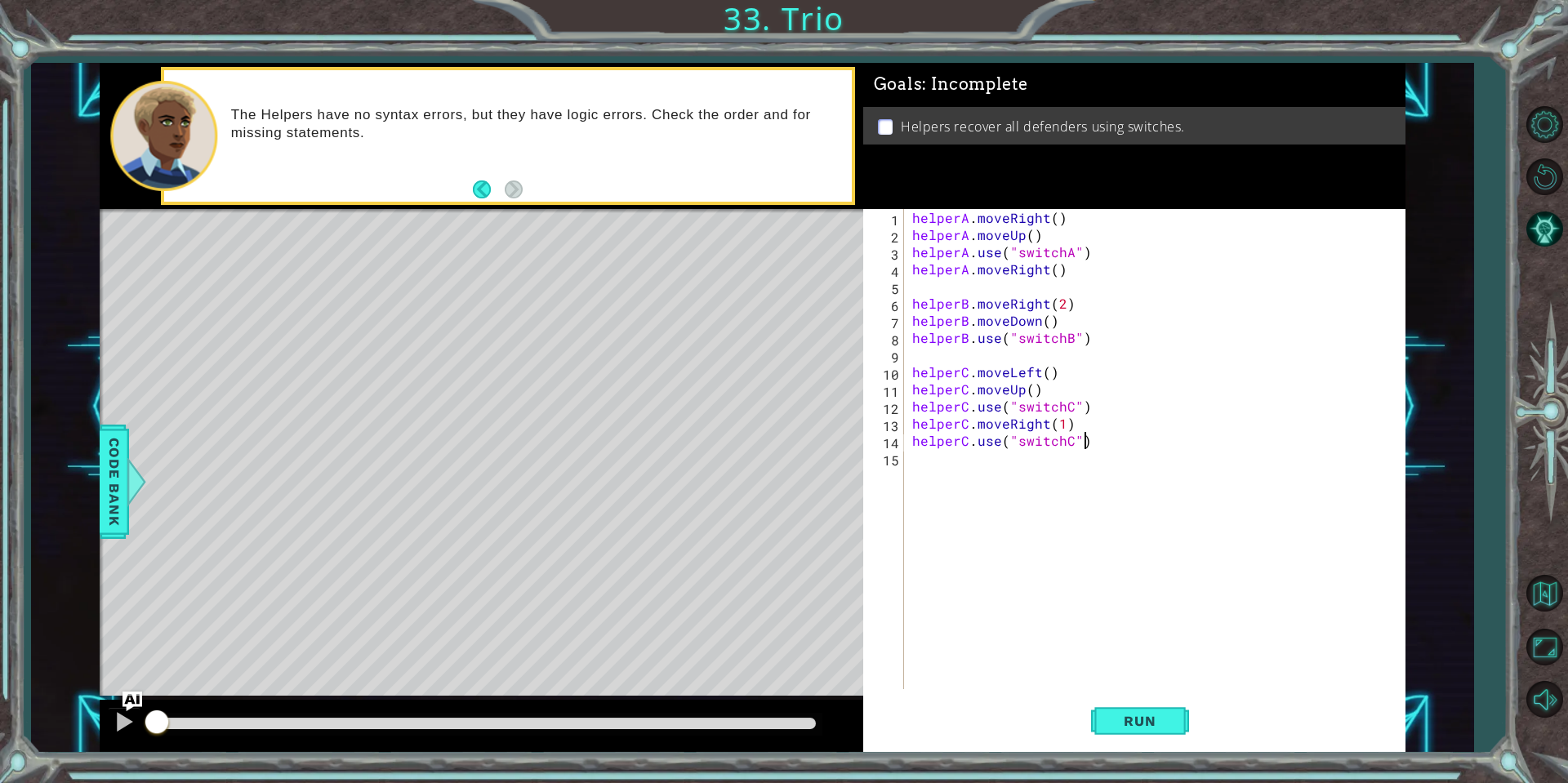
scroll to position [0, 10]
click at [1161, 716] on span "Run" at bounding box center [1140, 721] width 65 height 17
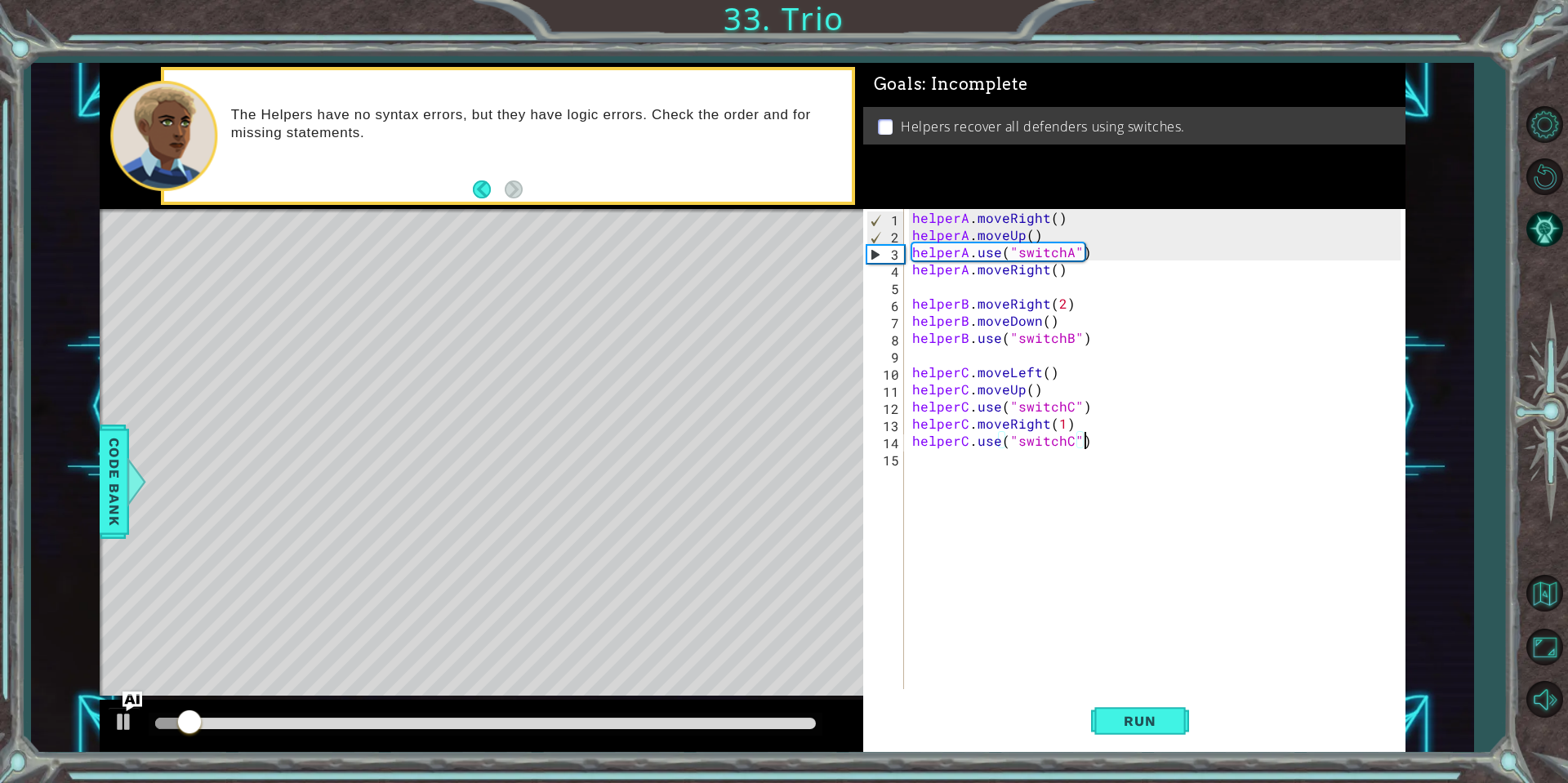
click at [813, 722] on div at bounding box center [485, 724] width 674 height 23
click at [809, 728] on div at bounding box center [485, 723] width 661 height 12
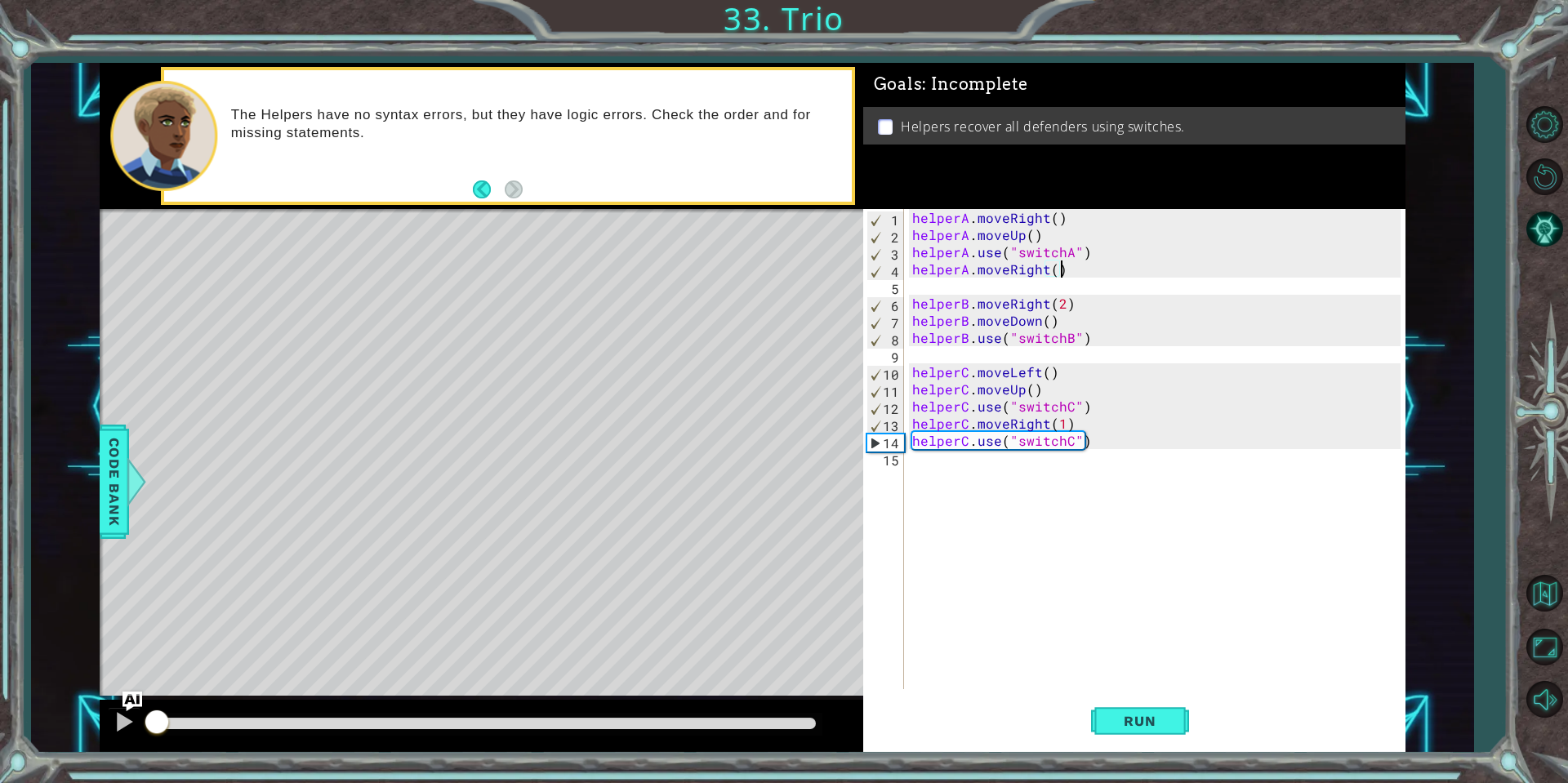
click at [1060, 276] on div "helperA . moveRight ( ) helperA . moveUp ( ) helperA . use ( "switchA" ) helper…" at bounding box center [1159, 466] width 500 height 514
type textarea "helperA.moveRight()"
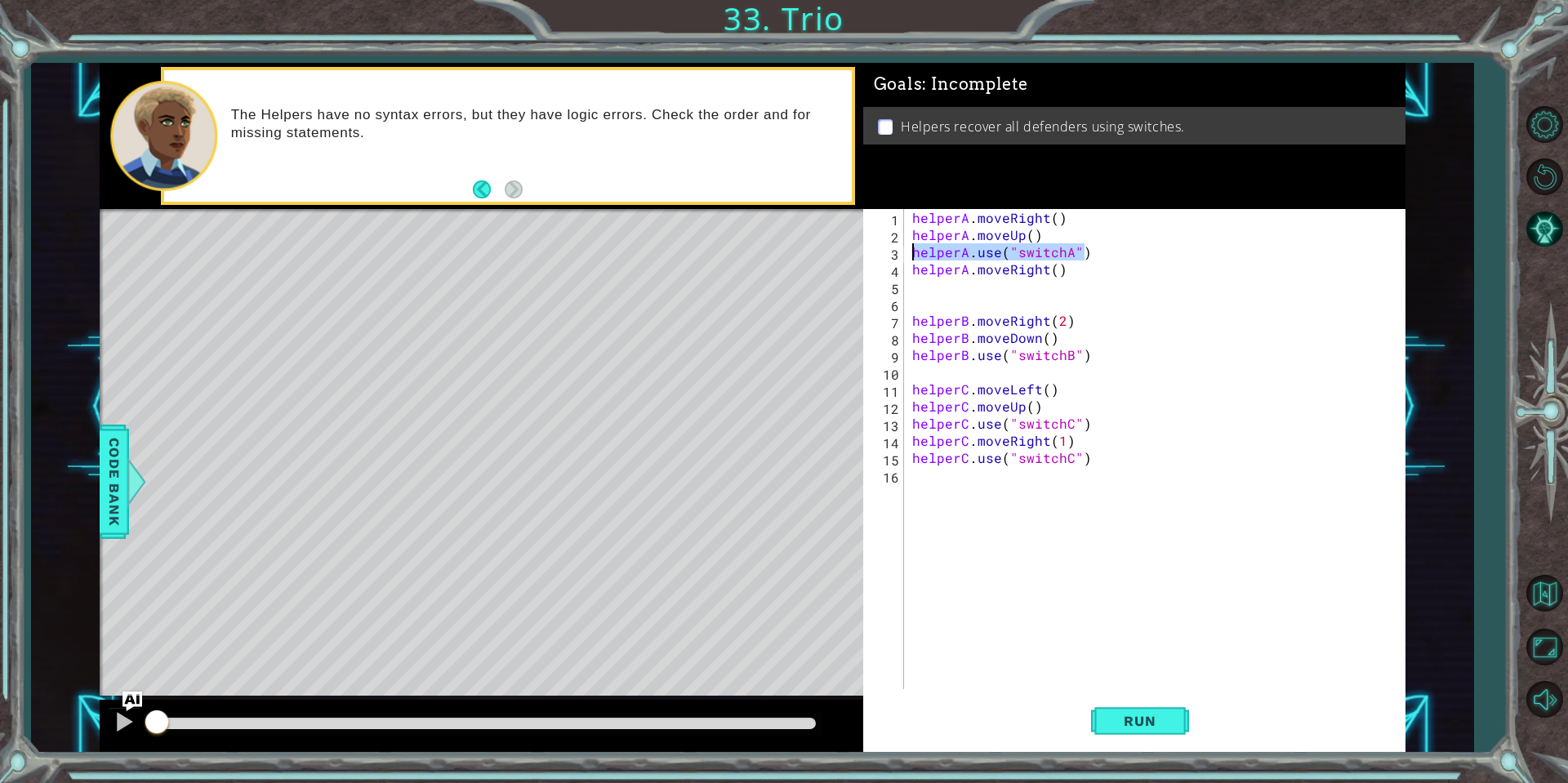
drag, startPoint x: 1097, startPoint y: 254, endPoint x: 877, endPoint y: 248, distance: 220.1
click at [877, 248] on div "1 2 3 4 5 6 7 8 9 10 11 12 13 14 15 16 helperA . moveRight ( ) helperA . moveUp…" at bounding box center [1132, 449] width 538 height 480
type textarea "c"
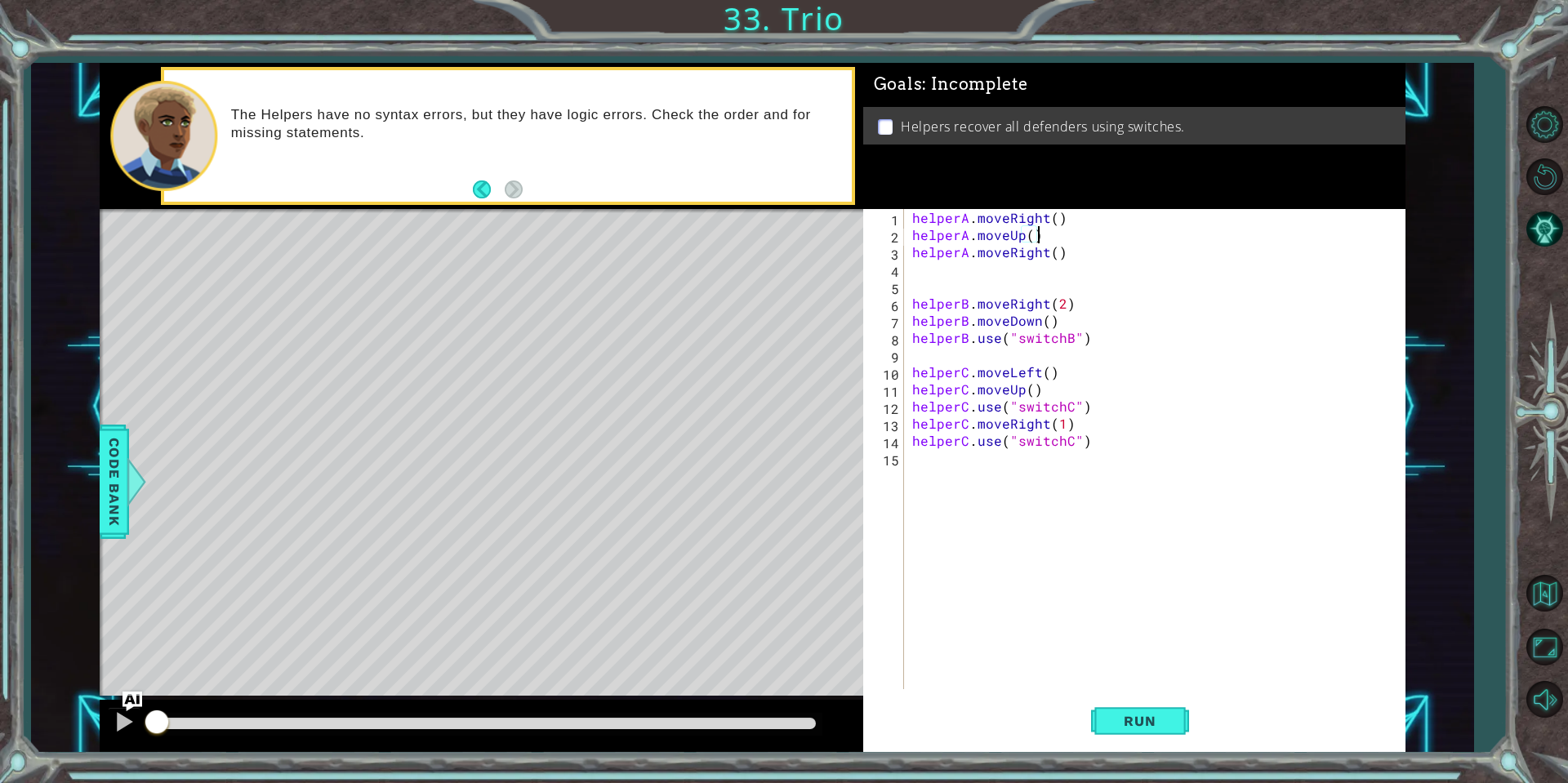
click at [1098, 255] on div "helperA . moveRight ( ) helperA . moveUp ( ) helperA . moveRight ( ) helperB . …" at bounding box center [1159, 466] width 500 height 514
type textarea "helperA.moveRight()"
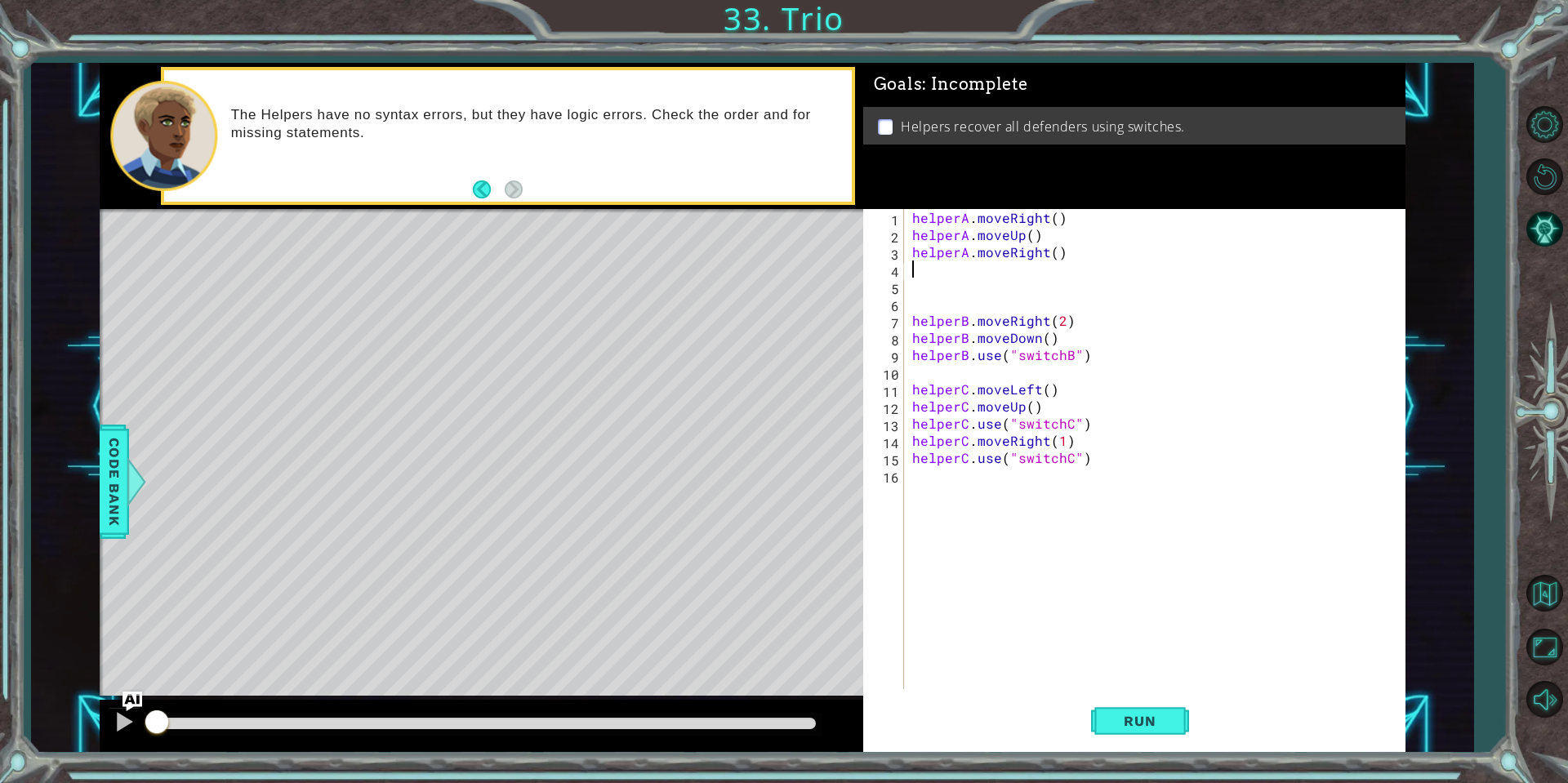
paste textarea "helperA.use("switchA")"
click at [1116, 722] on span "Run" at bounding box center [1140, 721] width 65 height 17
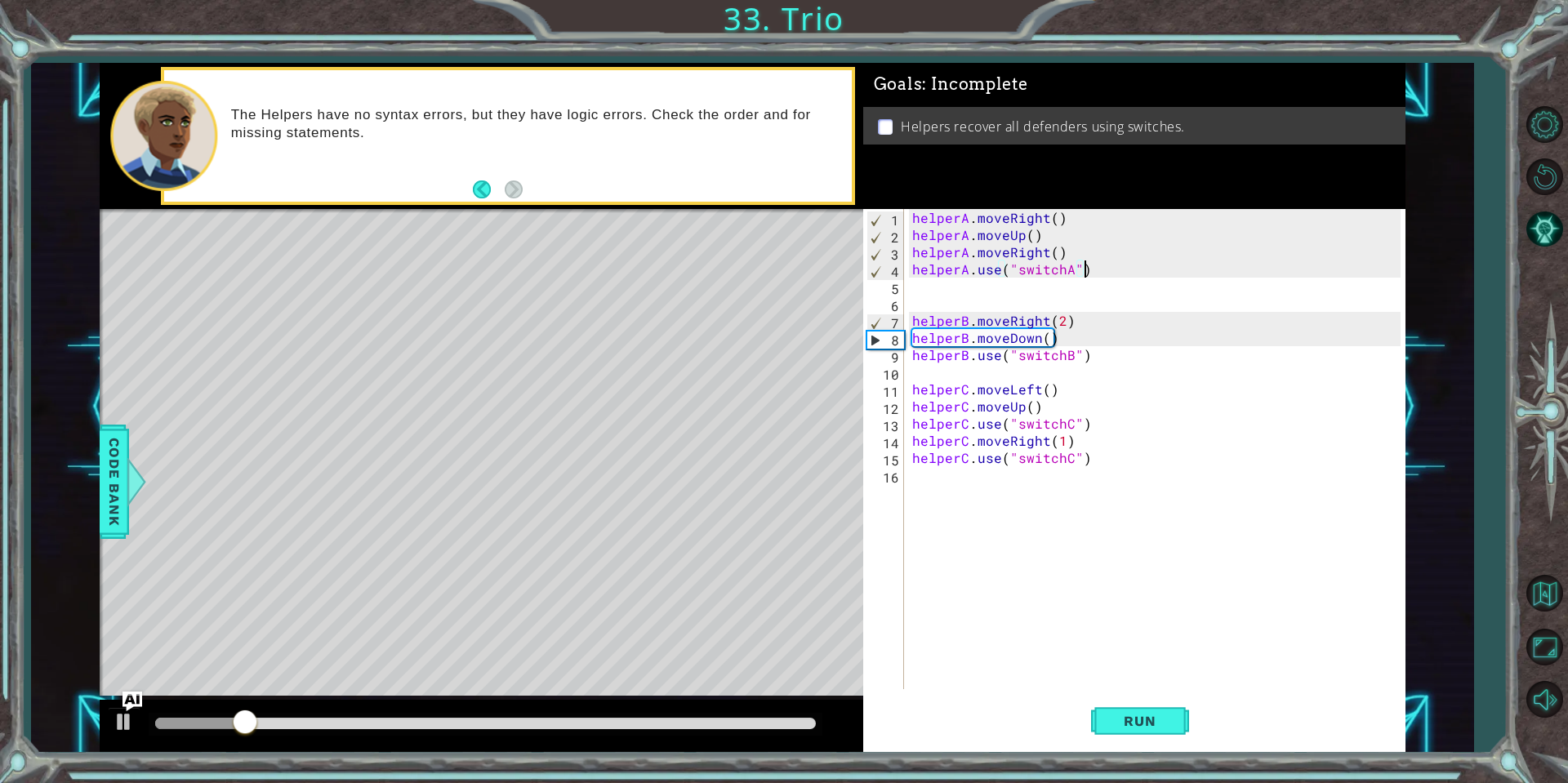
click at [808, 720] on div at bounding box center [485, 723] width 661 height 12
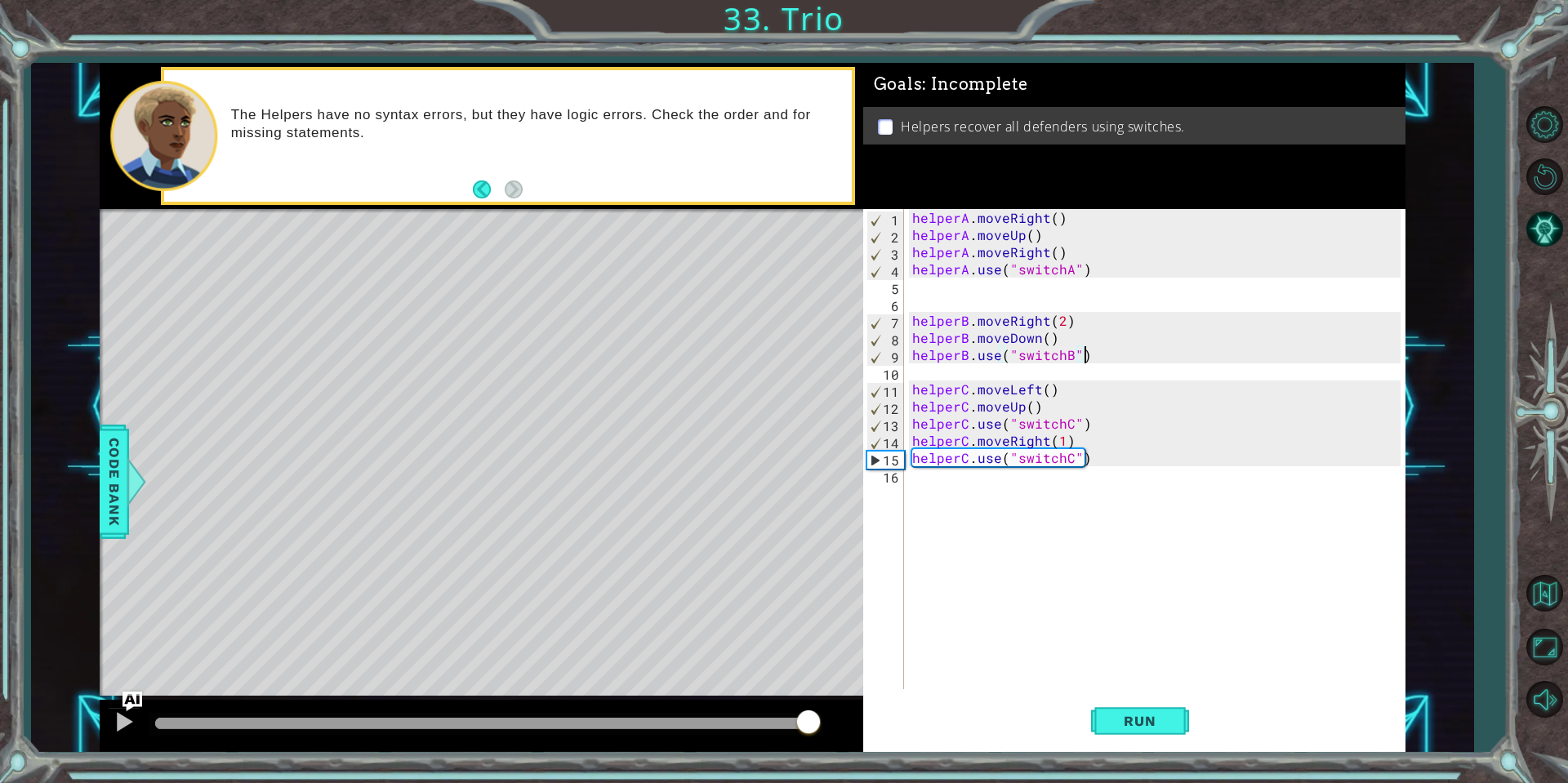
click at [1083, 358] on div "helperA . moveRight ( ) helperA . moveUp ( ) helperA . moveRight ( ) helperA . …" at bounding box center [1159, 466] width 500 height 514
click at [1164, 725] on span "Run" at bounding box center [1140, 721] width 65 height 17
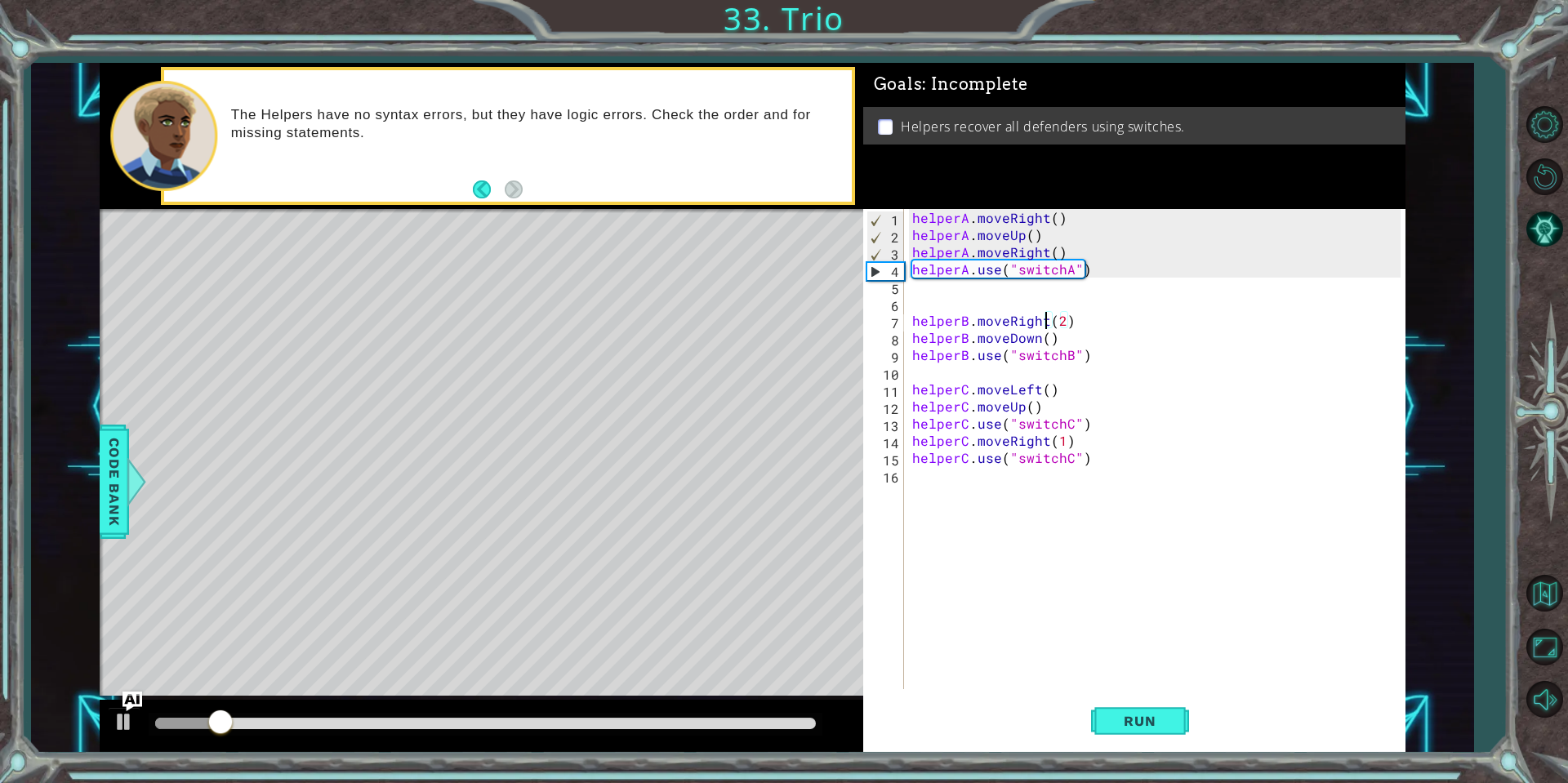
click at [1045, 323] on div "helperA . moveRight ( ) helperA . moveUp ( ) helperA . moveRight ( ) helperA . …" at bounding box center [1159, 466] width 500 height 514
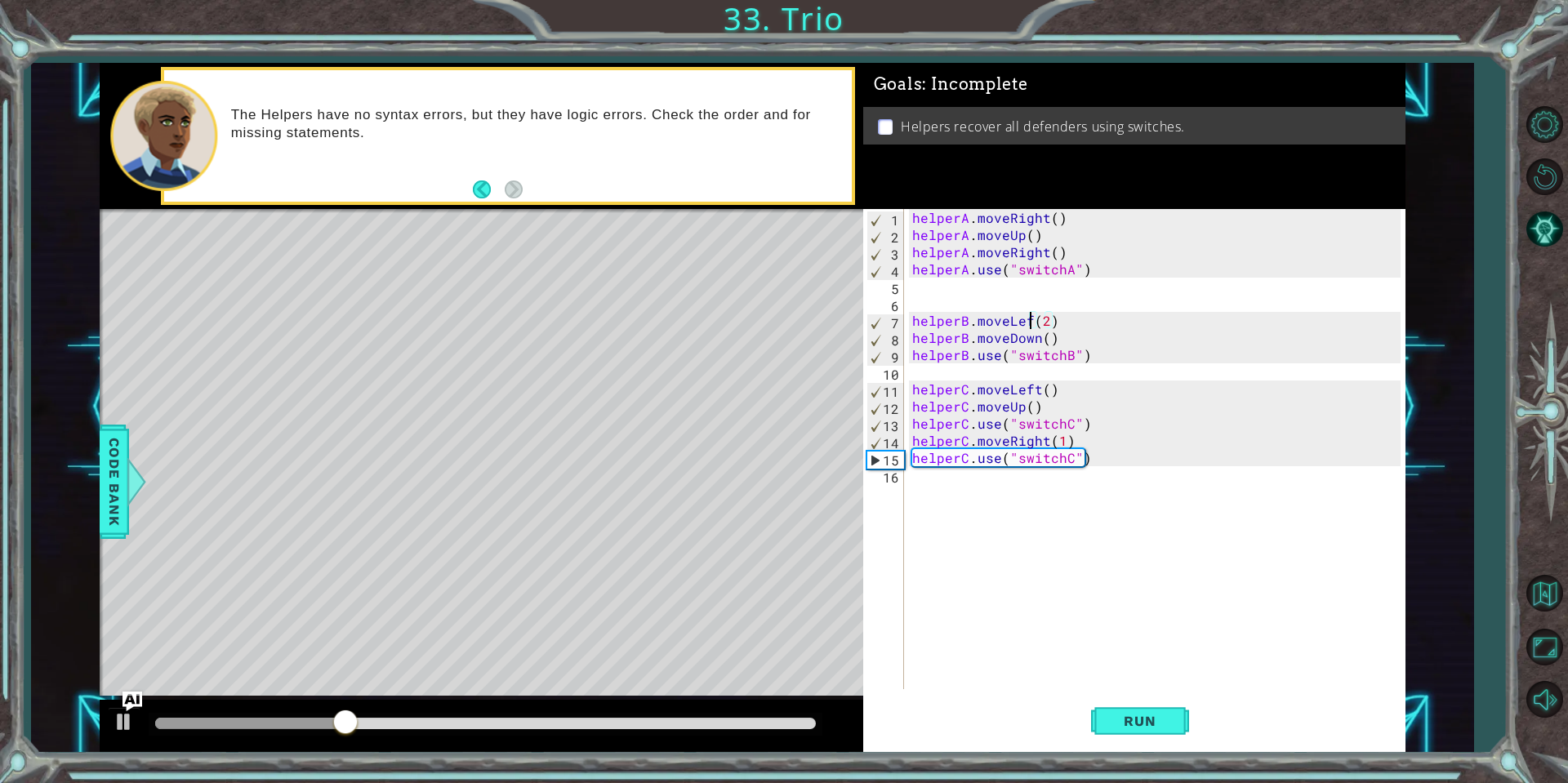
scroll to position [0, 7]
click at [1096, 346] on div "helperA . moveRight ( ) helperA . moveUp ( ) helperA . moveRight ( ) helperA . …" at bounding box center [1159, 466] width 500 height 514
type textarea "helperB.moveDown()"
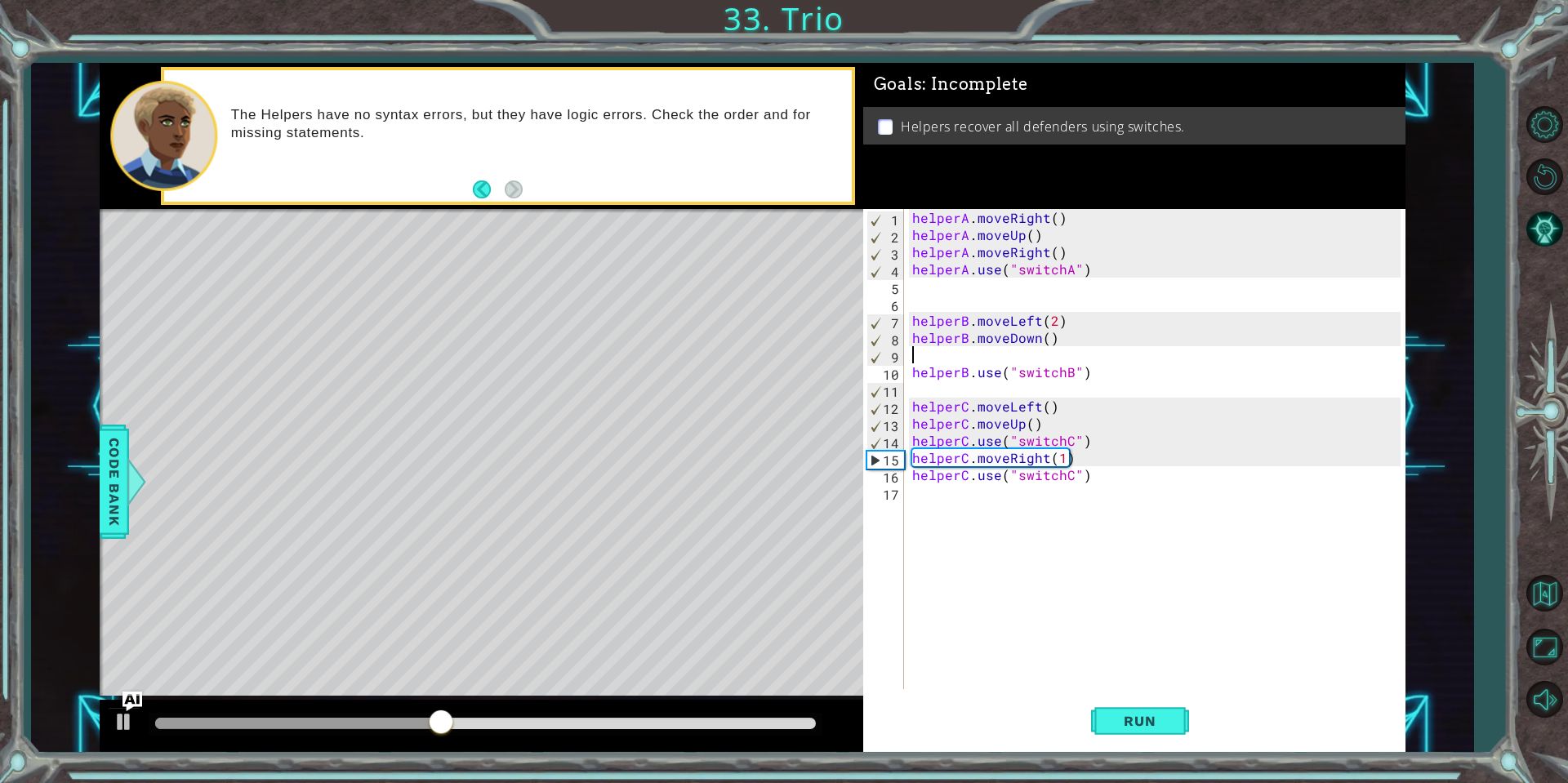
scroll to position [0, 0]
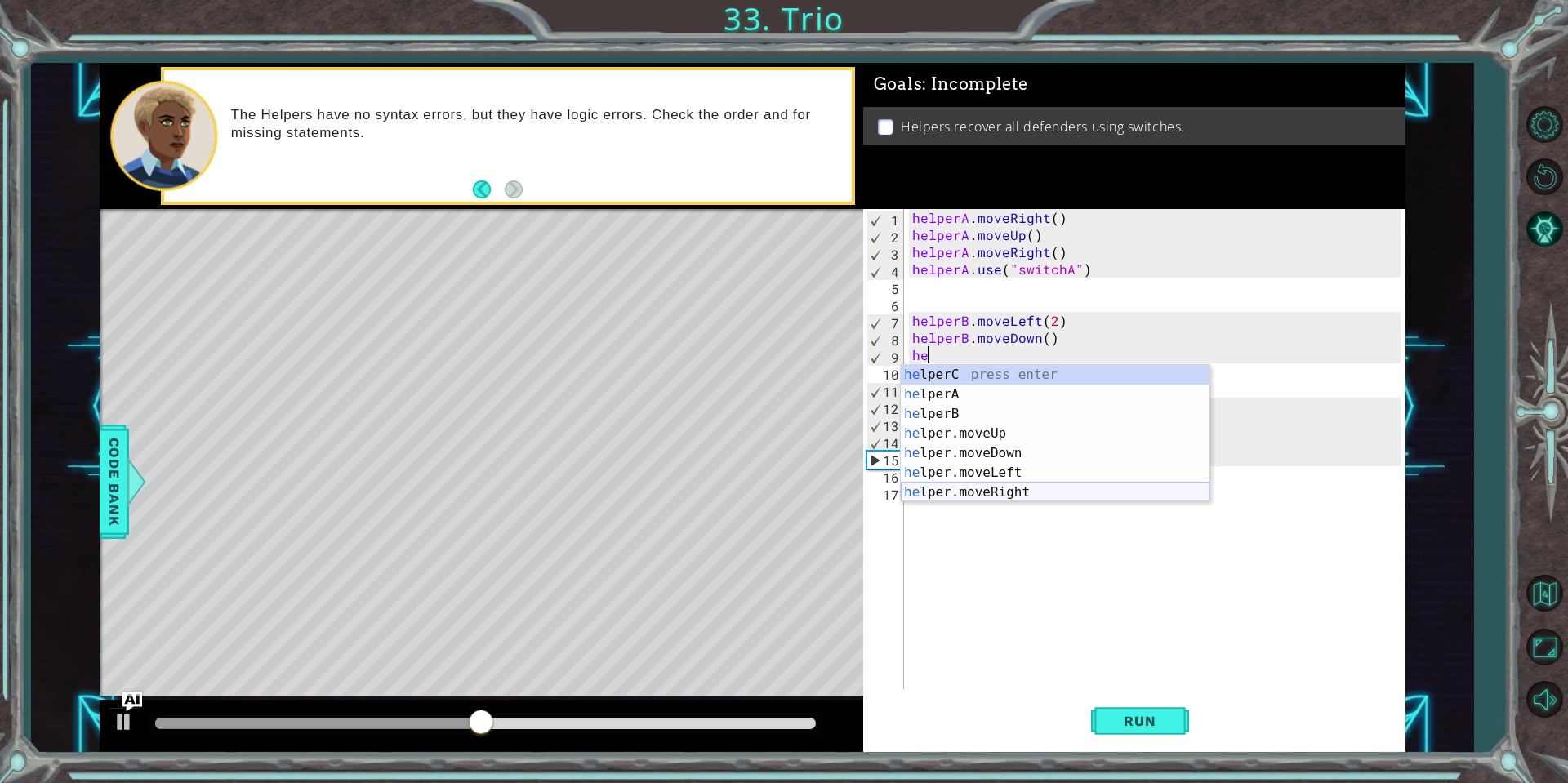
click at [1011, 488] on div "he lperC press enter he lperA press enter he lperB press enter he lper.moveUp p…" at bounding box center [1054, 452] width 308 height 176
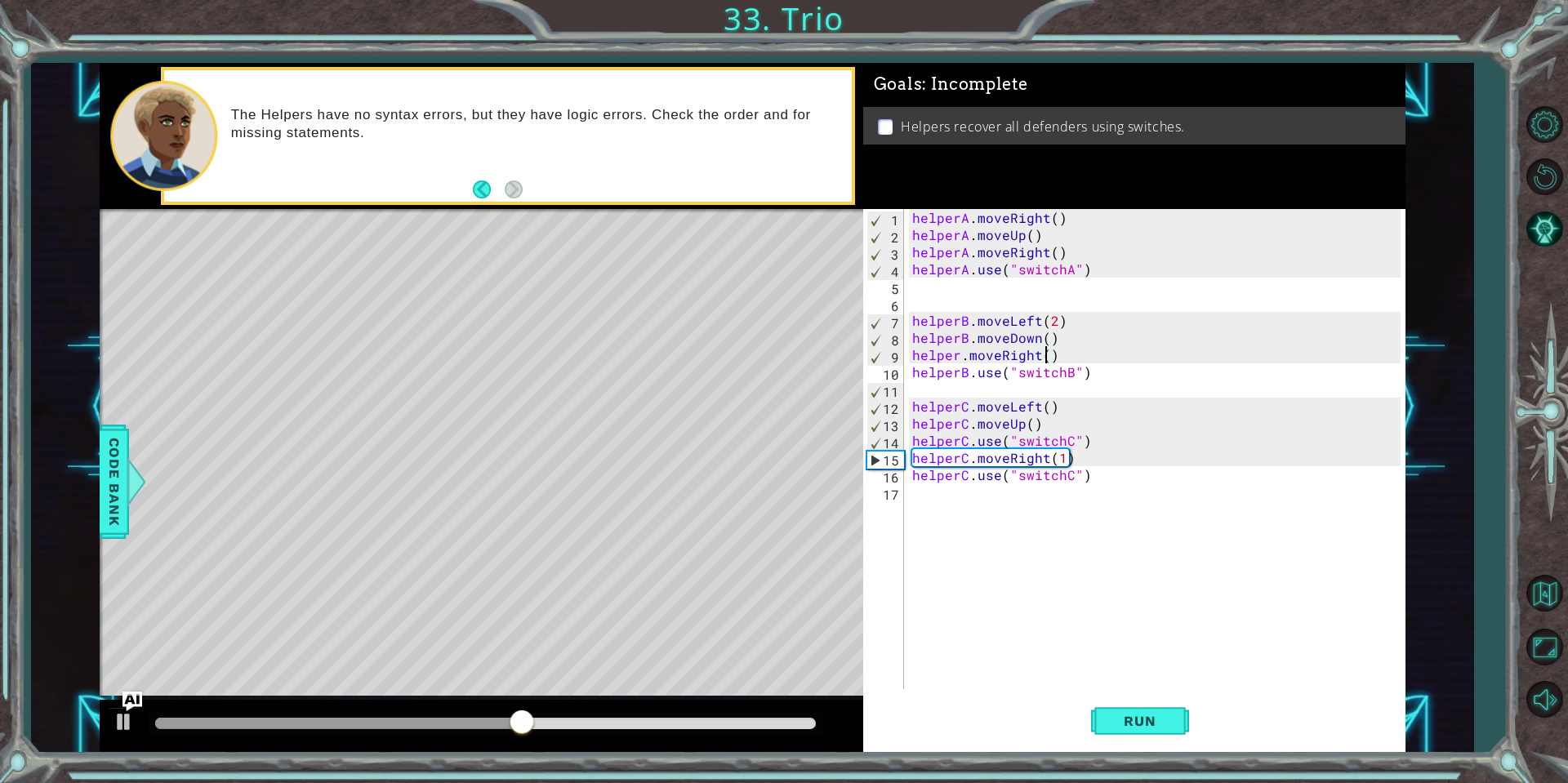
scroll to position [0, 8]
click at [959, 358] on div "helperA . moveRight ( ) helperA . moveUp ( ) helperA . moveRight ( ) helperA . …" at bounding box center [1159, 466] width 500 height 514
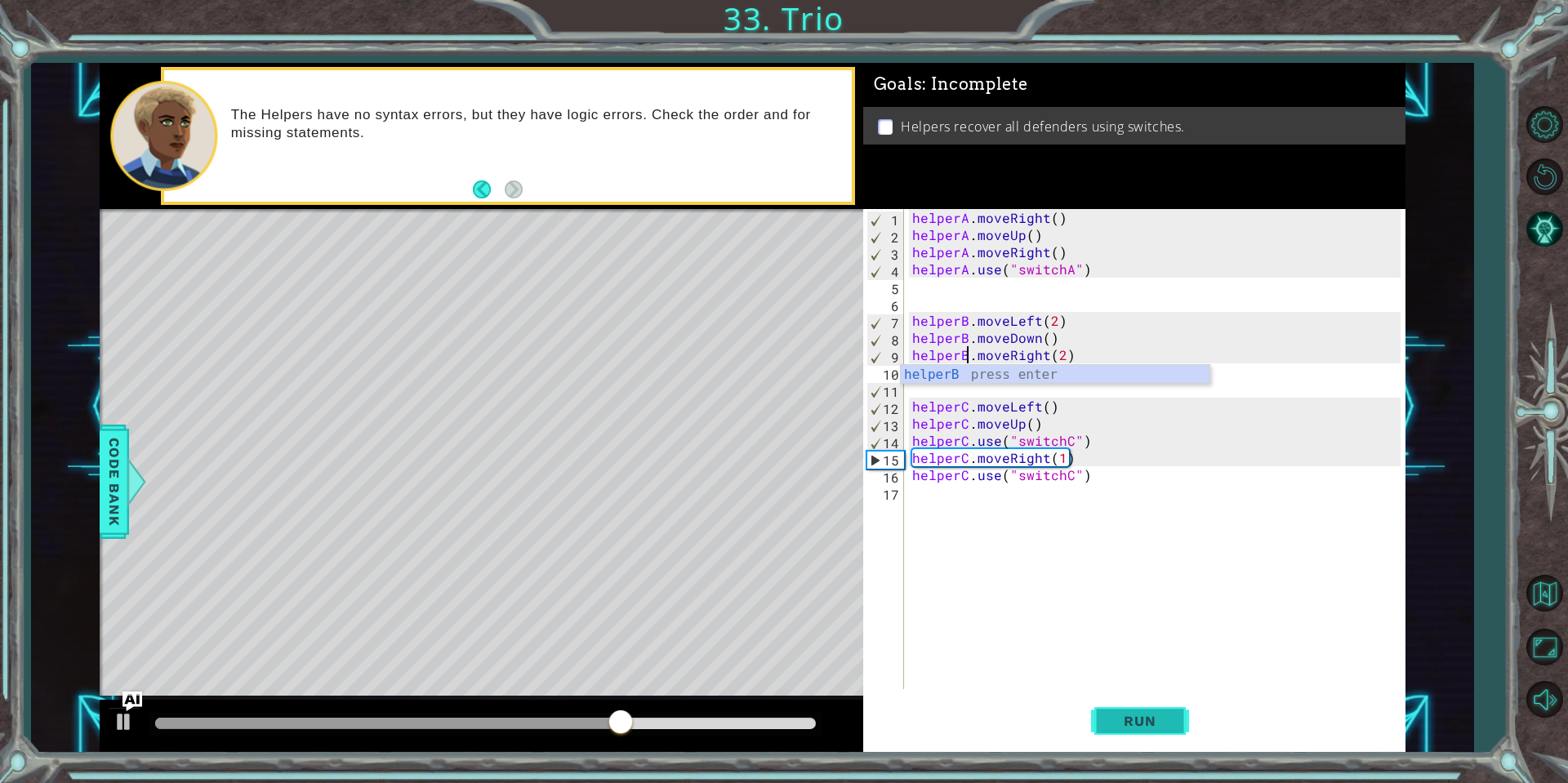
type textarea "helperB.moveRight(2)"
click at [1137, 723] on span "Run" at bounding box center [1140, 721] width 65 height 17
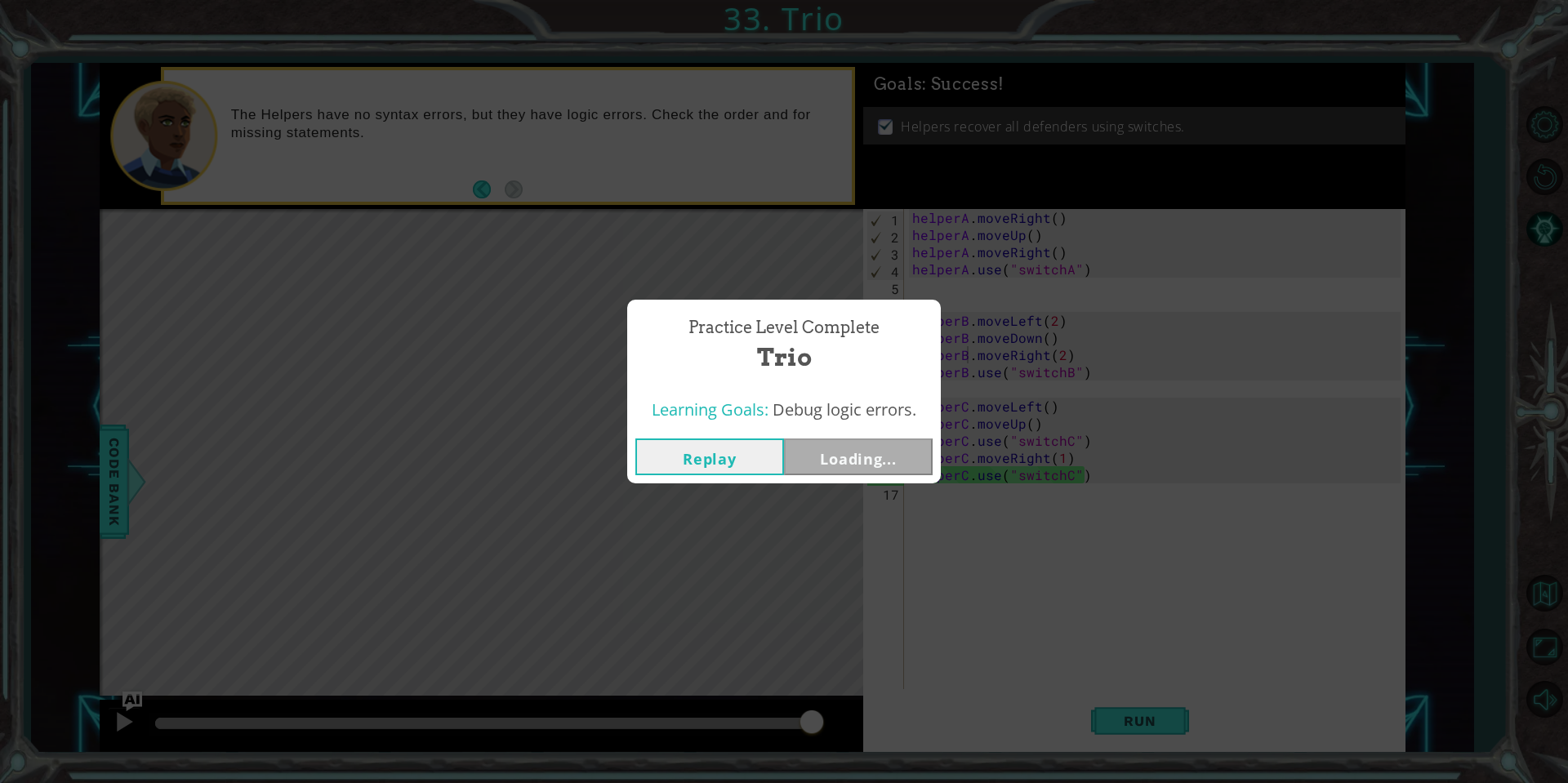
click at [813, 721] on body "1 ההההההההההההההההההההההההההההההההההההההההההההההההההההההההההההההההההההההההההההה…" at bounding box center [784, 391] width 1568 height 783
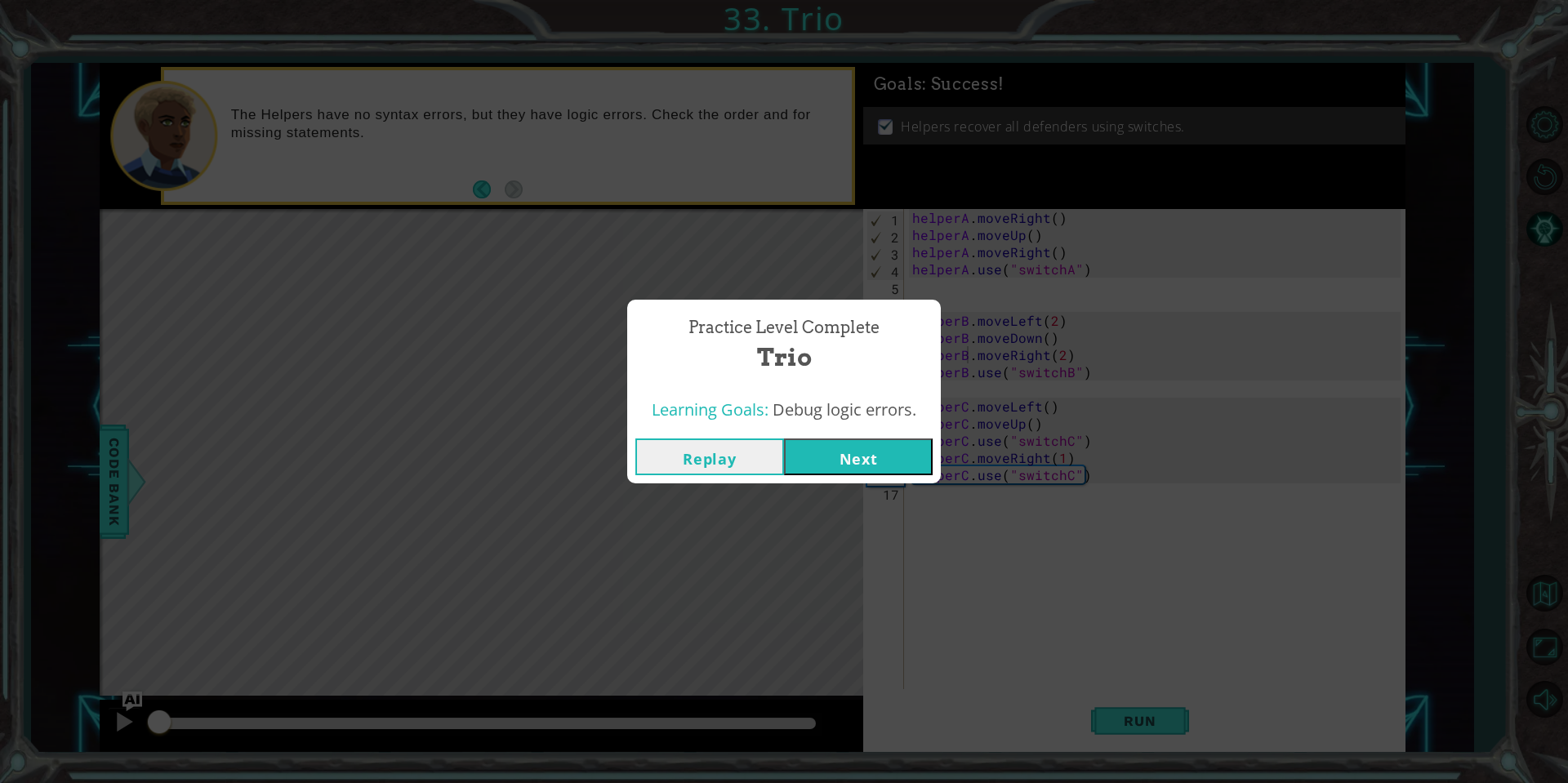
click at [862, 461] on button "Next" at bounding box center [858, 456] width 149 height 36
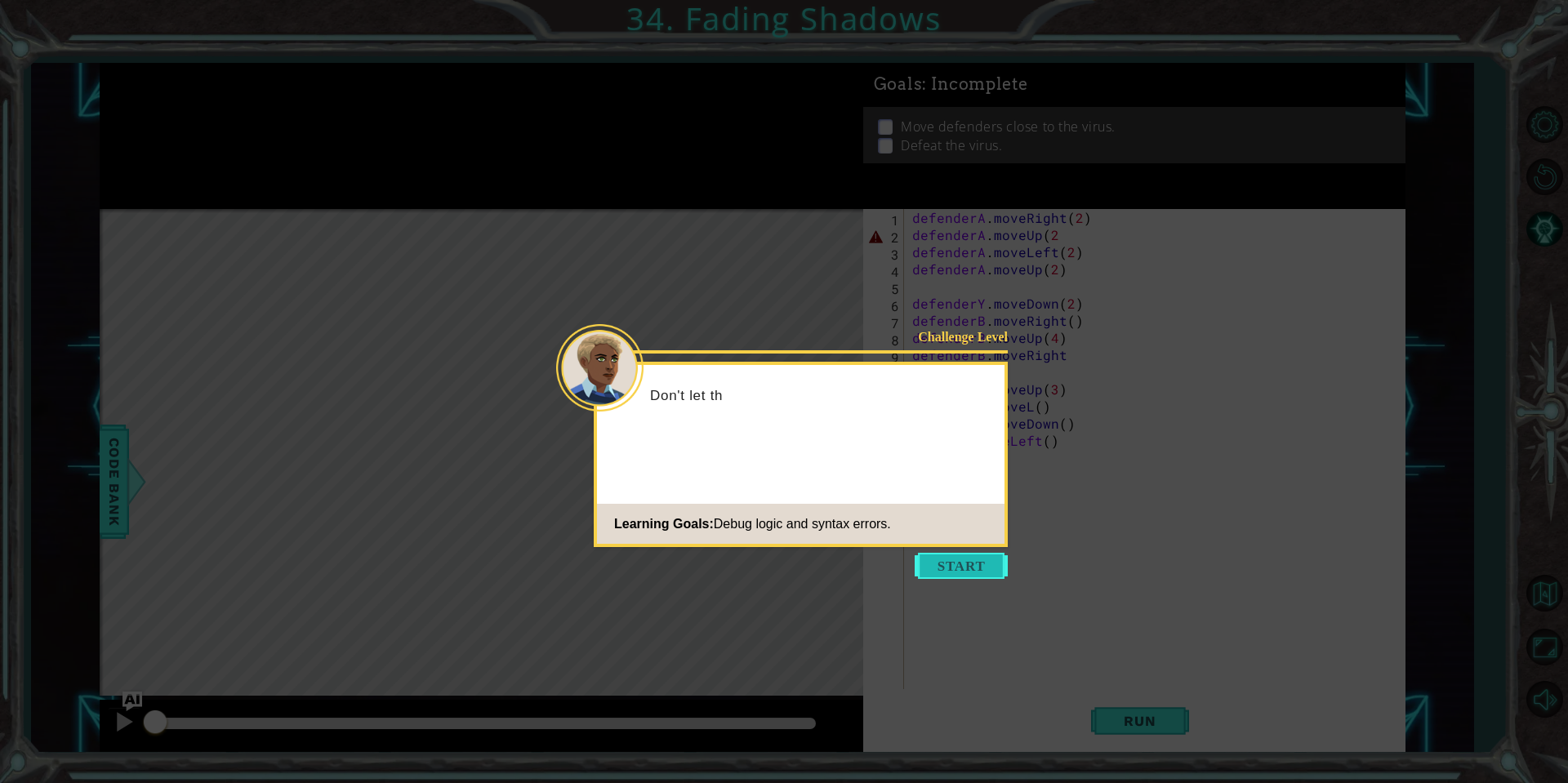
click at [947, 561] on button "Start" at bounding box center [961, 566] width 93 height 26
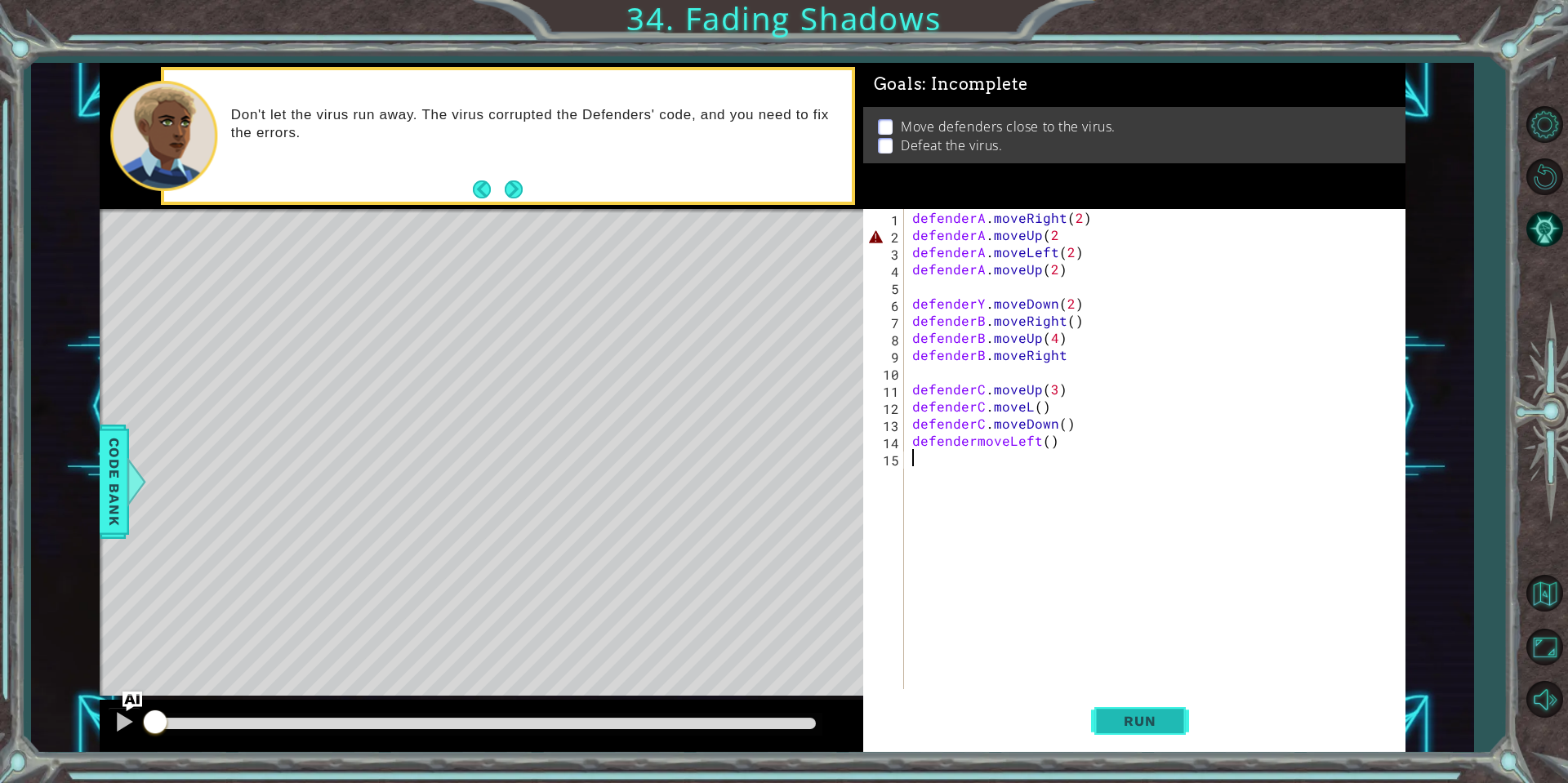
click at [1123, 703] on button "Run" at bounding box center [1140, 720] width 98 height 54
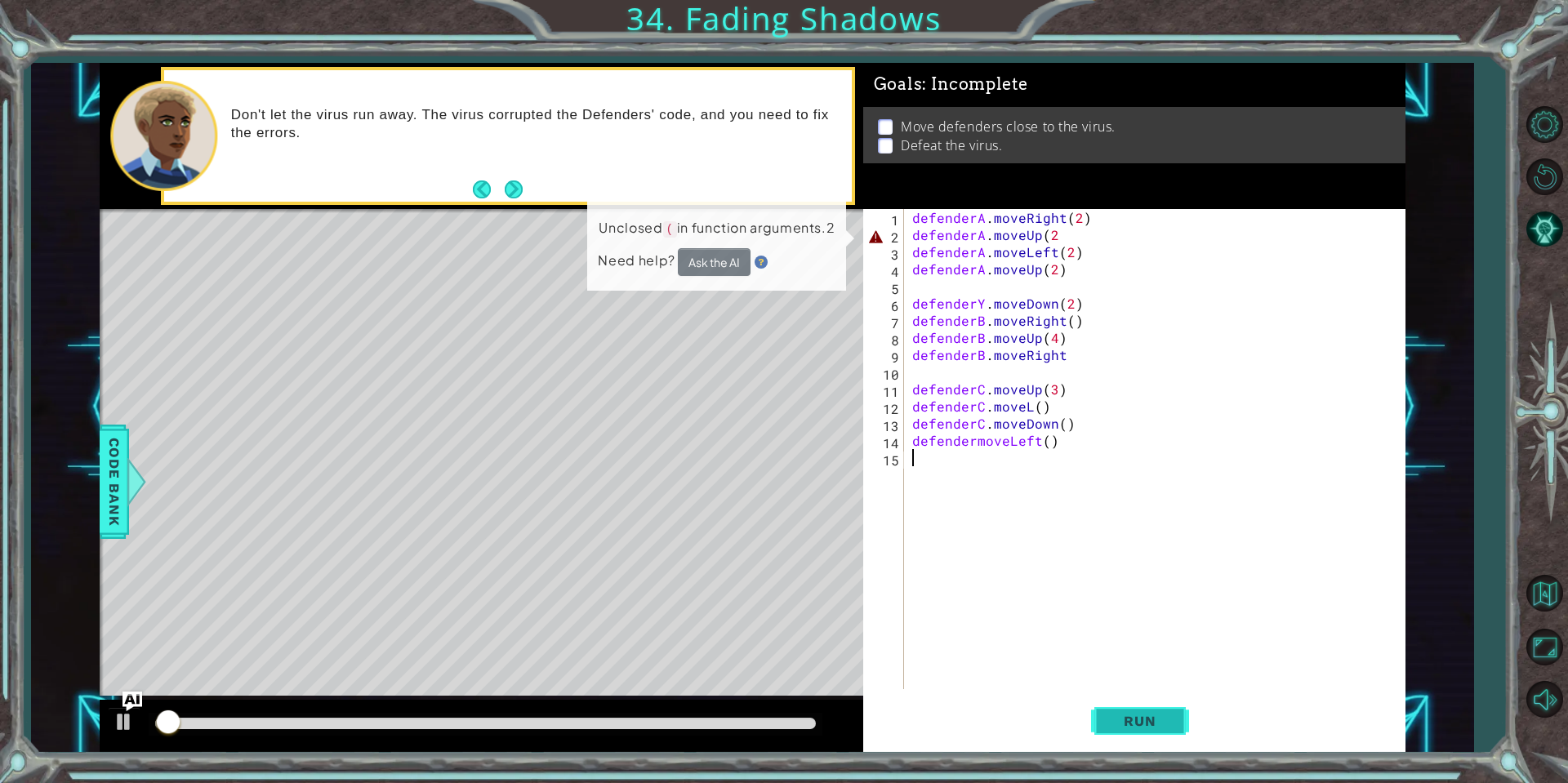
click at [1161, 715] on span "Run" at bounding box center [1140, 721] width 65 height 17
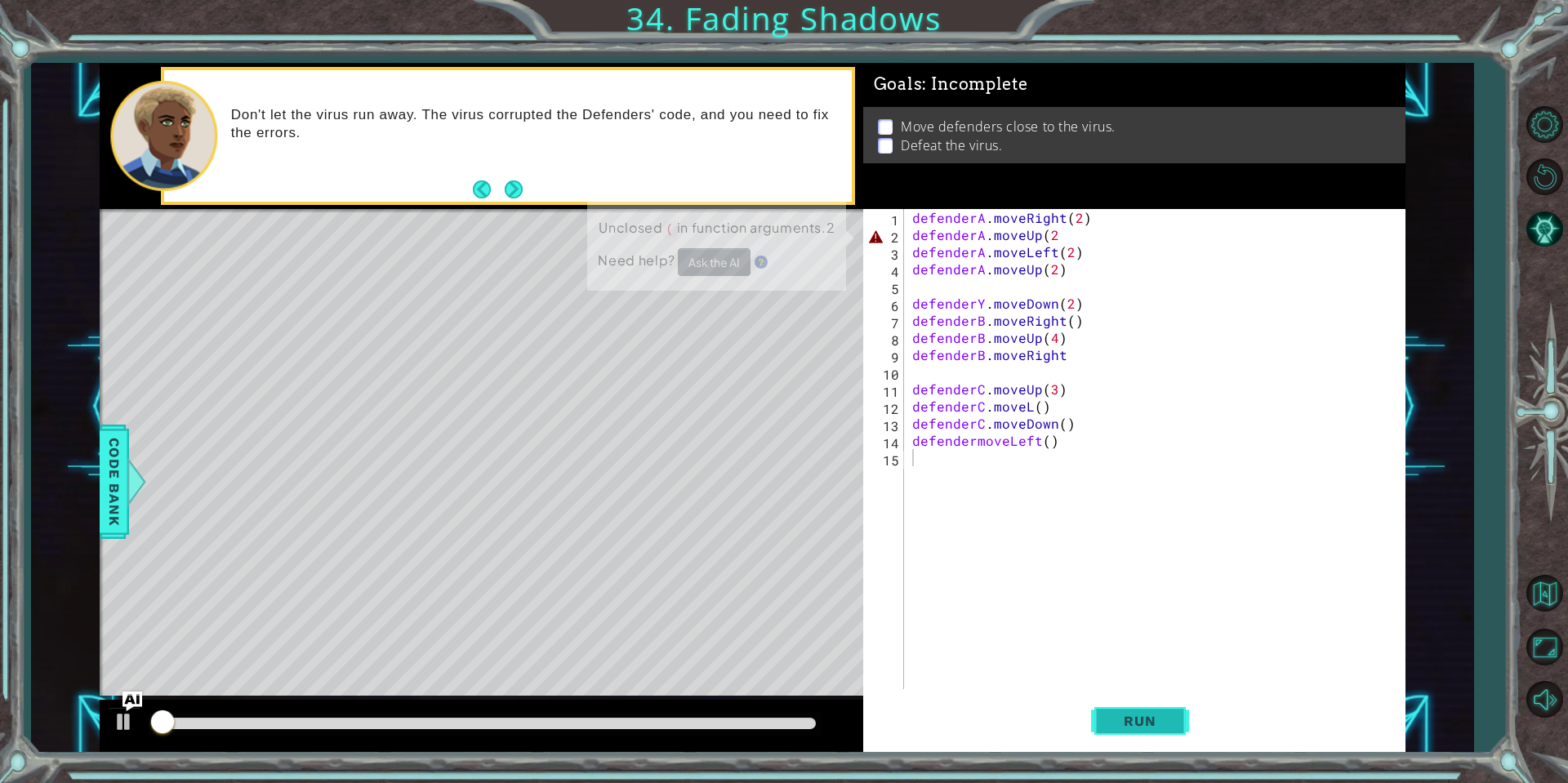
click at [1164, 718] on span "Run" at bounding box center [1140, 721] width 65 height 17
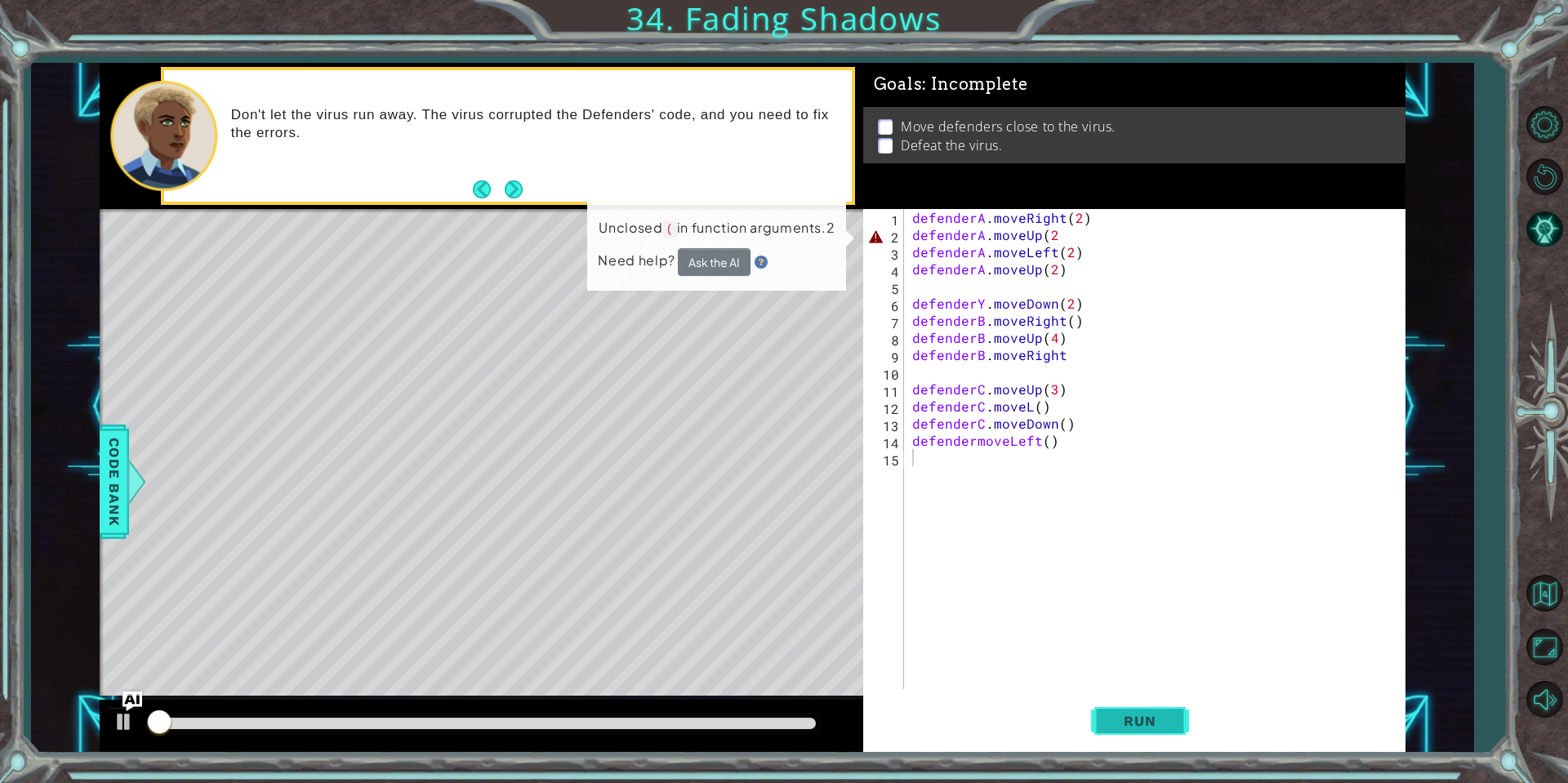
click at [1160, 718] on span "Run" at bounding box center [1140, 721] width 65 height 17
click at [1159, 718] on span "Run" at bounding box center [1140, 721] width 65 height 17
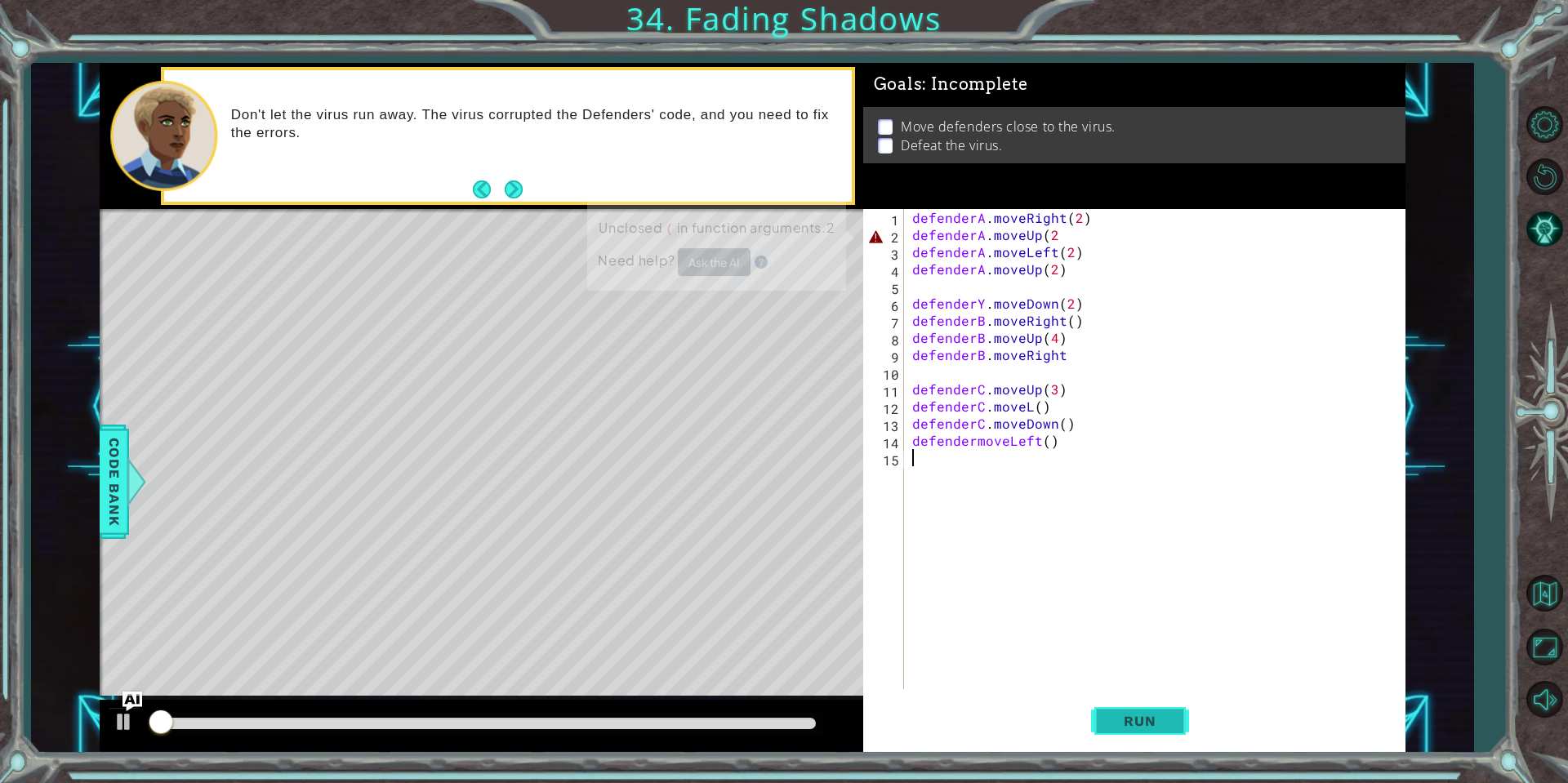
click at [1159, 719] on span "Run" at bounding box center [1140, 721] width 65 height 17
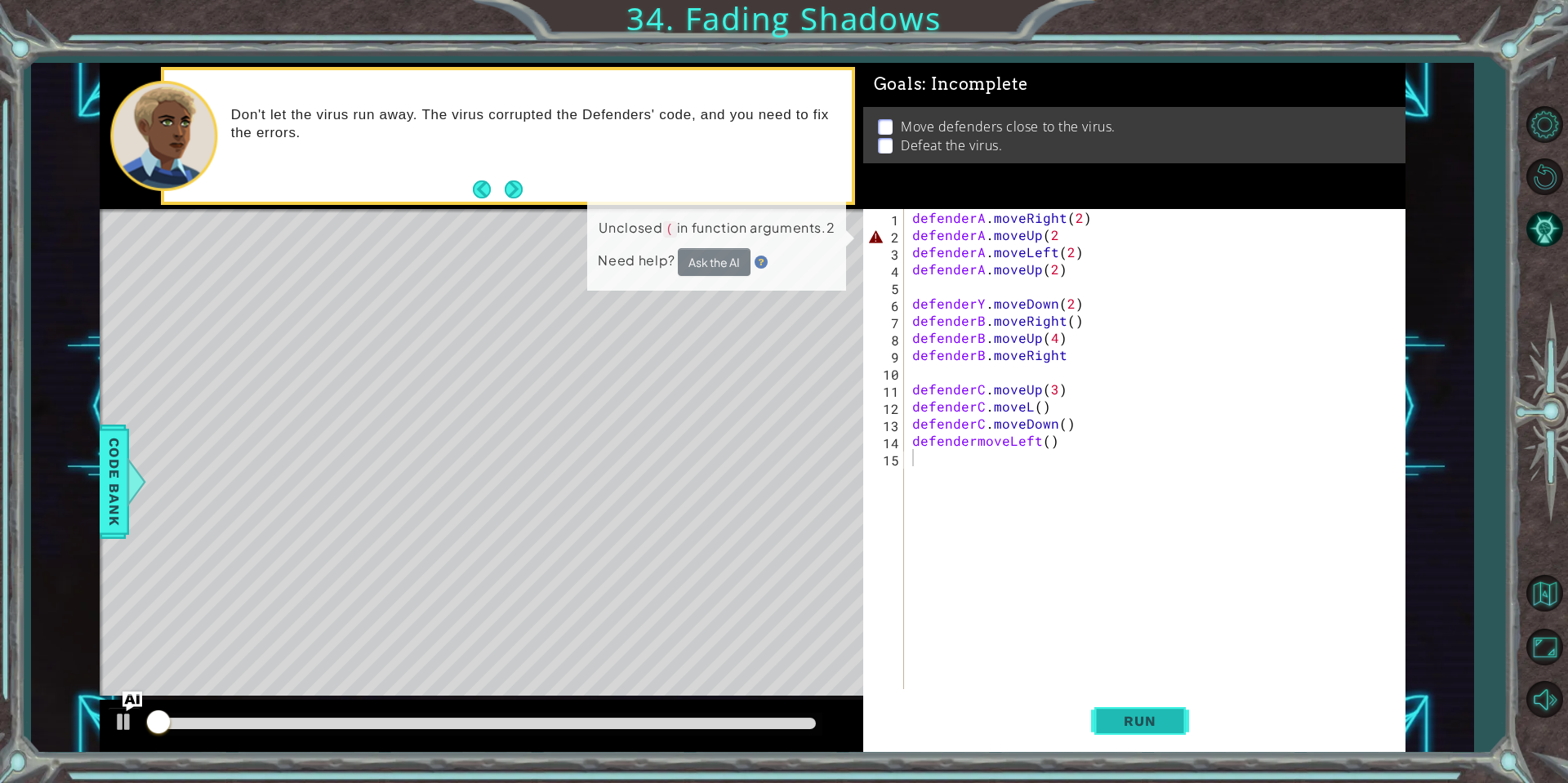
click at [1159, 719] on span "Run" at bounding box center [1140, 721] width 65 height 17
click at [1159, 722] on span "Run" at bounding box center [1140, 721] width 65 height 17
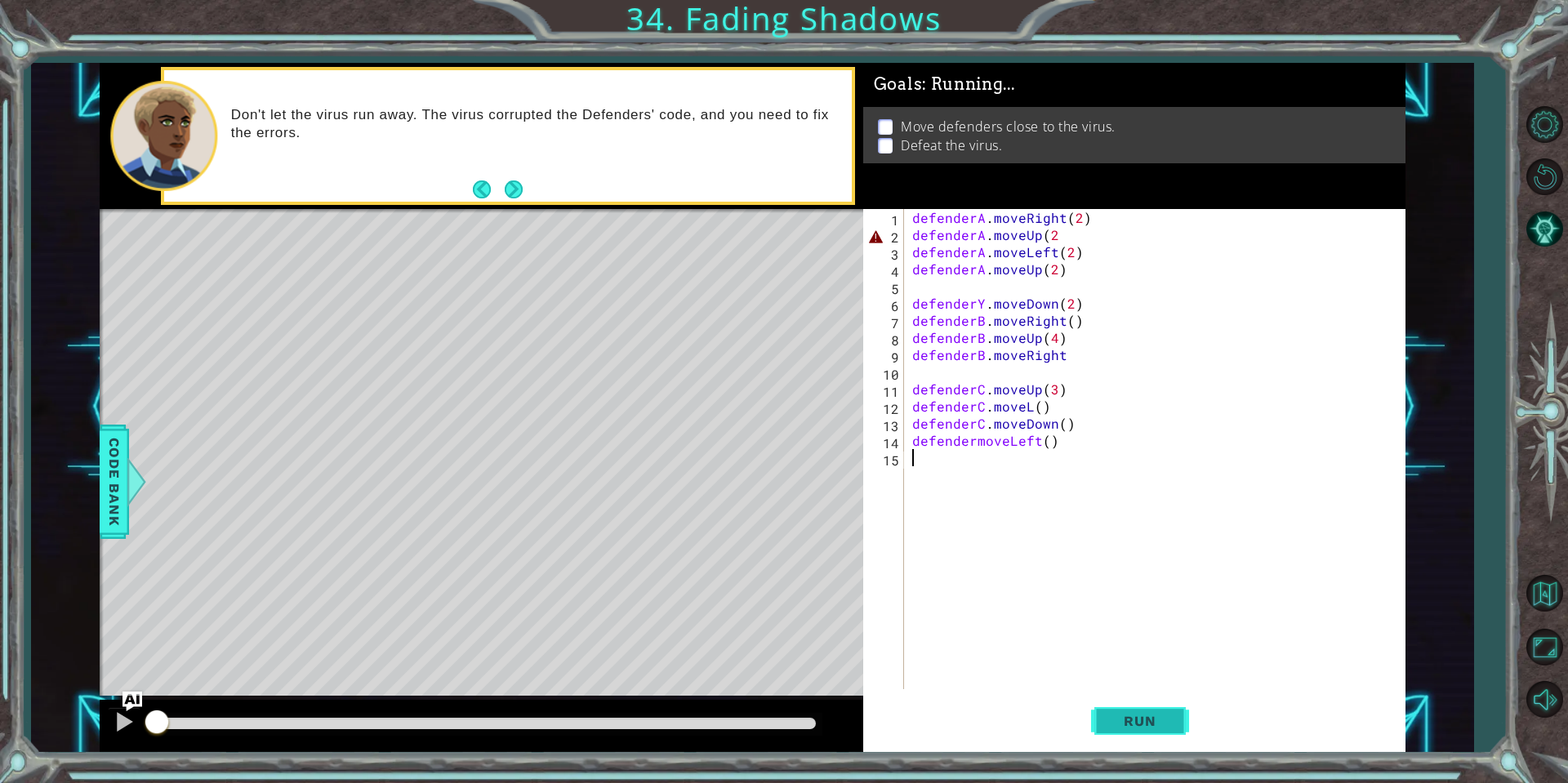
click at [1155, 723] on span "Run" at bounding box center [1140, 721] width 65 height 17
drag, startPoint x: 1154, startPoint y: 723, endPoint x: 1154, endPoint y: 734, distance: 11.0
click at [1154, 727] on span "Run" at bounding box center [1140, 721] width 65 height 17
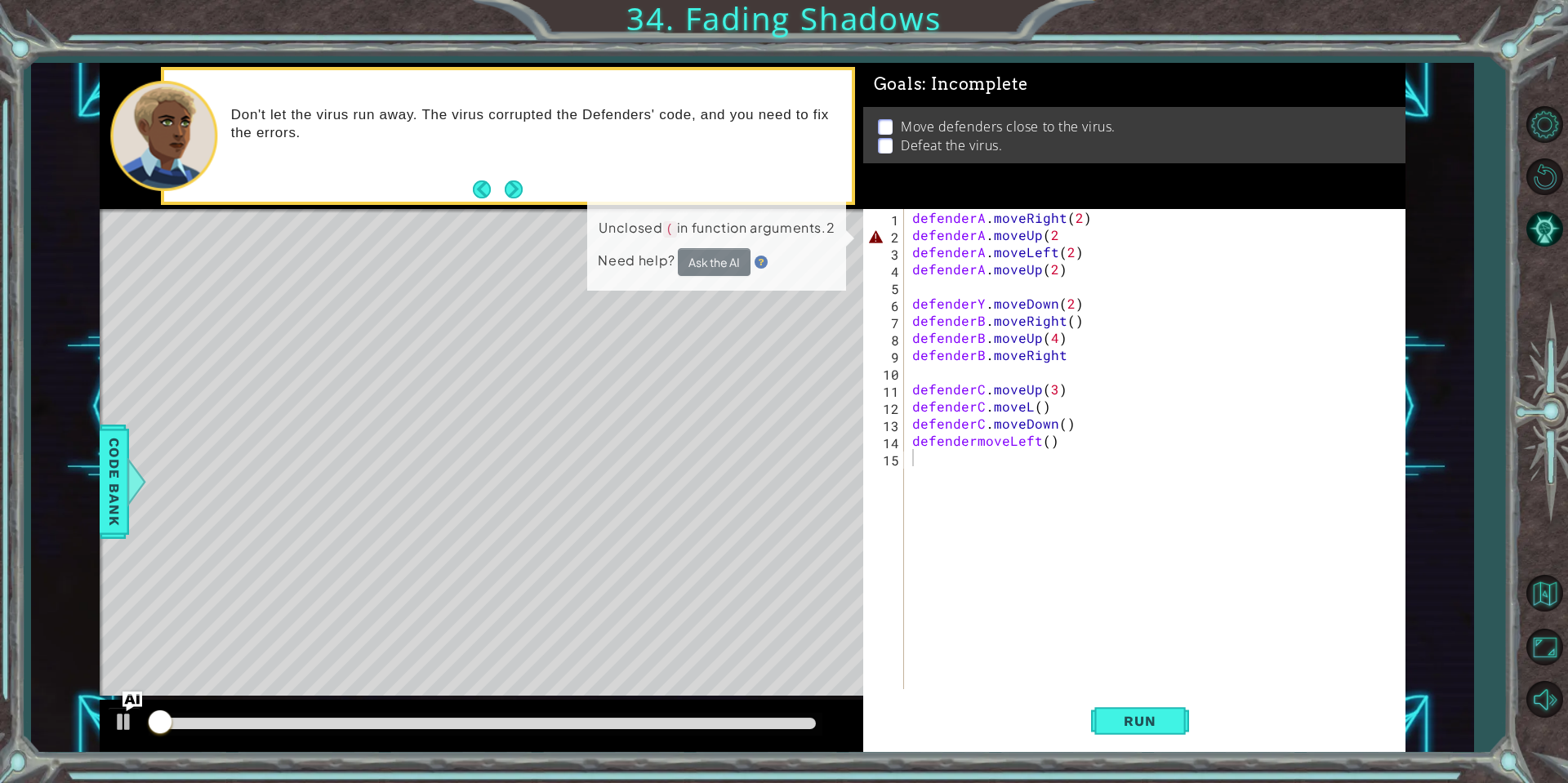
drag, startPoint x: 1154, startPoint y: 734, endPoint x: 1129, endPoint y: 748, distance: 28.7
click at [1138, 747] on div "1 2 3 4 5 6 7 8 9 10 11 12 13 14 15 defenderA . moveRight ( 2 ) defenderA . mov…" at bounding box center [1135, 480] width 543 height 542
click at [1133, 747] on button "Run" at bounding box center [1140, 720] width 98 height 54
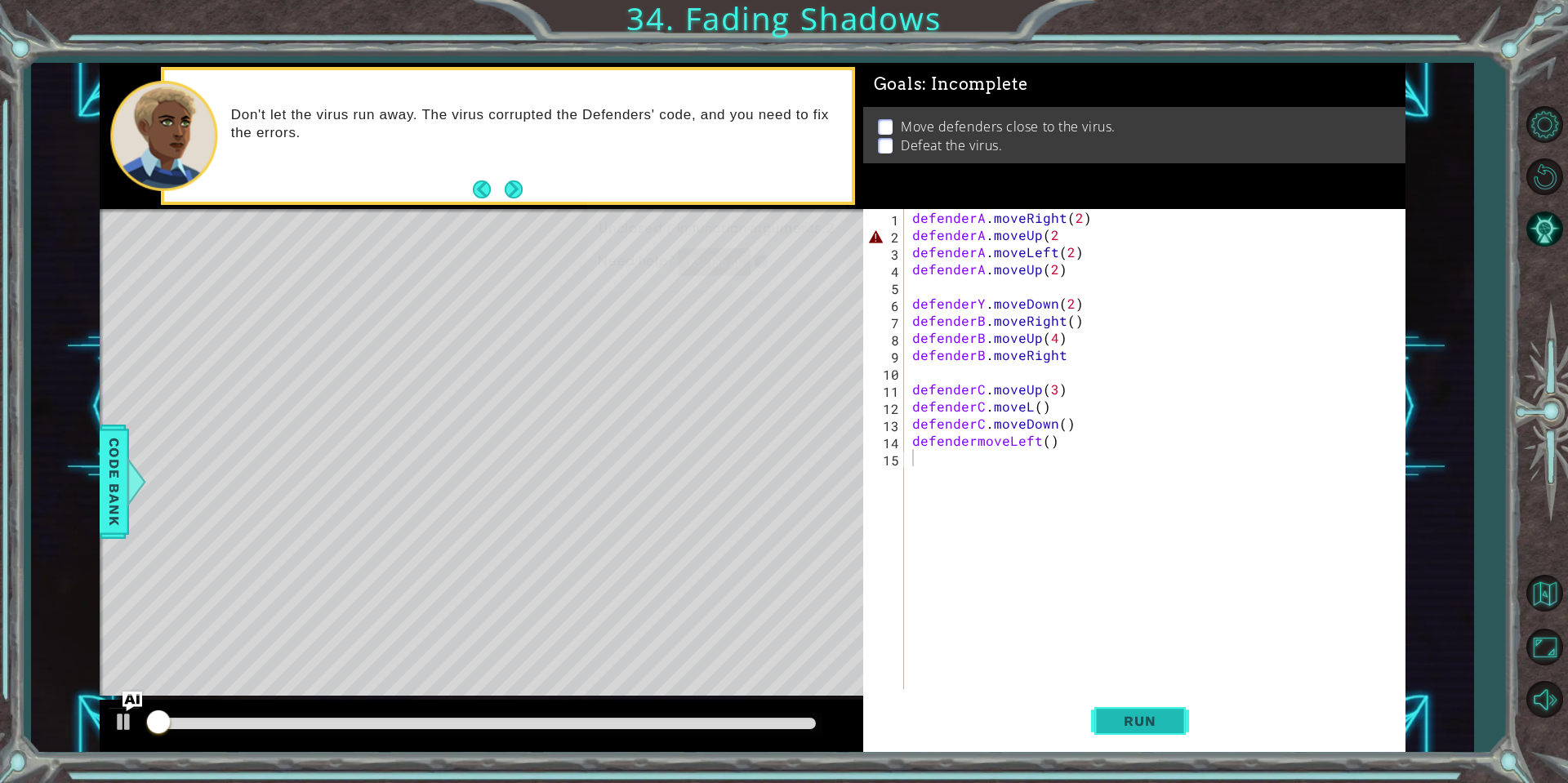
drag, startPoint x: 1145, startPoint y: 747, endPoint x: 1155, endPoint y: 738, distance: 13.5
click at [1157, 738] on button "Run" at bounding box center [1140, 720] width 98 height 54
click at [1150, 737] on button "Run" at bounding box center [1140, 720] width 98 height 54
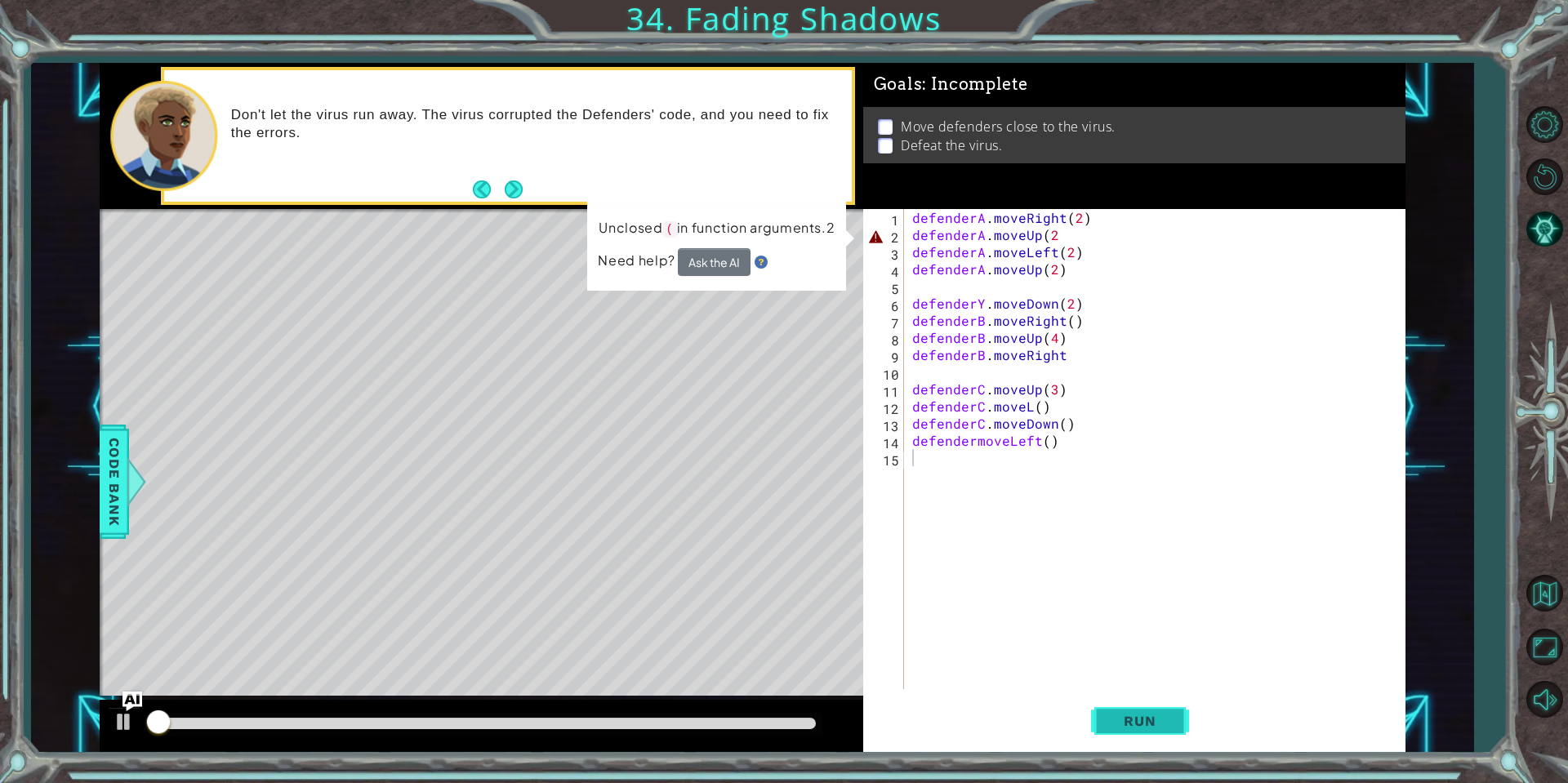
click at [1178, 735] on button "Run" at bounding box center [1140, 720] width 98 height 54
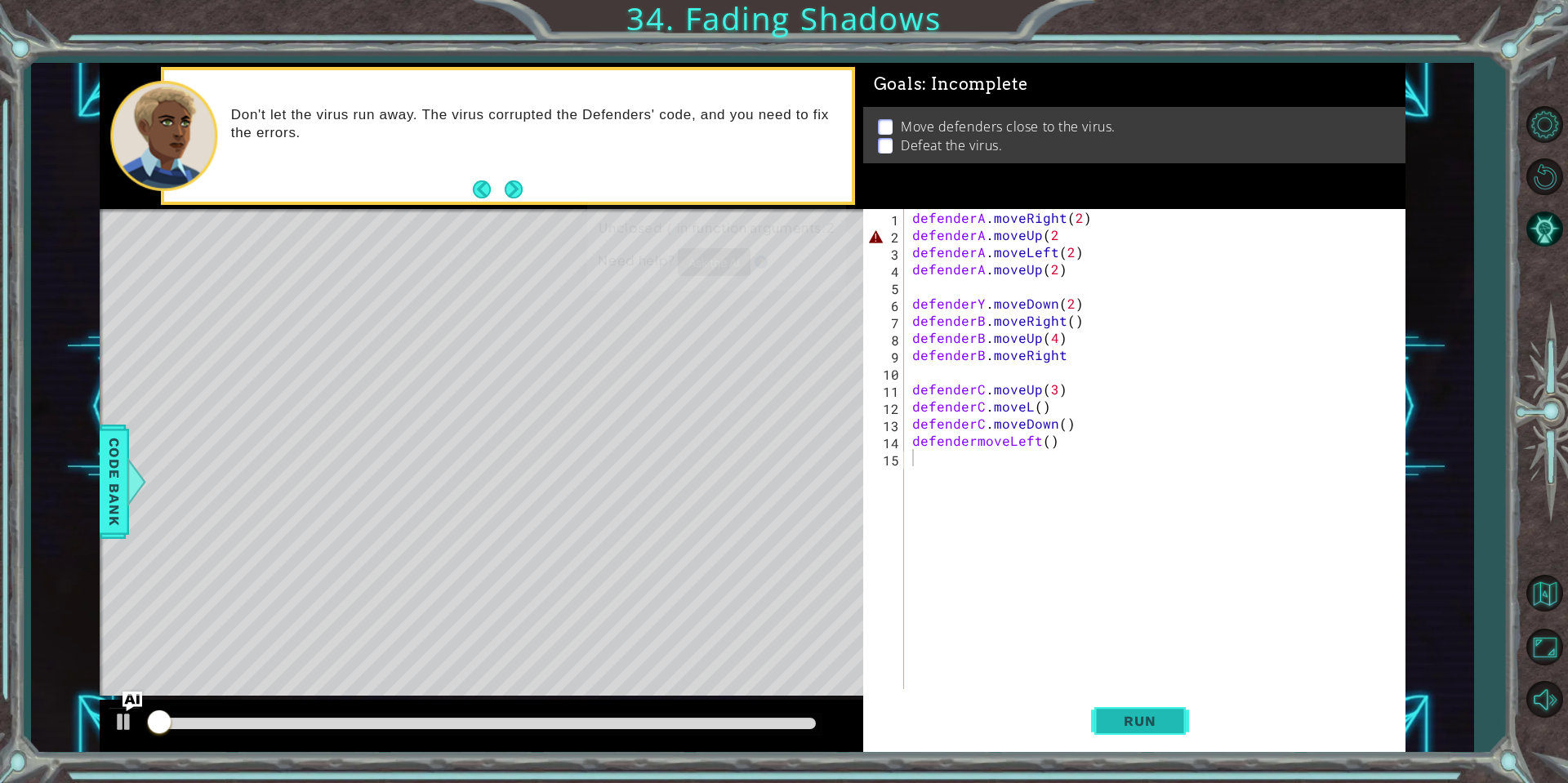
drag, startPoint x: 1164, startPoint y: 729, endPoint x: 1153, endPoint y: 730, distance: 11.0
click at [1160, 732] on button "Run" at bounding box center [1140, 720] width 98 height 54
click at [1150, 726] on span "Run" at bounding box center [1140, 721] width 65 height 17
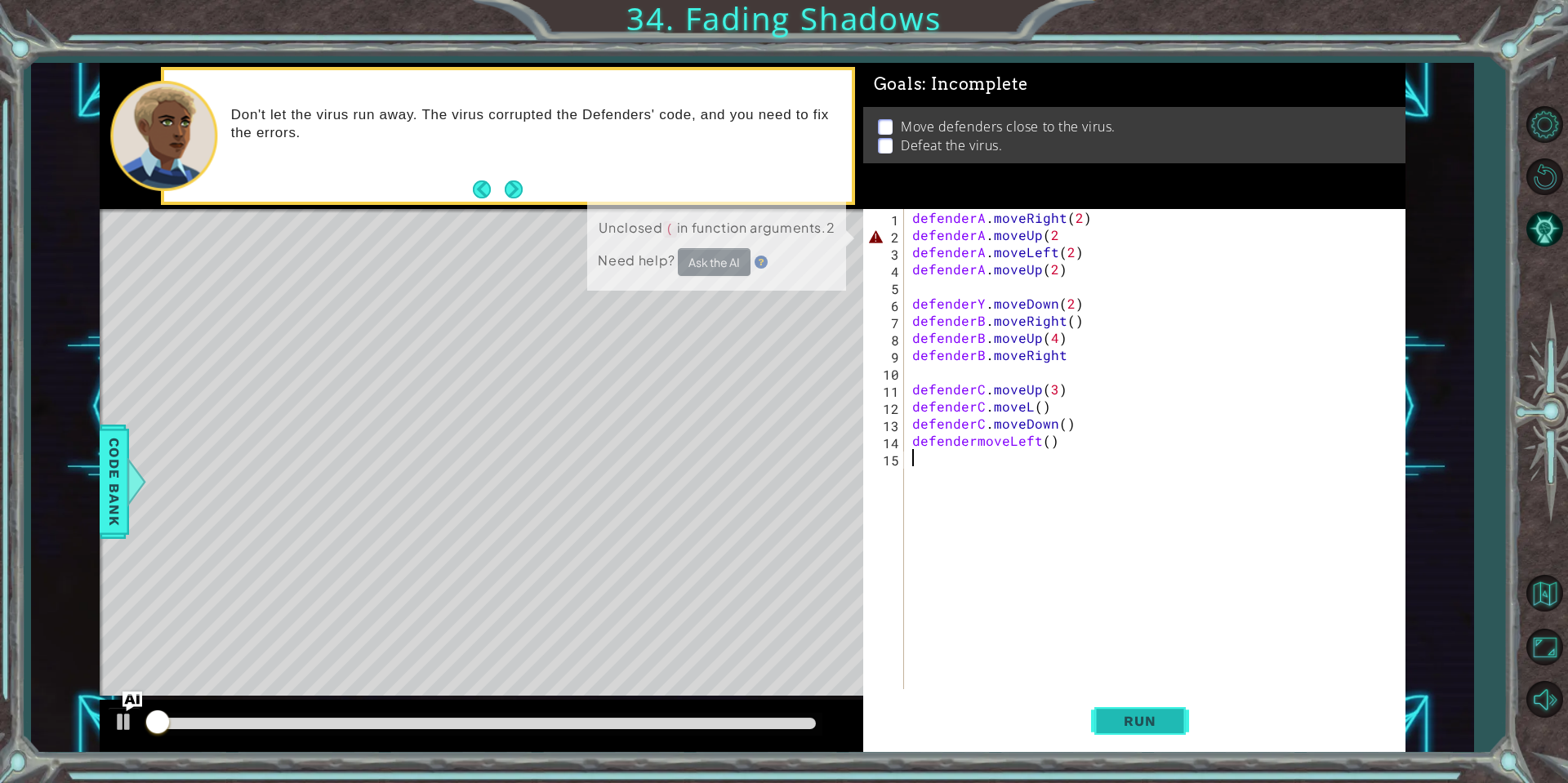
click at [1142, 723] on span "Run" at bounding box center [1140, 721] width 65 height 17
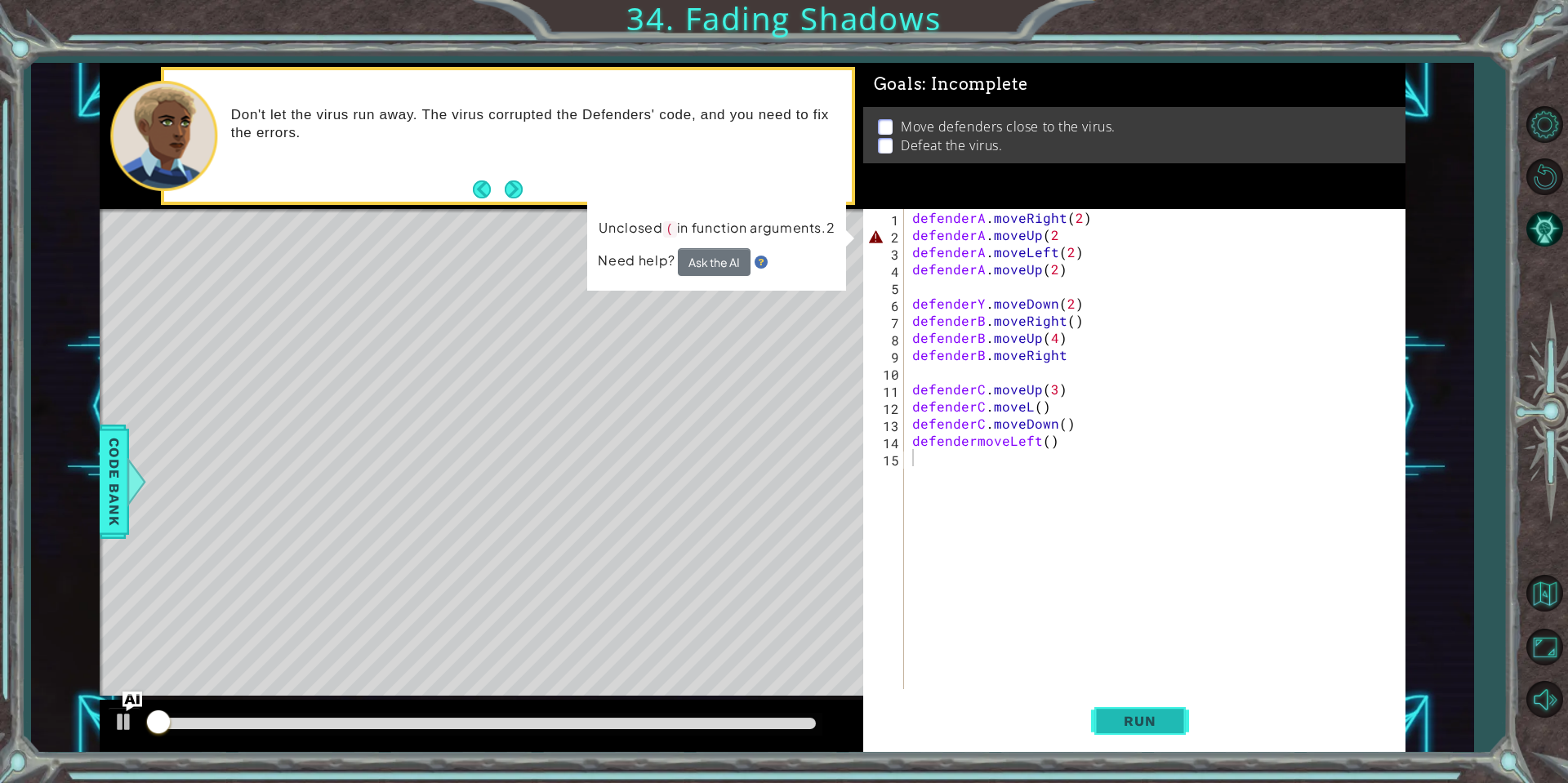
drag, startPoint x: 1140, startPoint y: 714, endPoint x: 1152, endPoint y: 716, distance: 12.2
click at [1151, 714] on span "Run" at bounding box center [1140, 721] width 65 height 17
click at [1149, 724] on span "Run" at bounding box center [1140, 721] width 65 height 17
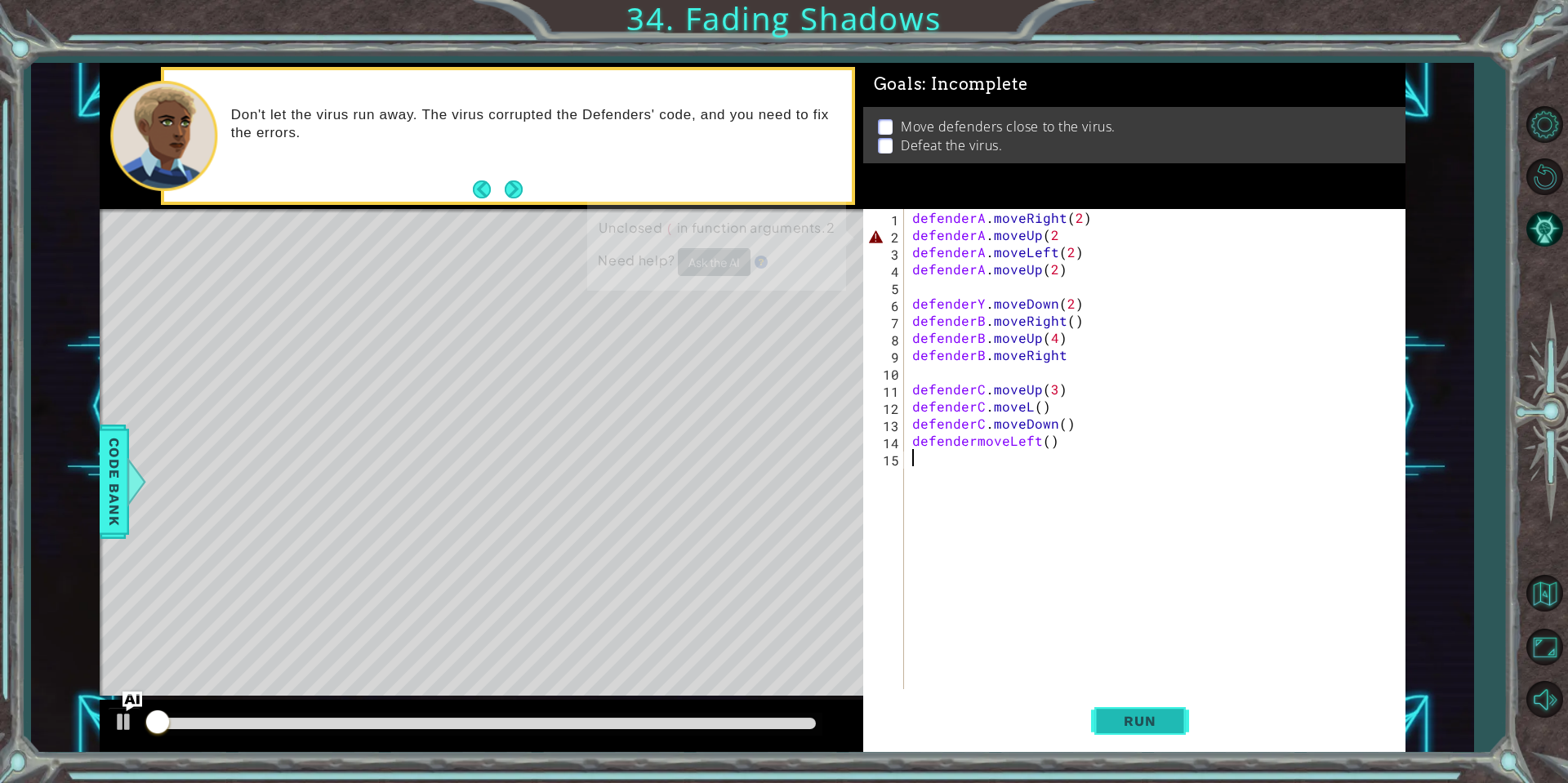
click at [1148, 738] on button "Run" at bounding box center [1140, 720] width 98 height 54
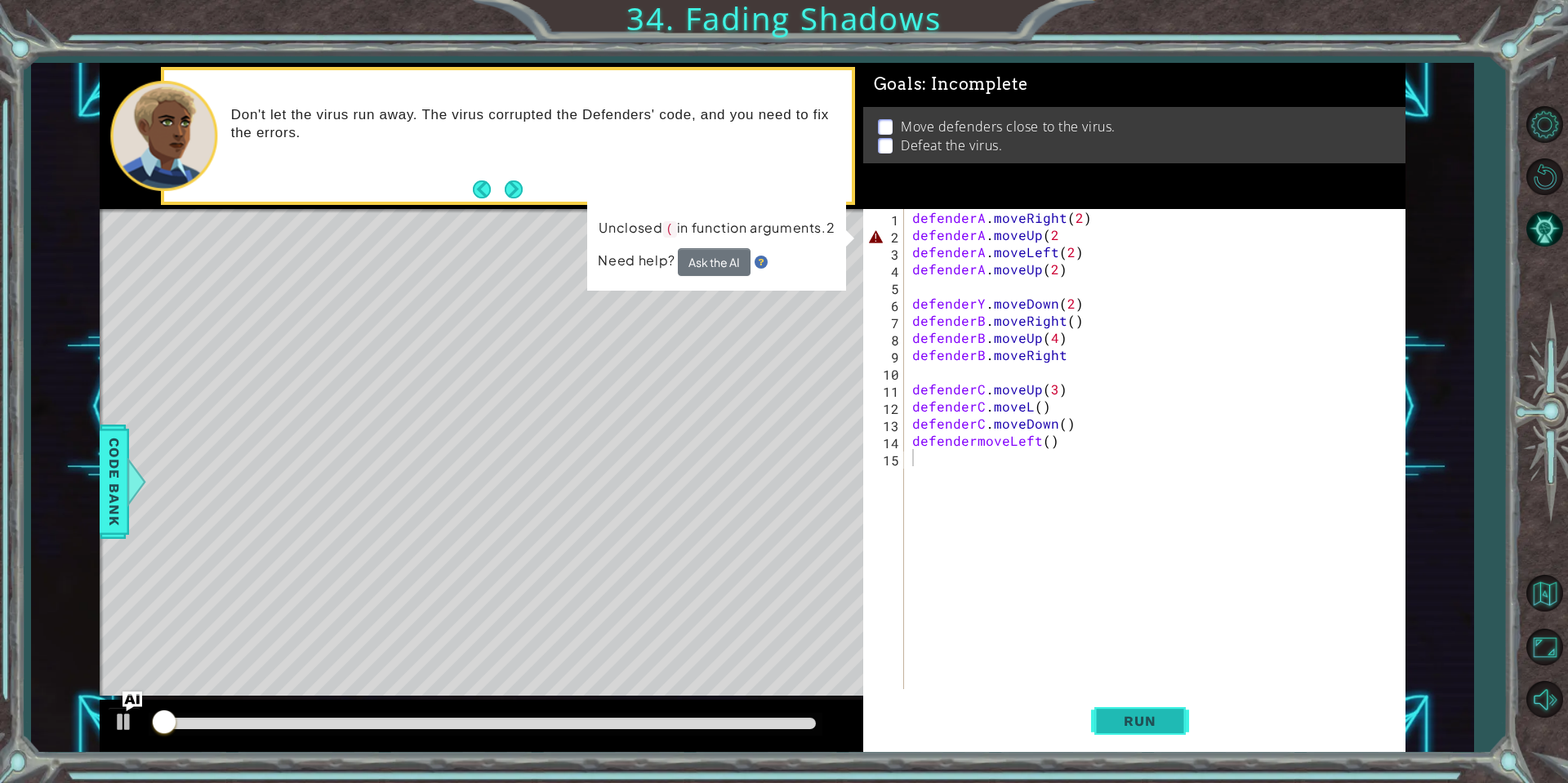
drag, startPoint x: 1148, startPoint y: 739, endPoint x: 1137, endPoint y: 732, distance: 13.0
click at [1121, 732] on button "Run" at bounding box center [1140, 720] width 98 height 54
click at [517, 448] on div "1 ההההההההההההההההההההההההההההההההההההההההההההההההההההההההההההההההההההההההההההה…" at bounding box center [752, 407] width 1306 height 689
type textarea "defendermoveLeft()"
